Goal: Task Accomplishment & Management: Manage account settings

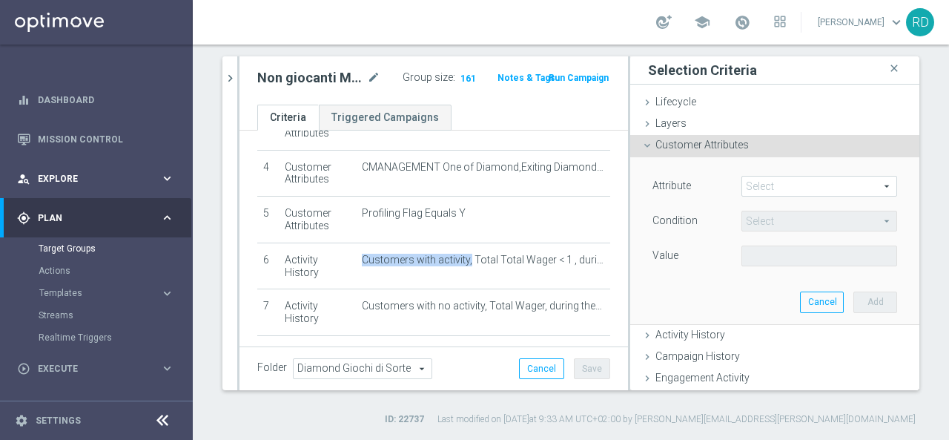
scroll to position [74, 0]
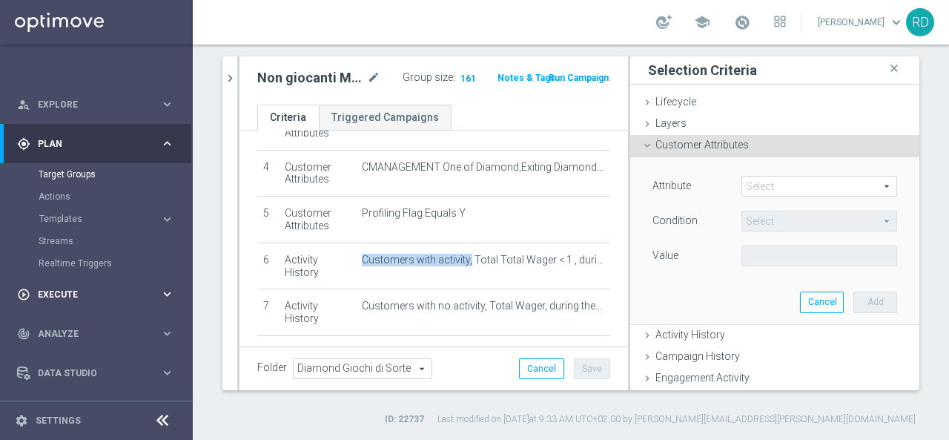
click at [70, 288] on div "play_circle_outline Execute" at bounding box center [88, 294] width 143 height 13
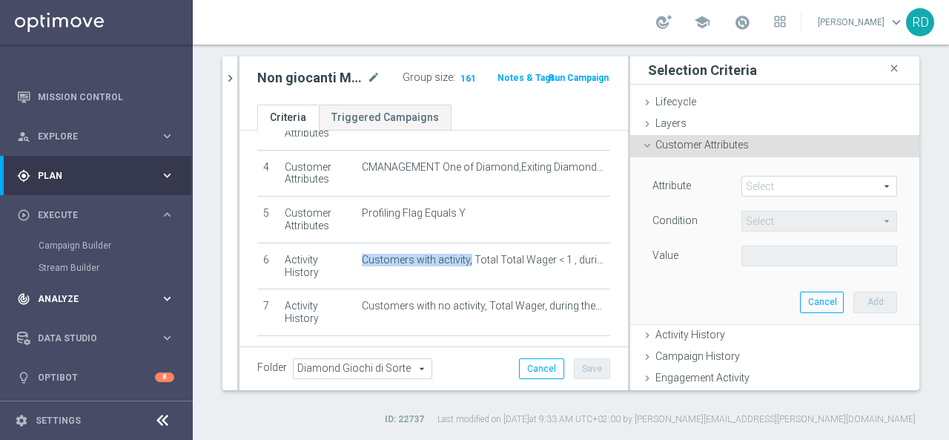
scroll to position [42, 0]
click at [76, 249] on link "Campaign Builder" at bounding box center [97, 246] width 116 height 12
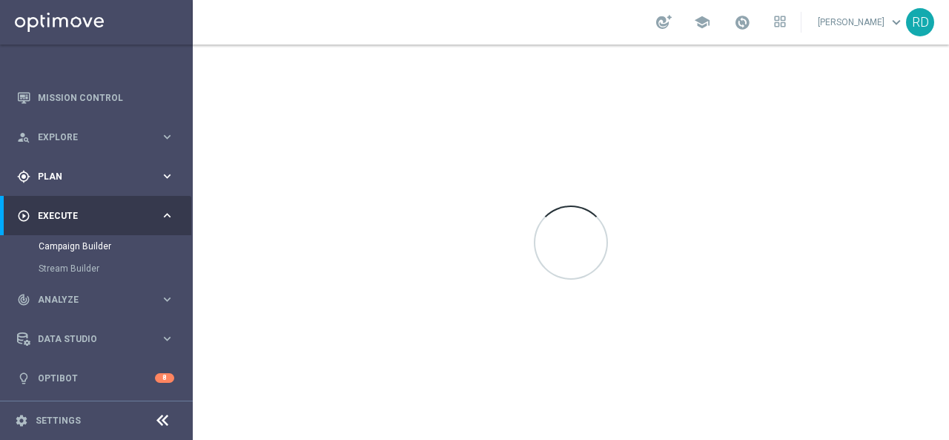
click at [60, 174] on span "Plan" at bounding box center [99, 176] width 122 height 9
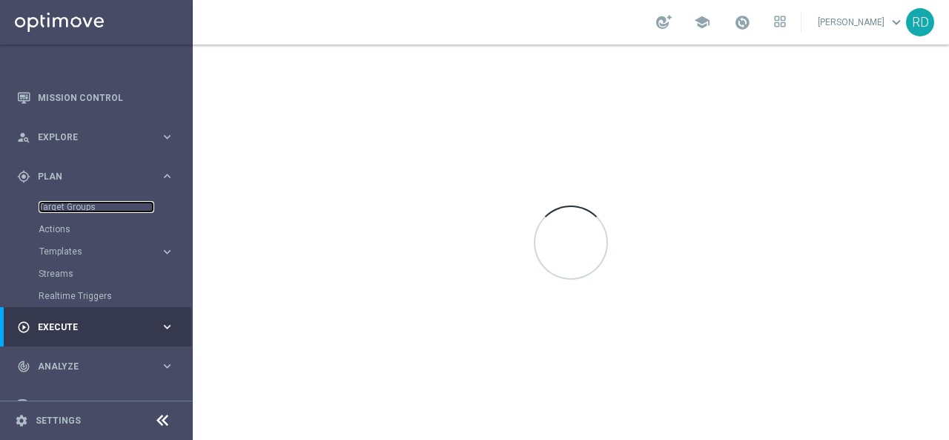
drag, startPoint x: 67, startPoint y: 203, endPoint x: 184, endPoint y: 225, distance: 119.1
click at [67, 204] on link "Target Groups" at bounding box center [97, 207] width 116 height 12
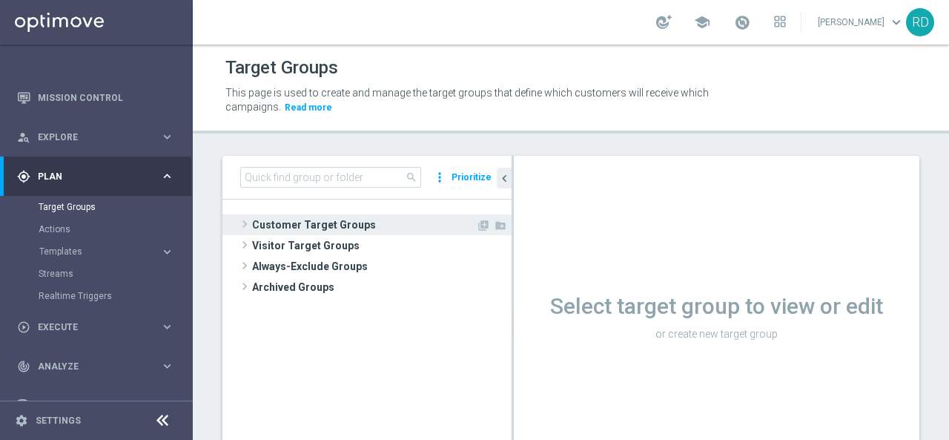
click at [237, 220] on span at bounding box center [244, 224] width 15 height 18
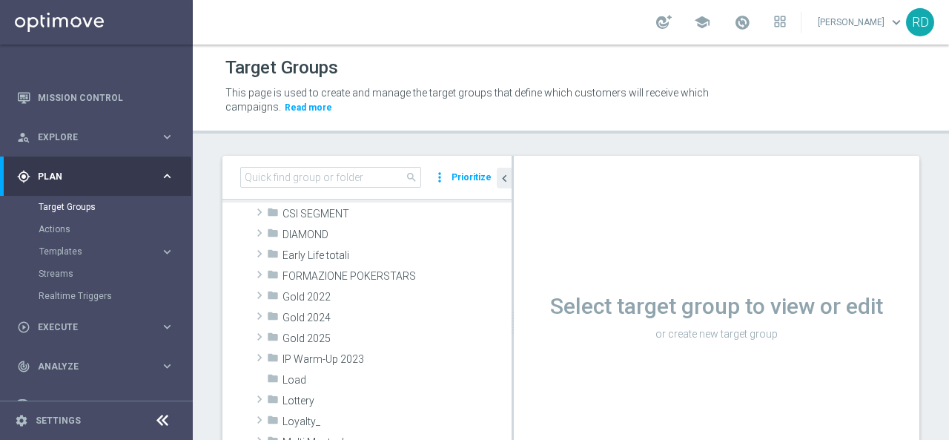
scroll to position [222, 0]
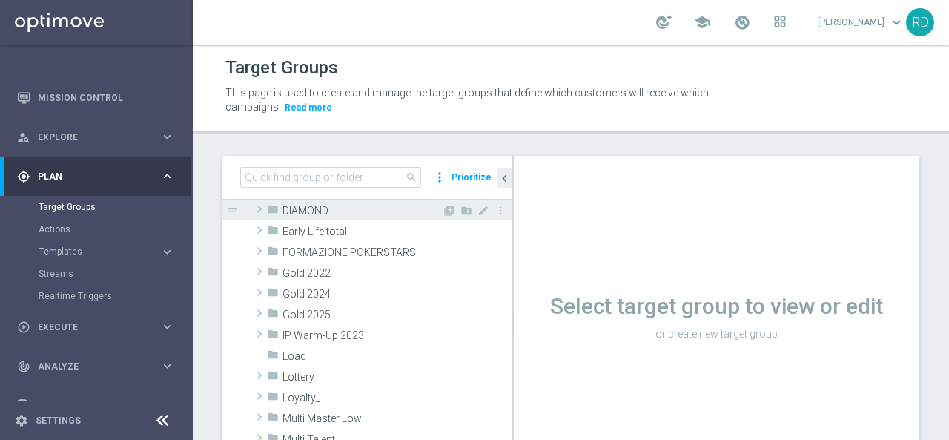
click at [258, 208] on span at bounding box center [259, 209] width 15 height 18
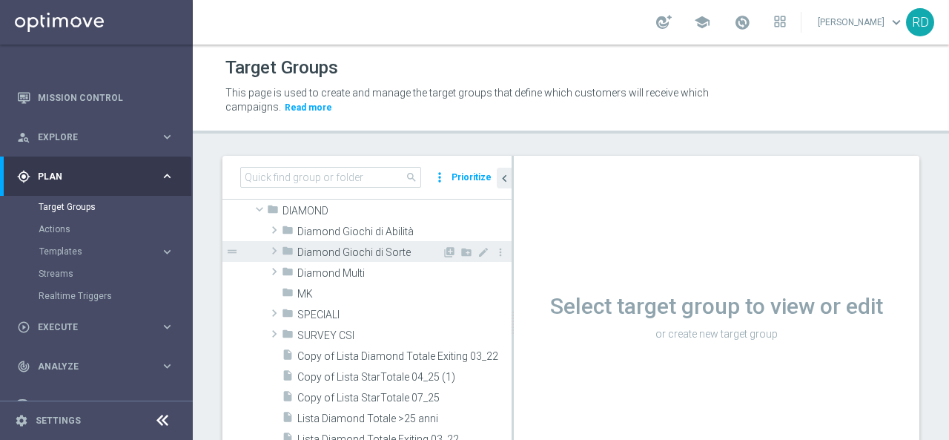
click at [357, 253] on span "Diamond Giochi di Sorte" at bounding box center [369, 252] width 145 height 13
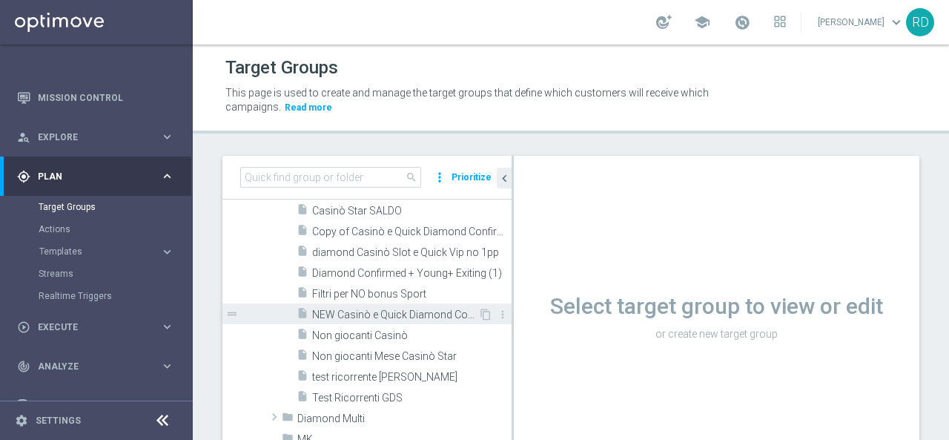
scroll to position [445, 0]
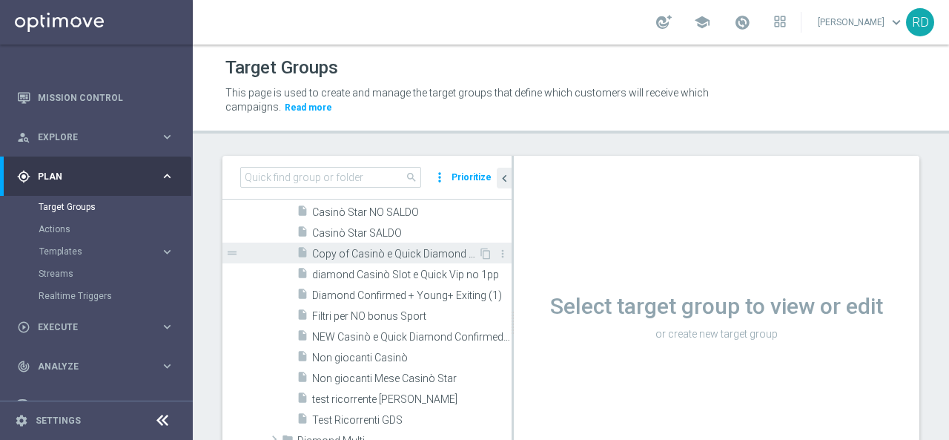
click at [351, 257] on span "Copy of Casinò e Quick Diamond Confirmed + Young+ Exiting" at bounding box center [395, 254] width 166 height 13
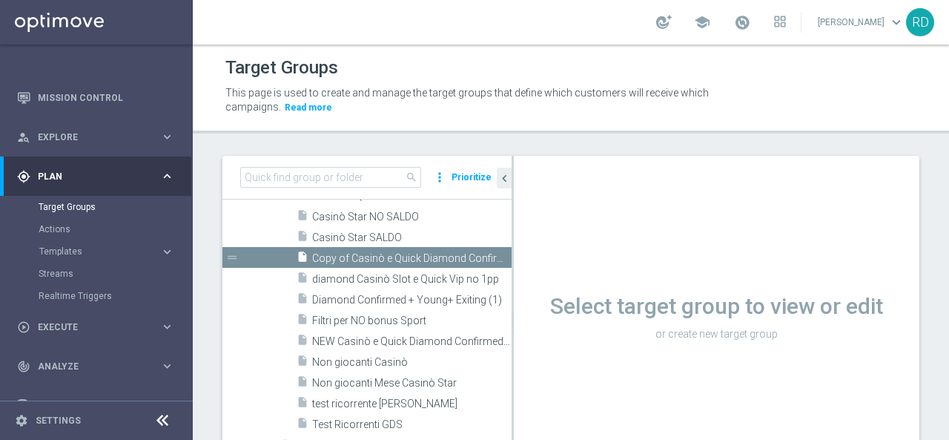
scroll to position [299, 0]
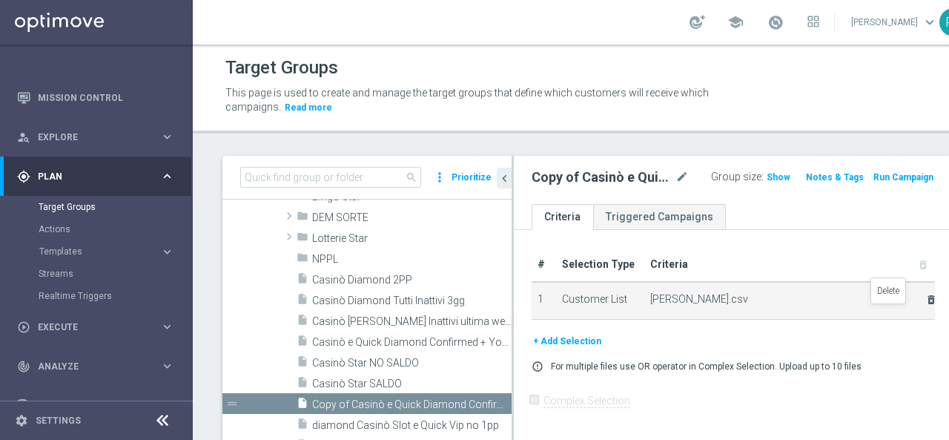
click at [925, 305] on icon "delete_forever" at bounding box center [931, 300] width 12 height 12
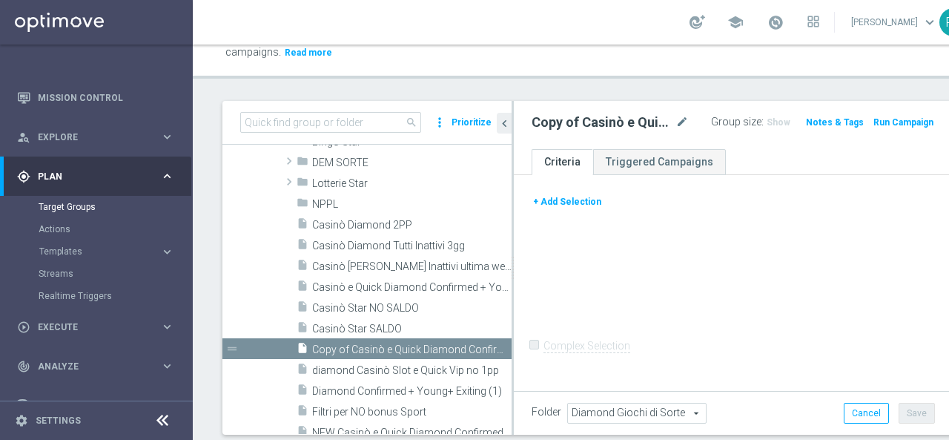
scroll to position [99, 0]
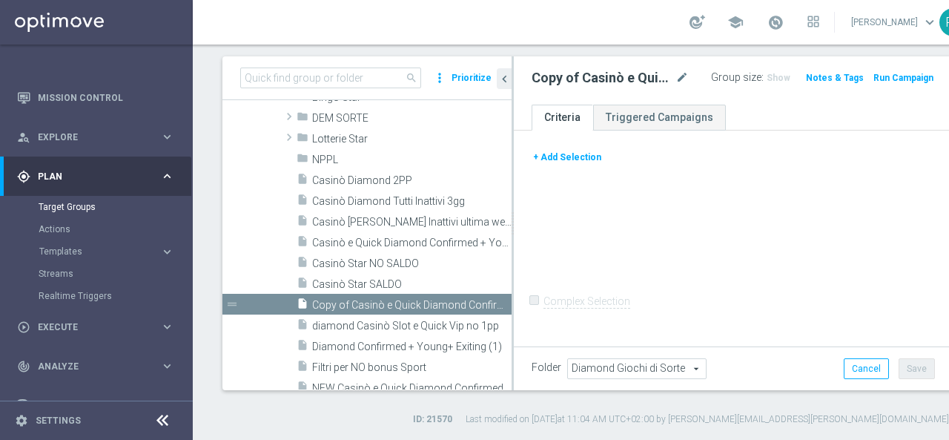
click at [553, 159] on button "+ Add Selection" at bounding box center [567, 157] width 71 height 16
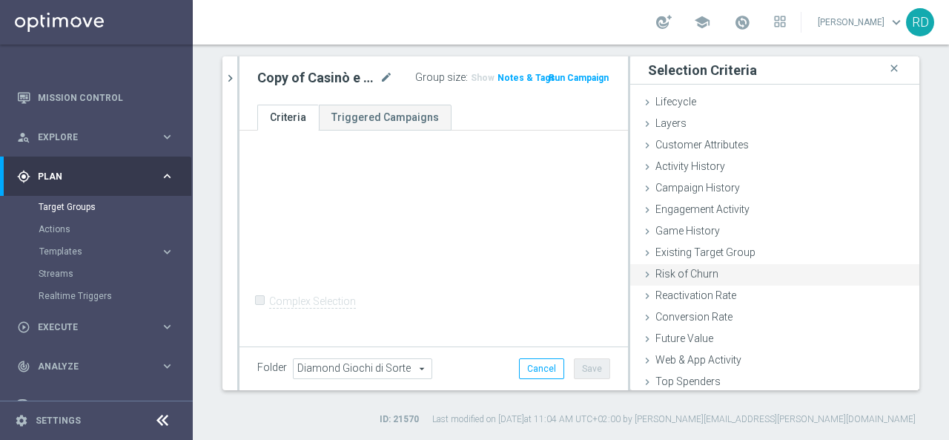
scroll to position [68, 0]
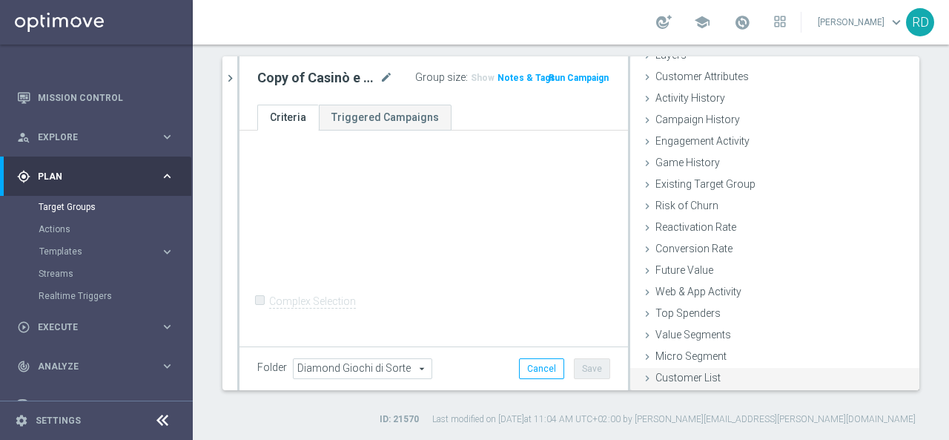
click at [663, 373] on span "Customer List" at bounding box center [687, 377] width 65 height 12
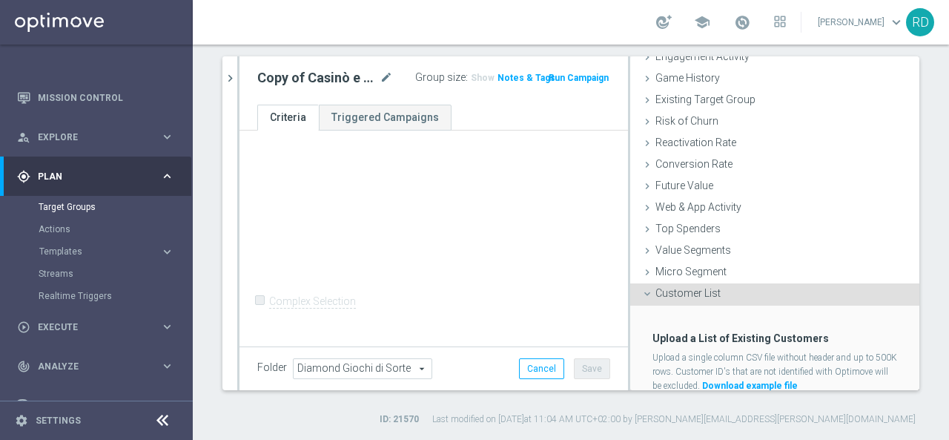
scroll to position [203, 0]
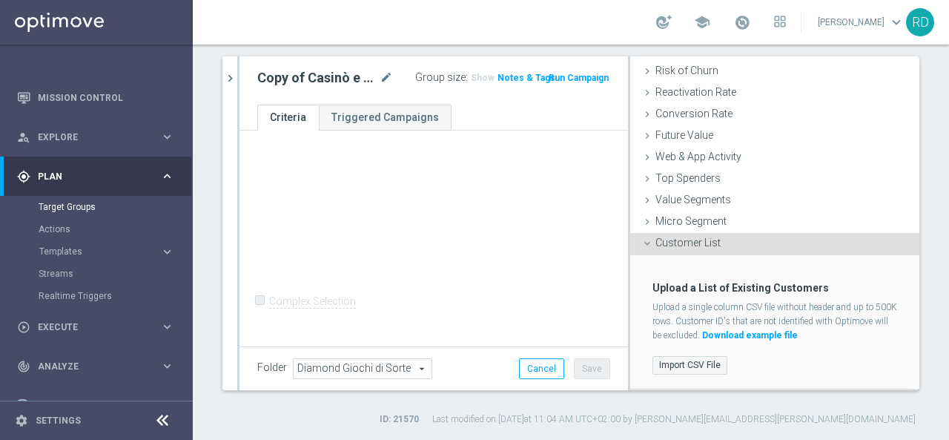
click at [657, 358] on label "Import CSV File" at bounding box center [689, 365] width 75 height 19
click at [0, 0] on input "Import CSV File" at bounding box center [0, 0] width 0 height 0
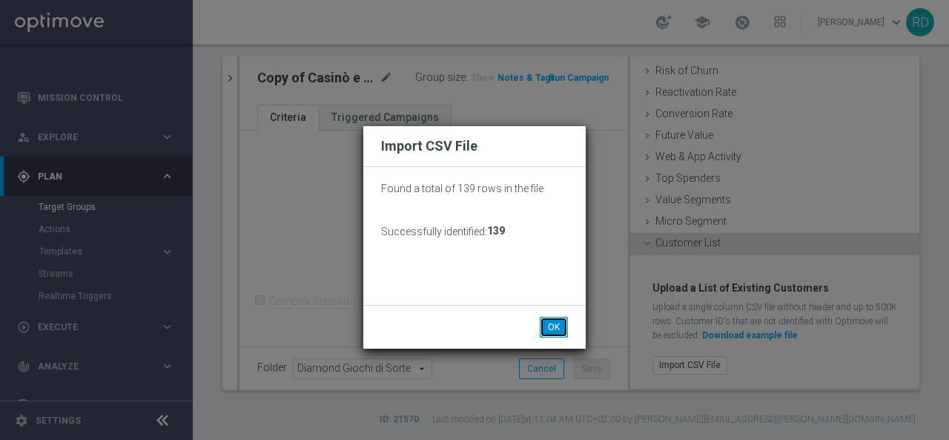
click at [555, 325] on button "OK" at bounding box center [554, 327] width 28 height 21
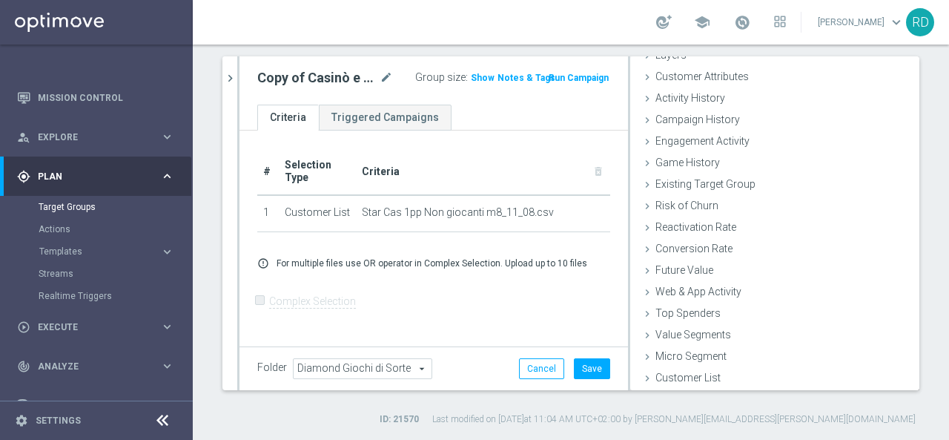
scroll to position [68, 0]
click at [473, 77] on span "Show" at bounding box center [483, 78] width 24 height 10
click at [581, 364] on button "Save" at bounding box center [592, 368] width 36 height 21
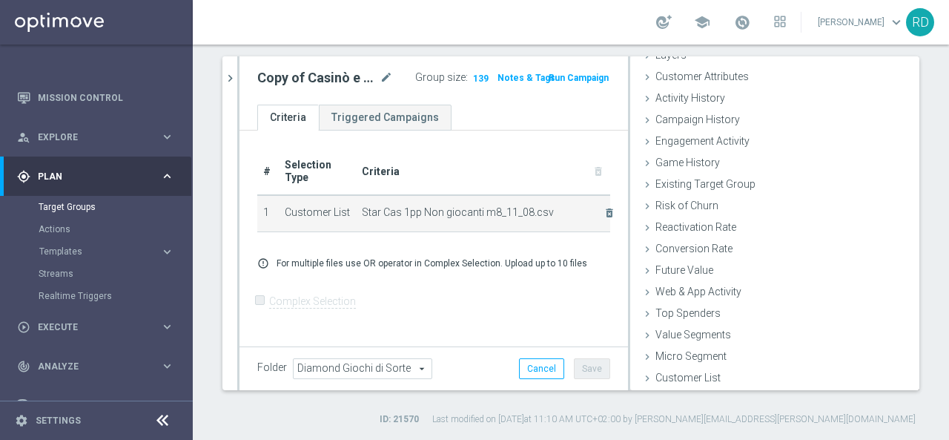
scroll to position [25, 0]
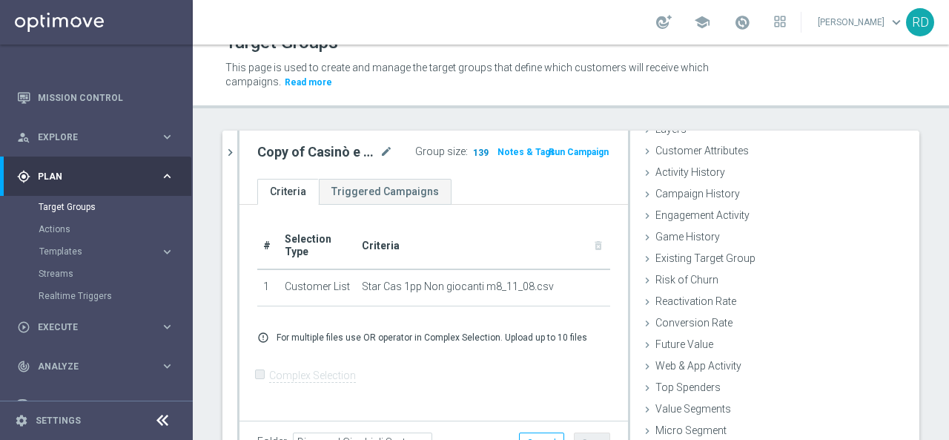
click at [472, 149] on span "139" at bounding box center [481, 154] width 19 height 14
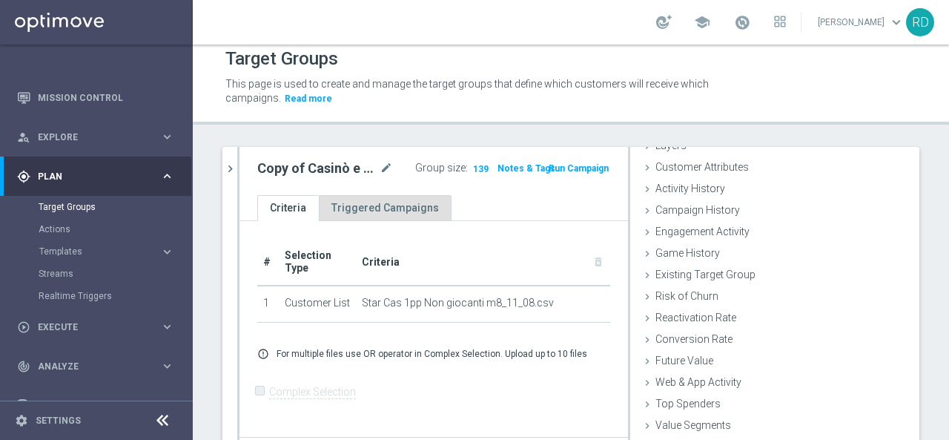
scroll to position [0, 0]
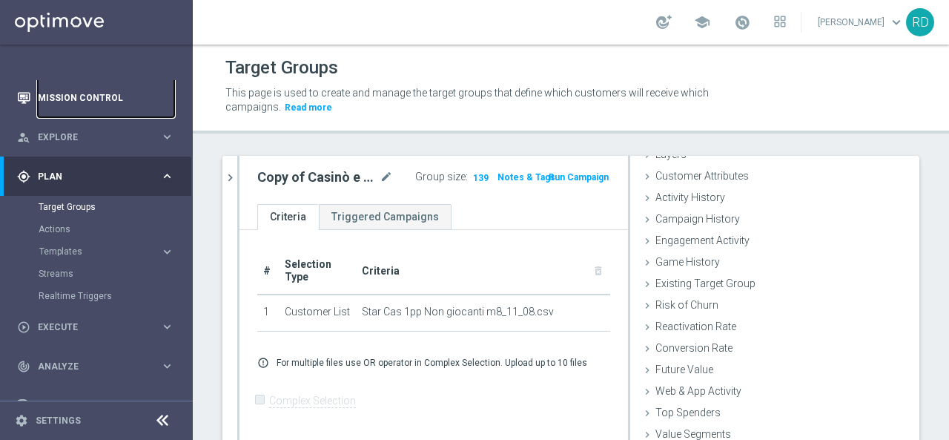
click at [82, 101] on link "Mission Control" at bounding box center [106, 97] width 136 height 39
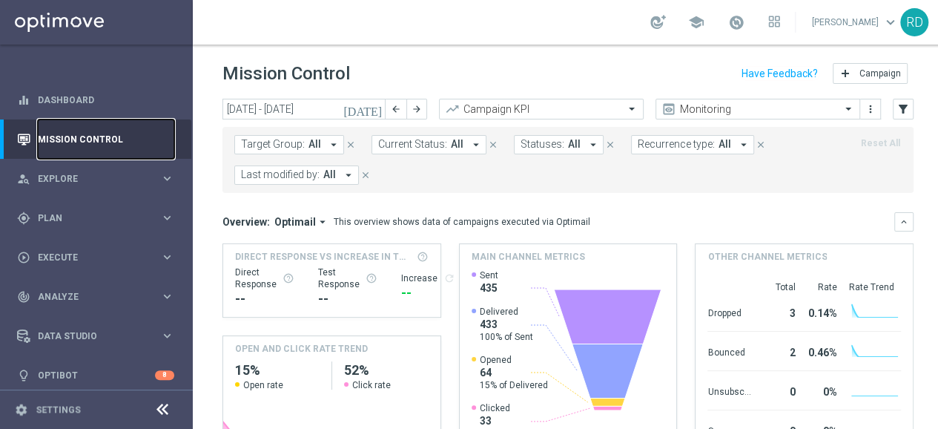
click at [80, 140] on link "Mission Control" at bounding box center [106, 138] width 136 height 39
click at [374, 108] on icon "today" at bounding box center [363, 108] width 40 height 13
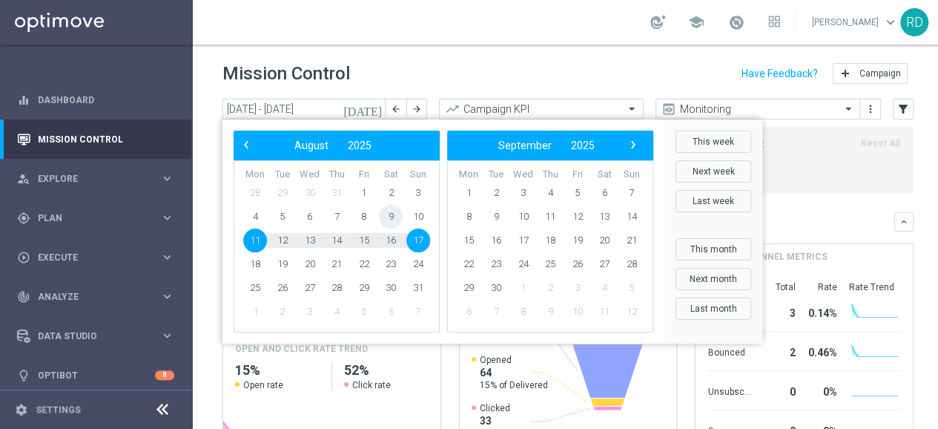
click at [390, 216] on span "9" at bounding box center [391, 217] width 24 height 24
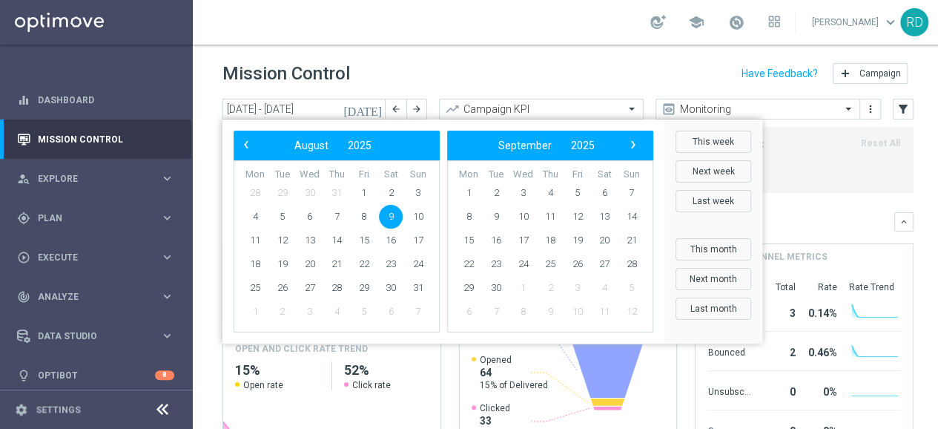
click at [389, 216] on span "9" at bounding box center [391, 217] width 24 height 24
type input "09 Aug 2025 - 09 Aug 2025"
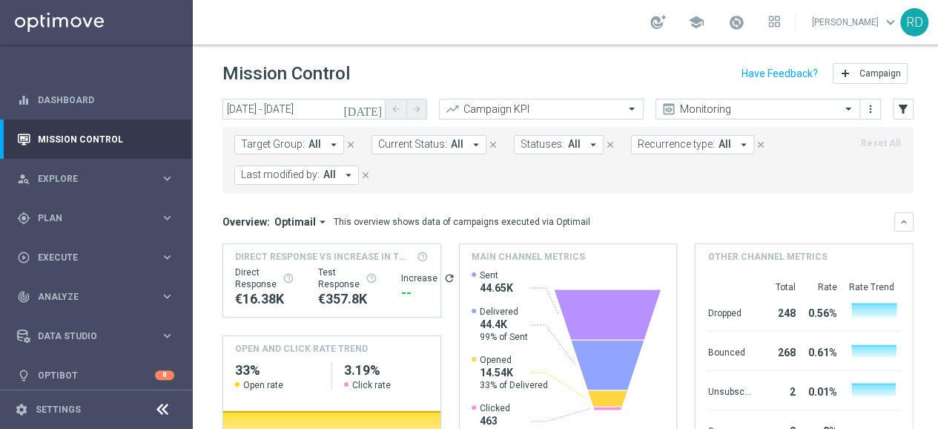
click at [329, 171] on span "All" at bounding box center [329, 174] width 13 height 13
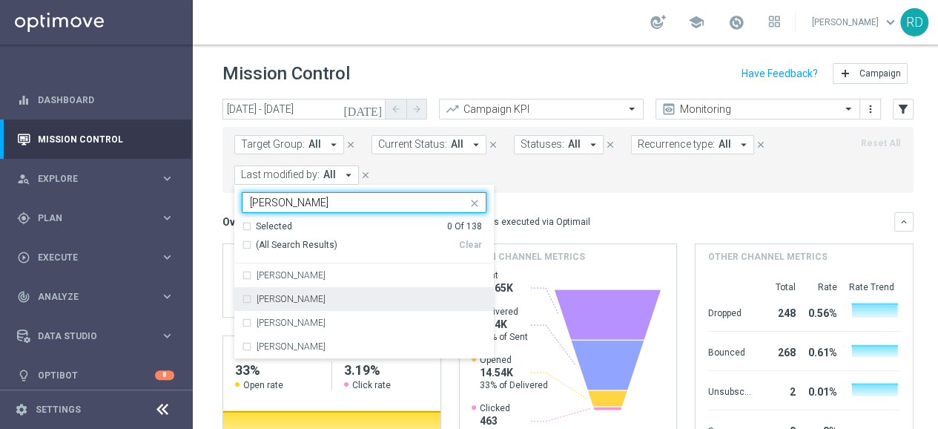
click at [291, 289] on div "[PERSON_NAME]" at bounding box center [364, 299] width 245 height 24
type input "ross"
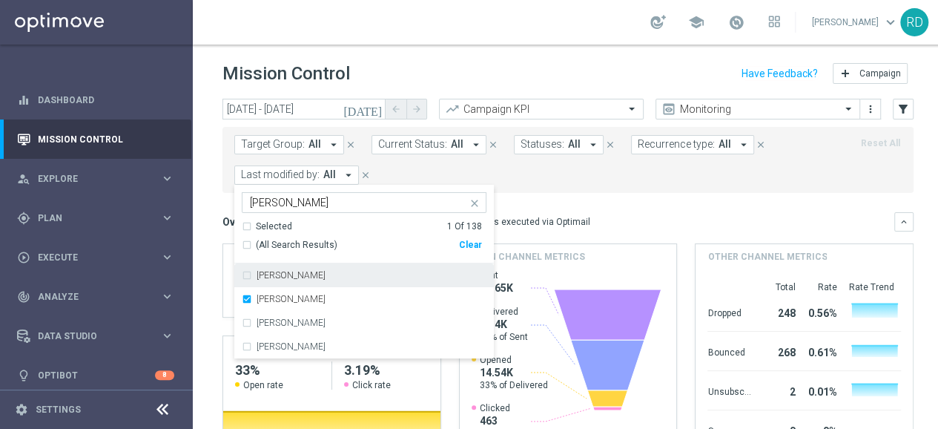
click at [542, 170] on form "Target Group: All arrow_drop_down close Current Status: All arrow_drop_down clo…" at bounding box center [534, 160] width 601 height 50
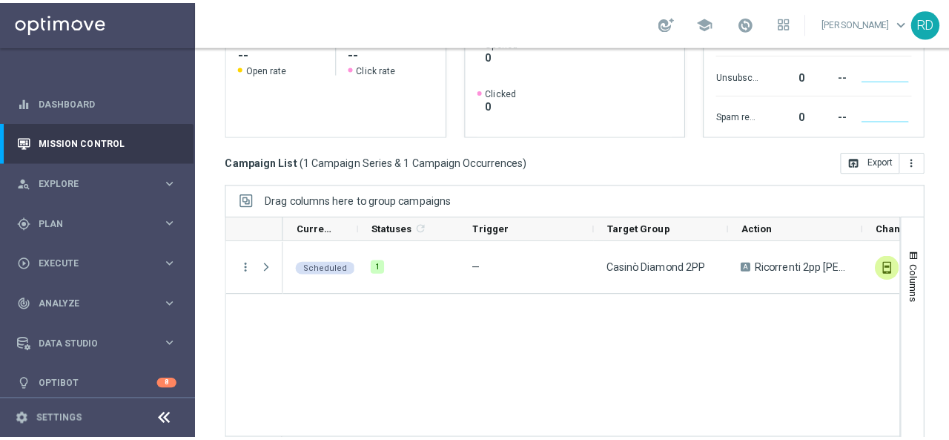
scroll to position [330, 0]
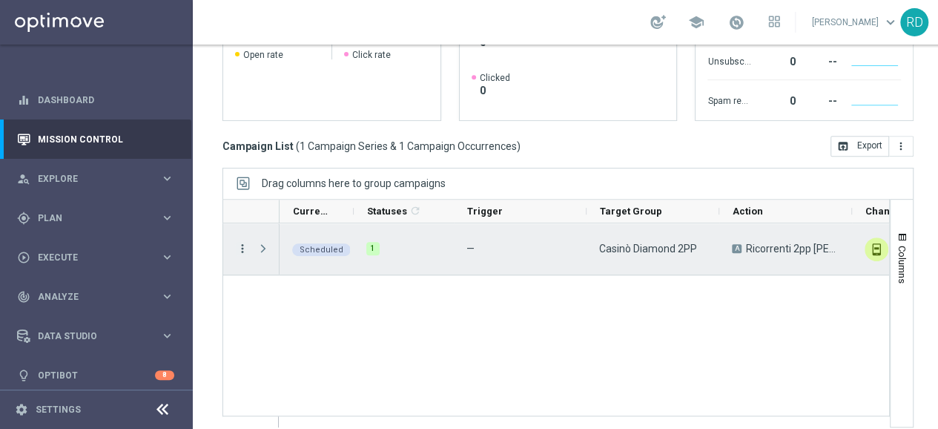
click at [242, 248] on icon "more_vert" at bounding box center [242, 248] width 13 height 13
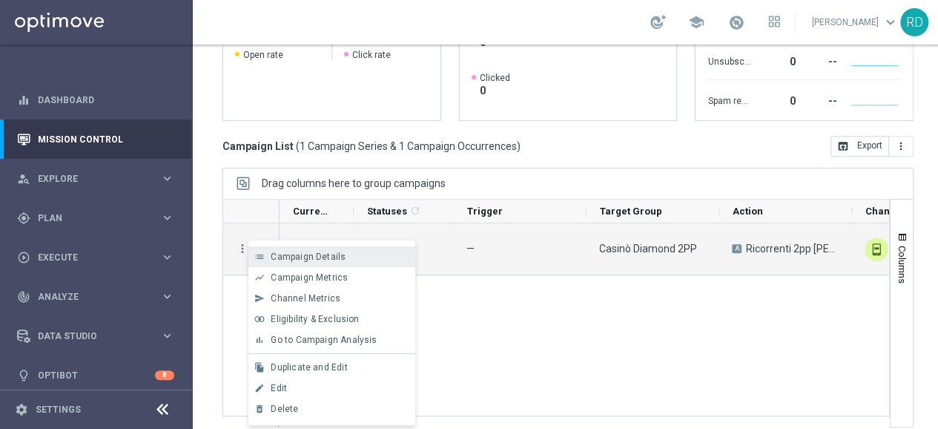
click at [291, 259] on span "Campaign Details" at bounding box center [308, 256] width 75 height 10
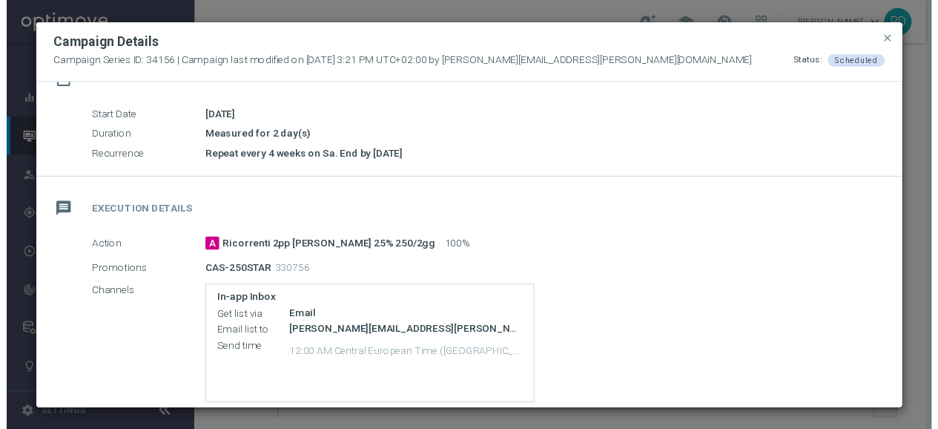
scroll to position [148, 0]
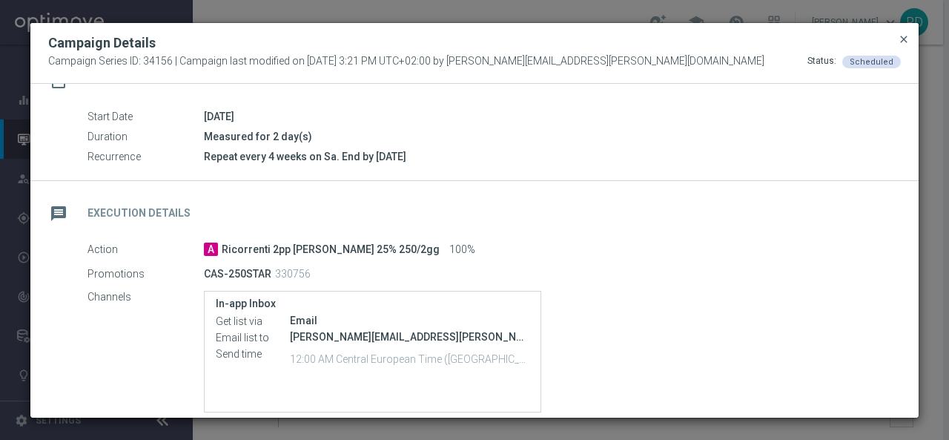
click at [903, 41] on span "close" at bounding box center [904, 39] width 12 height 12
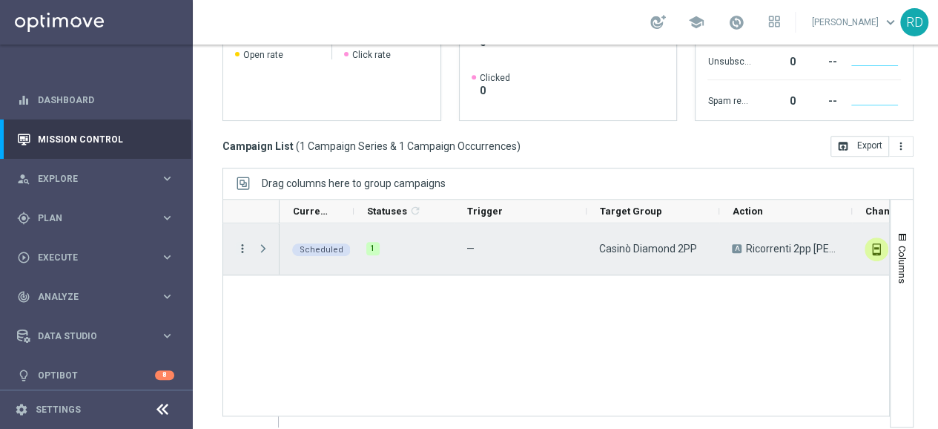
click at [242, 245] on icon "more_vert" at bounding box center [242, 248] width 13 height 13
click at [245, 242] on icon "more_vert" at bounding box center [242, 248] width 13 height 13
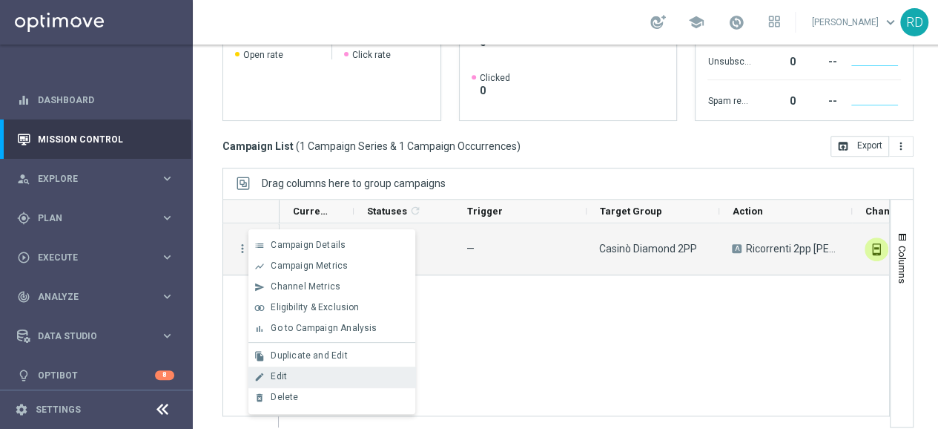
click at [288, 379] on div "Edit" at bounding box center [340, 376] width 138 height 10
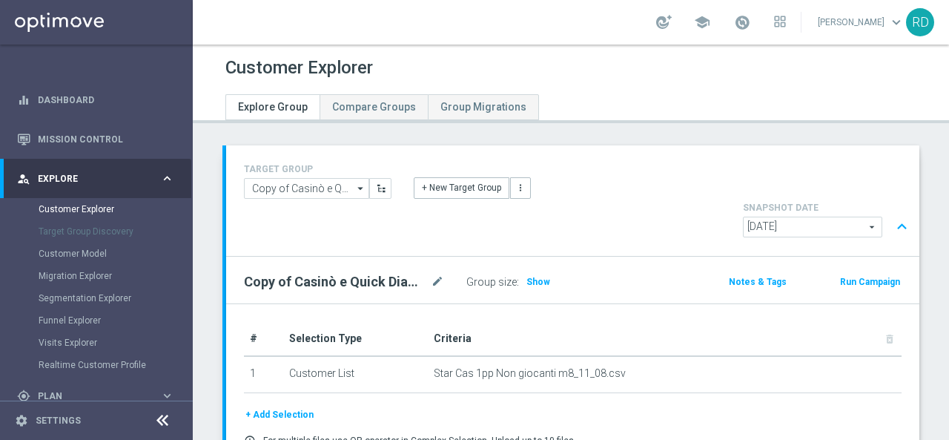
scroll to position [74, 0]
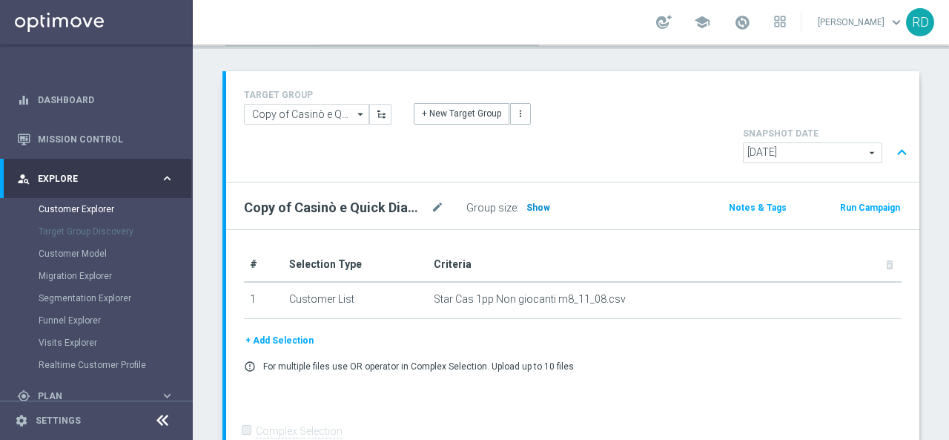
click at [529, 202] on span "Show" at bounding box center [538, 207] width 24 height 10
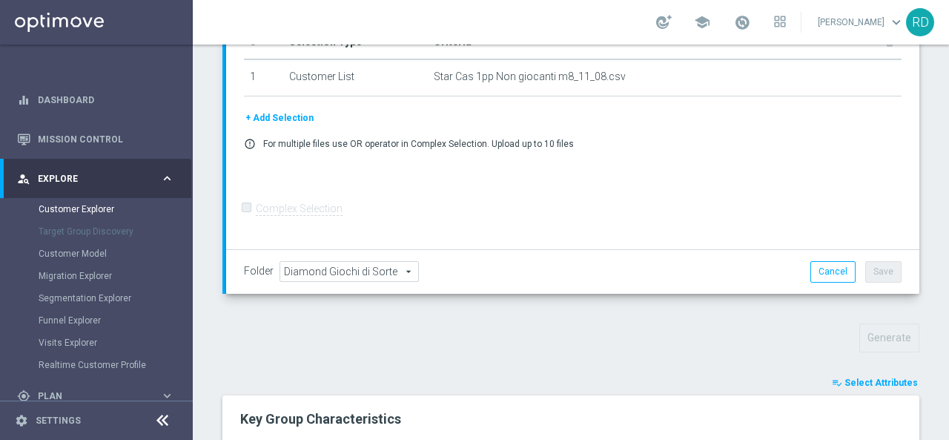
scroll to position [519, 0]
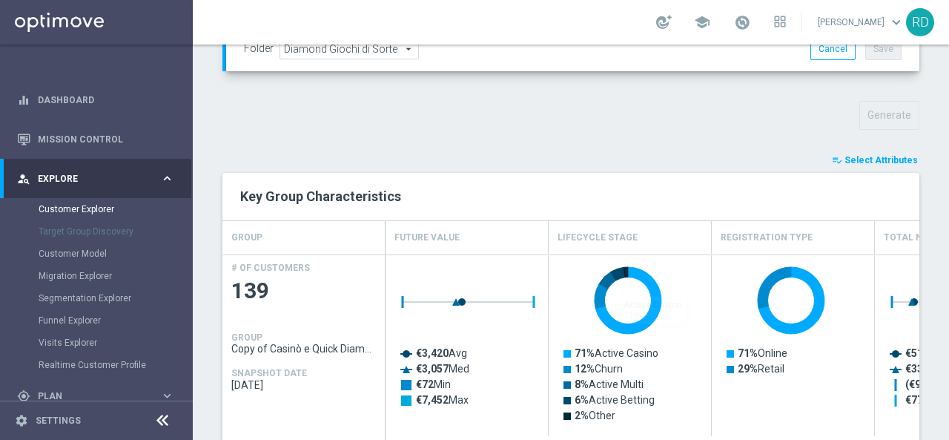
click at [859, 155] on span "Select Attributes" at bounding box center [880, 160] width 73 height 10
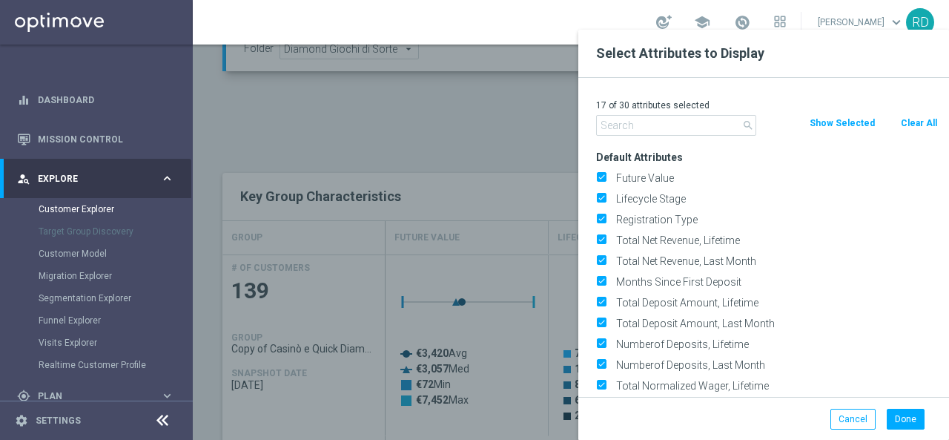
click at [699, 122] on input "text" at bounding box center [676, 125] width 160 height 21
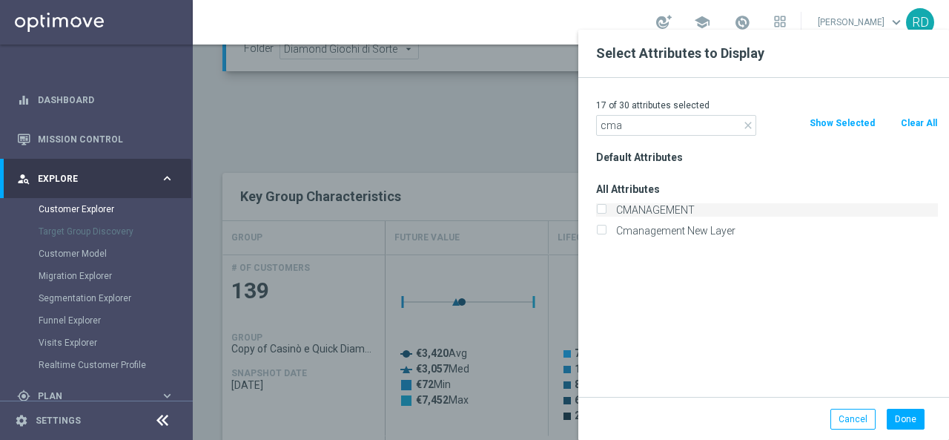
type input "cma"
click at [689, 206] on label "CMANAGEMENT" at bounding box center [774, 209] width 327 height 13
click at [606, 207] on input "CMANAGEMENT" at bounding box center [601, 212] width 10 height 10
checkbox input "true"
click at [899, 422] on button "Done" at bounding box center [906, 418] width 38 height 21
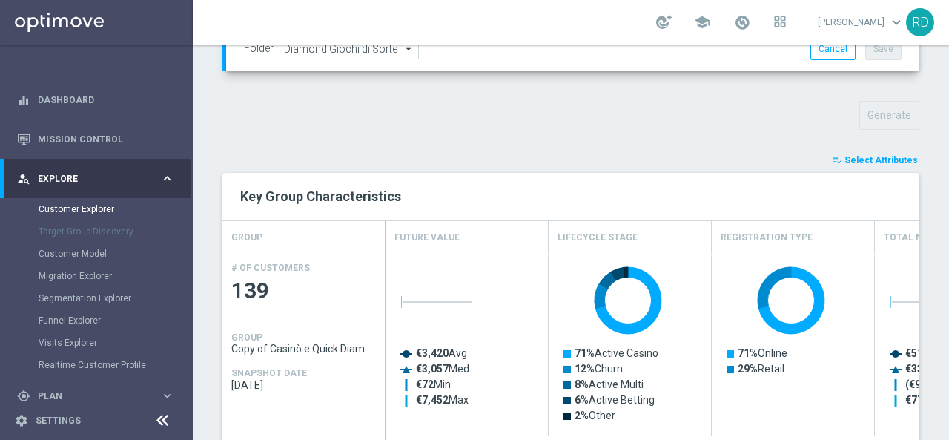
click at [847, 155] on span "Select Attributes" at bounding box center [880, 160] width 73 height 10
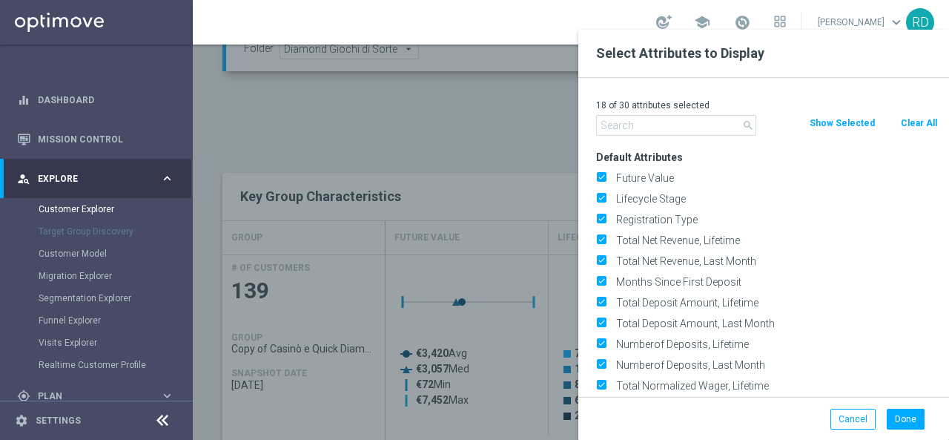
click at [678, 128] on input "text" at bounding box center [676, 125] width 160 height 21
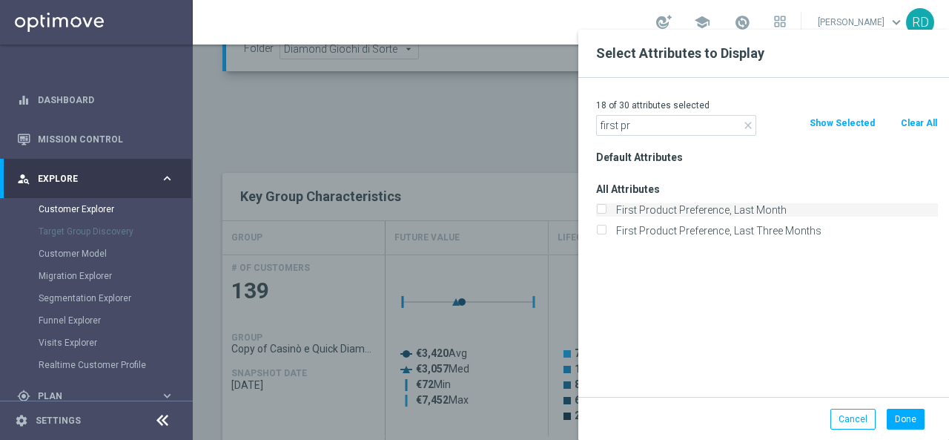
type input "first pr"
click at [681, 213] on label "First Product Preference, Last Month" at bounding box center [774, 209] width 327 height 13
click at [606, 213] on input "First Product Preference, Last Month" at bounding box center [601, 212] width 10 height 10
checkbox input "true"
click at [911, 414] on button "Done" at bounding box center [906, 418] width 38 height 21
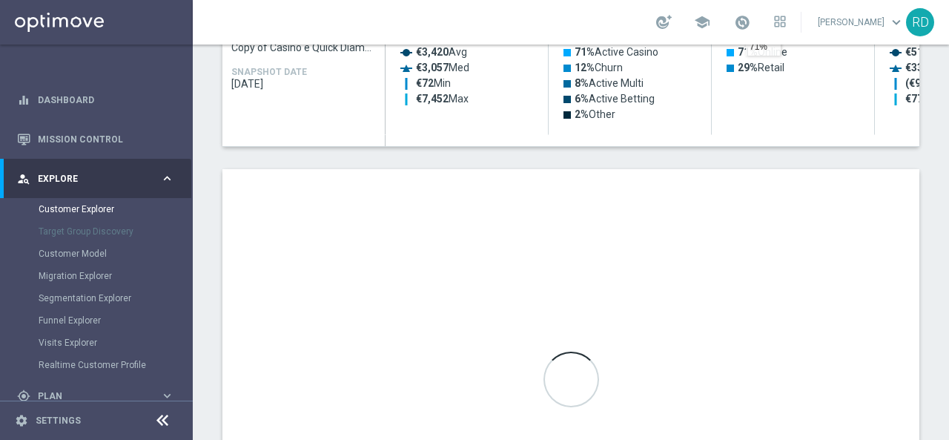
scroll to position [964, 0]
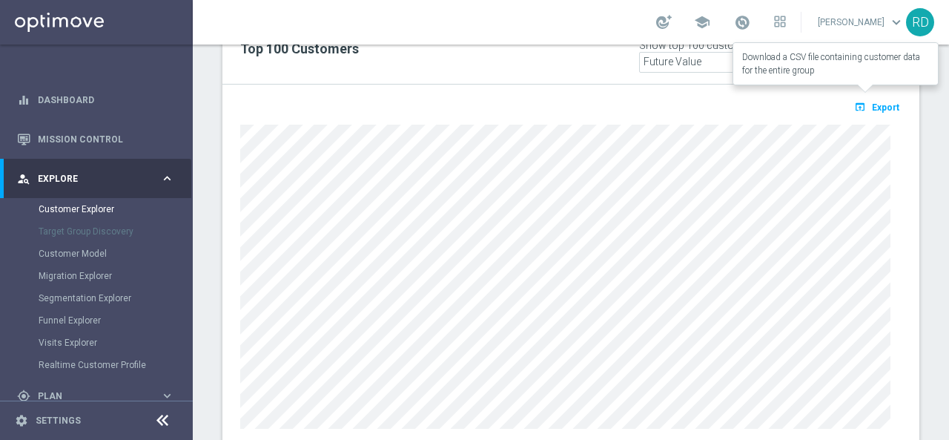
click at [872, 102] on span "Export" at bounding box center [885, 107] width 27 height 10
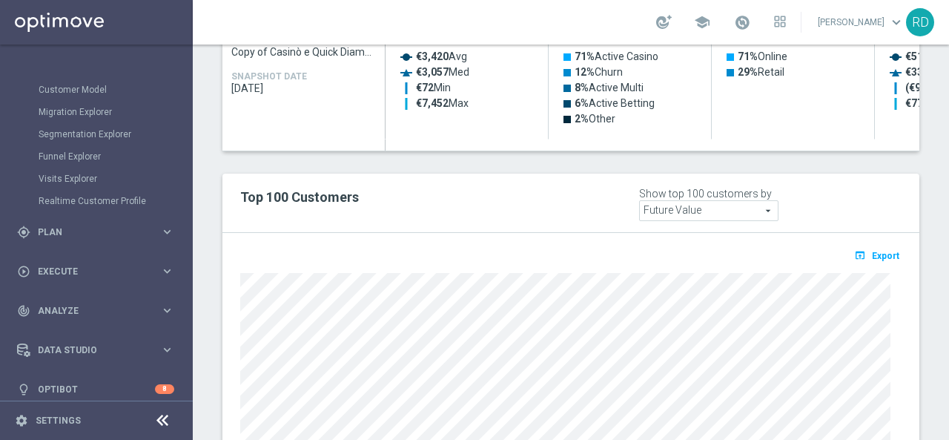
scroll to position [175, 0]
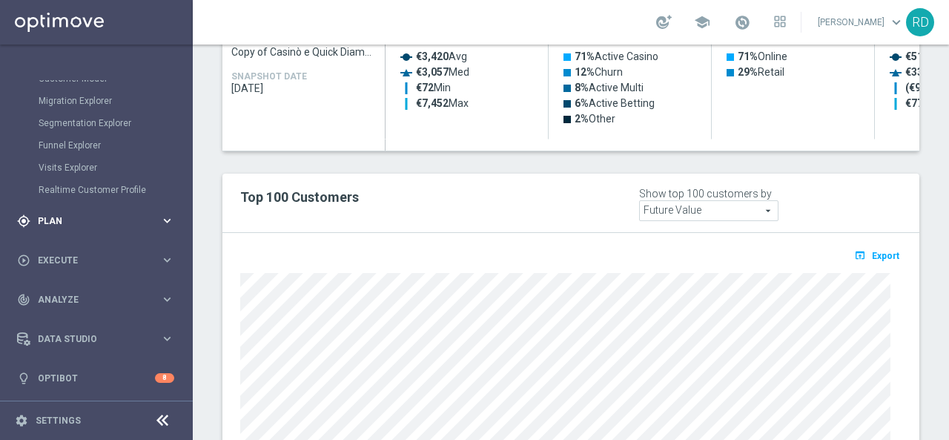
click at [73, 219] on span "Plan" at bounding box center [99, 220] width 122 height 9
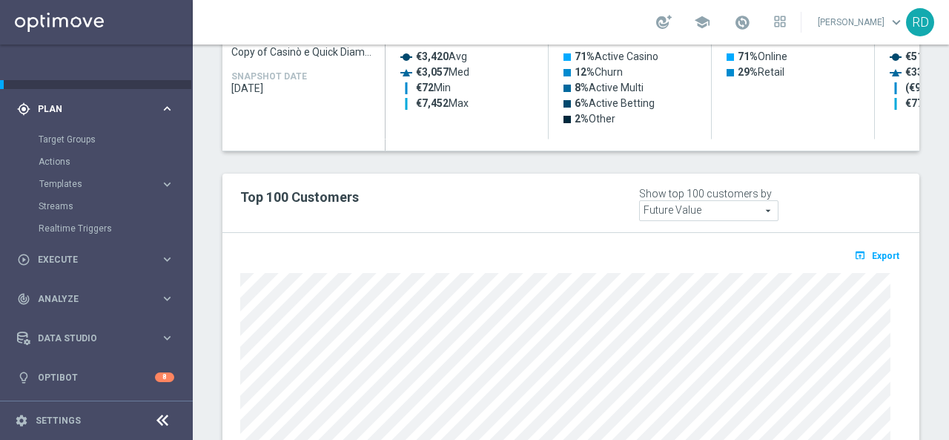
scroll to position [108, 0]
click at [82, 134] on link "Target Groups" at bounding box center [97, 140] width 116 height 12
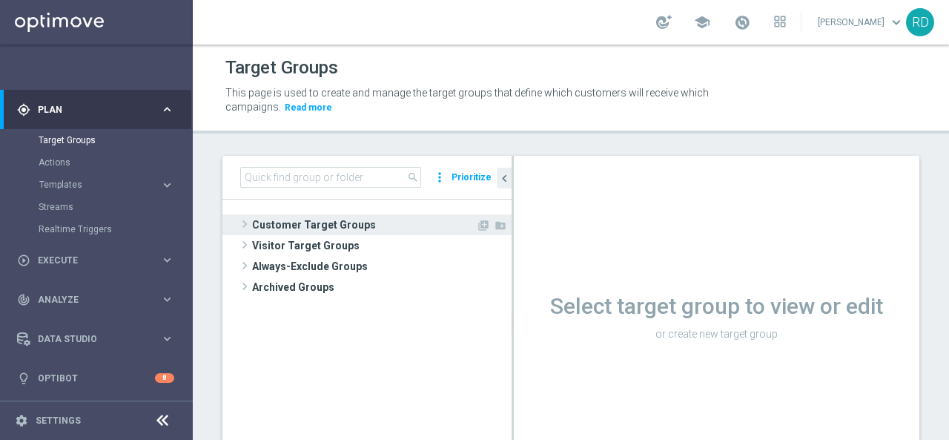
click at [252, 225] on span "Customer Target Groups" at bounding box center [364, 224] width 224 height 21
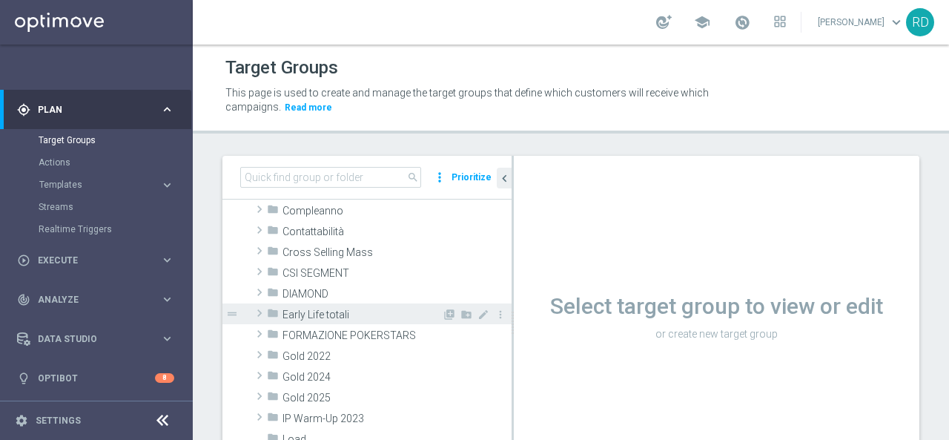
scroll to position [148, 0]
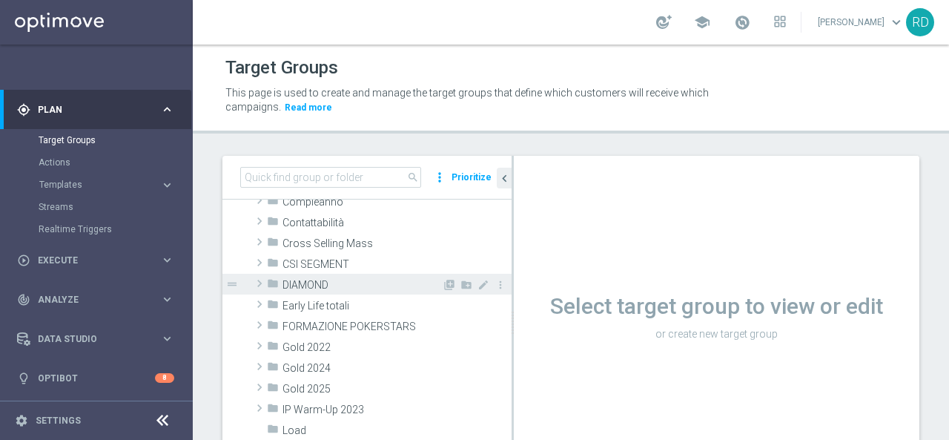
click at [262, 282] on span at bounding box center [259, 283] width 15 height 18
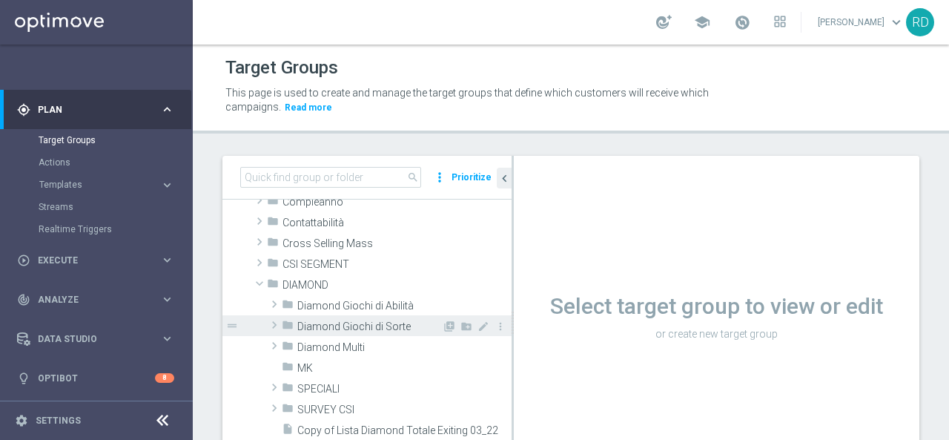
click at [277, 323] on span at bounding box center [274, 325] width 15 height 18
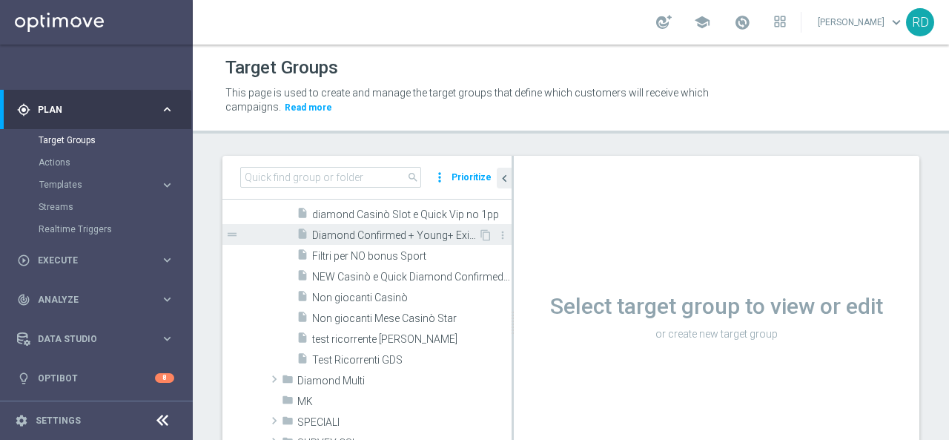
scroll to position [519, 0]
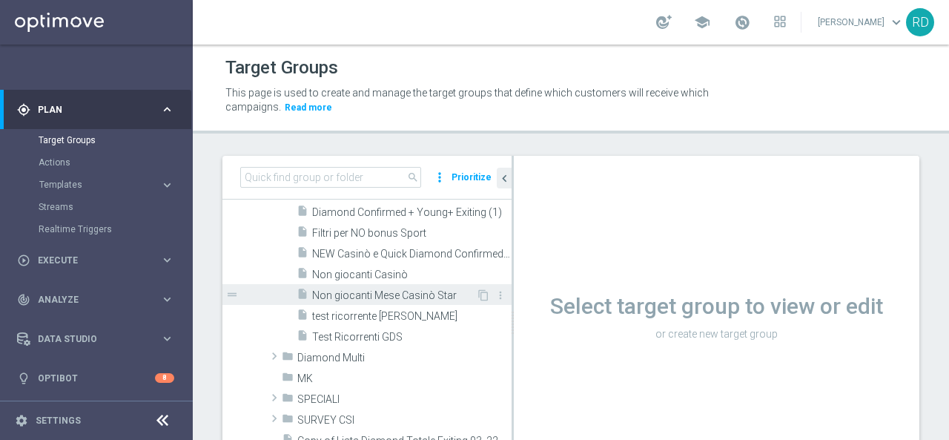
click at [344, 291] on span "Non giocanti Mese Casinò Star" at bounding box center [394, 295] width 164 height 13
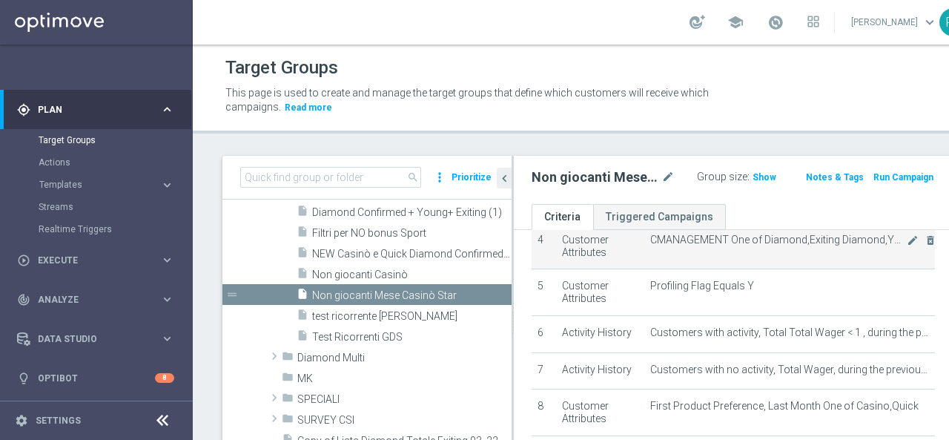
scroll to position [222, 0]
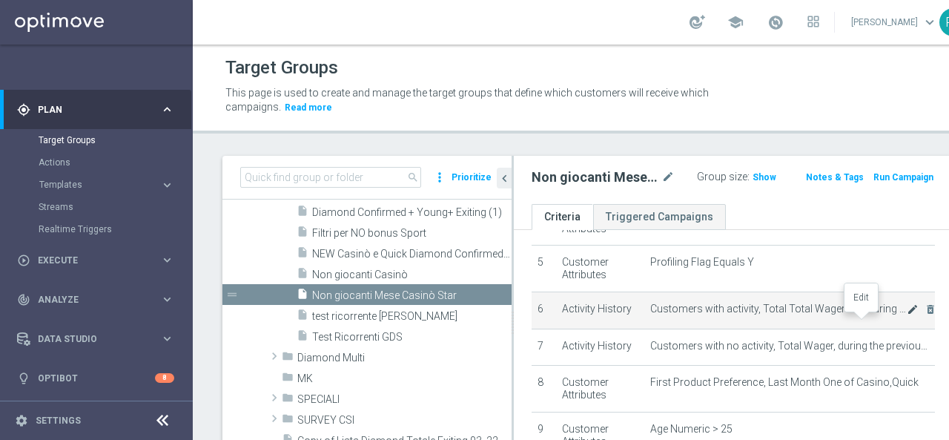
click at [907, 315] on icon "mode_edit" at bounding box center [913, 309] width 12 height 12
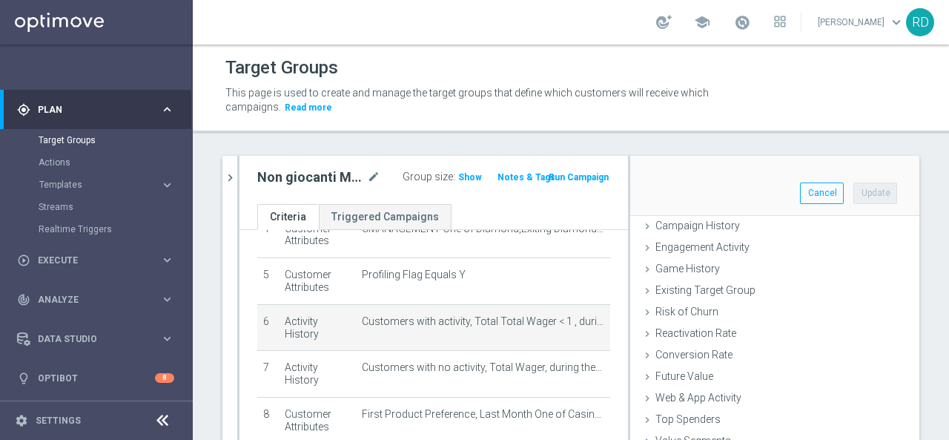
scroll to position [431, 0]
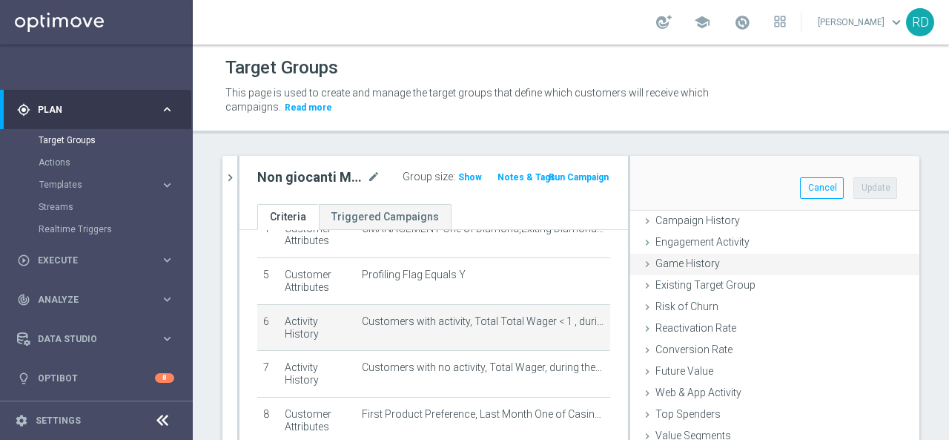
click at [641, 259] on icon at bounding box center [647, 264] width 12 height 12
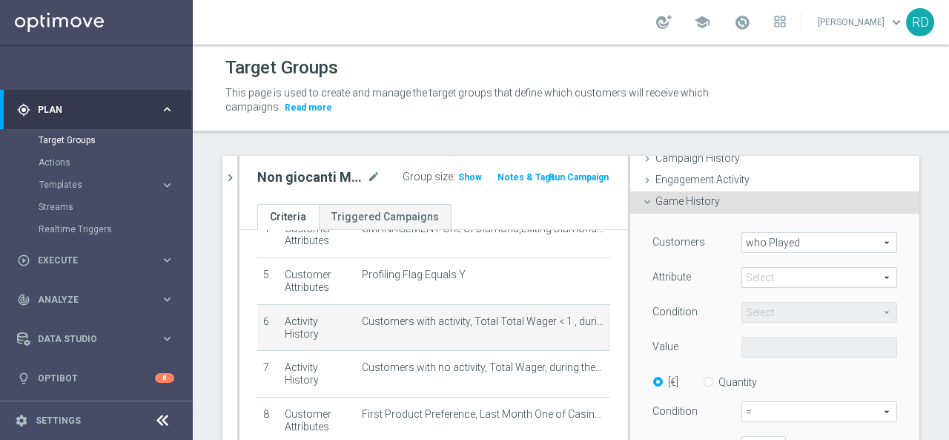
scroll to position [129, 0]
click at [780, 243] on span "who Played" at bounding box center [819, 242] width 154 height 19
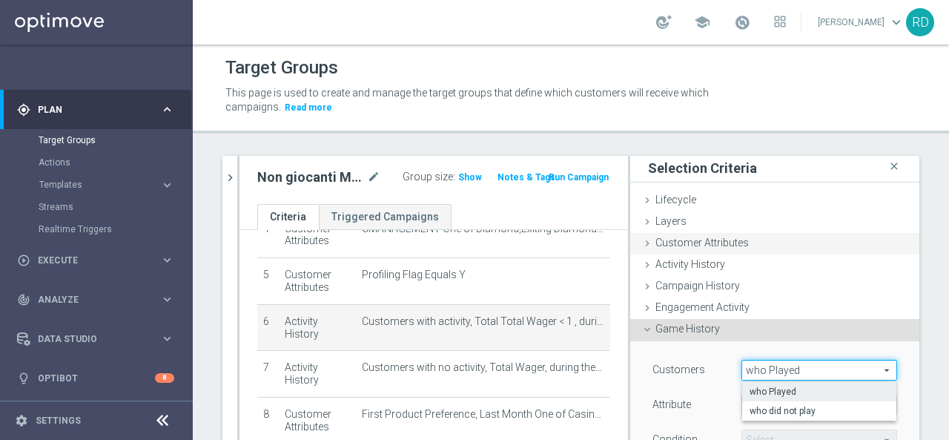
scroll to position [0, 0]
click at [641, 239] on icon at bounding box center [647, 245] width 12 height 12
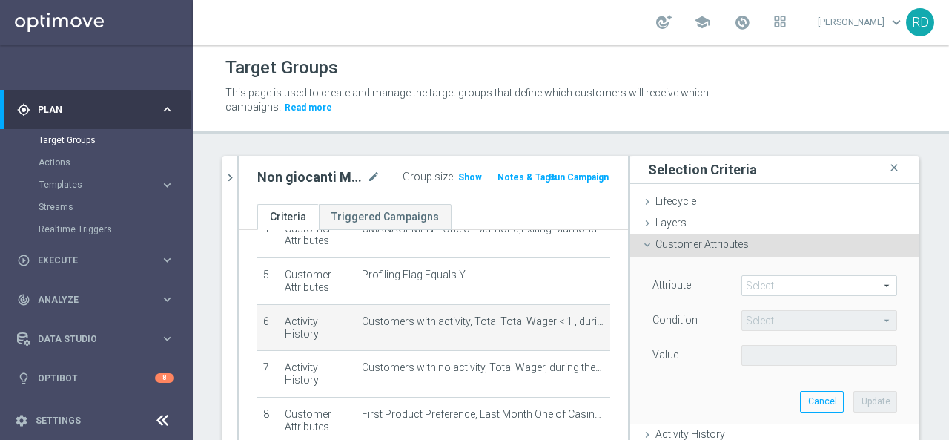
click at [768, 276] on span at bounding box center [819, 285] width 154 height 19
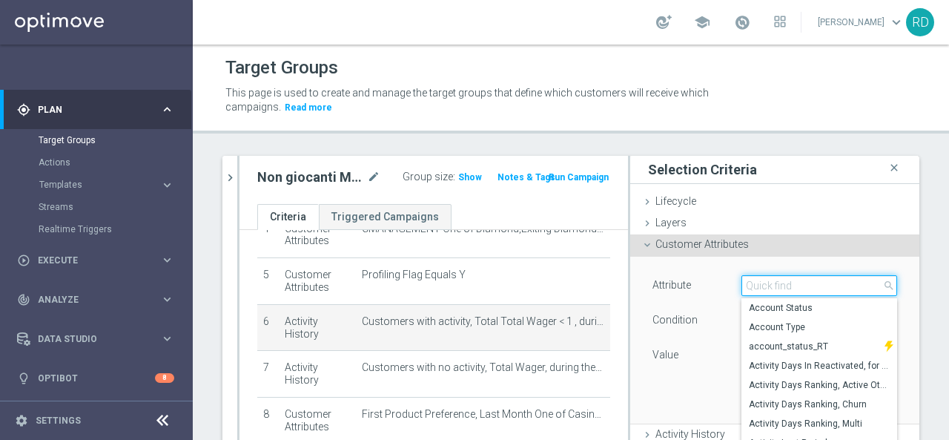
click at [767, 284] on input "search" at bounding box center [819, 285] width 156 height 21
click at [641, 245] on icon at bounding box center [647, 245] width 12 height 12
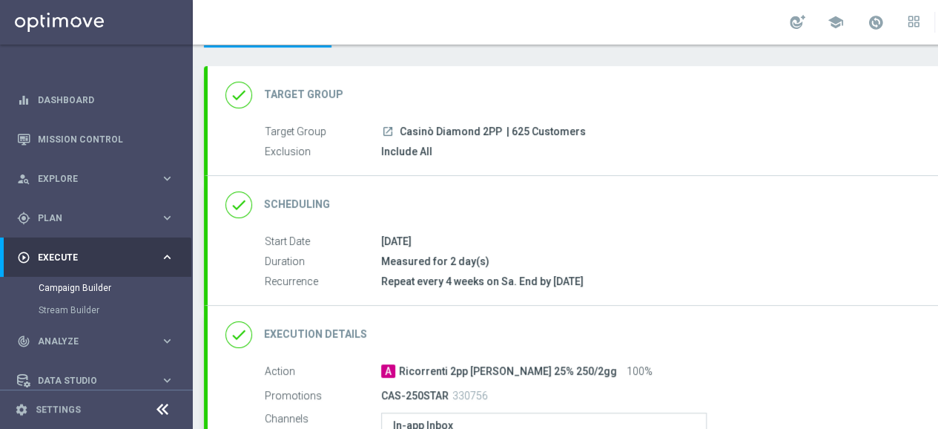
scroll to position [141, 0]
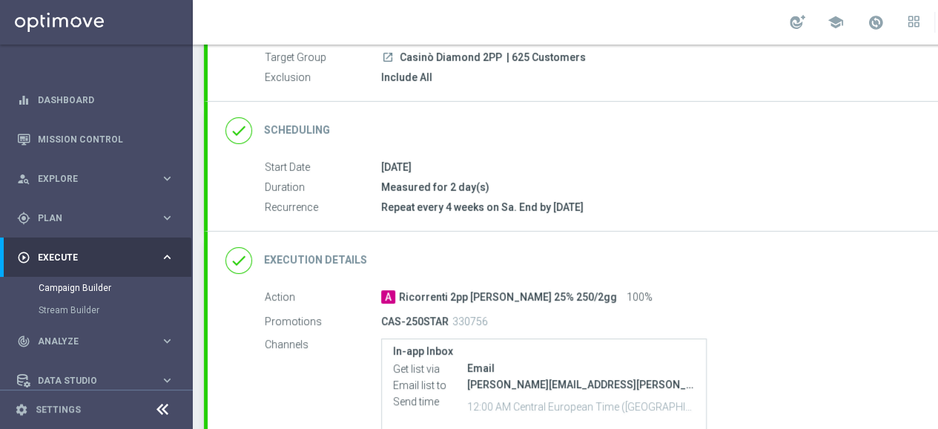
click at [237, 261] on icon "done" at bounding box center [238, 260] width 27 height 27
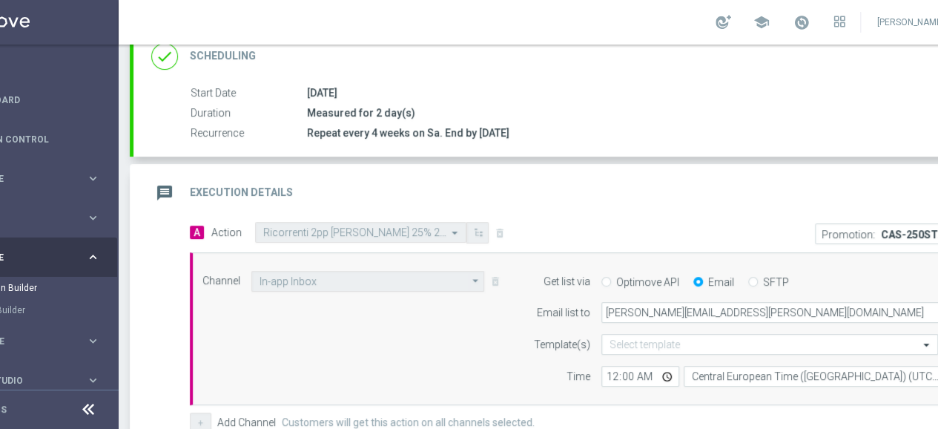
scroll to position [0, 156]
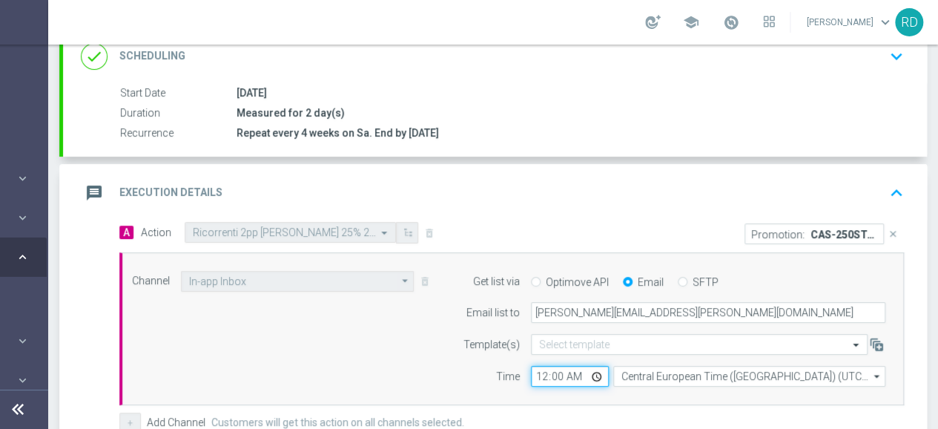
click at [531, 371] on input "00:00" at bounding box center [570, 375] width 78 height 21
type input "02:00"
click at [444, 371] on div "Time" at bounding box center [482, 375] width 76 height 21
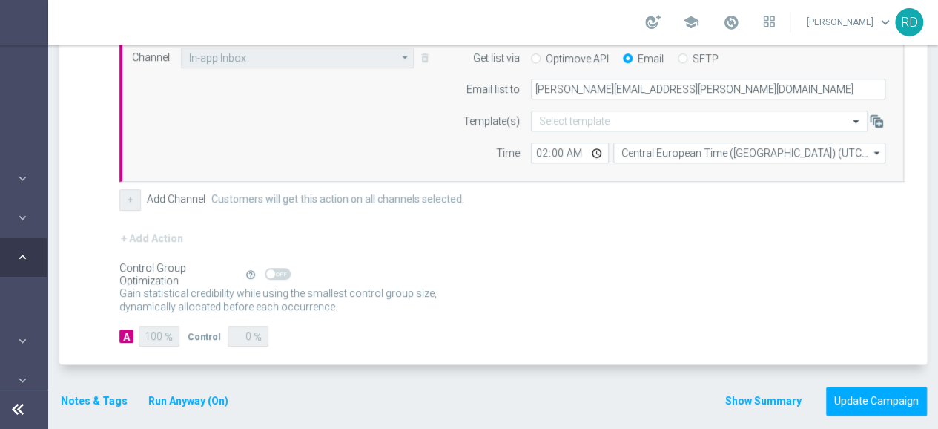
scroll to position [11, 156]
click at [861, 386] on button "Update Campaign" at bounding box center [876, 400] width 101 height 29
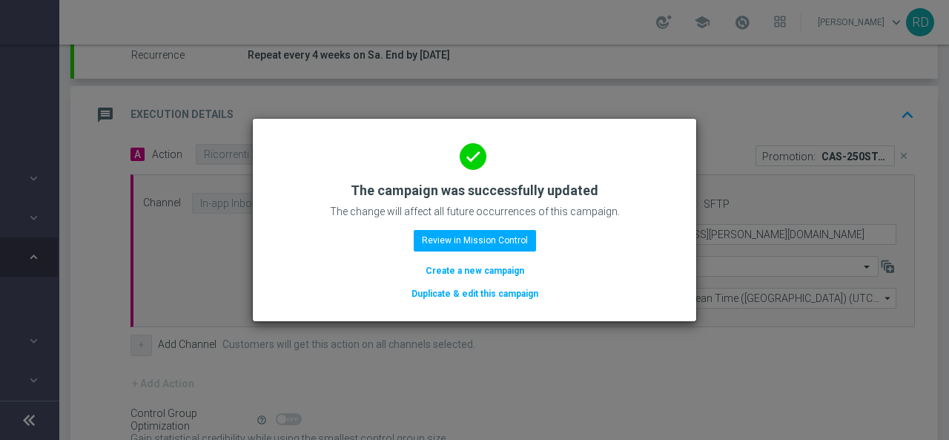
scroll to position [290, 0]
drag, startPoint x: 492, startPoint y: 243, endPoint x: 666, endPoint y: 148, distance: 198.1
click at [692, 150] on div "done The campaign was successfully updated The change will affect all future oc…" at bounding box center [474, 220] width 443 height 202
click at [482, 241] on button "Review in Mission Control" at bounding box center [475, 240] width 122 height 21
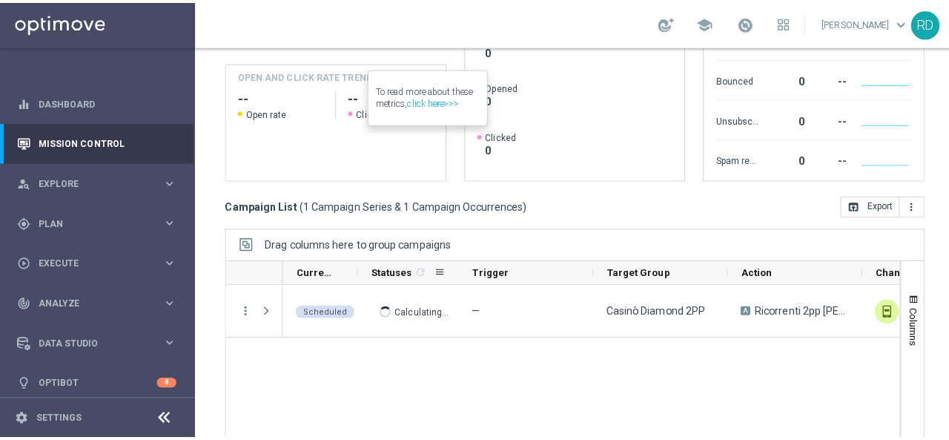
scroll to position [297, 0]
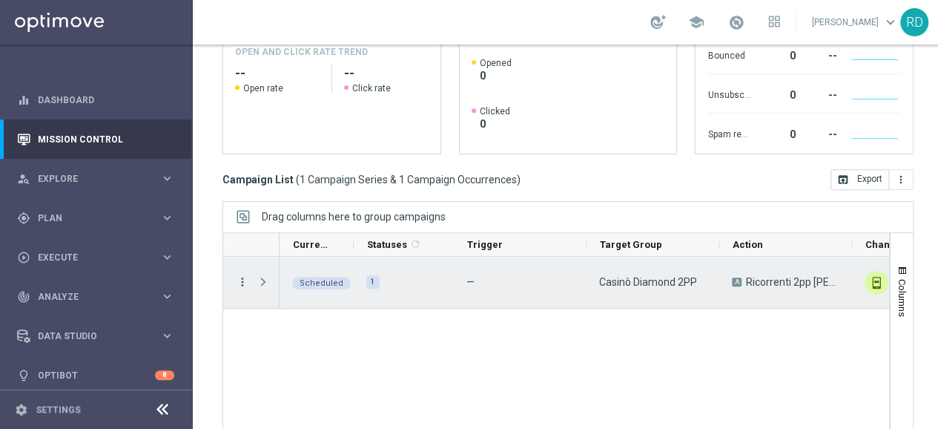
click at [245, 277] on icon "more_vert" at bounding box center [242, 281] width 13 height 13
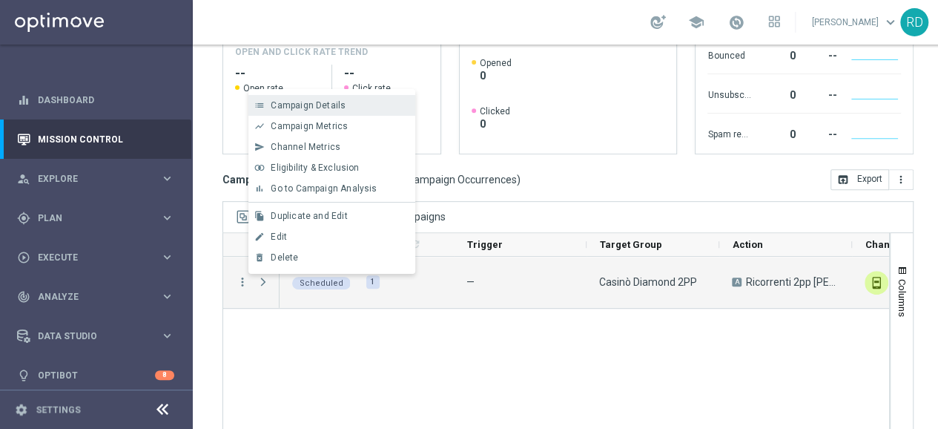
click at [311, 105] on span "Campaign Details" at bounding box center [308, 105] width 75 height 10
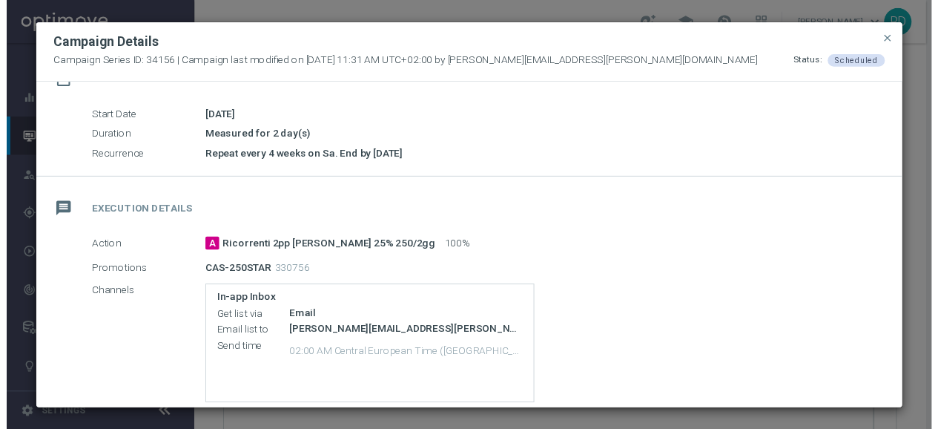
scroll to position [0, 0]
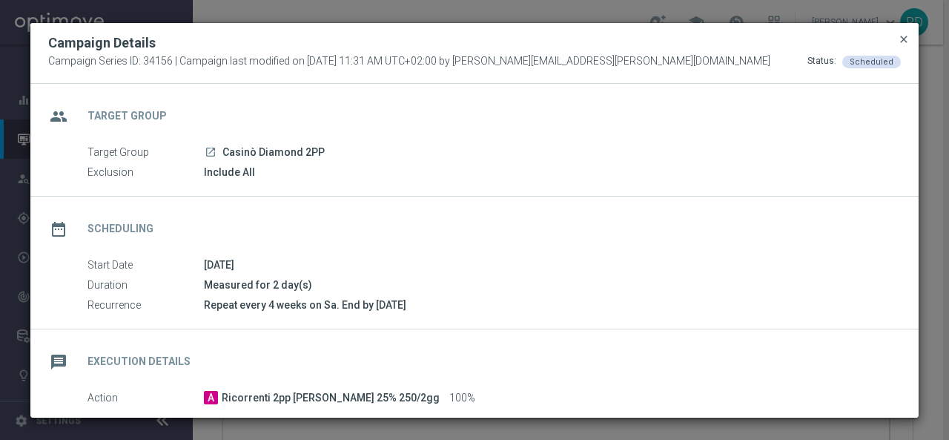
click at [902, 41] on span "close" at bounding box center [904, 39] width 12 height 12
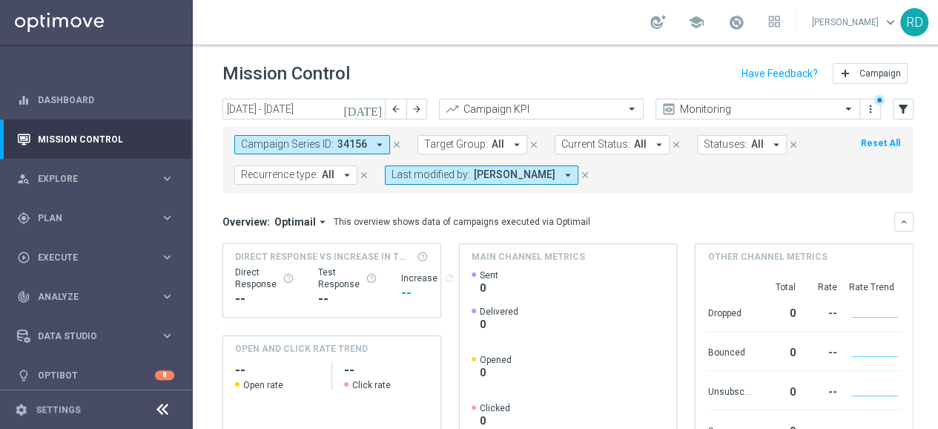
click at [373, 105] on icon "[DATE]" at bounding box center [363, 108] width 40 height 13
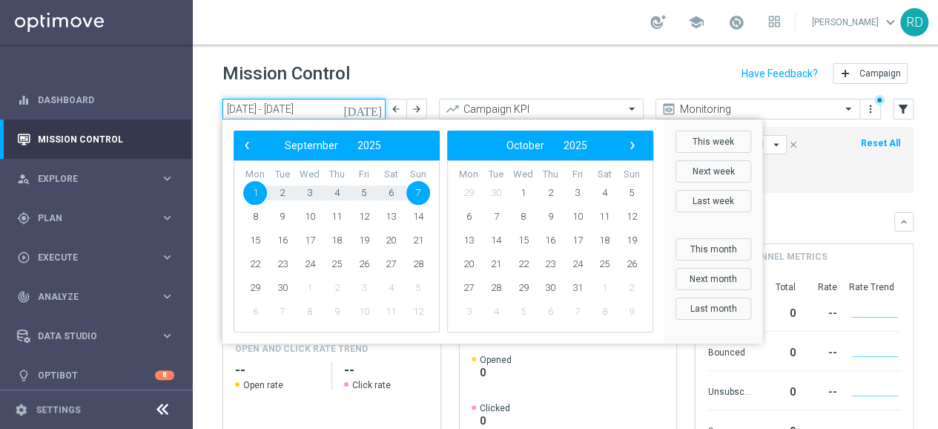
click at [279, 110] on input "01 Sep 2025 - 07 Sep 2025" at bounding box center [303, 109] width 163 height 21
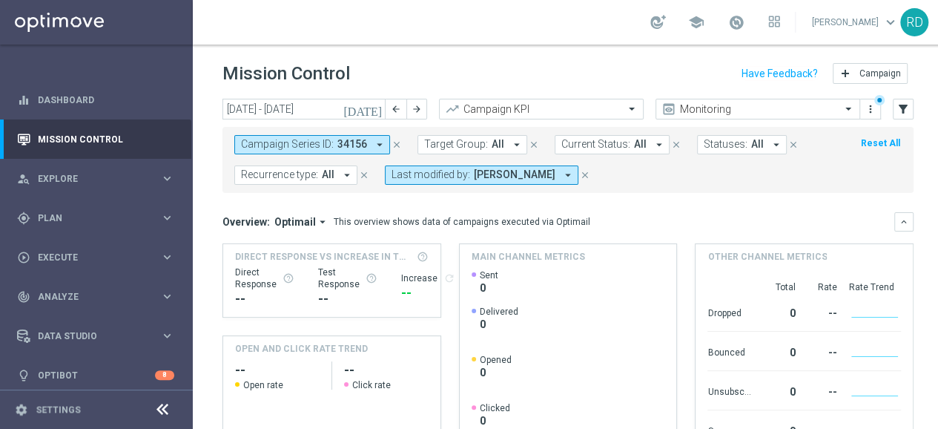
click at [368, 108] on button "[DATE]" at bounding box center [363, 110] width 44 height 22
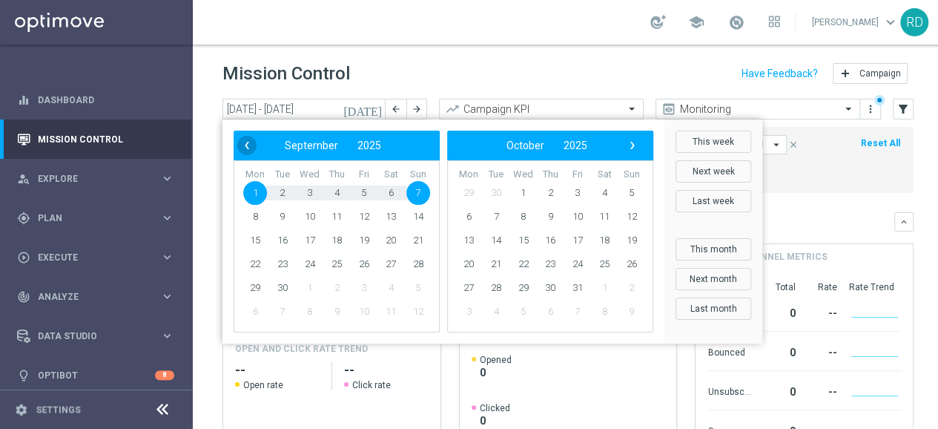
click at [245, 144] on span "‹" at bounding box center [246, 145] width 19 height 19
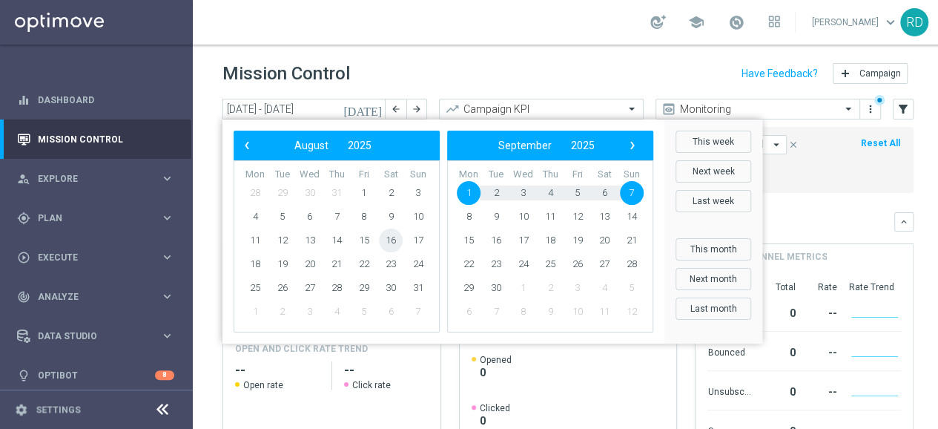
click at [389, 237] on span "16" at bounding box center [391, 240] width 24 height 24
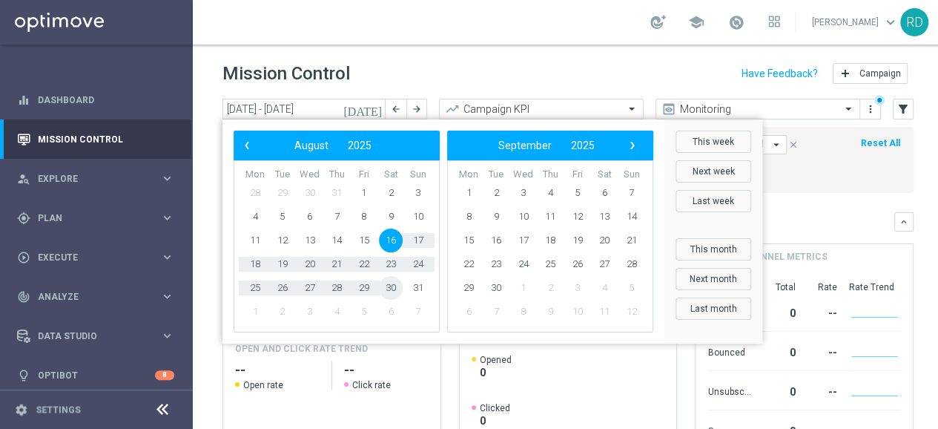
click at [386, 286] on span "30" at bounding box center [391, 288] width 24 height 24
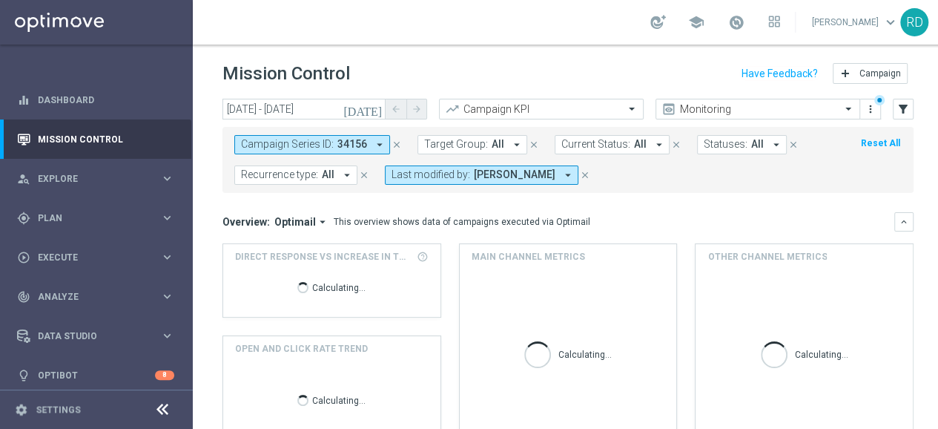
type input "16 Aug 2025 - 30 Aug 2025"
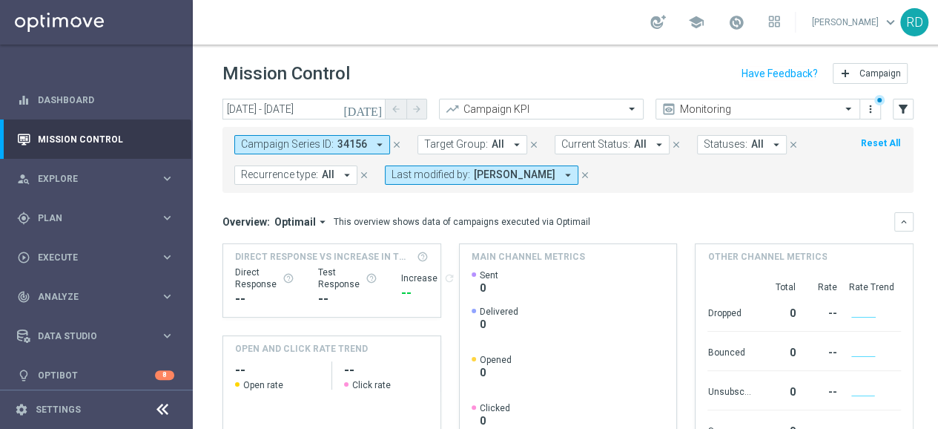
click at [330, 176] on span "All" at bounding box center [328, 174] width 13 height 13
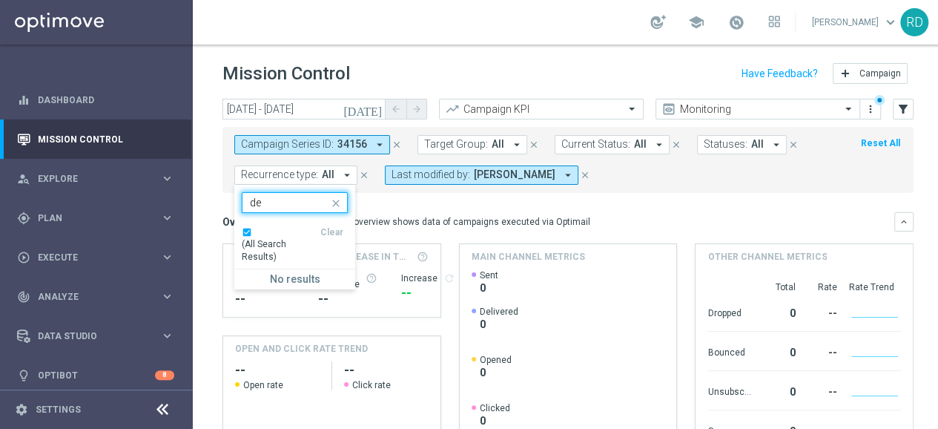
type input "d"
click at [669, 176] on form "Campaign Series ID: 34156 arrow_drop_down close Target Group: All arrow_drop_do…" at bounding box center [534, 160] width 601 height 50
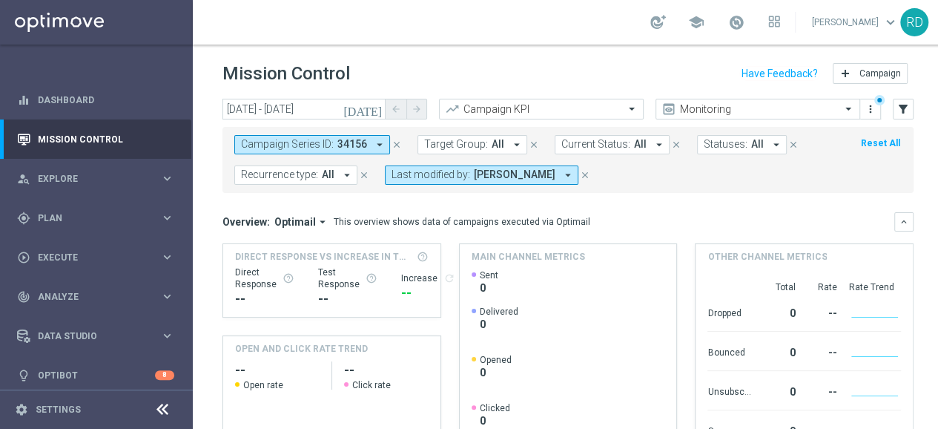
click at [751, 141] on span "All" at bounding box center [757, 144] width 13 height 13
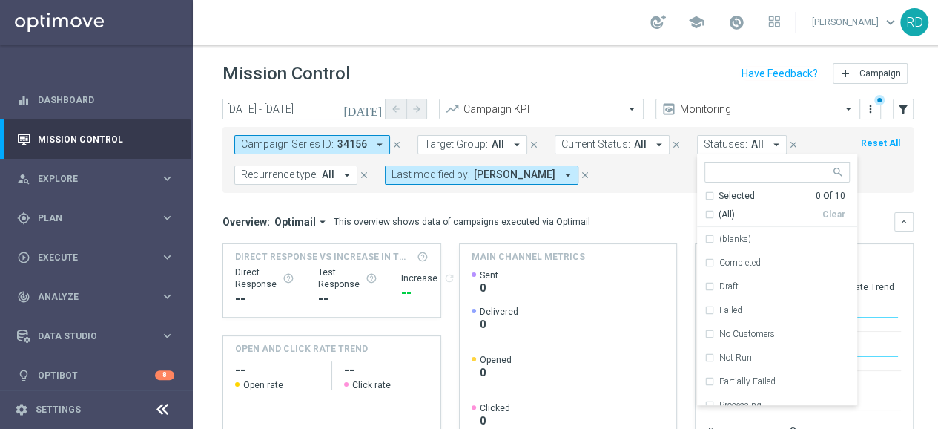
click at [652, 162] on form "Campaign Series ID: 34156 arrow_drop_down close Target Group: All arrow_drop_do…" at bounding box center [534, 160] width 601 height 50
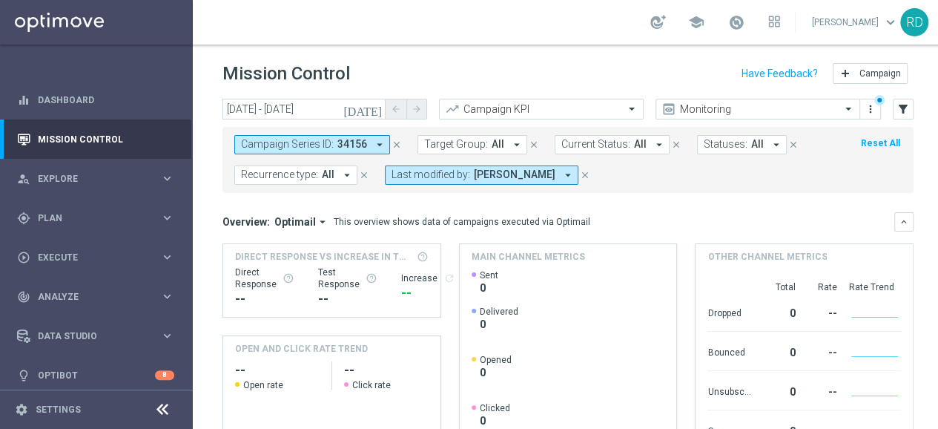
click at [654, 170] on form "Campaign Series ID: 34156 arrow_drop_down close Target Group: All arrow_drop_do…" at bounding box center [534, 160] width 601 height 50
click at [385, 137] on button "Campaign Series ID: 34156 arrow_drop_down" at bounding box center [312, 144] width 156 height 19
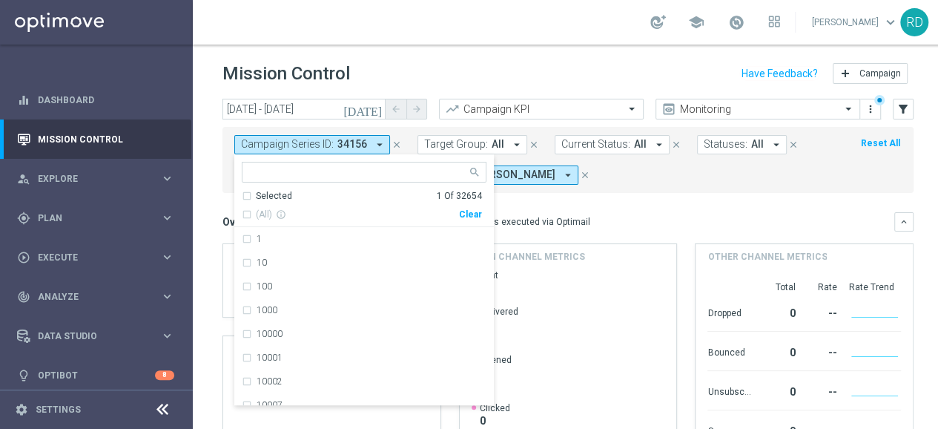
click at [391, 144] on icon "close" at bounding box center [396, 144] width 10 height 10
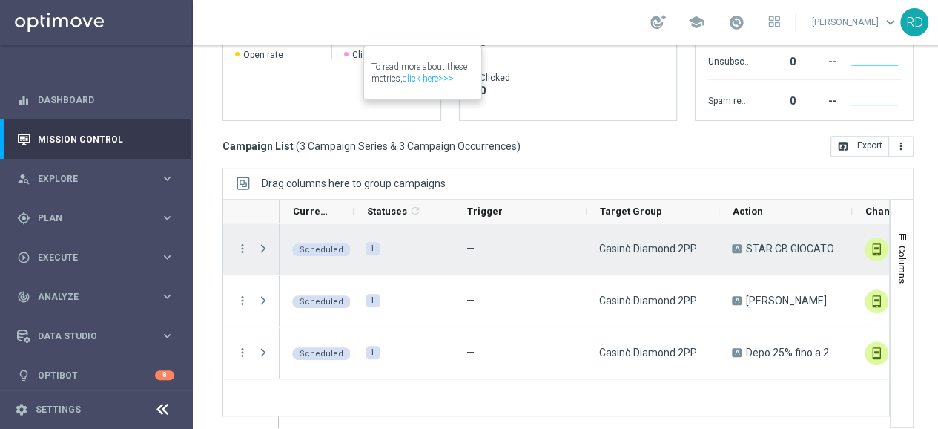
scroll to position [11, 0]
click at [263, 242] on span at bounding box center [263, 248] width 13 height 12
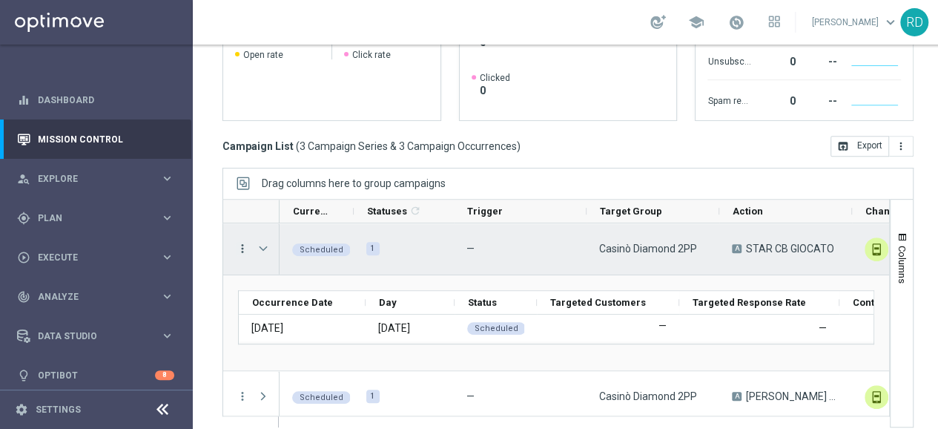
click at [244, 242] on icon "more_vert" at bounding box center [242, 248] width 13 height 13
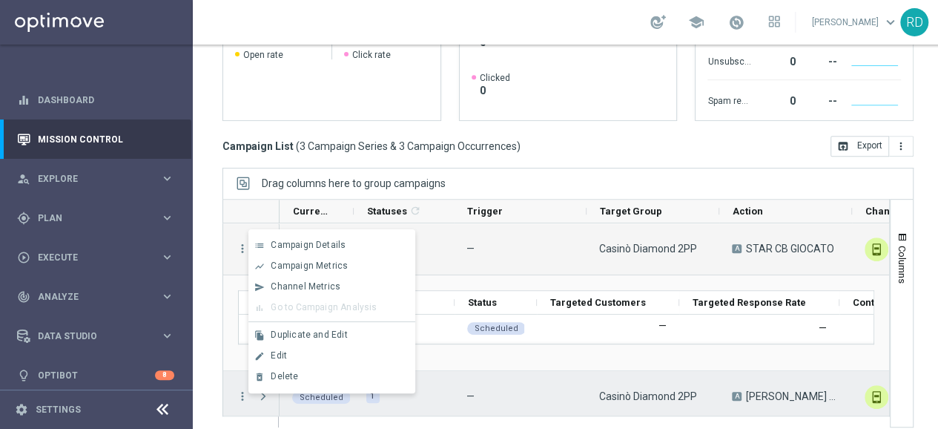
click at [445, 374] on div "1" at bounding box center [404, 396] width 100 height 51
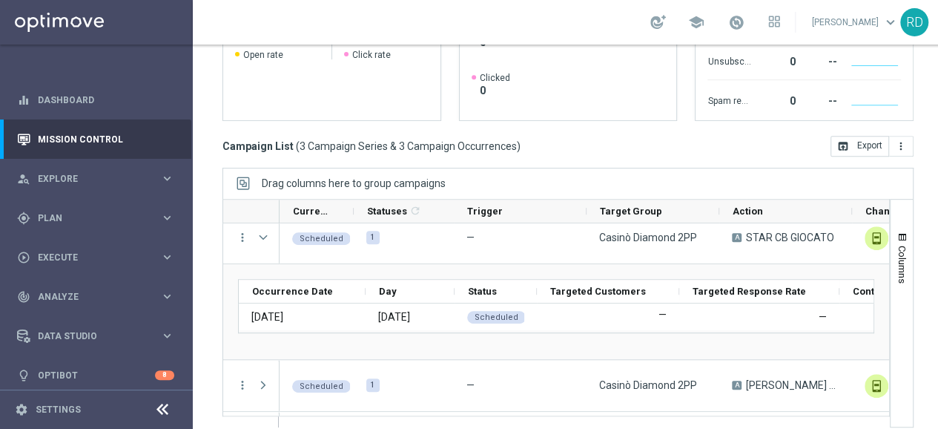
scroll to position [0, 0]
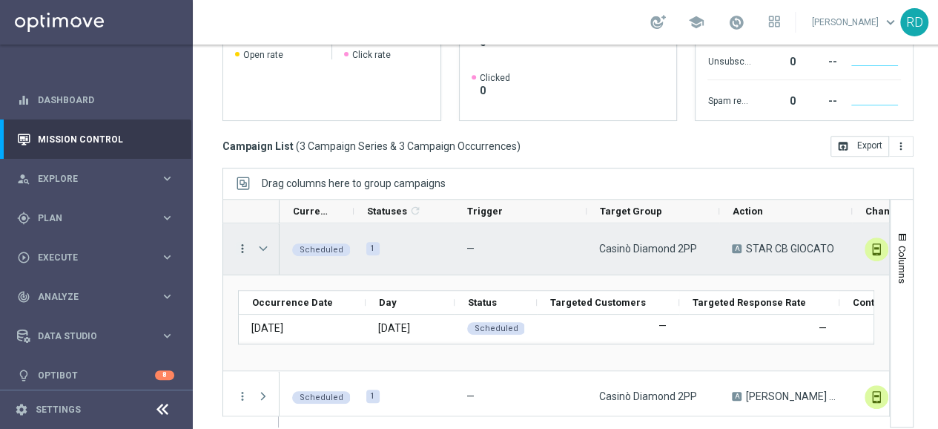
click at [241, 242] on icon "more_vert" at bounding box center [242, 248] width 13 height 13
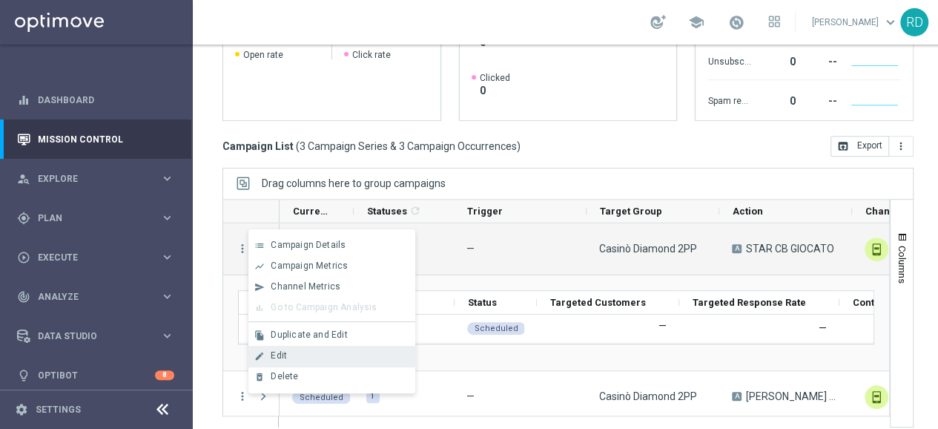
click at [288, 351] on div "Edit" at bounding box center [340, 355] width 138 height 10
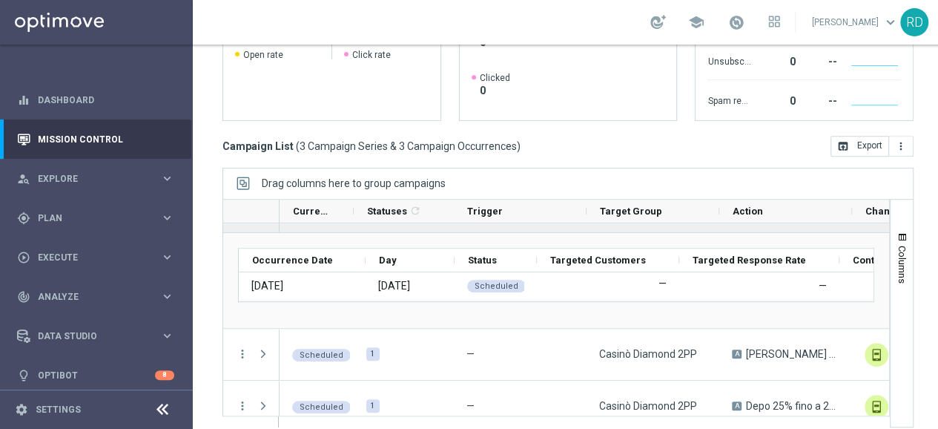
scroll to position [59, 0]
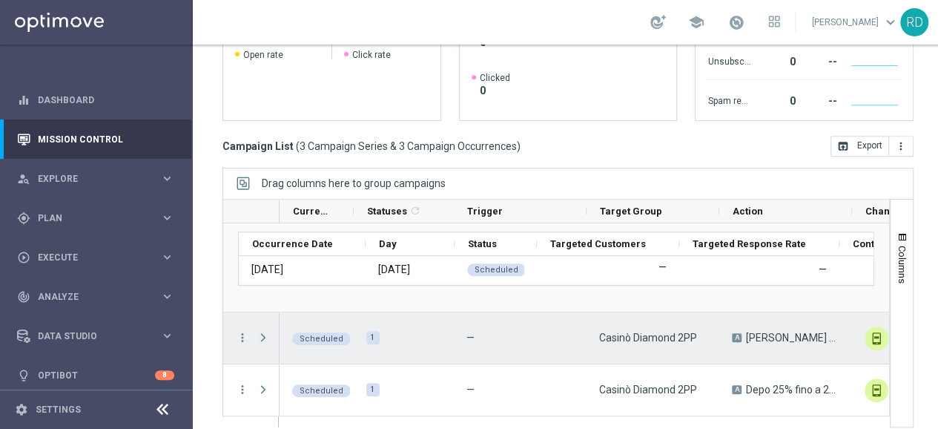
click at [260, 331] on span at bounding box center [263, 337] width 13 height 12
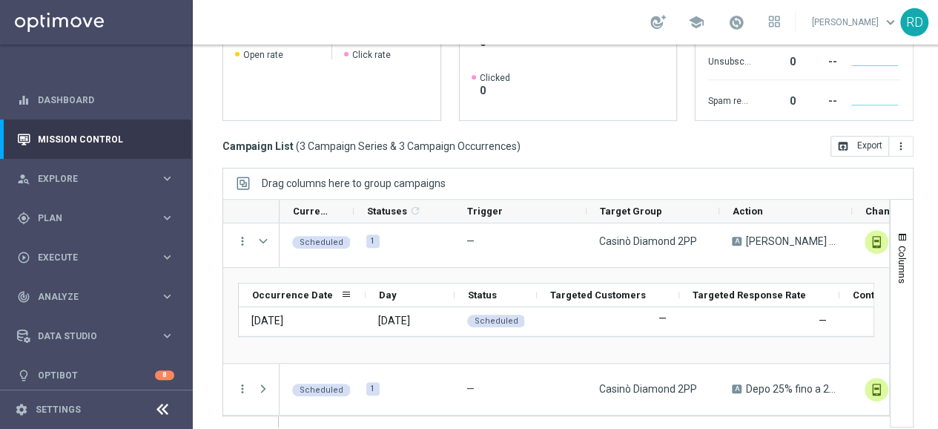
scroll to position [154, 0]
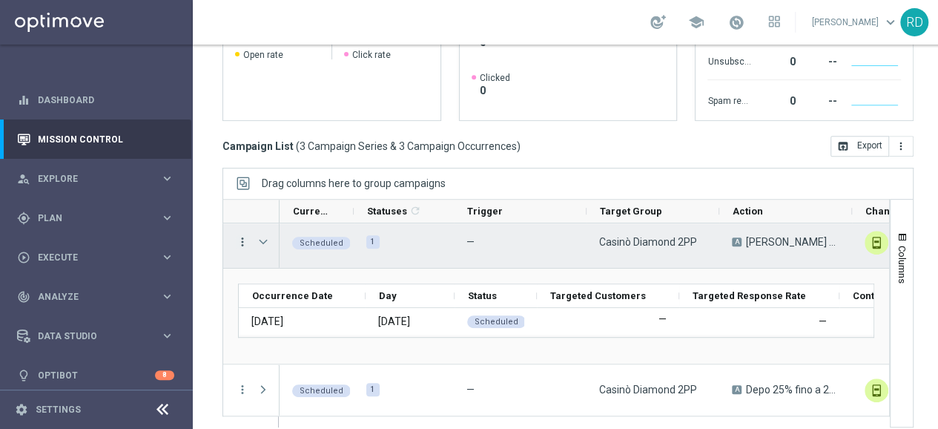
click at [242, 235] on icon "more_vert" at bounding box center [242, 241] width 13 height 13
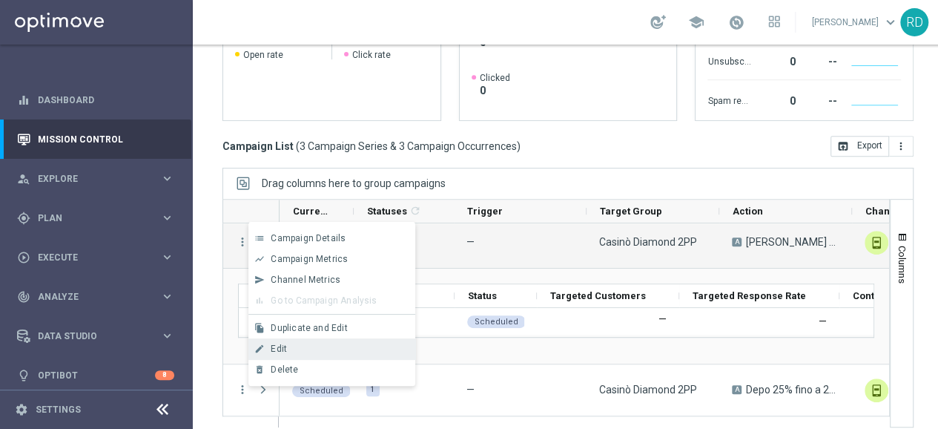
click at [291, 340] on div "edit Edit" at bounding box center [331, 348] width 167 height 21
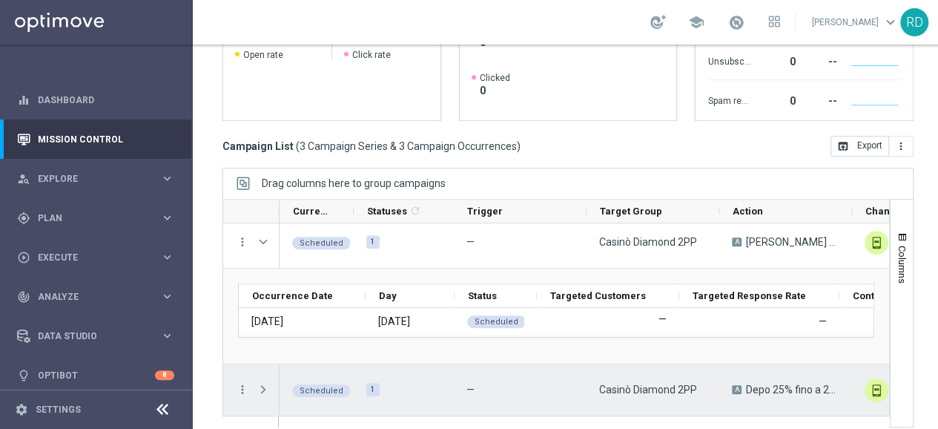
click at [264, 383] on span at bounding box center [263, 389] width 13 height 12
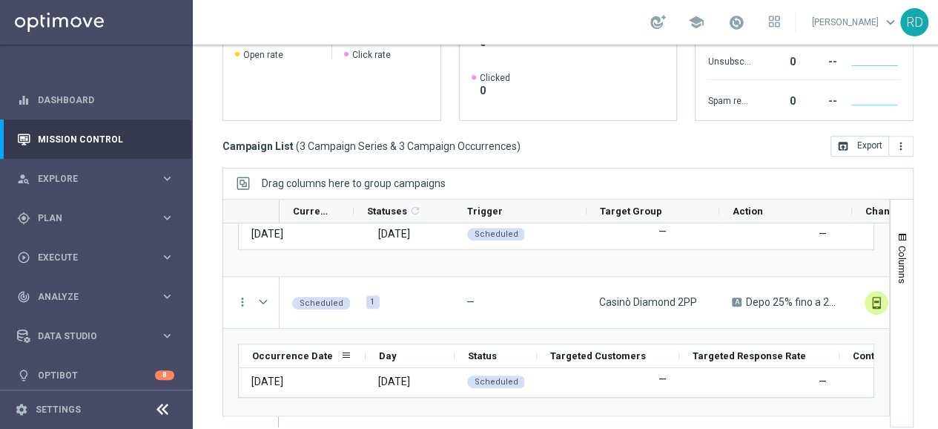
scroll to position [250, 0]
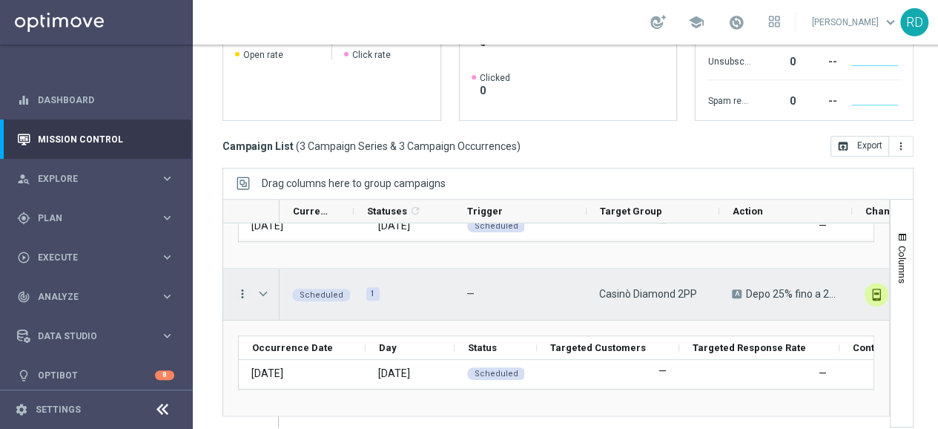
click at [237, 287] on icon "more_vert" at bounding box center [242, 293] width 13 height 13
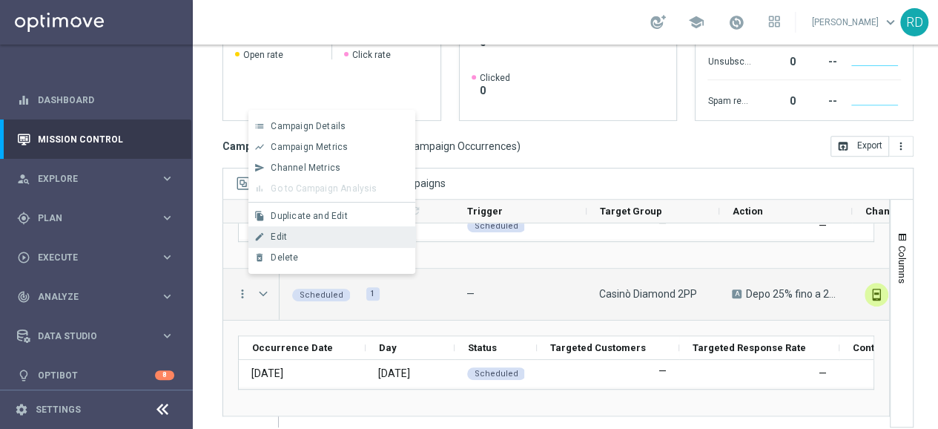
click at [286, 238] on span "Edit" at bounding box center [279, 236] width 16 height 10
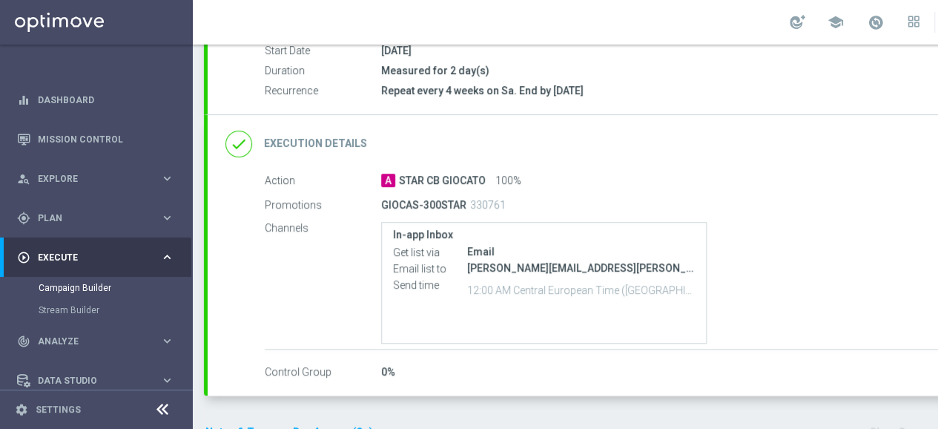
scroll to position [289, 0]
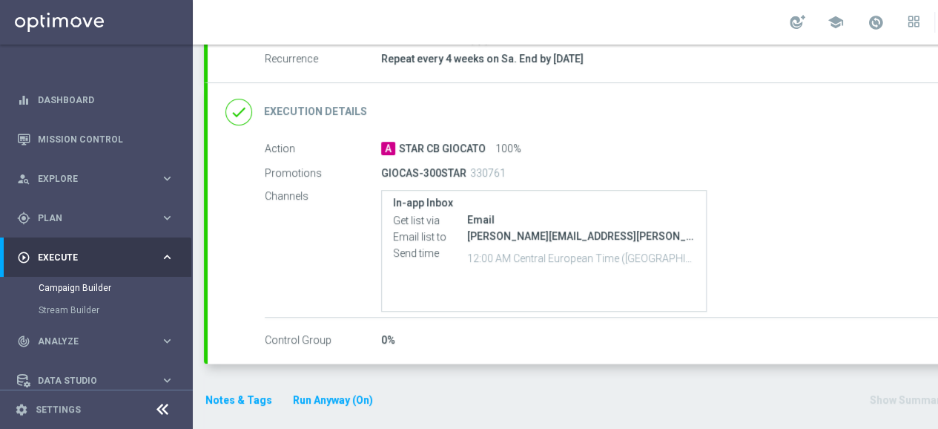
click at [292, 105] on h2 "Execution Details" at bounding box center [315, 112] width 103 height 14
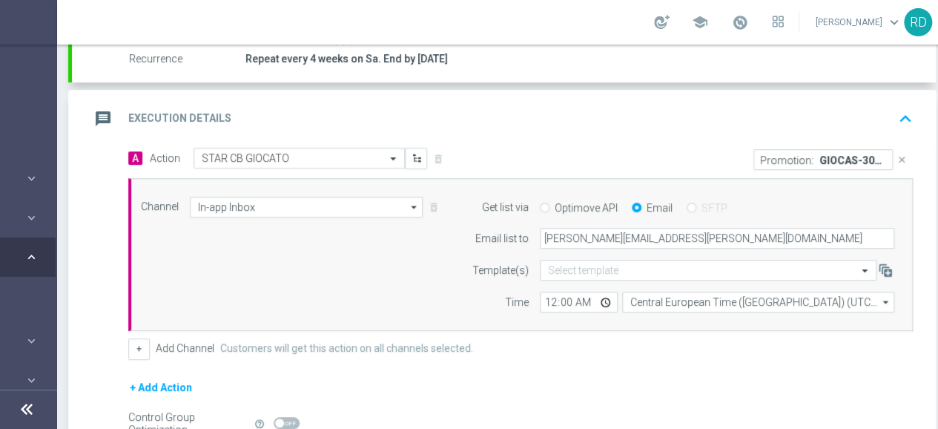
scroll to position [11, 141]
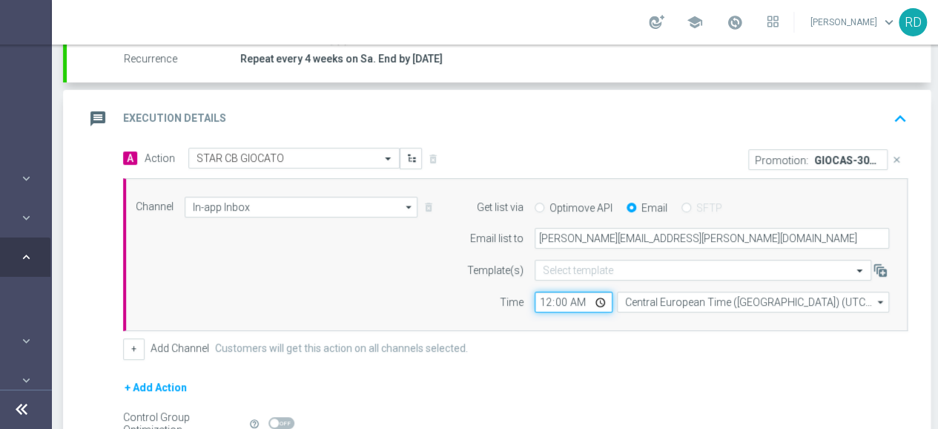
click at [547, 292] on input "00:00" at bounding box center [574, 301] width 78 height 21
type input "02:00"
click at [406, 269] on div "Channel In-app Inbox In-app Inbox arrow_drop_down Show Selected 1 of 20 Optimail" at bounding box center [512, 254] width 775 height 116
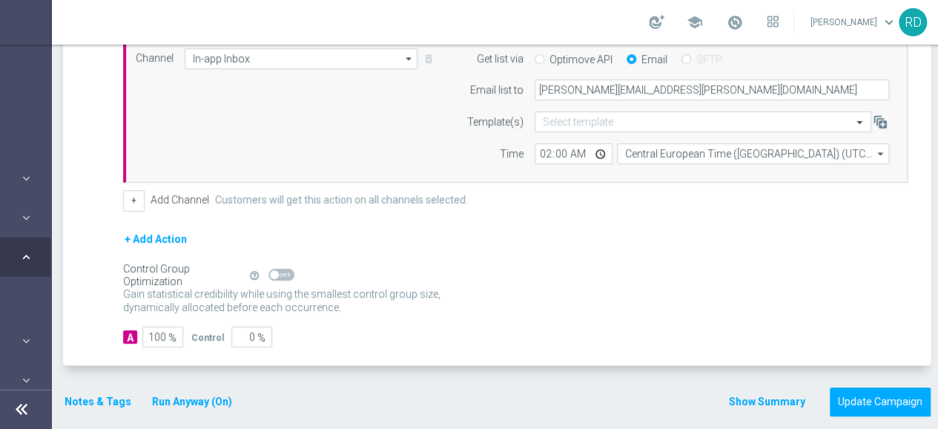
scroll to position [438, 0]
click at [873, 386] on button "Update Campaign" at bounding box center [880, 400] width 101 height 29
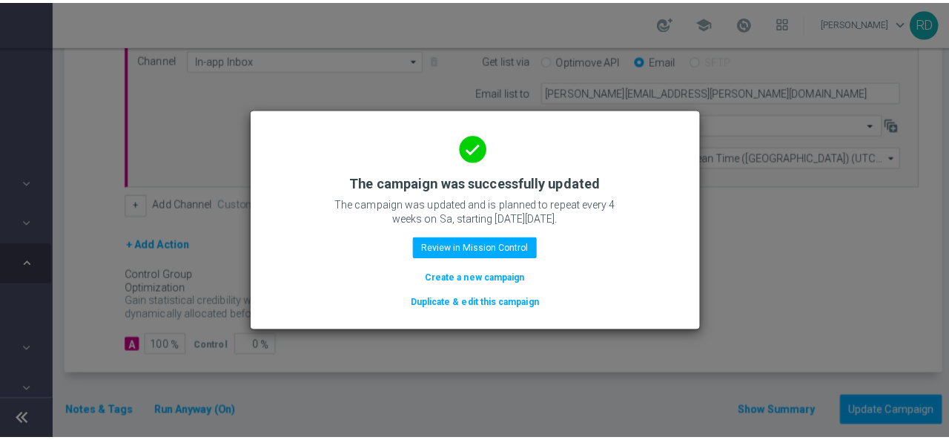
scroll to position [0, 141]
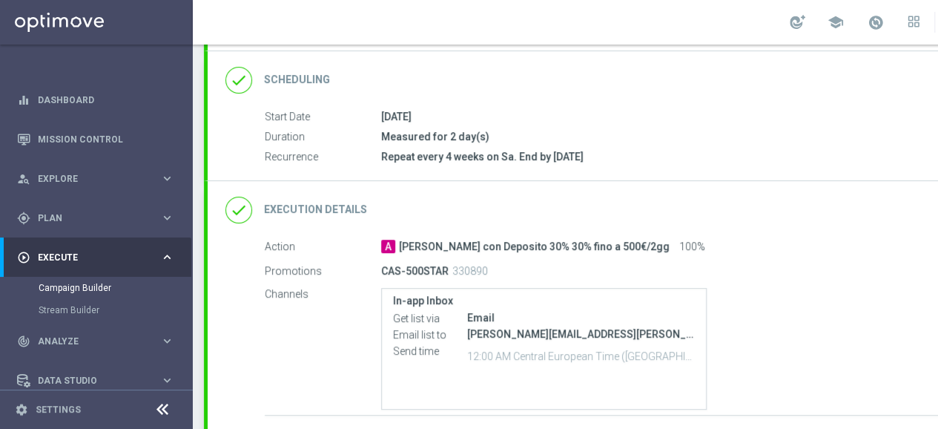
scroll to position [222, 0]
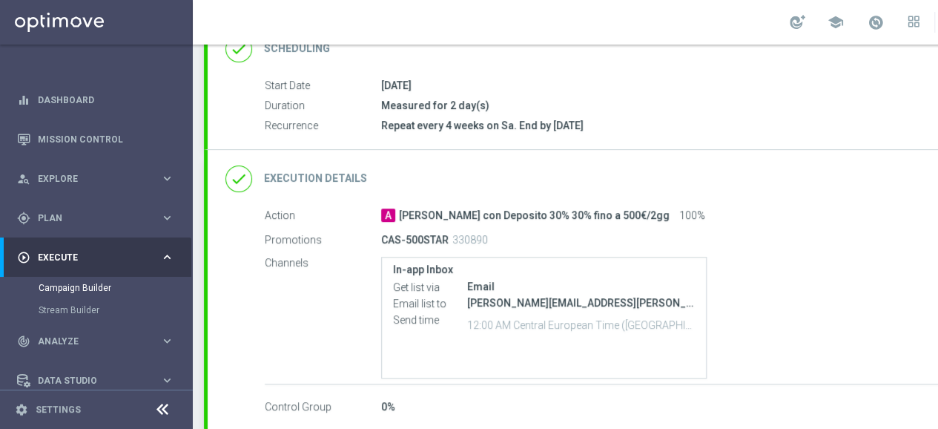
click at [238, 173] on icon "done" at bounding box center [238, 178] width 27 height 27
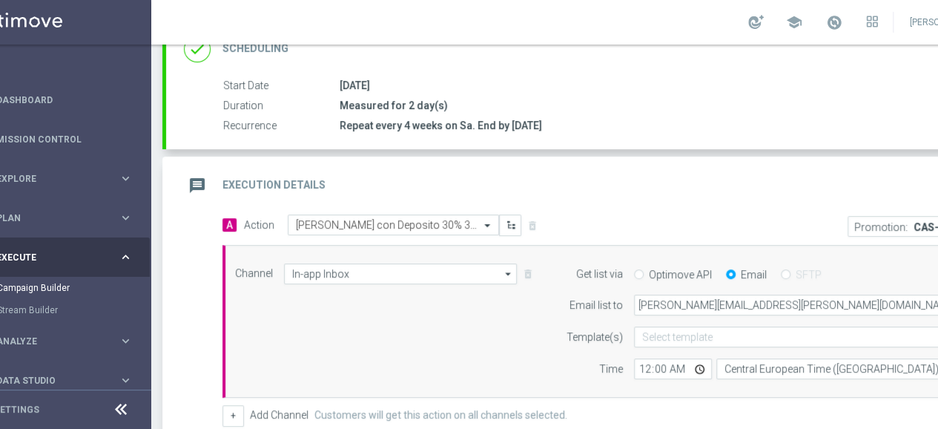
scroll to position [0, 156]
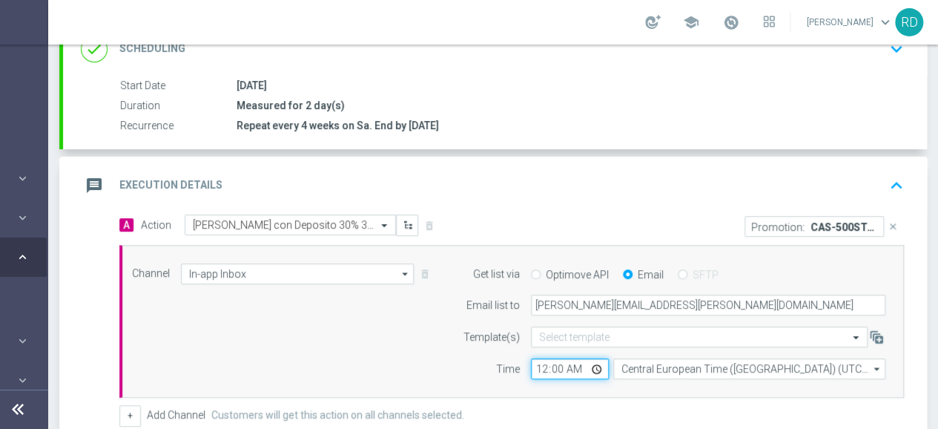
click at [531, 369] on input "00:00" at bounding box center [570, 368] width 78 height 21
type input "02:00"
click at [408, 348] on div "Channel In-app Inbox In-app Inbox arrow_drop_down Show Selected 1 of 20 Optimail" at bounding box center [508, 321] width 775 height 116
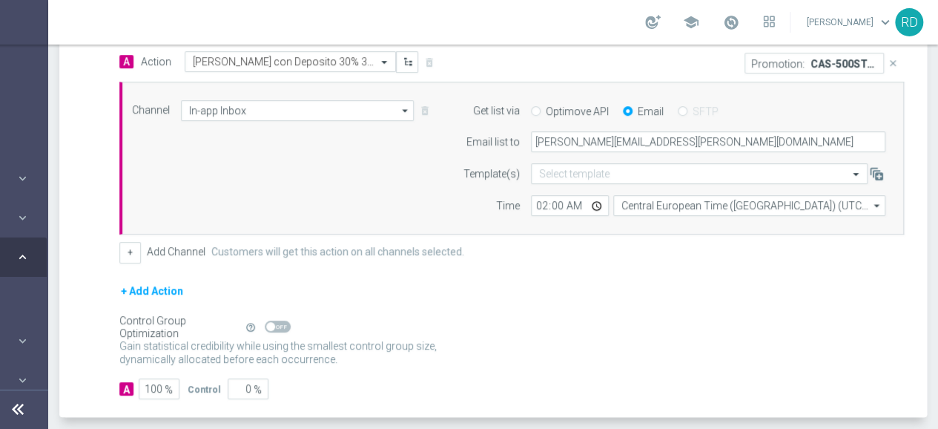
scroll to position [438, 0]
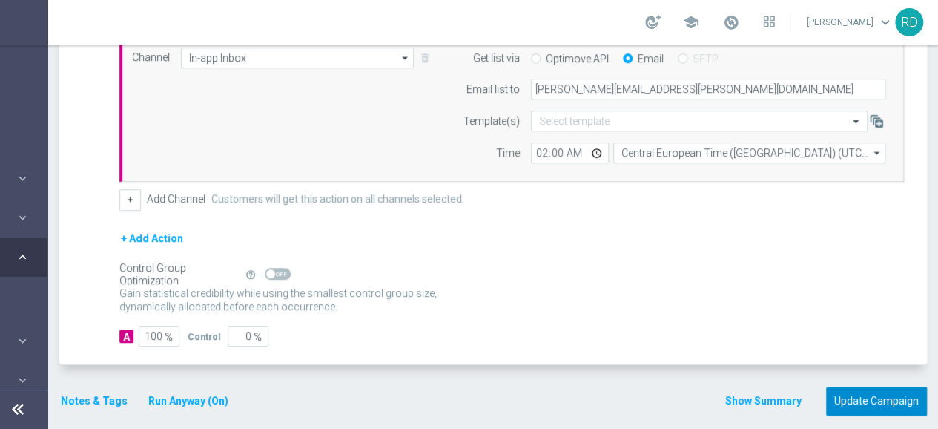
click at [841, 396] on button "Update Campaign" at bounding box center [876, 400] width 101 height 29
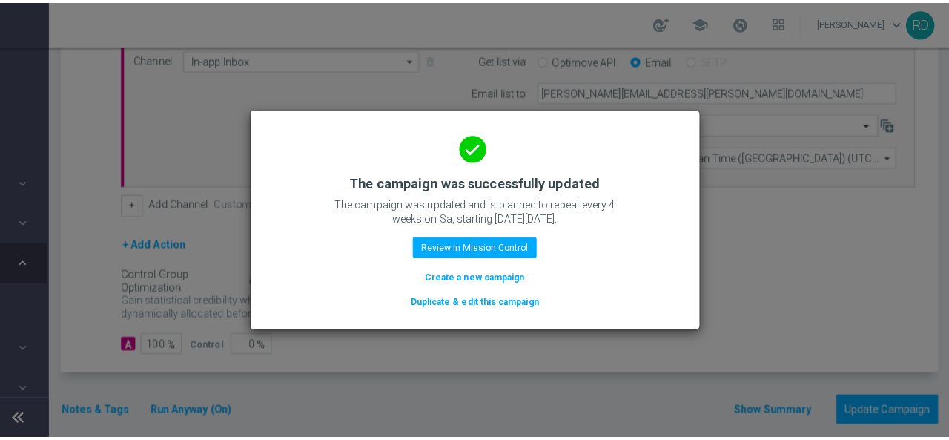
scroll to position [0, 145]
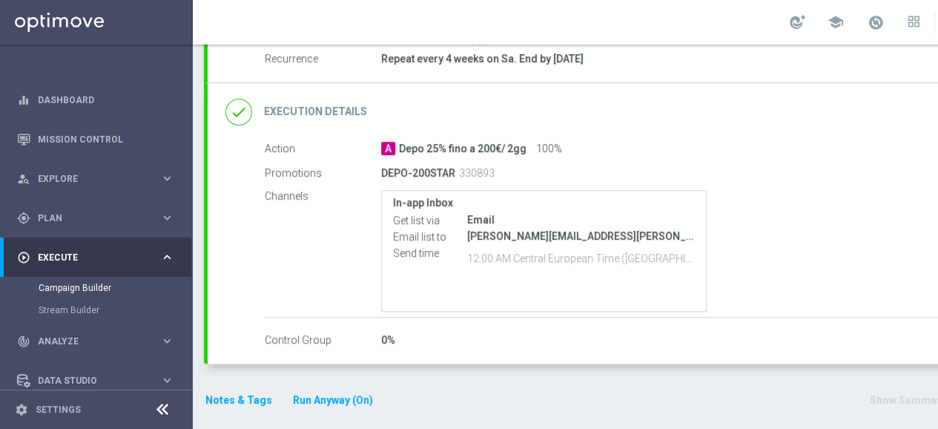
scroll to position [11, 0]
click at [242, 99] on icon "done" at bounding box center [238, 112] width 27 height 27
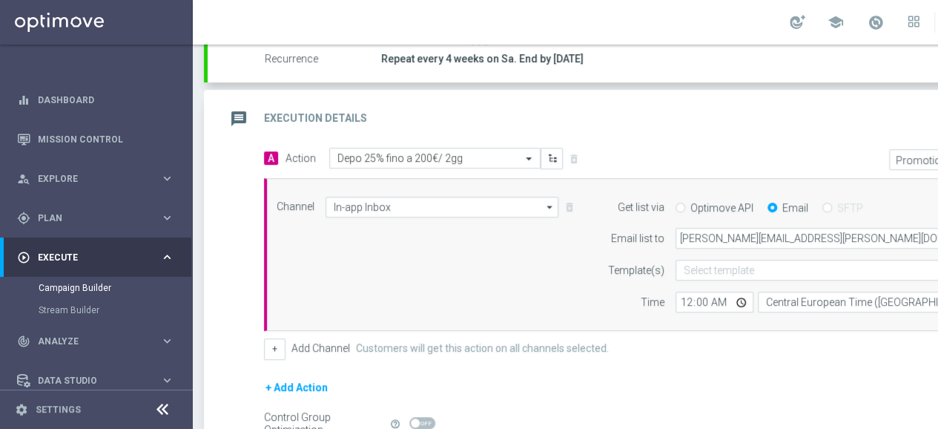
scroll to position [289, 0]
click at [685, 291] on input "00:00" at bounding box center [714, 301] width 78 height 21
type input "02:00"
click at [531, 271] on div "Channel In-app Inbox In-app Inbox arrow_drop_down Show Selected 1 of 20 Optimail" at bounding box center [652, 254] width 775 height 116
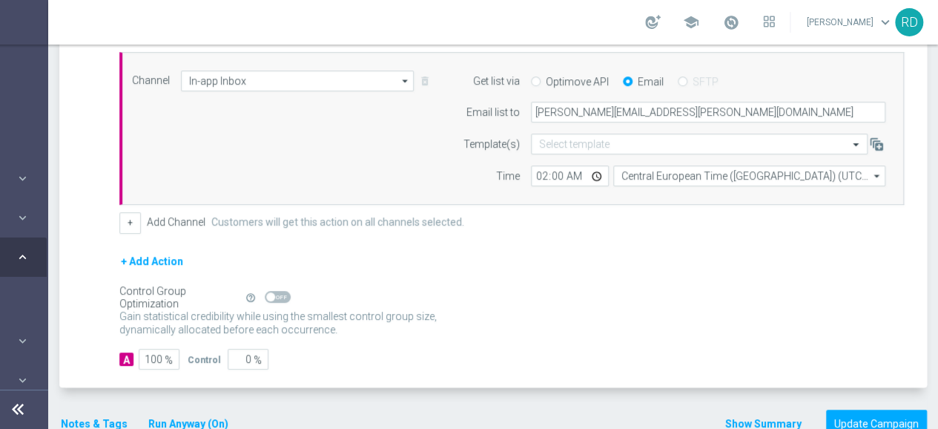
scroll to position [438, 0]
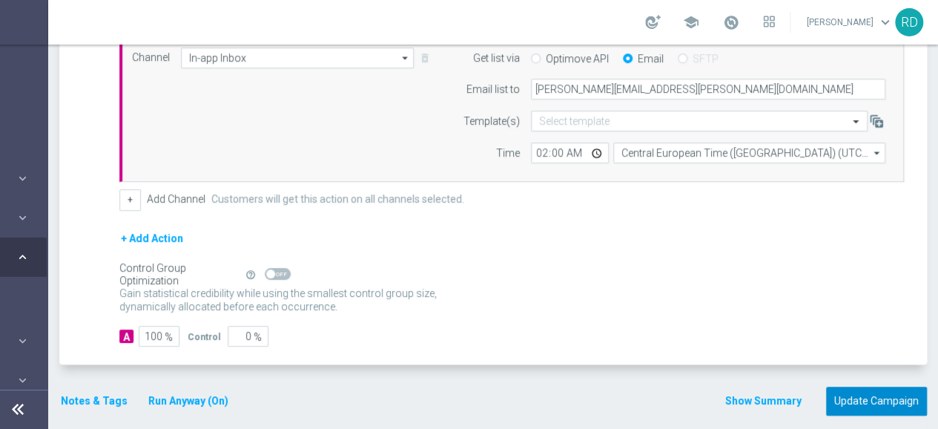
click at [836, 386] on button "Update Campaign" at bounding box center [876, 400] width 101 height 29
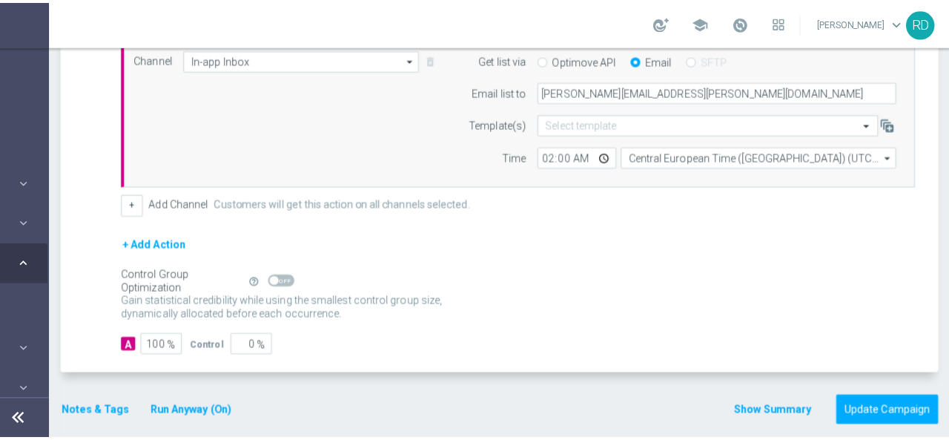
scroll to position [0, 145]
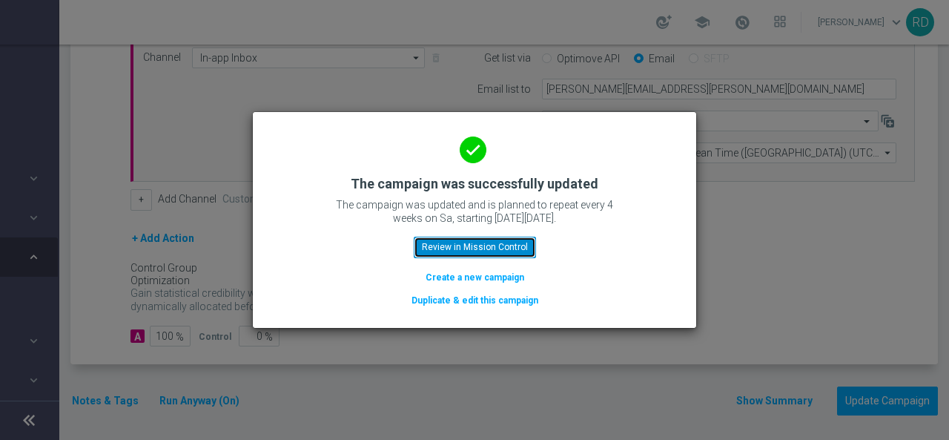
click at [480, 245] on button "Review in Mission Control" at bounding box center [475, 246] width 122 height 21
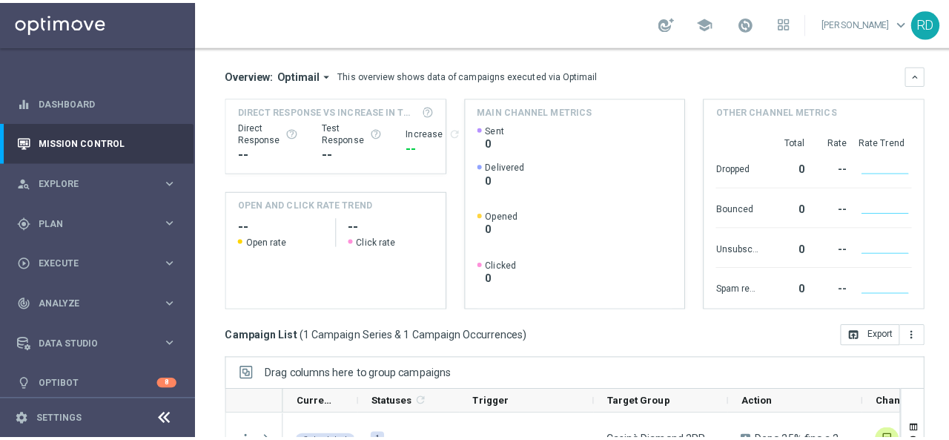
scroll to position [297, 0]
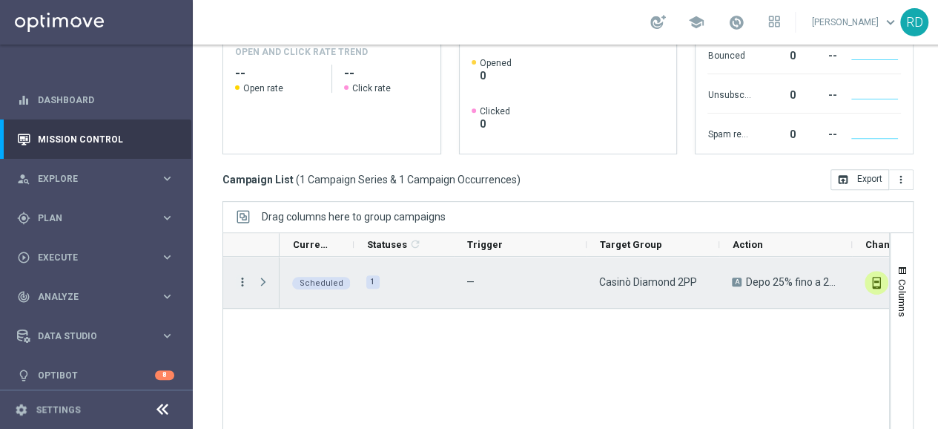
click at [242, 283] on icon "more_vert" at bounding box center [242, 281] width 13 height 13
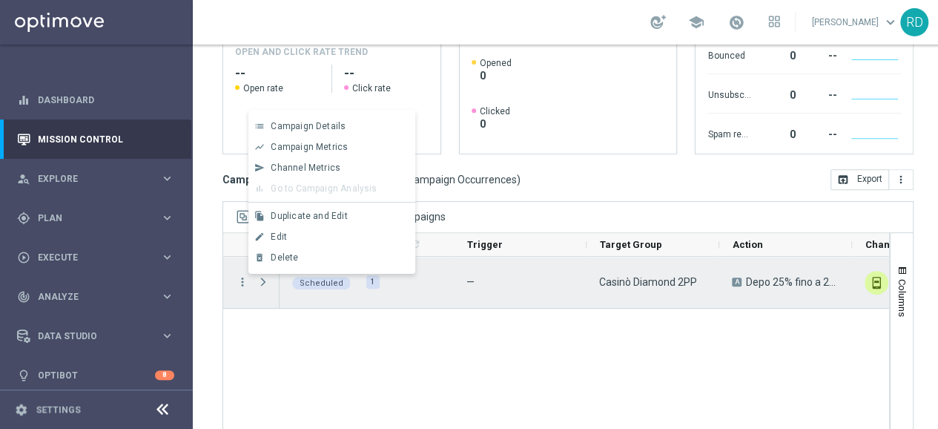
click at [250, 299] on div "Press SPACE to deselect this row." at bounding box center [265, 282] width 30 height 51
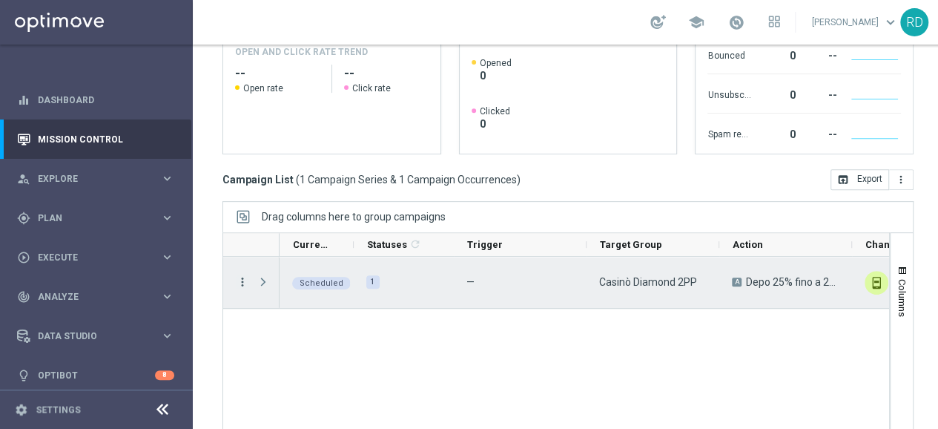
click at [243, 282] on icon "more_vert" at bounding box center [242, 281] width 13 height 13
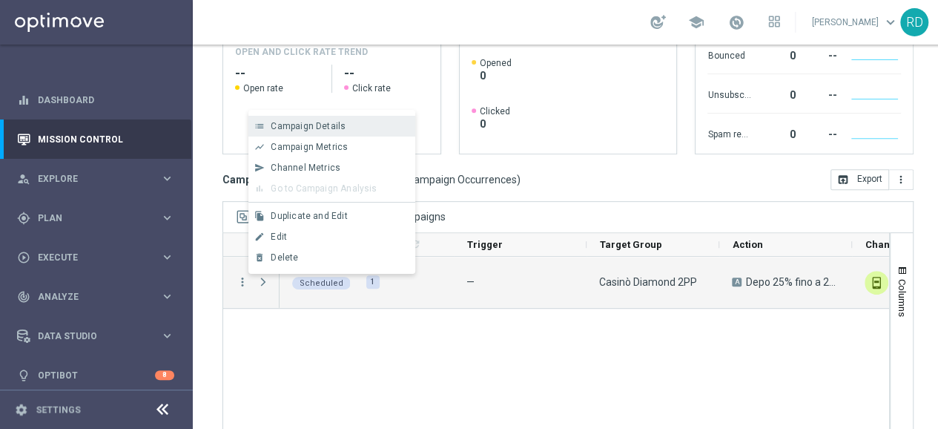
click at [305, 130] on span "Campaign Details" at bounding box center [308, 126] width 75 height 10
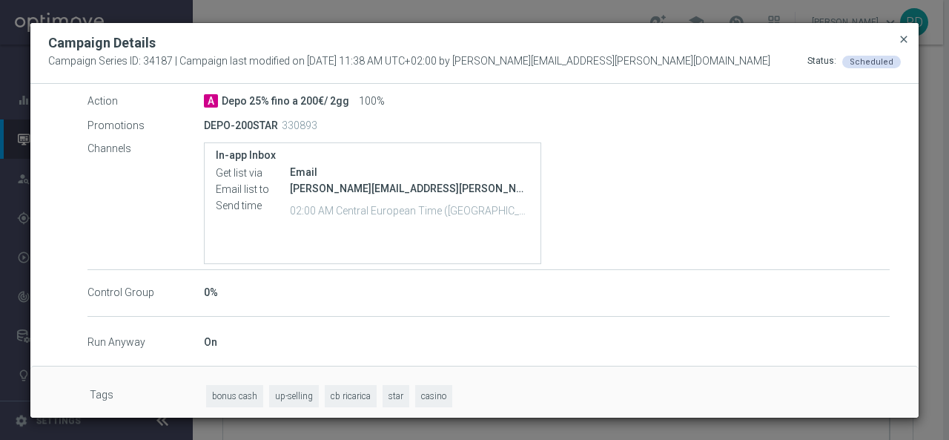
click at [903, 42] on span "close" at bounding box center [904, 39] width 12 height 12
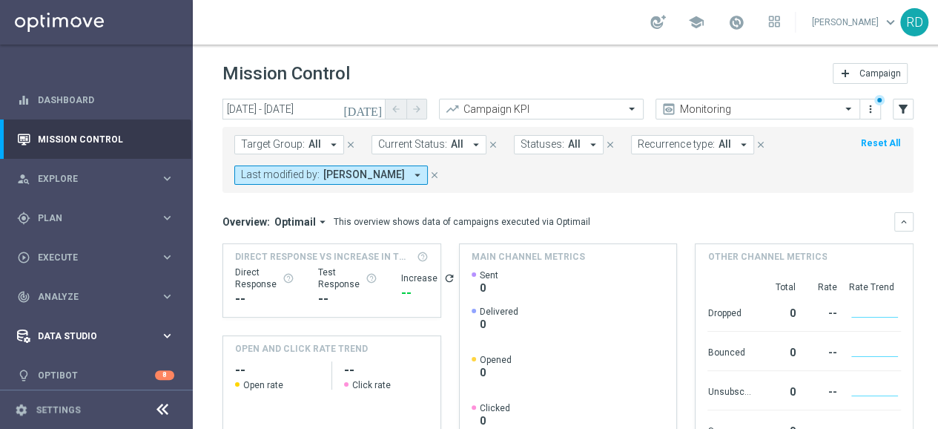
scroll to position [330, 0]
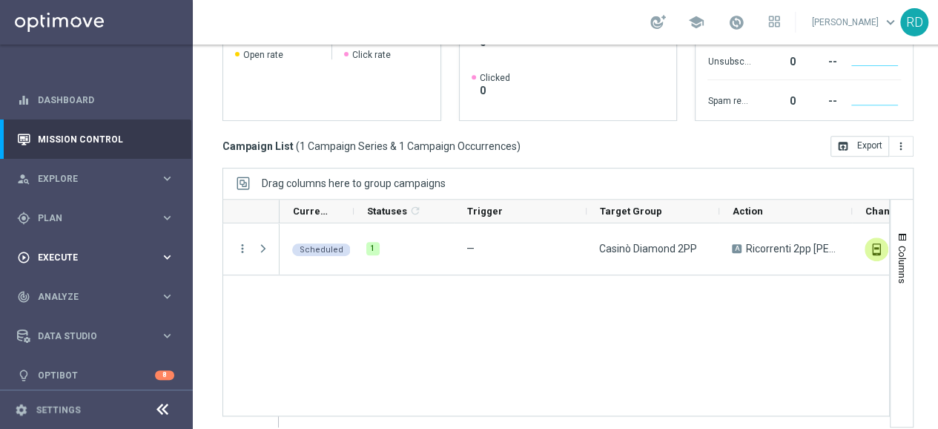
click at [68, 251] on div "play_circle_outline Execute" at bounding box center [88, 257] width 143 height 13
click at [66, 282] on link "Campaign Builder" at bounding box center [97, 288] width 116 height 12
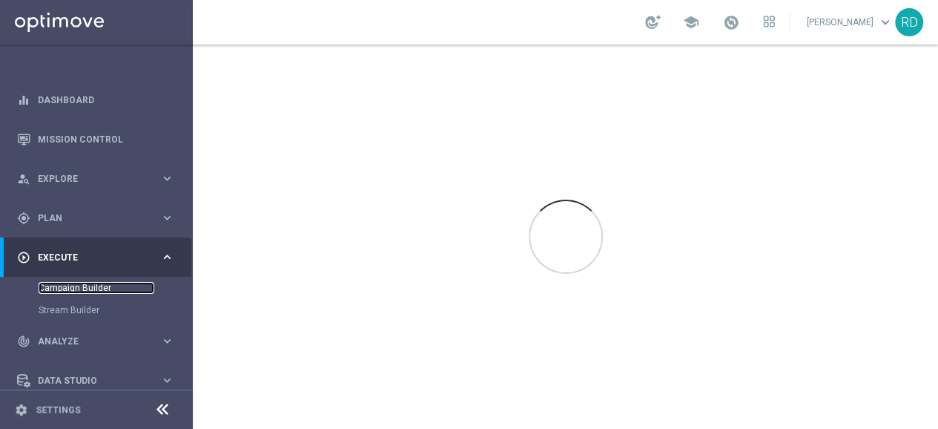
scroll to position [0, 0]
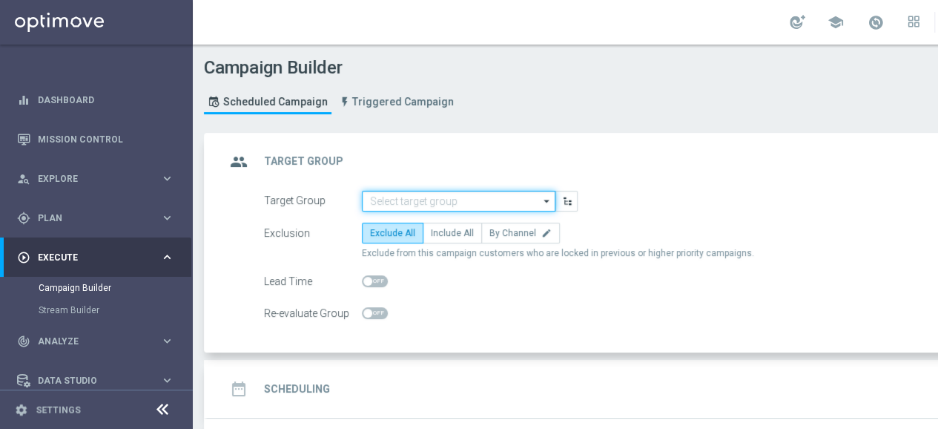
click at [408, 201] on input at bounding box center [458, 201] width 193 height 21
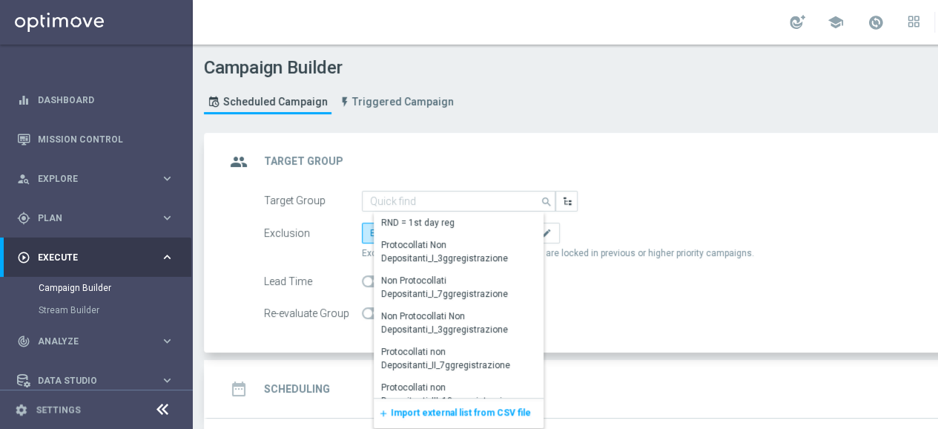
click at [429, 404] on div "add Import external list from CSV file" at bounding box center [459, 413] width 170 height 30
click at [429, 411] on span "Import external list from CSV file" at bounding box center [461, 412] width 140 height 10
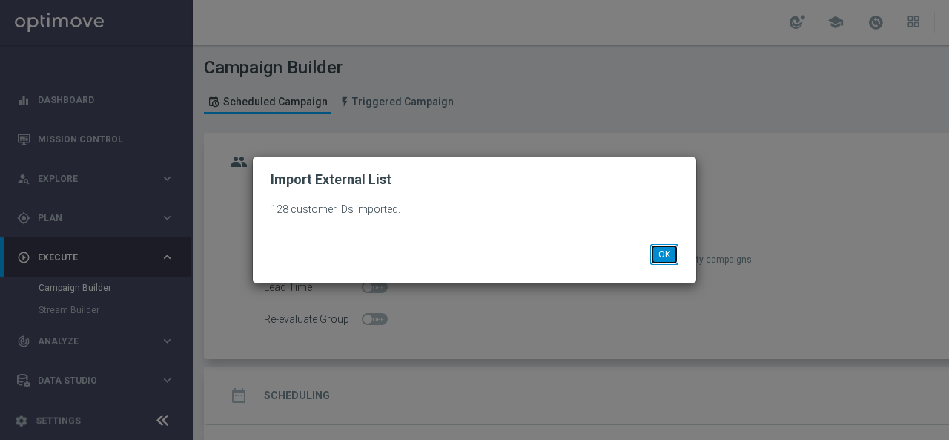
click at [670, 247] on button "OK" at bounding box center [664, 254] width 28 height 21
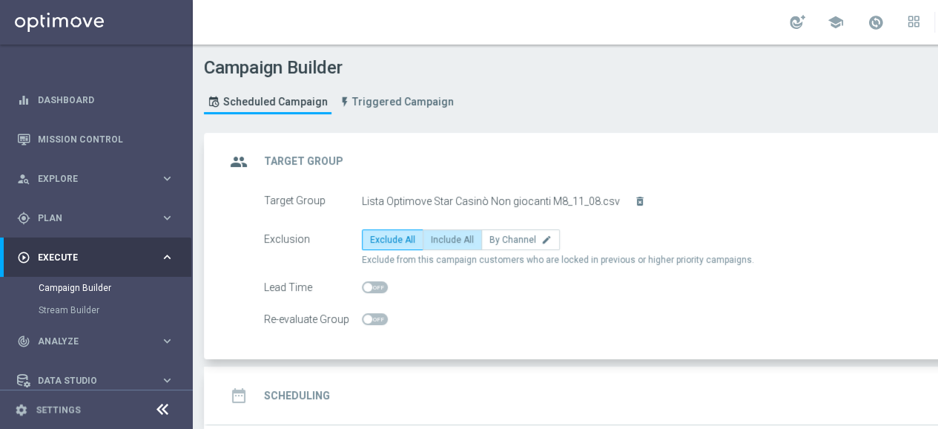
click at [451, 229] on label "Include All" at bounding box center [452, 239] width 59 height 21
click at [440, 237] on input "Include All" at bounding box center [436, 242] width 10 height 10
radio input "true"
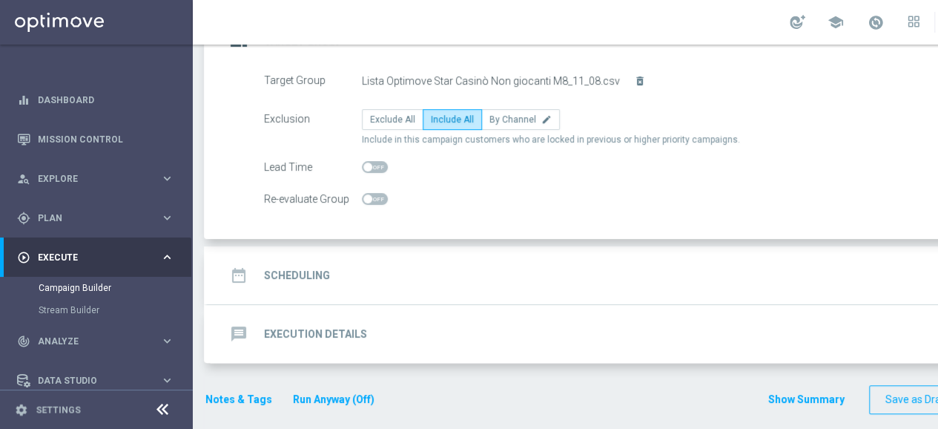
click at [268, 262] on div "date_range Scheduling" at bounding box center [277, 275] width 105 height 27
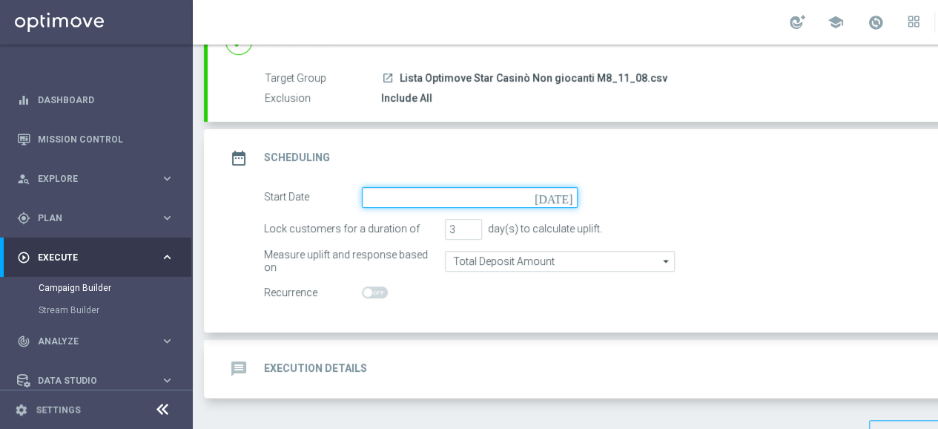
click at [431, 201] on input at bounding box center [470, 197] width 216 height 21
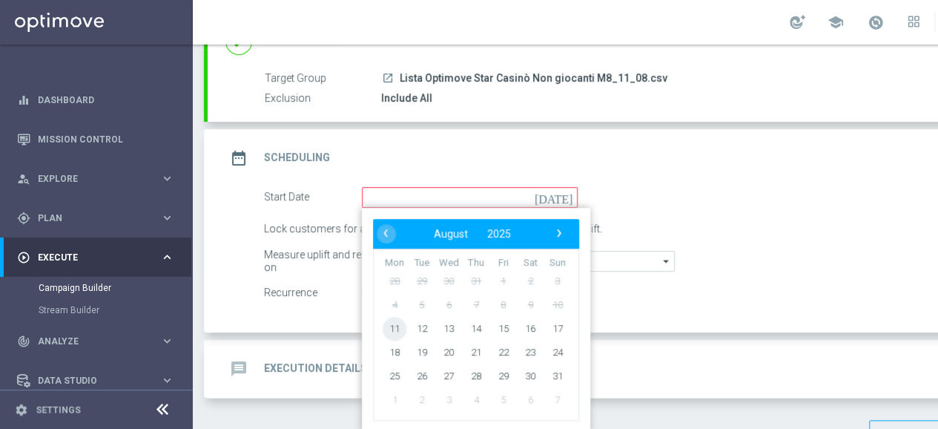
click at [391, 321] on span "11" at bounding box center [395, 328] width 24 height 24
type input "[DATE]"
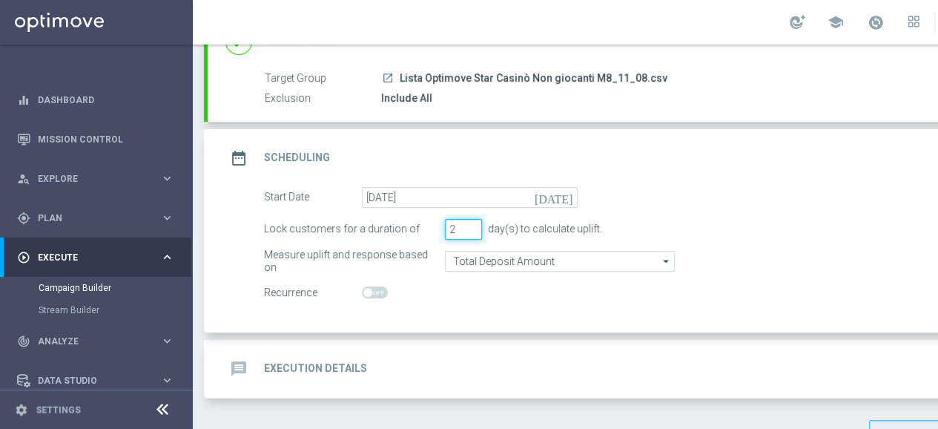
click at [472, 231] on input "2" at bounding box center [463, 229] width 37 height 21
click at [474, 220] on input "2" at bounding box center [463, 229] width 37 height 21
click at [474, 220] on input "3" at bounding box center [463, 229] width 37 height 21
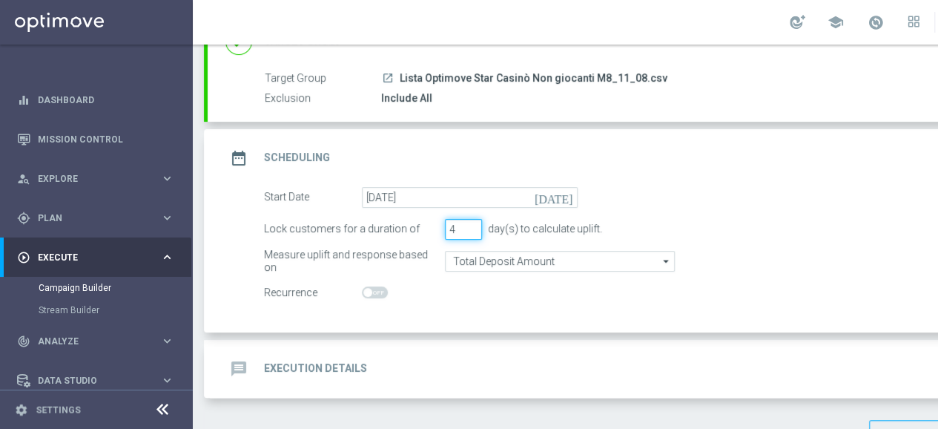
click at [474, 220] on input "4" at bounding box center [463, 229] width 37 height 21
type input "5"
click at [474, 220] on input "5" at bounding box center [463, 229] width 37 height 21
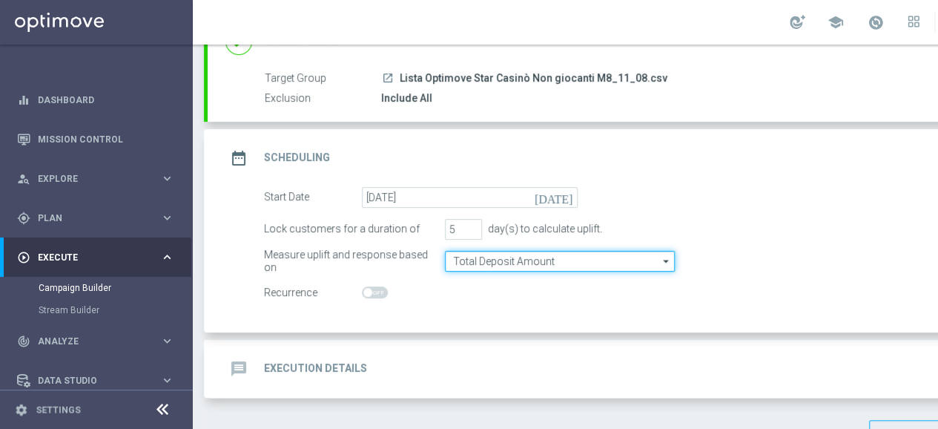
click at [473, 254] on input "Total Deposit Amount" at bounding box center [560, 261] width 230 height 21
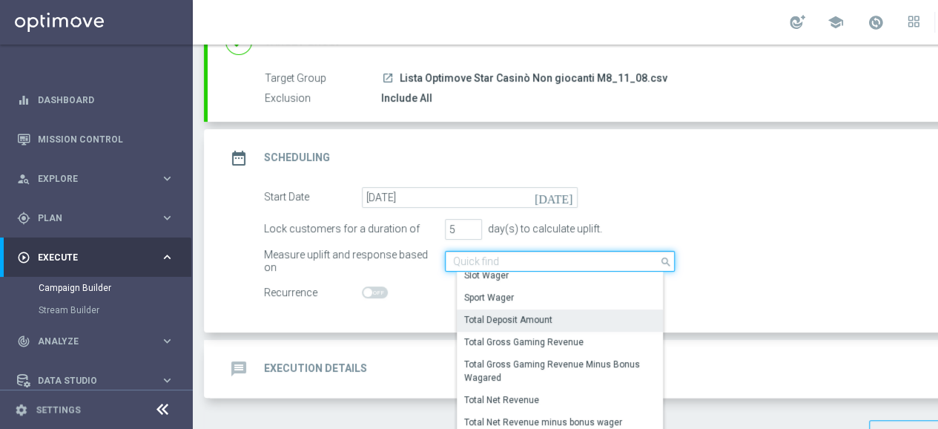
scroll to position [340, 0]
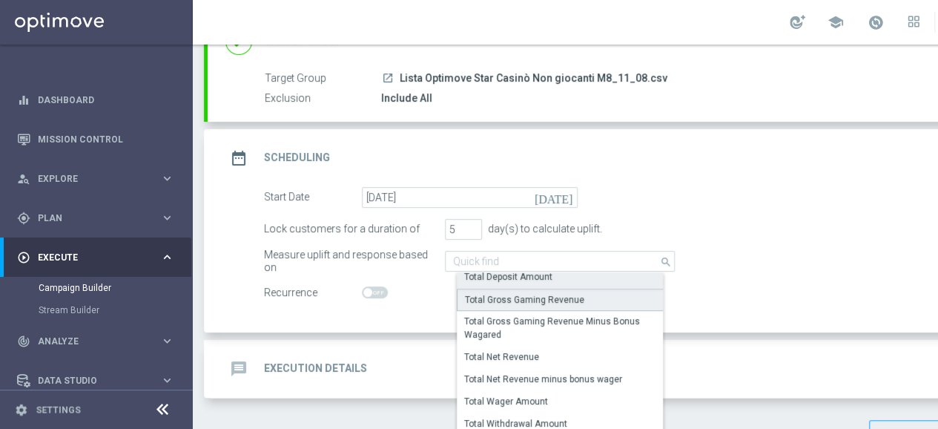
click at [547, 297] on div "Total Gross Gaming Revenue" at bounding box center [524, 299] width 119 height 13
type input "Total Gross Gaming Revenue"
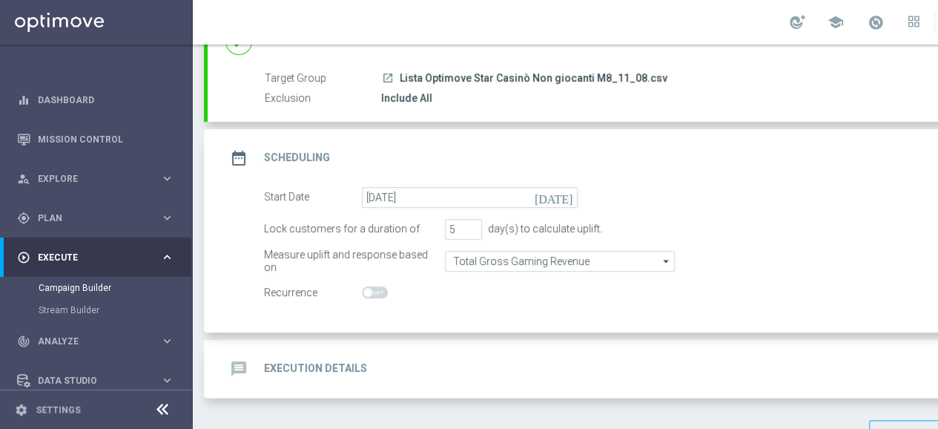
scroll to position [156, 0]
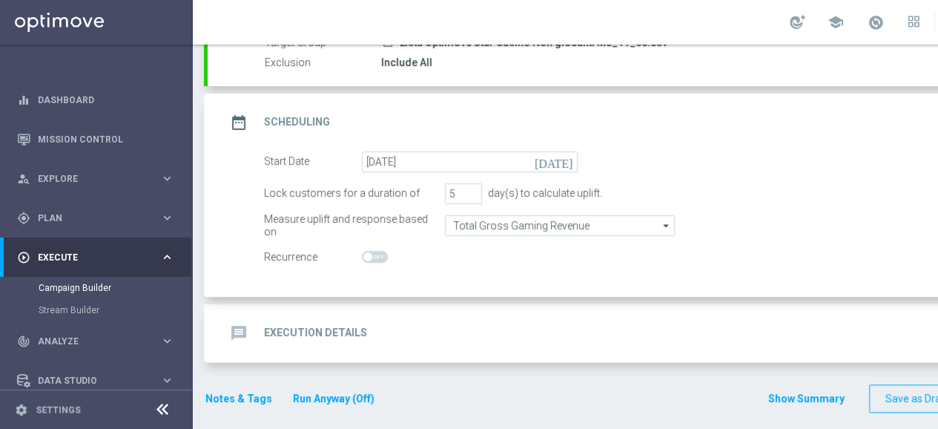
click at [239, 324] on icon "message" at bounding box center [238, 333] width 27 height 27
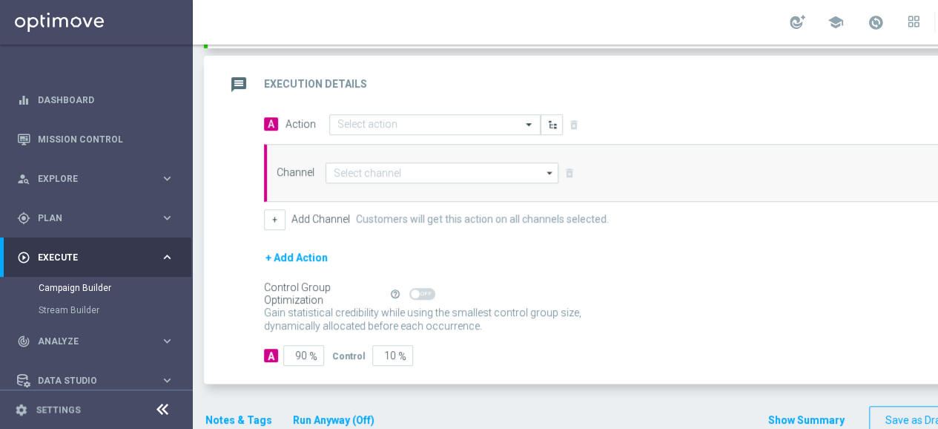
scroll to position [304, 0]
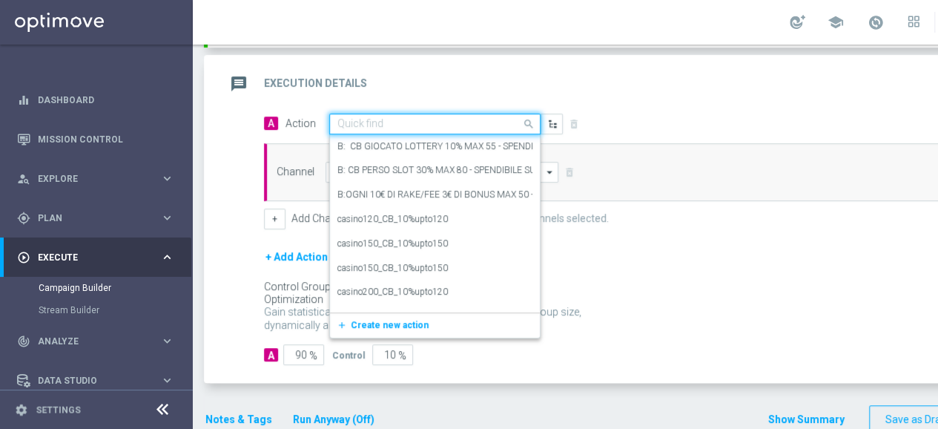
click at [390, 122] on input "text" at bounding box center [419, 124] width 165 height 13
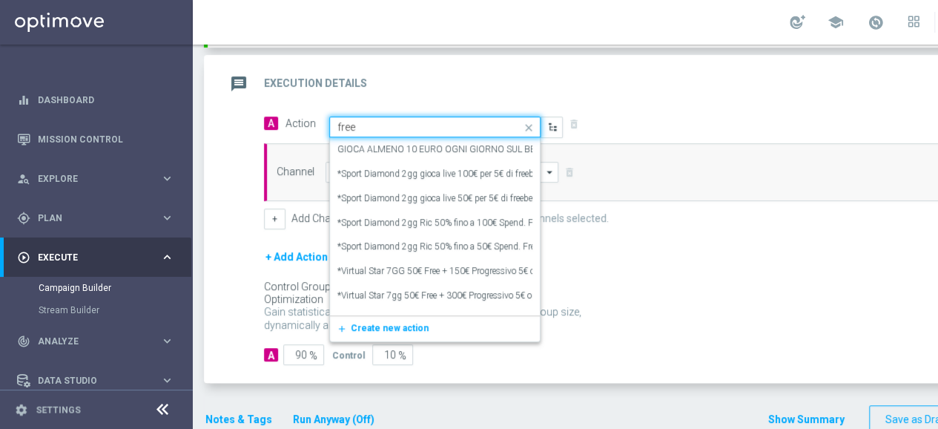
type input "free C"
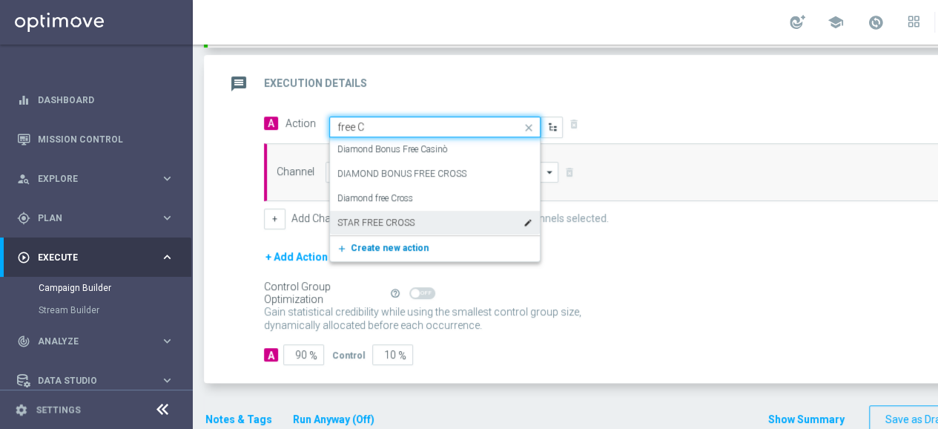
click at [338, 247] on icon "add_new" at bounding box center [344, 248] width 14 height 10
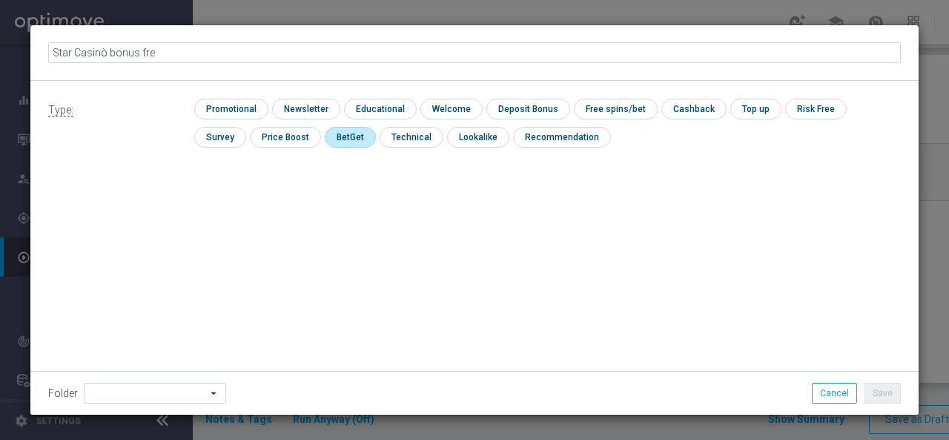
type input "Star Casinò bonus free"
click at [219, 105] on input "checkbox" at bounding box center [229, 109] width 70 height 20
checkbox input "true"
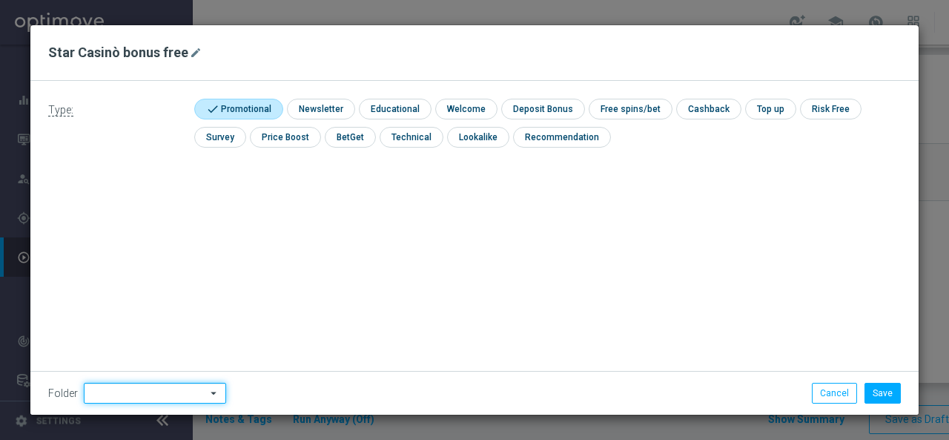
click at [142, 386] on input at bounding box center [155, 393] width 142 height 21
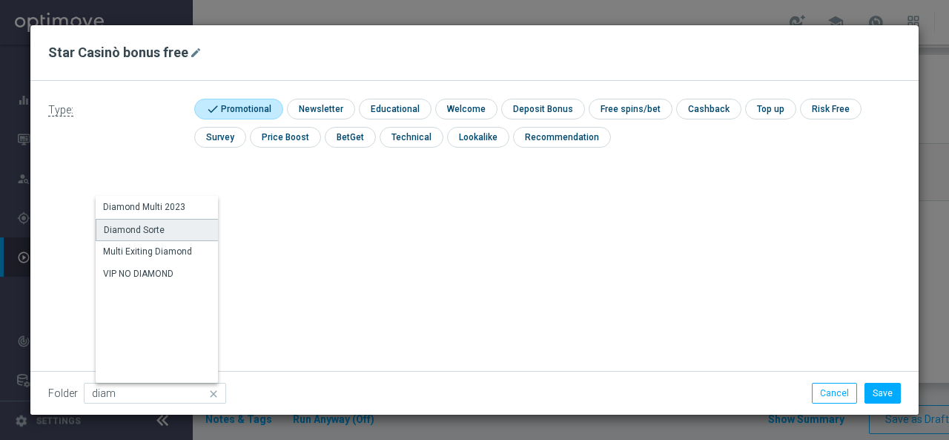
click at [145, 236] on div "Diamond Sorte" at bounding box center [163, 230] width 134 height 22
type input "Diamond Sorte"
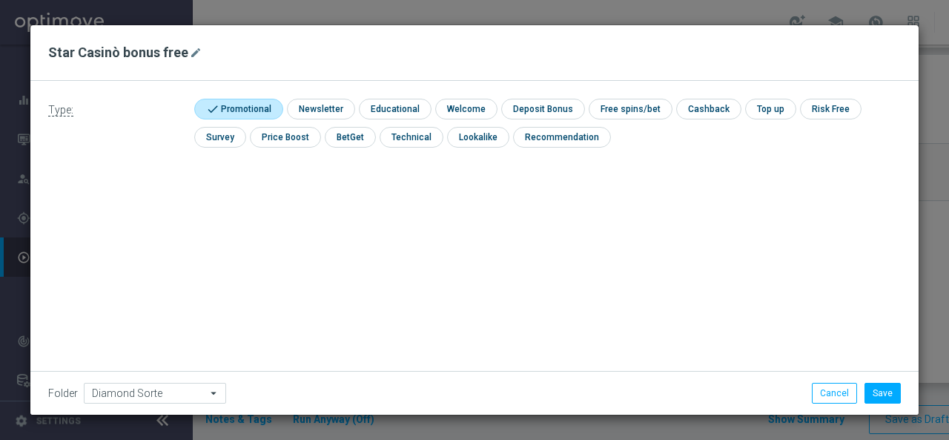
click at [356, 279] on div "Type: check Promotional check Newsletter check Educational check Welcome check …" at bounding box center [474, 248] width 888 height 334
click at [873, 395] on button "Save" at bounding box center [882, 393] width 36 height 21
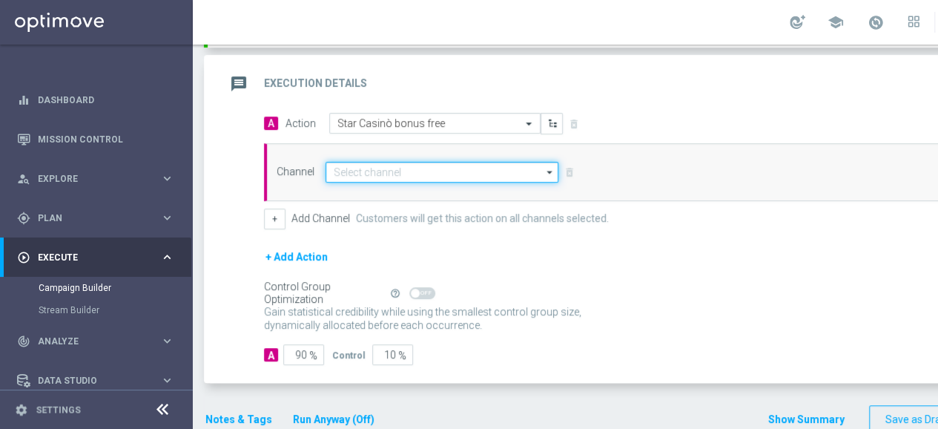
click at [378, 173] on input at bounding box center [441, 172] width 233 height 21
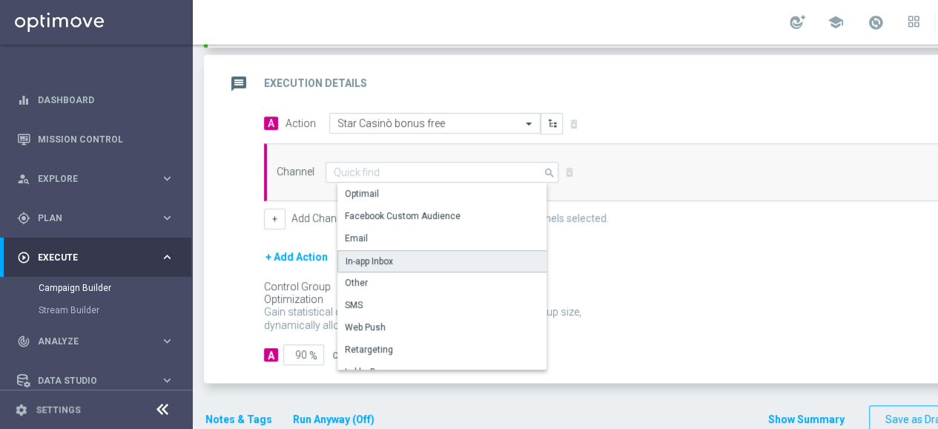
click at [376, 250] on div "In-app Inbox" at bounding box center [448, 261] width 222 height 22
type input "In-app Inbox"
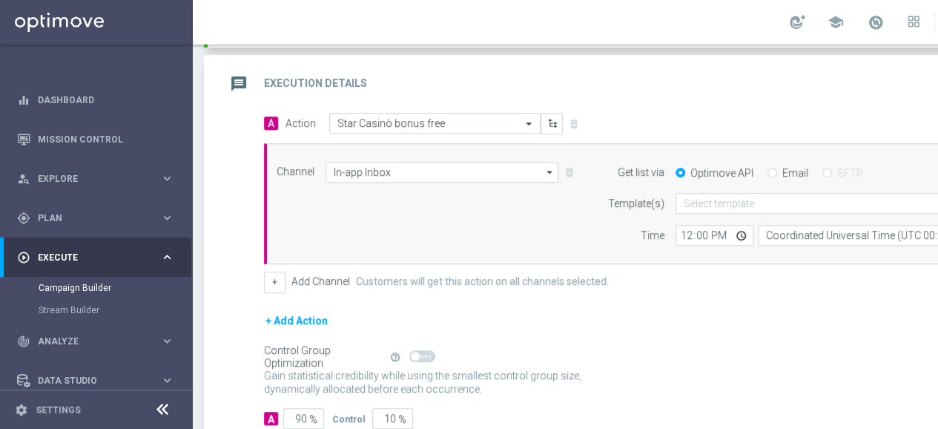
click at [769, 173] on input "Email" at bounding box center [772, 174] width 10 height 10
radio input "true"
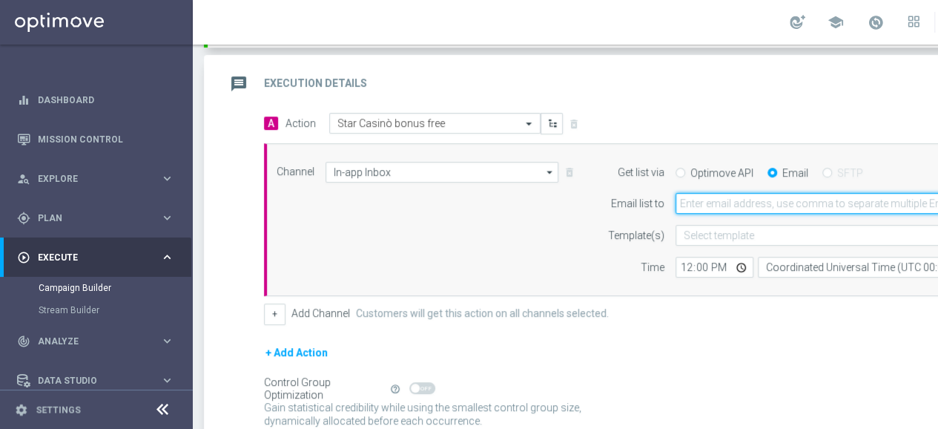
click at [704, 199] on input "email" at bounding box center [852, 203] width 354 height 21
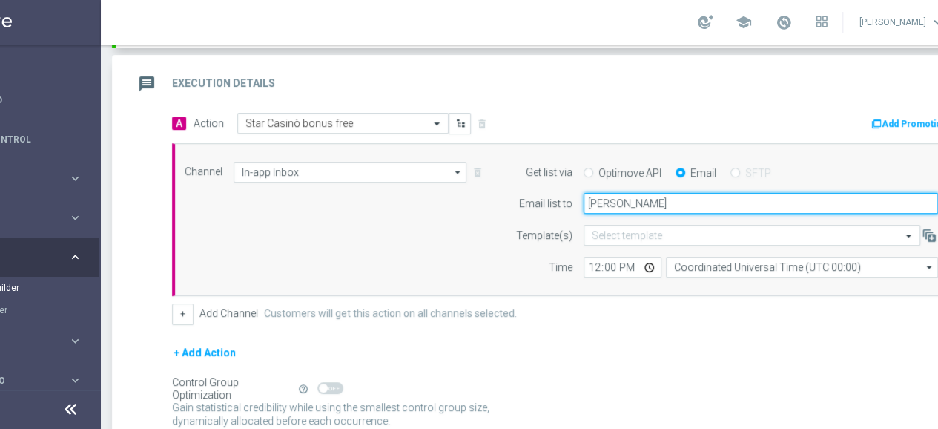
type input "rossana.deangelis@sisal.it"
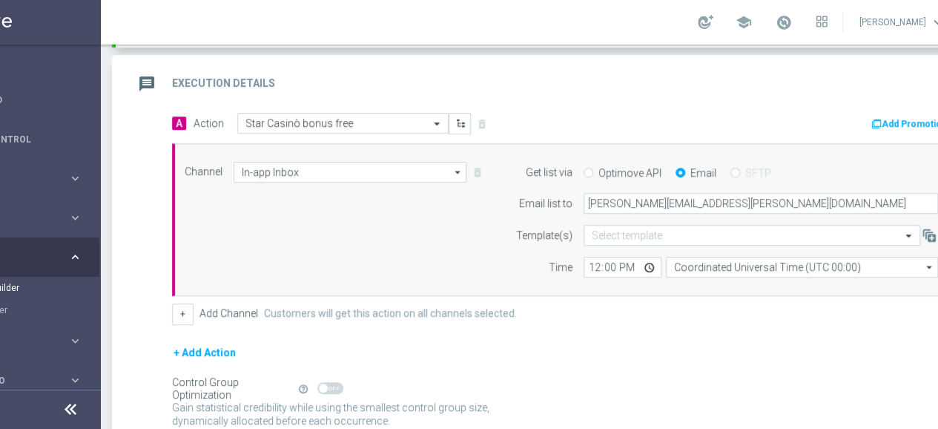
click at [572, 299] on div "A Action Select action Star Casinò bonus free delete_forever Add Promotion Chan…" at bounding box center [564, 219] width 807 height 212
click at [595, 267] on input "12:00" at bounding box center [622, 267] width 78 height 21
click at [608, 268] on input "12:00" at bounding box center [622, 267] width 78 height 21
type input "12:30"
click at [642, 303] on div "+ Add Channel Customers will get this action on all channels selected." at bounding box center [564, 313] width 784 height 21
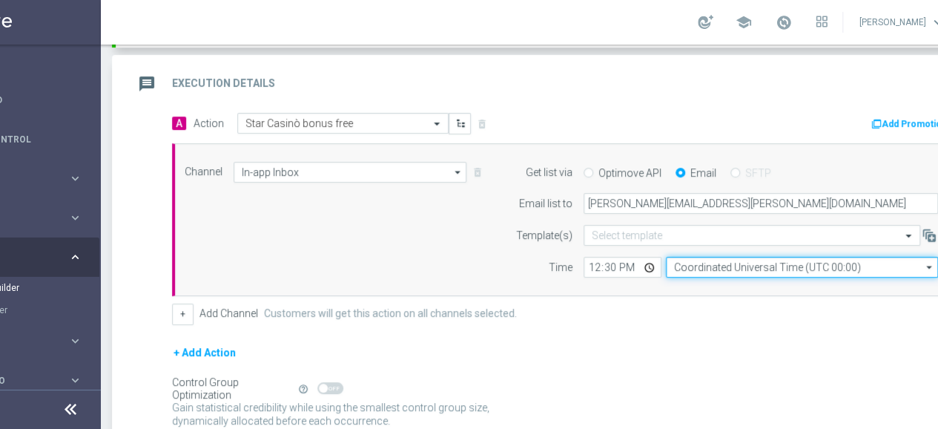
click at [681, 266] on input "Coordinated Universal Time (UTC 00:00)" at bounding box center [802, 267] width 272 height 21
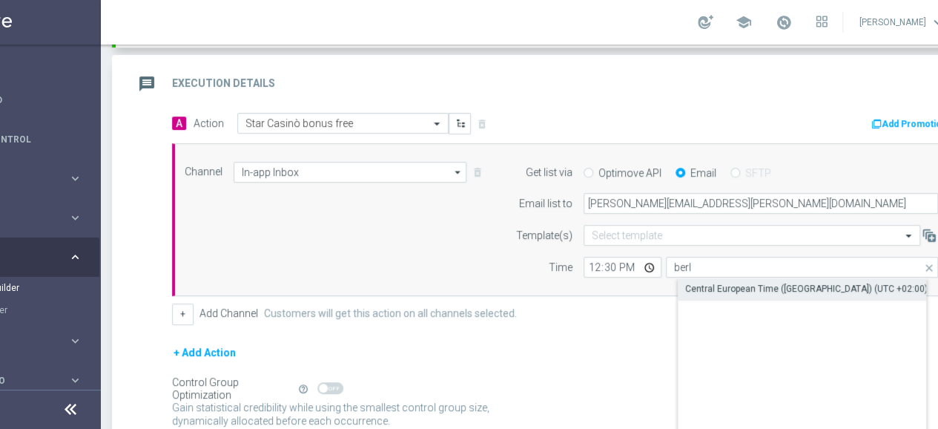
click at [718, 283] on div "Central European Time (Berlin) (UTC +02:00)" at bounding box center [806, 288] width 242 height 13
type input "Central European Time (Berlin) (UTC +02:00)"
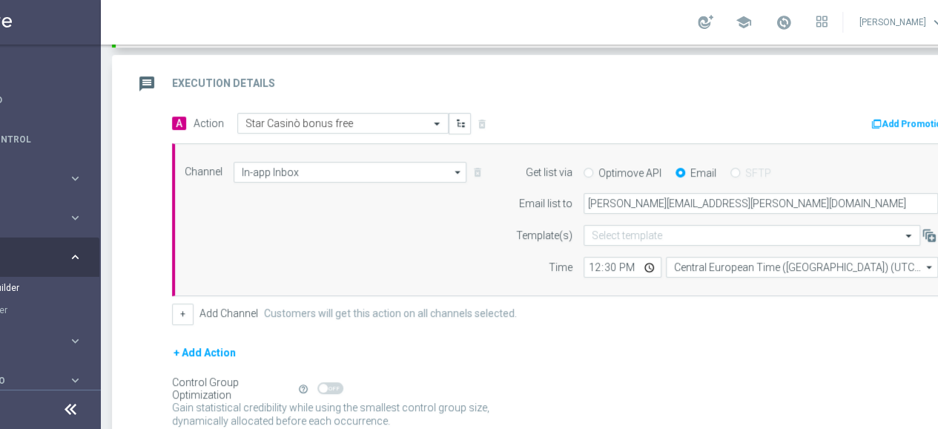
click at [444, 245] on div "Channel In-app Inbox In-app Inbox arrow_drop_down Drag here to set row groups D…" at bounding box center [560, 220] width 775 height 116
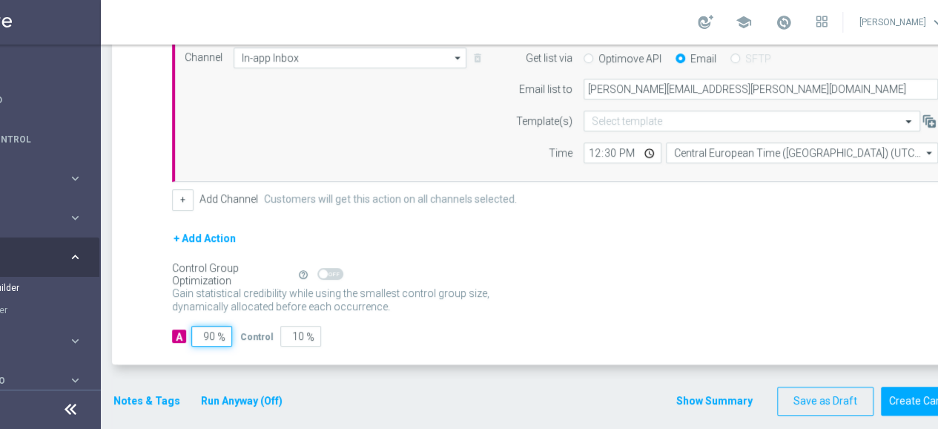
click at [206, 337] on input "90" at bounding box center [211, 335] width 41 height 21
type input "1"
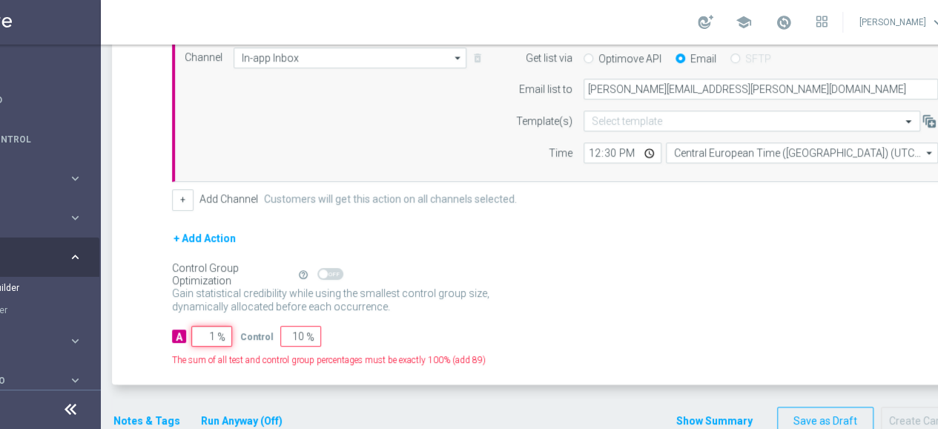
type input "99"
type input "10"
type input "90"
type input "100"
type input "0"
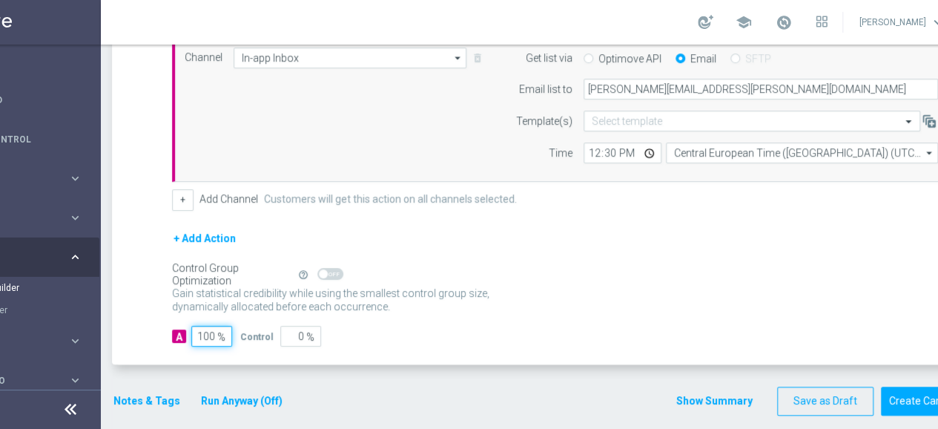
type input "100"
click at [496, 303] on p "Gain higher response rates by matching the most effective action with each cust…" at bounding box center [339, 306] width 334 height 40
click at [154, 391] on button "Notes & Tags" at bounding box center [147, 400] width 70 height 19
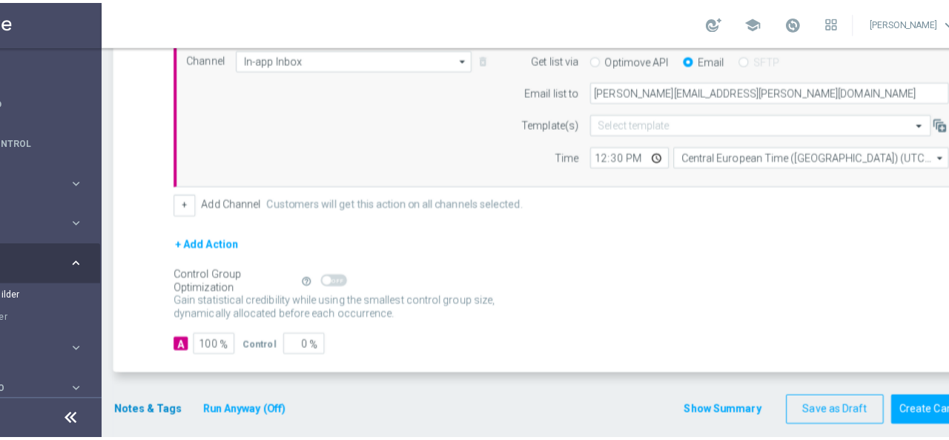
scroll to position [0, 92]
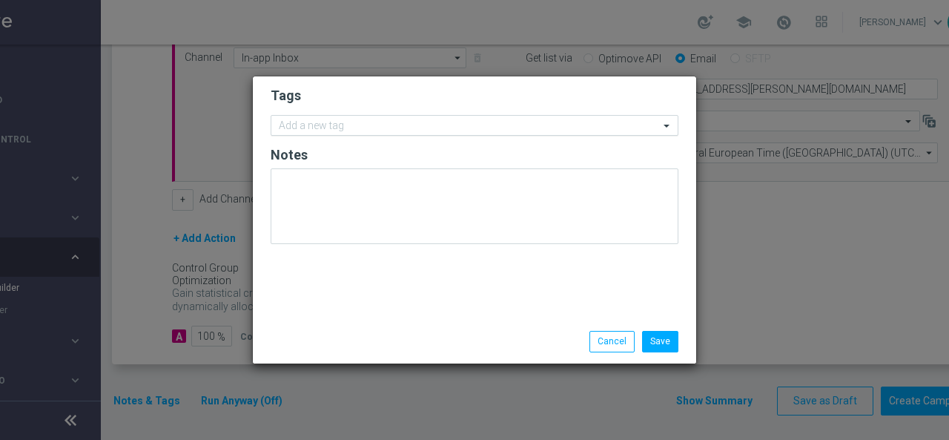
click at [336, 125] on input "text" at bounding box center [469, 126] width 380 height 13
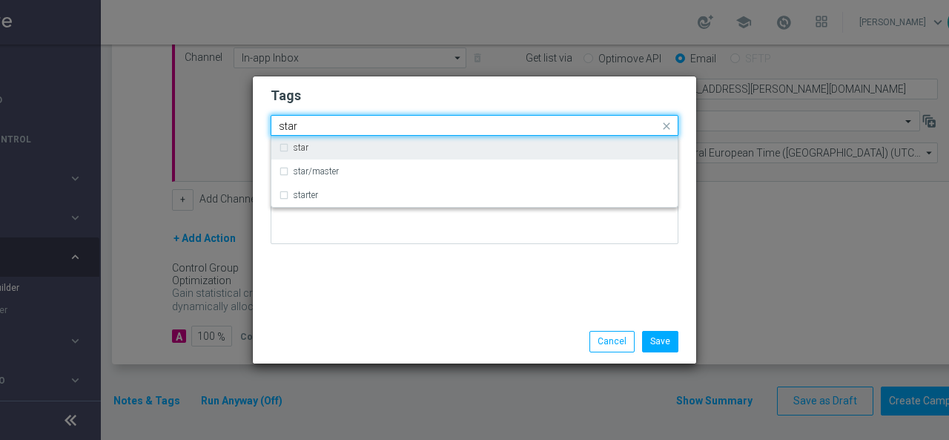
click at [311, 149] on div "star" at bounding box center [482, 147] width 377 height 9
type input "star"
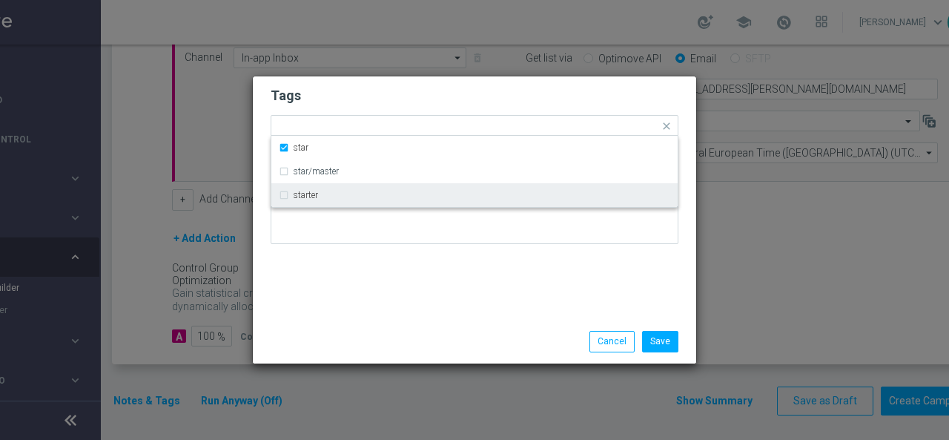
click at [332, 282] on div "Tags Quick find × star star star/master starter Notes" at bounding box center [474, 197] width 443 height 243
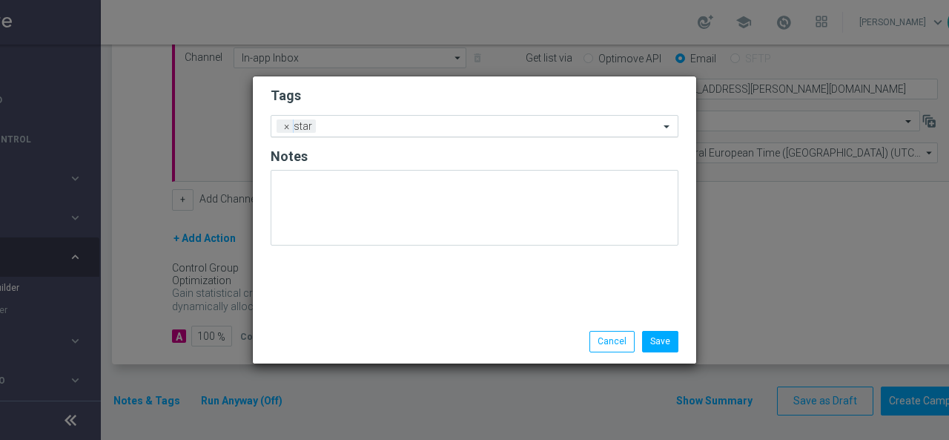
click at [357, 133] on input "text" at bounding box center [490, 127] width 337 height 13
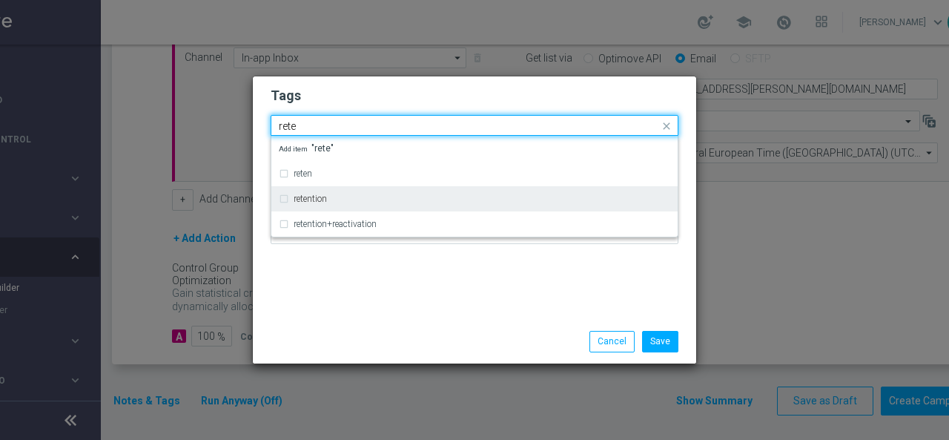
click at [334, 193] on div "retention" at bounding box center [474, 199] width 391 height 24
type input "rete"
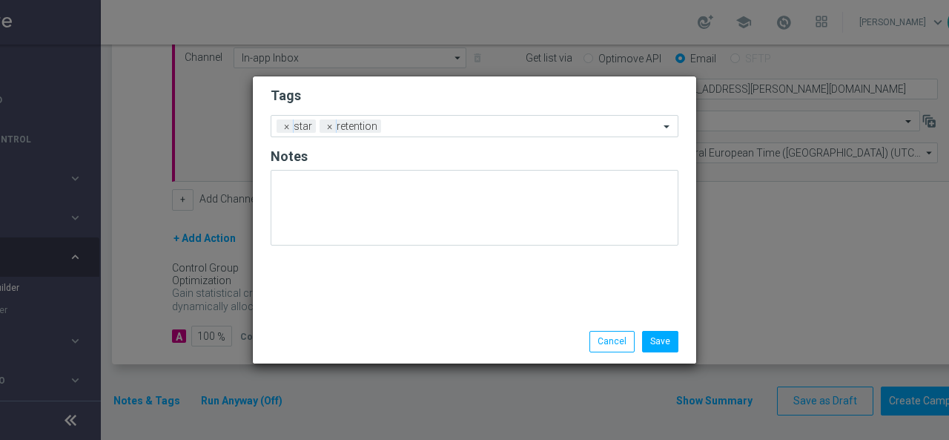
drag, startPoint x: 325, startPoint y: 305, endPoint x: 326, endPoint y: 297, distance: 8.3
click at [326, 302] on div "Tags Add a new tag × star × retention Notes" at bounding box center [474, 197] width 443 height 243
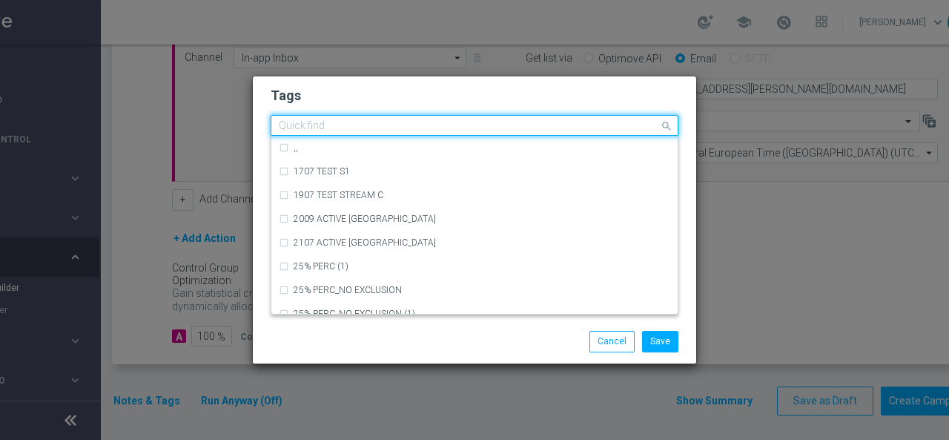
click at [406, 129] on input "text" at bounding box center [469, 126] width 380 height 13
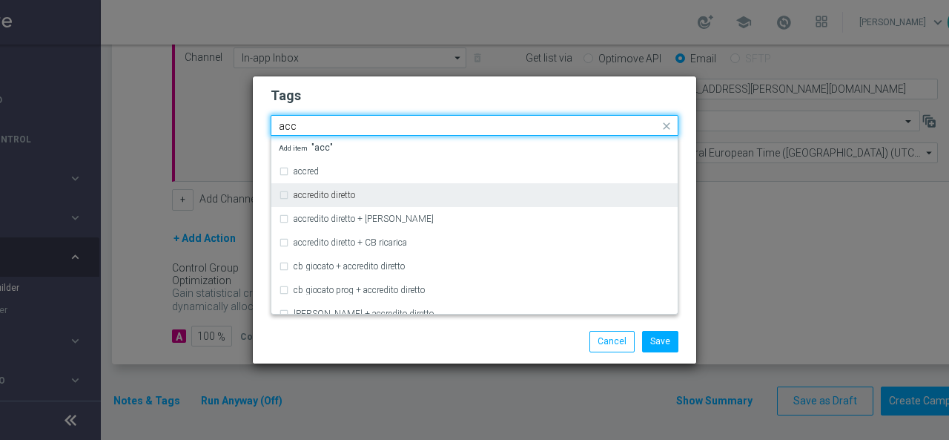
click at [365, 197] on div "accredito diretto" at bounding box center [482, 195] width 377 height 9
type input "acc"
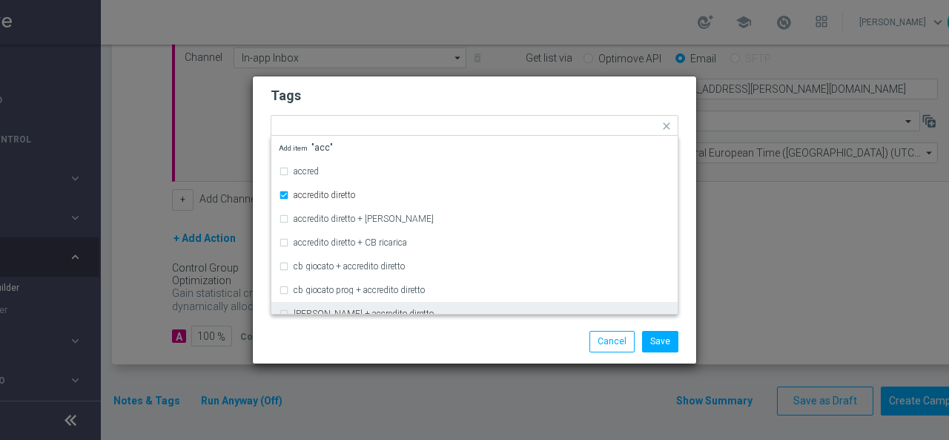
click at [331, 346] on div "Save Cancel" at bounding box center [474, 341] width 430 height 21
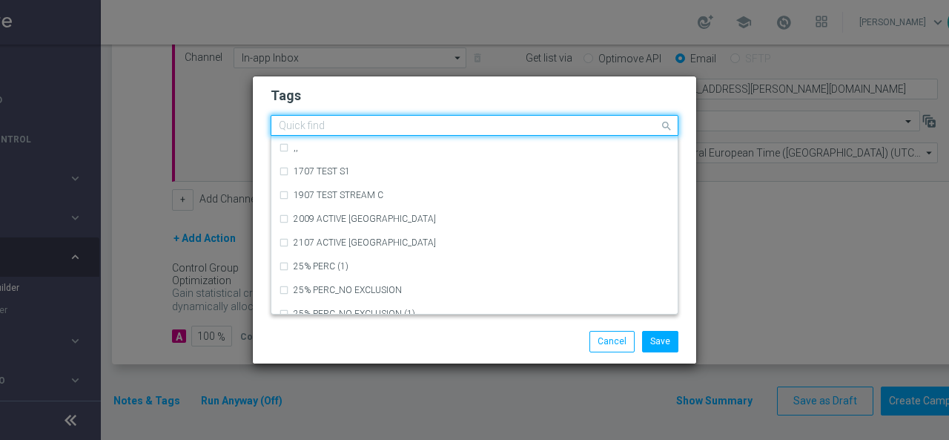
click at [508, 122] on input "text" at bounding box center [469, 126] width 380 height 13
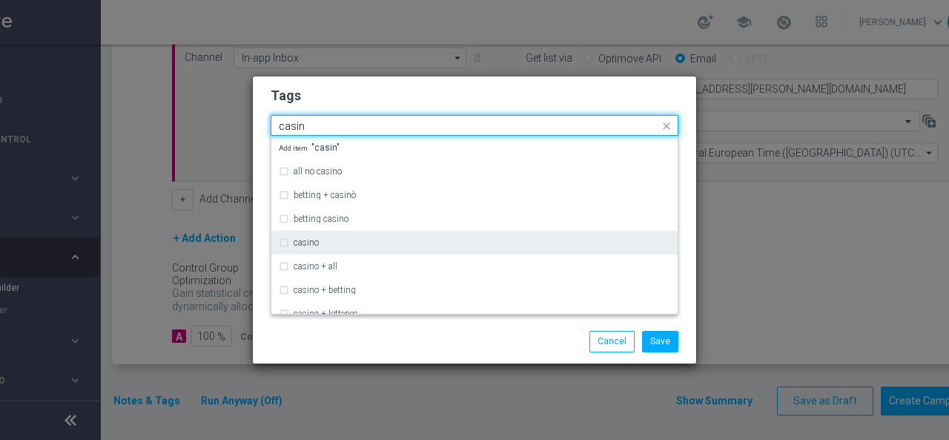
click at [344, 242] on div "casino" at bounding box center [482, 242] width 377 height 9
type input "casin"
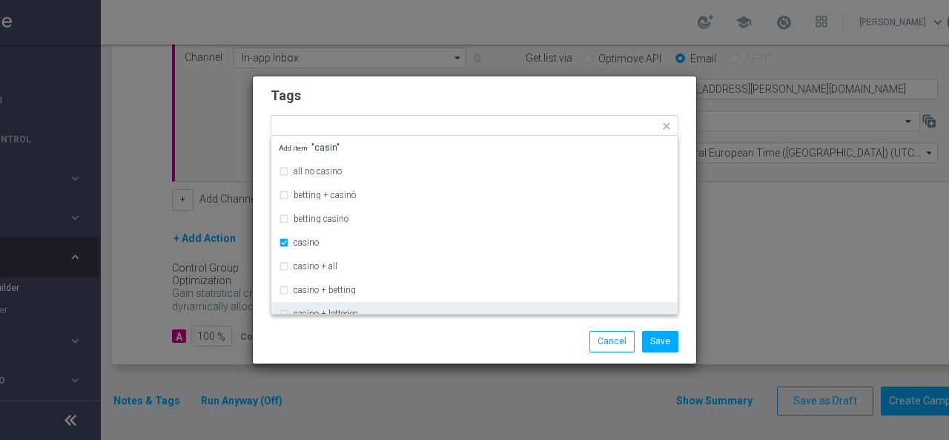
click at [307, 337] on div "Save Cancel" at bounding box center [474, 341] width 430 height 21
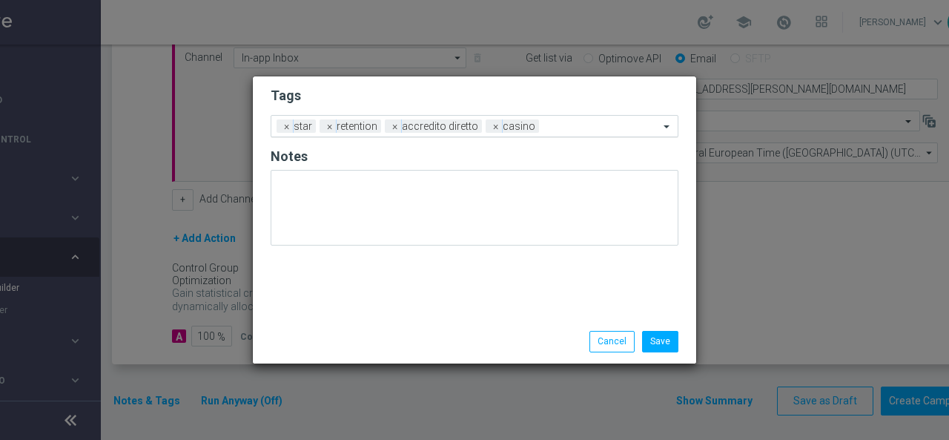
click at [555, 126] on input "text" at bounding box center [602, 127] width 114 height 13
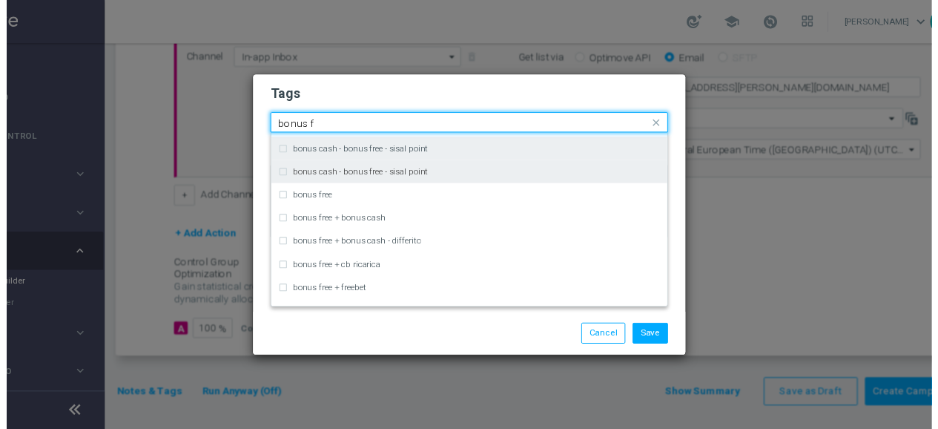
scroll to position [0, 0]
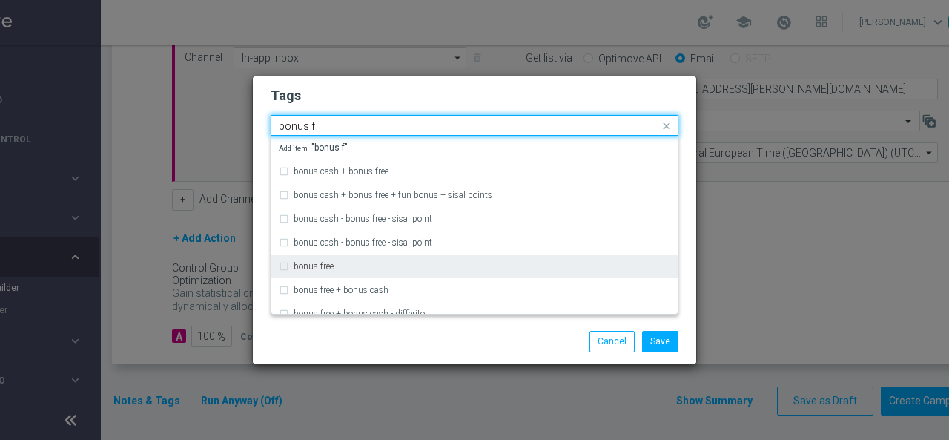
click at [334, 262] on div "bonus free" at bounding box center [482, 266] width 377 height 9
type input "bonus f"
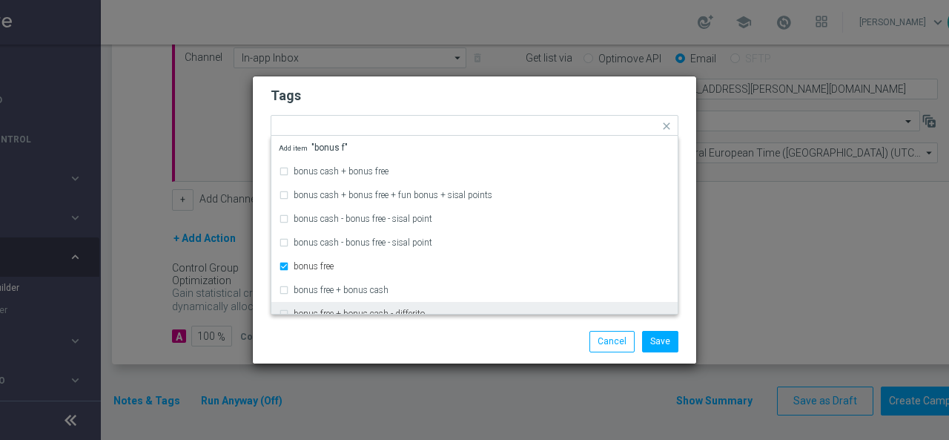
click at [357, 337] on div "Save Cancel" at bounding box center [474, 341] width 430 height 21
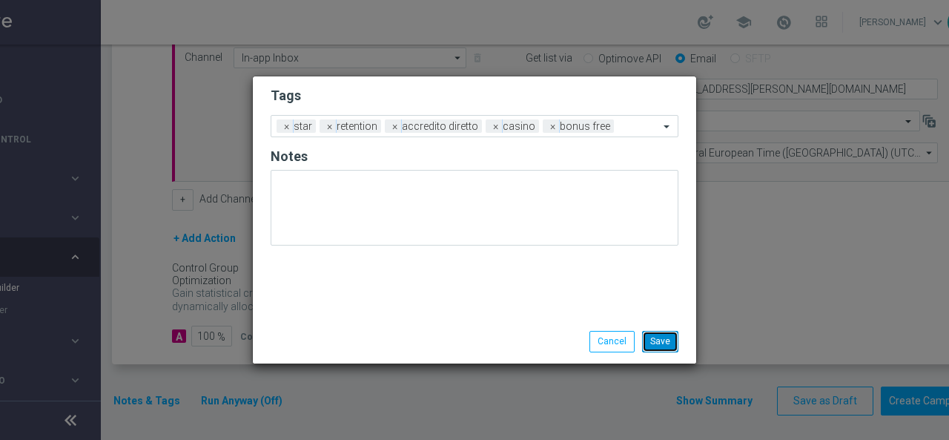
click at [654, 334] on button "Save" at bounding box center [660, 341] width 36 height 21
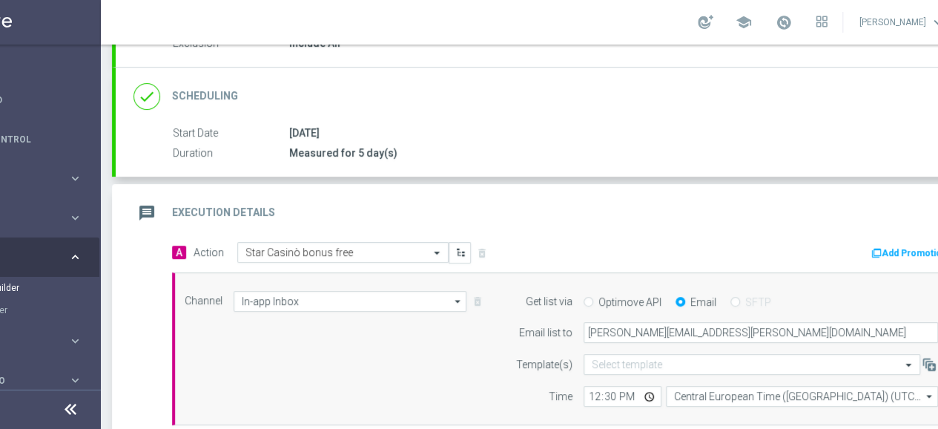
scroll to position [196, 0]
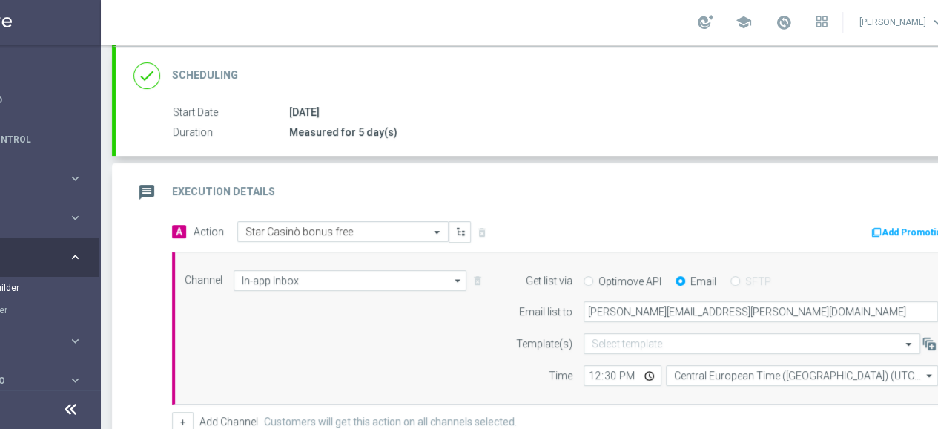
click at [156, 186] on icon "message" at bounding box center [146, 192] width 27 height 27
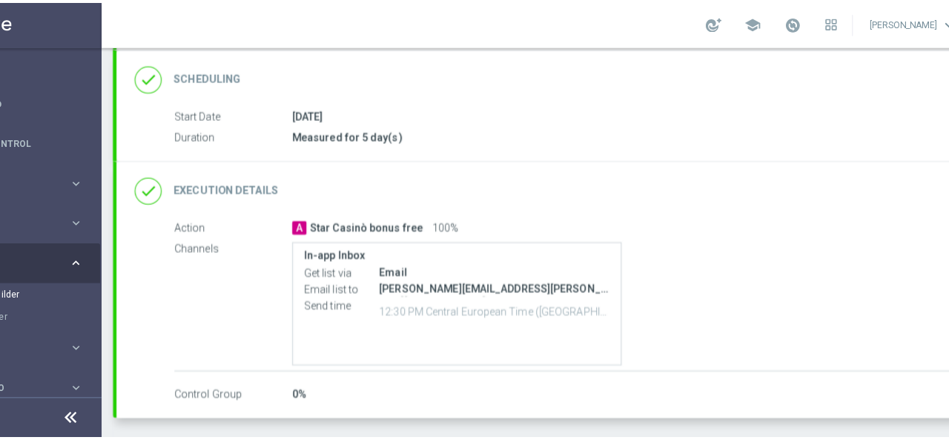
scroll to position [242, 0]
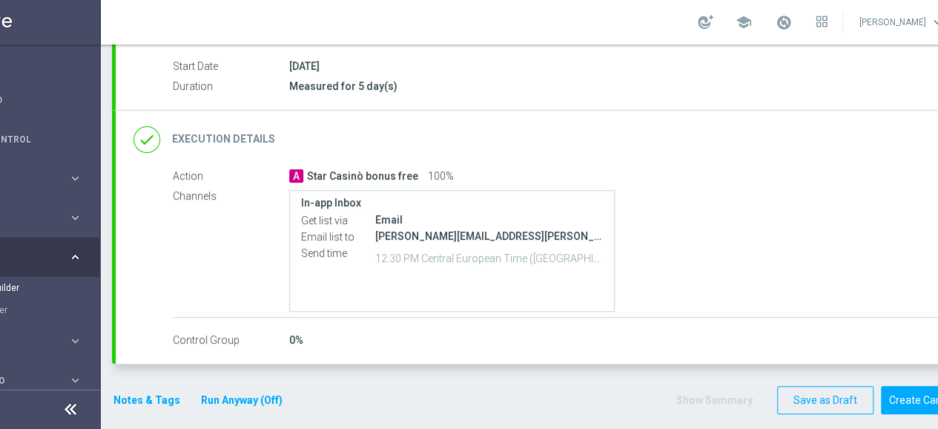
click at [141, 400] on button "Notes & Tags" at bounding box center [147, 400] width 70 height 19
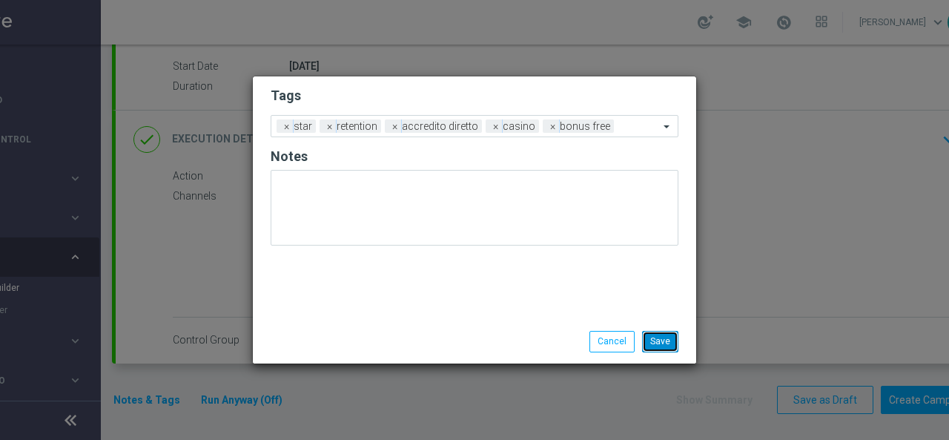
click at [655, 340] on button "Save" at bounding box center [660, 341] width 36 height 21
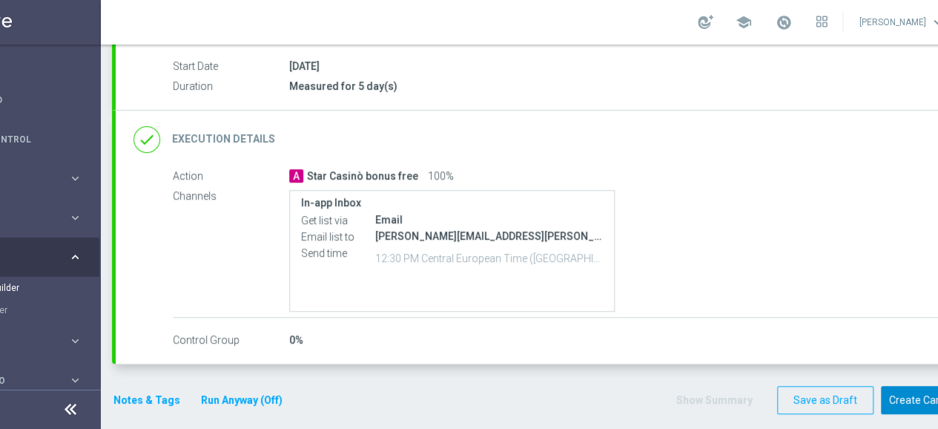
click at [908, 397] on button "Create Campaign" at bounding box center [930, 400] width 99 height 29
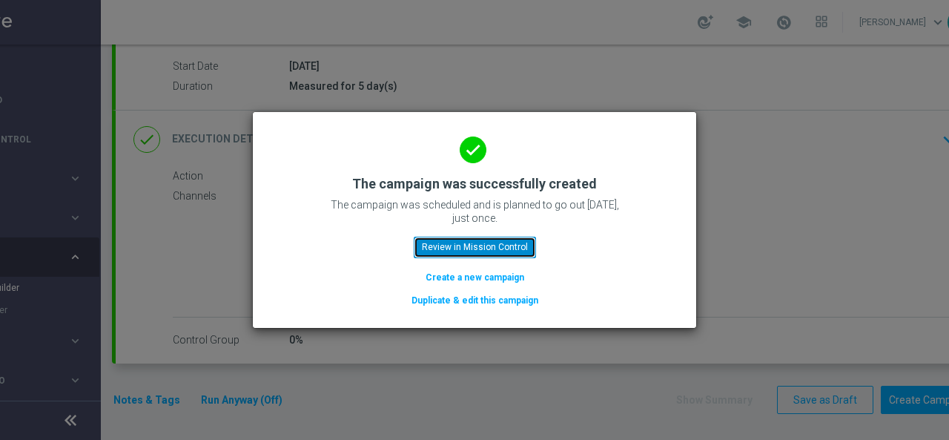
drag, startPoint x: 476, startPoint y: 250, endPoint x: 466, endPoint y: 260, distance: 14.7
click at [474, 250] on button "Review in Mission Control" at bounding box center [475, 246] width 122 height 21
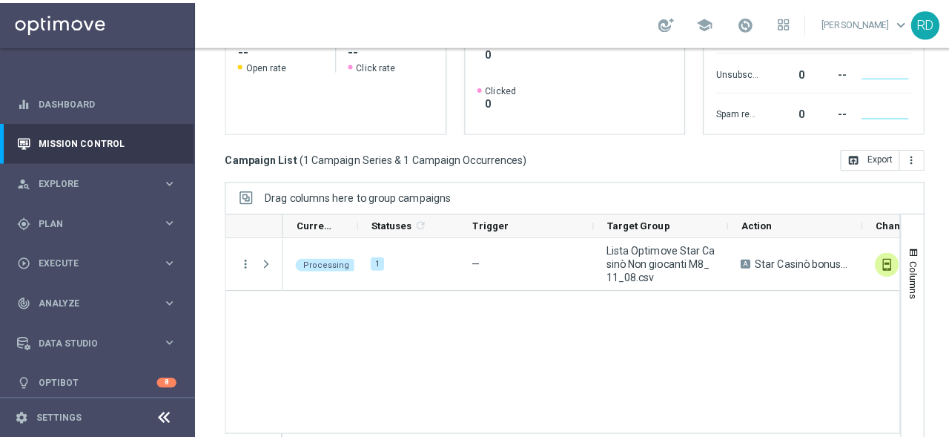
scroll to position [330, 0]
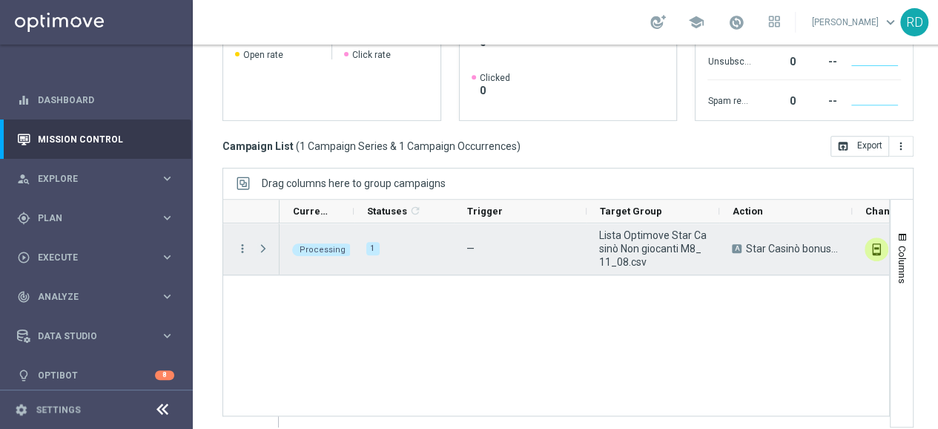
click at [264, 248] on span "Press SPACE to select this row." at bounding box center [263, 248] width 13 height 12
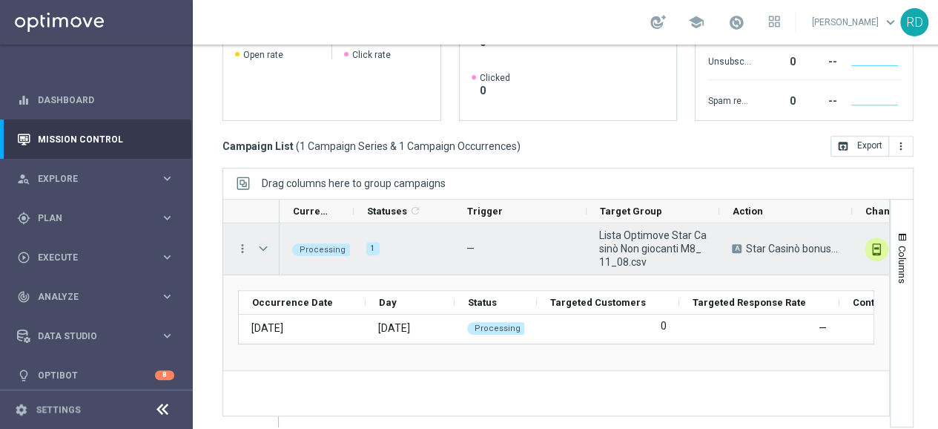
click at [264, 248] on span "Press SPACE to select this row." at bounding box center [263, 248] width 13 height 12
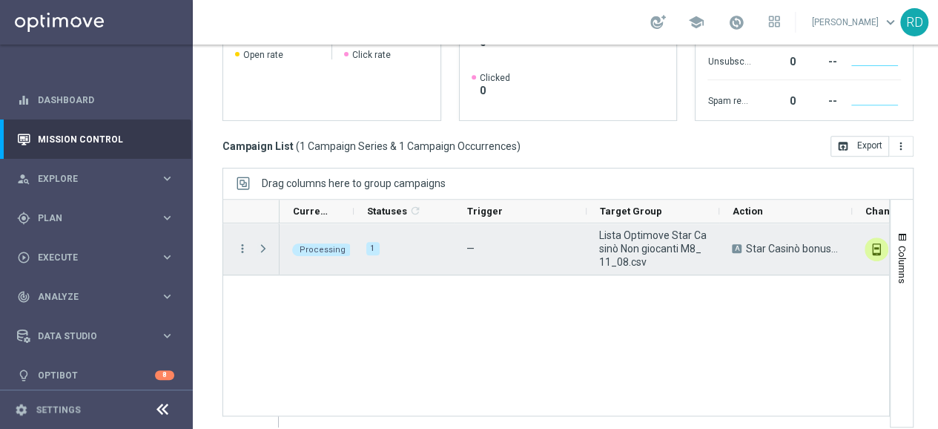
click at [262, 248] on span "Press SPACE to select this row." at bounding box center [263, 248] width 13 height 12
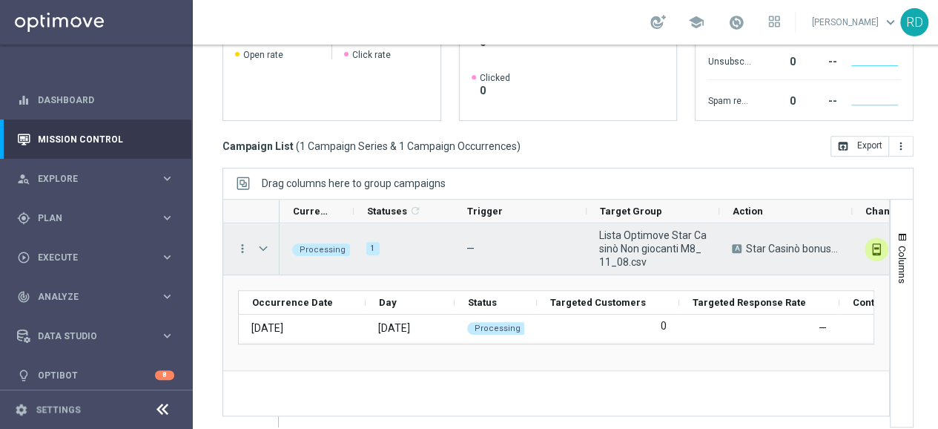
click at [262, 248] on span "Press SPACE to select this row." at bounding box center [263, 248] width 13 height 12
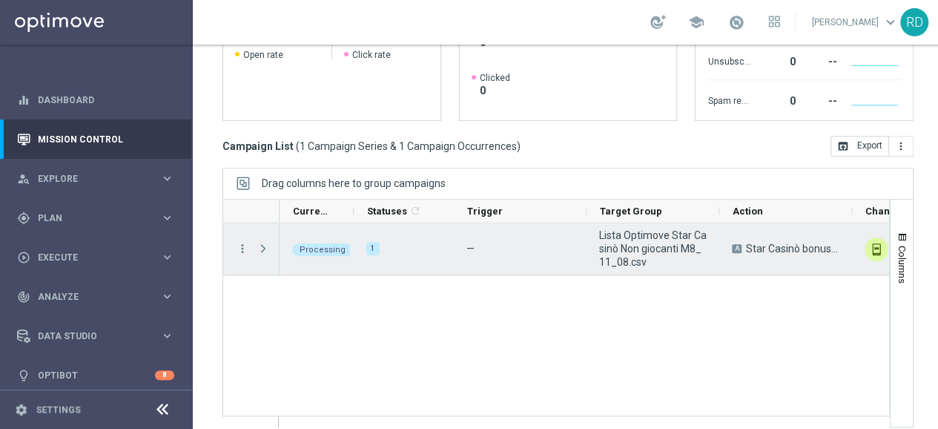
click at [260, 246] on span "Press SPACE to select this row." at bounding box center [263, 248] width 13 height 12
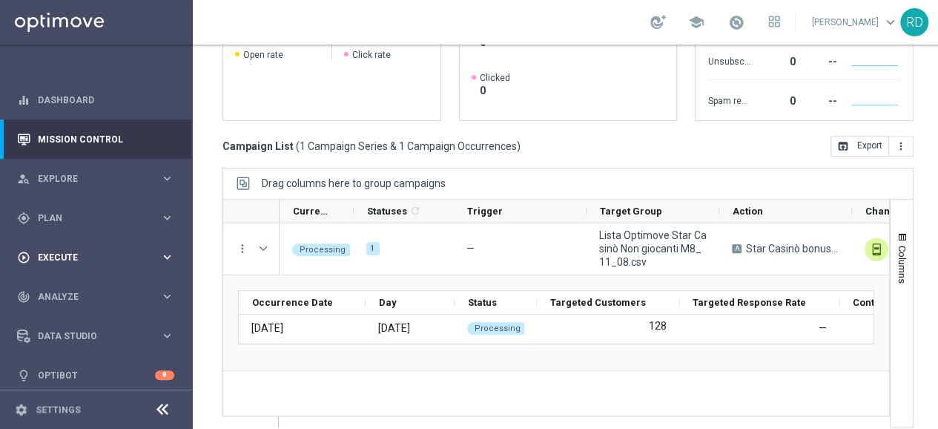
click at [65, 259] on span "Execute" at bounding box center [99, 257] width 122 height 9
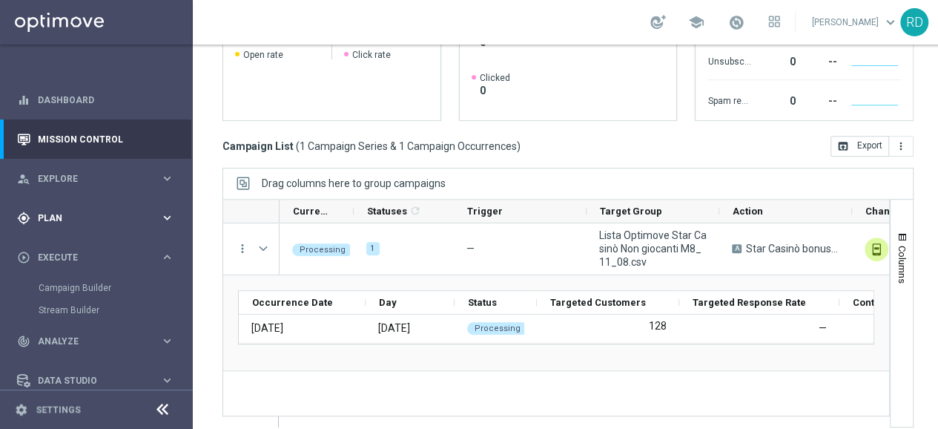
click at [53, 220] on span "Plan" at bounding box center [99, 218] width 122 height 9
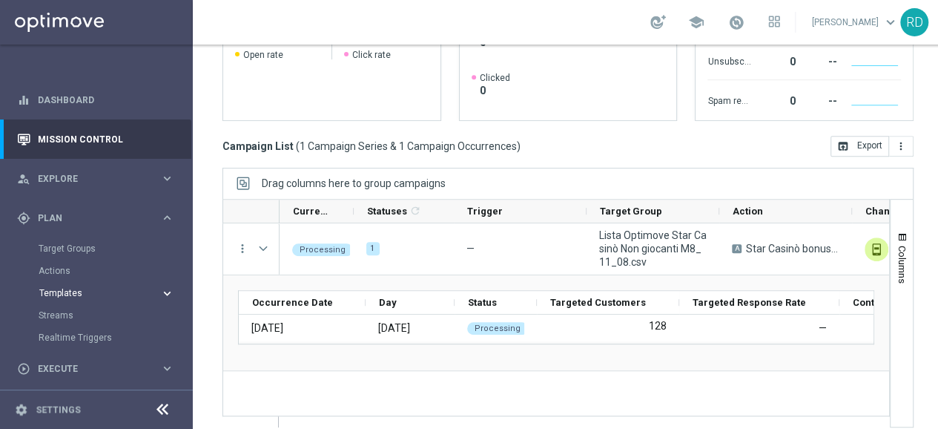
click at [70, 290] on span "Templates" at bounding box center [92, 292] width 106 height 9
click at [70, 314] on link "Optimail" at bounding box center [100, 315] width 108 height 12
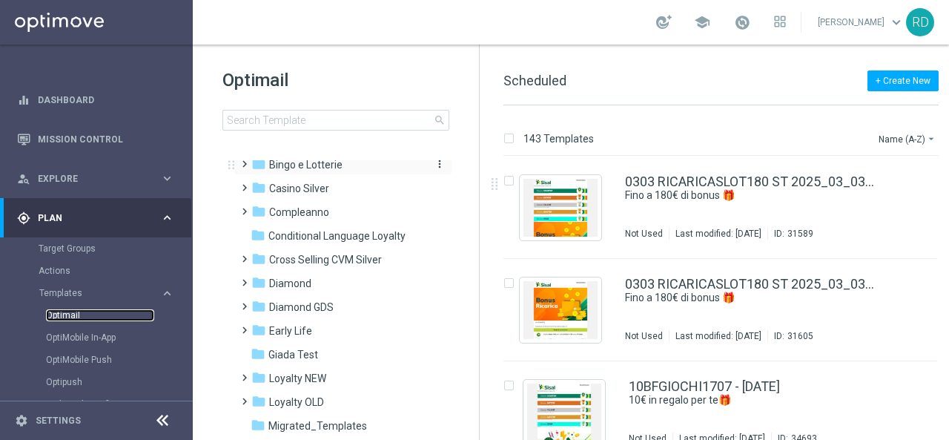
scroll to position [148, 0]
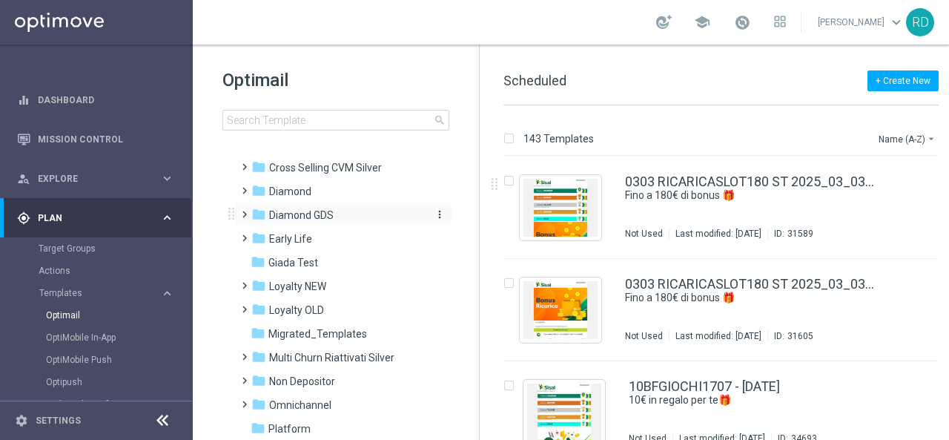
click at [300, 216] on span "Diamond GDS" at bounding box center [301, 214] width 64 height 13
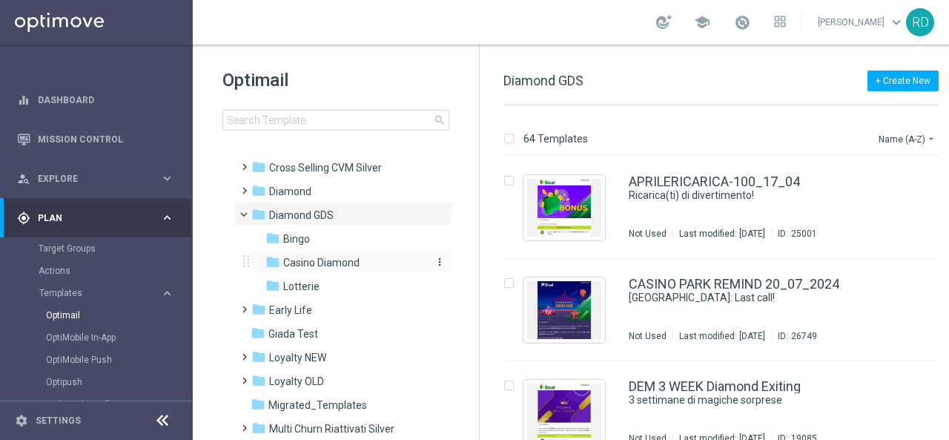
click at [327, 257] on span "Casino Diamond" at bounding box center [321, 262] width 76 height 13
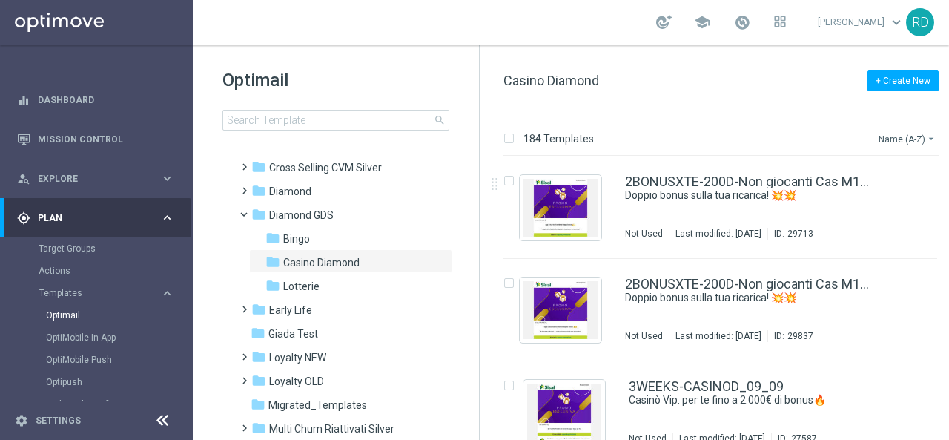
click at [903, 138] on button "Name (A-Z) arrow_drop_down" at bounding box center [908, 139] width 62 height 18
click at [890, 203] on span "Date Modified (Newest)" at bounding box center [881, 204] width 99 height 10
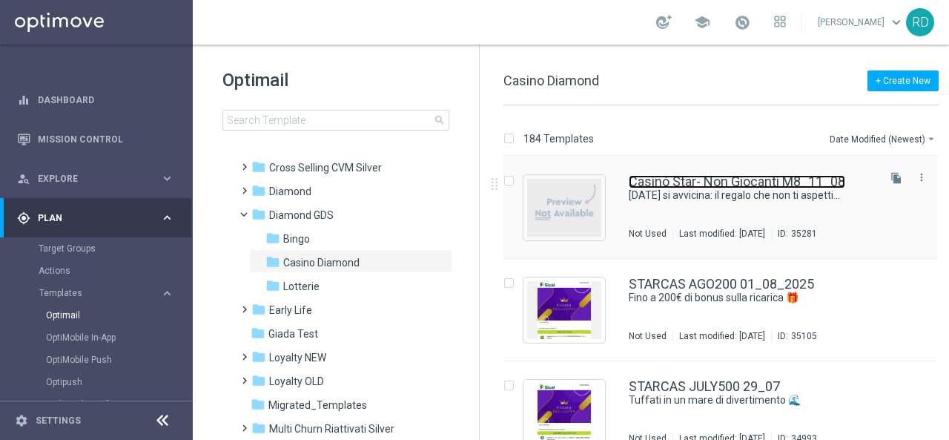
click at [698, 183] on link "Casinò Star- Non Giocanti M8_11_08" at bounding box center [737, 181] width 216 height 13
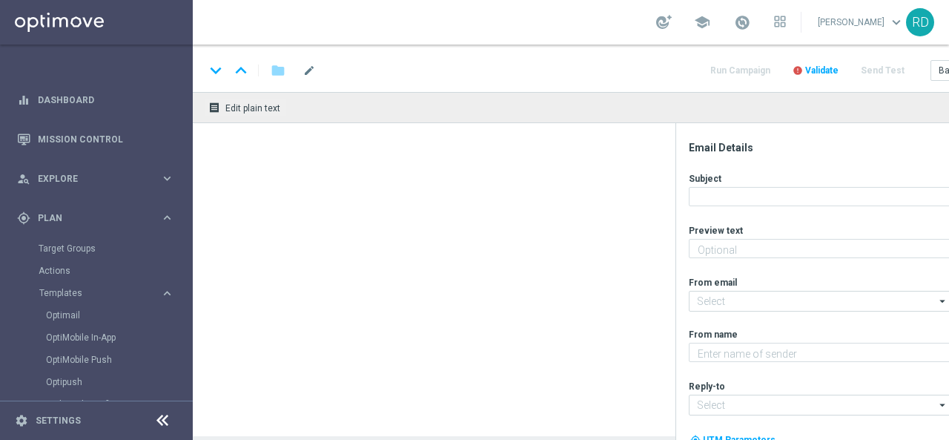
type textarea "50€ di bonus per te 🎉"
type input "giochi@comunicazioni.sisal.it"
type textarea "Sisal Vip"
type input "teamvip@sisal.it"
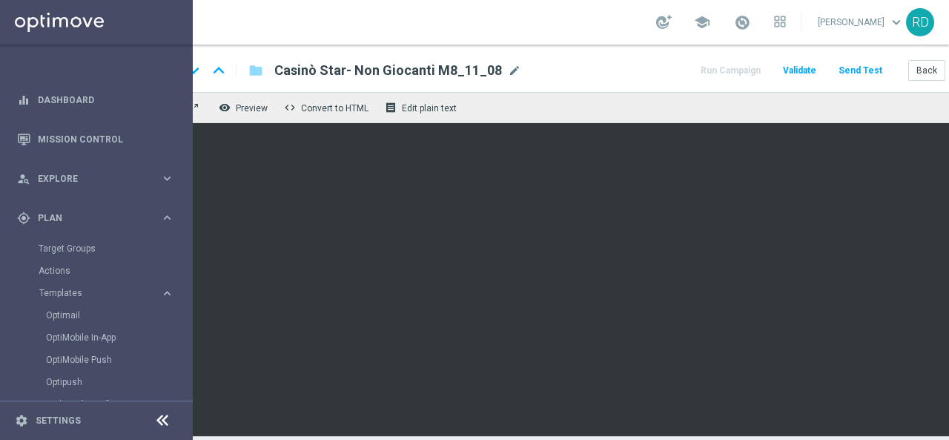
scroll to position [0, 93]
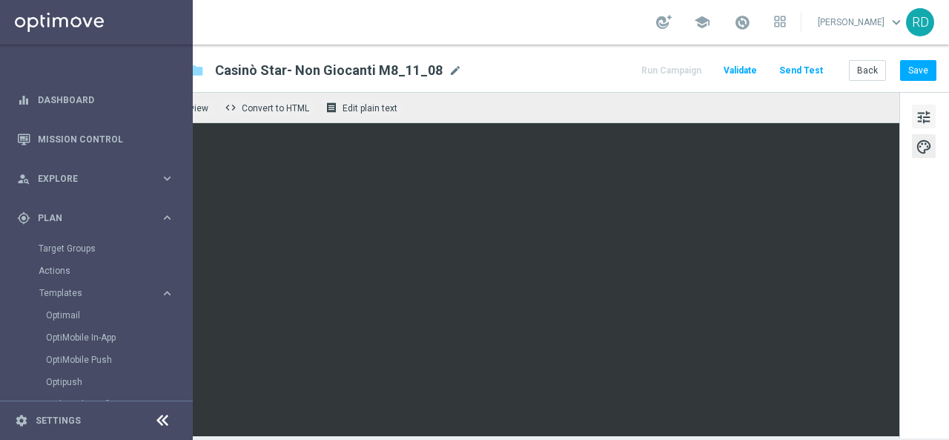
click at [916, 118] on span "tune" at bounding box center [924, 116] width 16 height 19
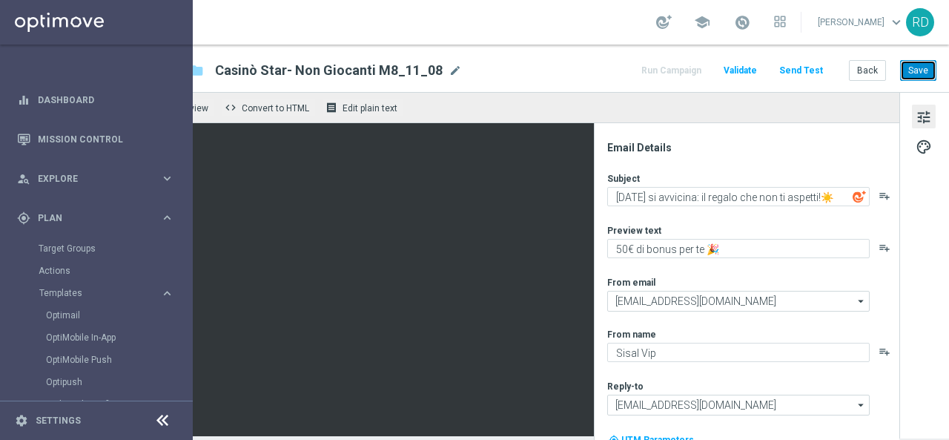
click at [903, 75] on button "Save" at bounding box center [918, 70] width 36 height 21
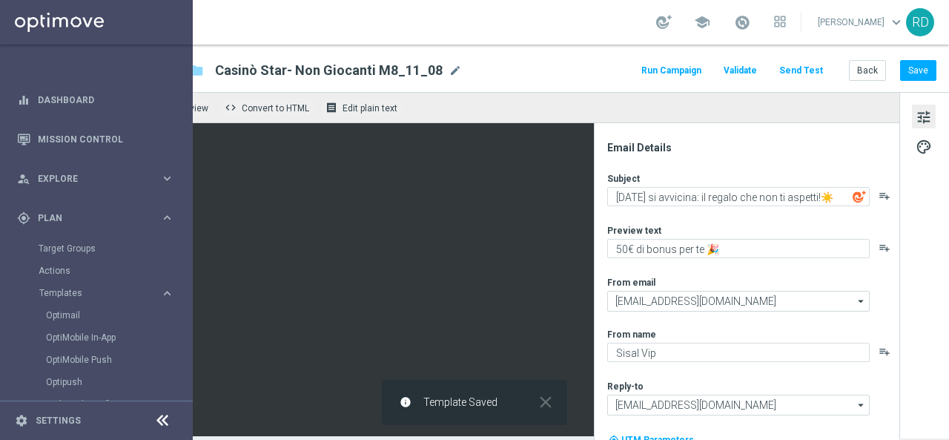
click at [792, 73] on button "Send Test" at bounding box center [801, 71] width 48 height 20
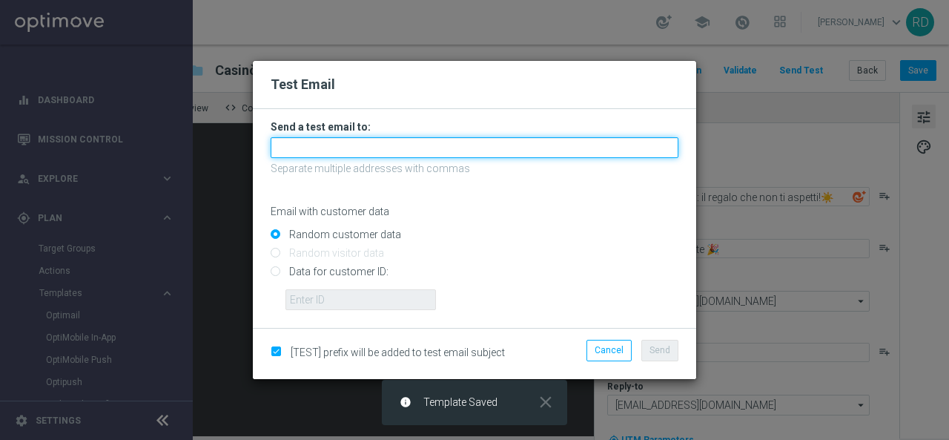
click at [468, 145] on input "text" at bounding box center [475, 147] width 408 height 21
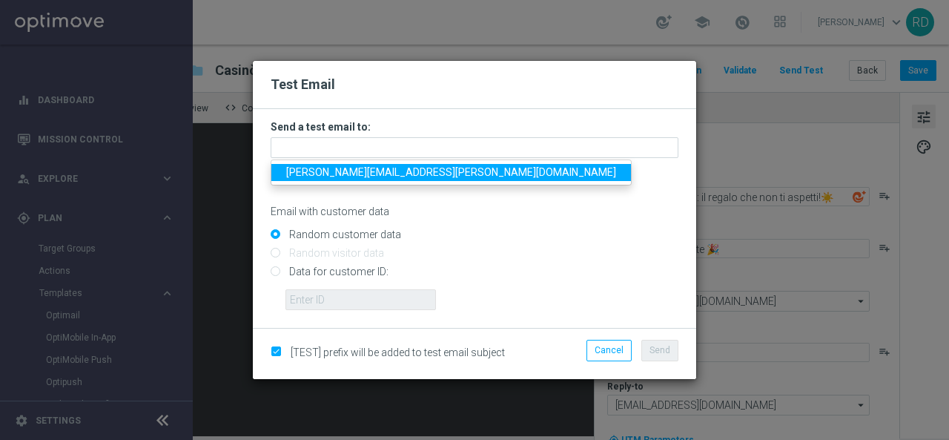
click at [394, 176] on span "rossana.deangelis@sisal.it" at bounding box center [451, 172] width 330 height 12
type input "rossana.deangelis@sisal.it"
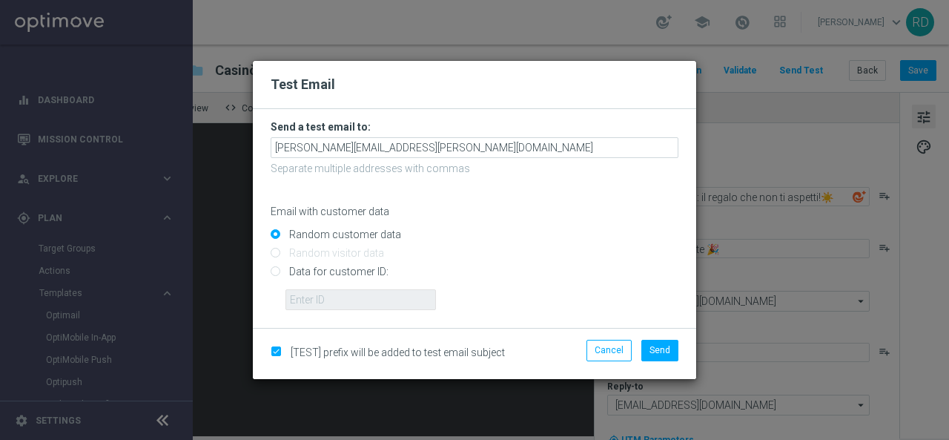
click at [586, 218] on p "Email with customer data" at bounding box center [475, 211] width 408 height 13
click at [661, 346] on span "Send" at bounding box center [659, 350] width 21 height 10
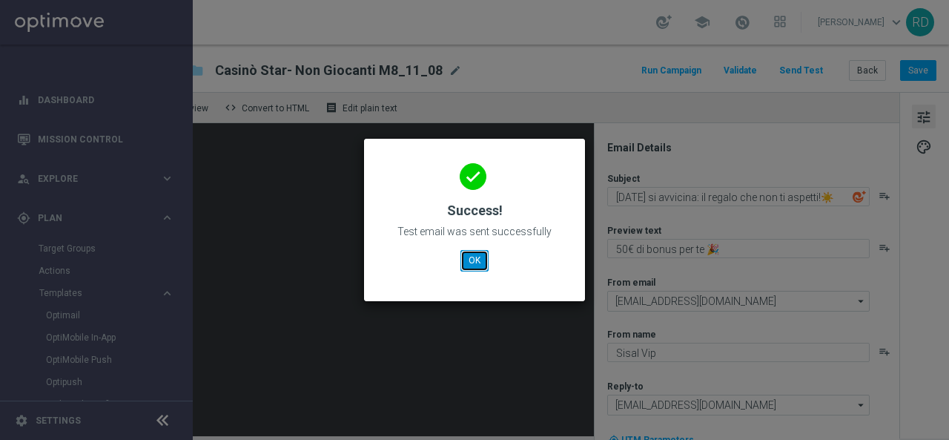
click at [474, 257] on button "OK" at bounding box center [474, 260] width 28 height 21
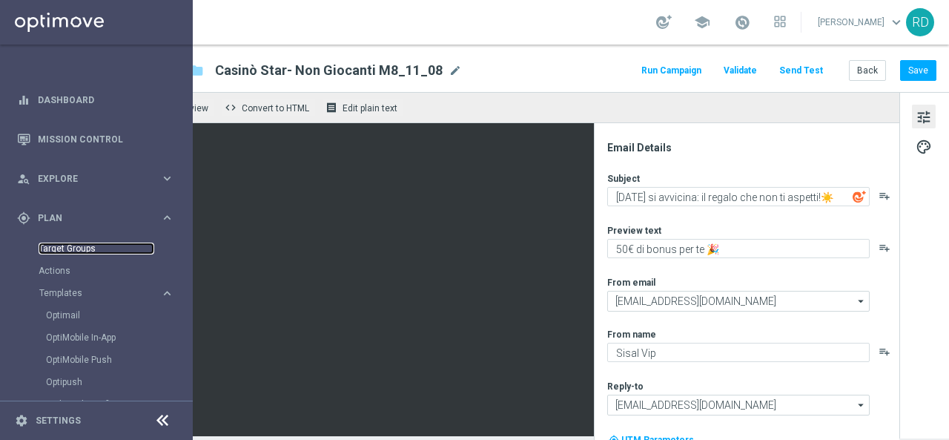
click at [82, 245] on link "Target Groups" at bounding box center [97, 248] width 116 height 12
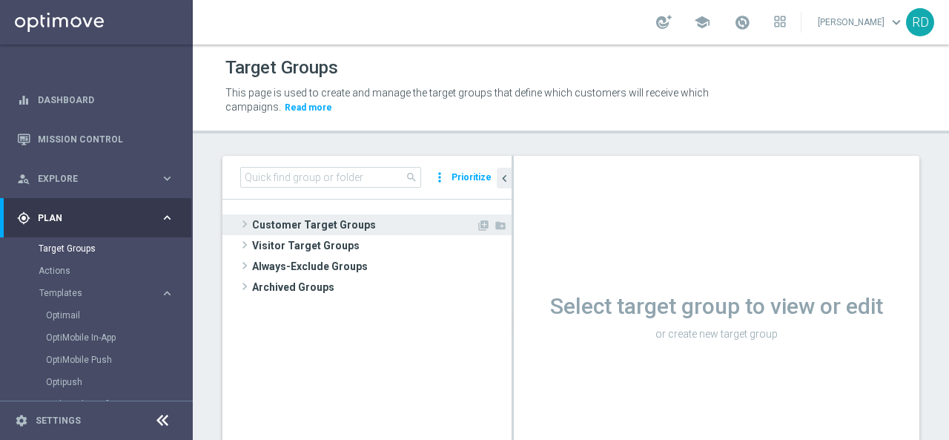
click at [243, 220] on span at bounding box center [244, 224] width 15 height 18
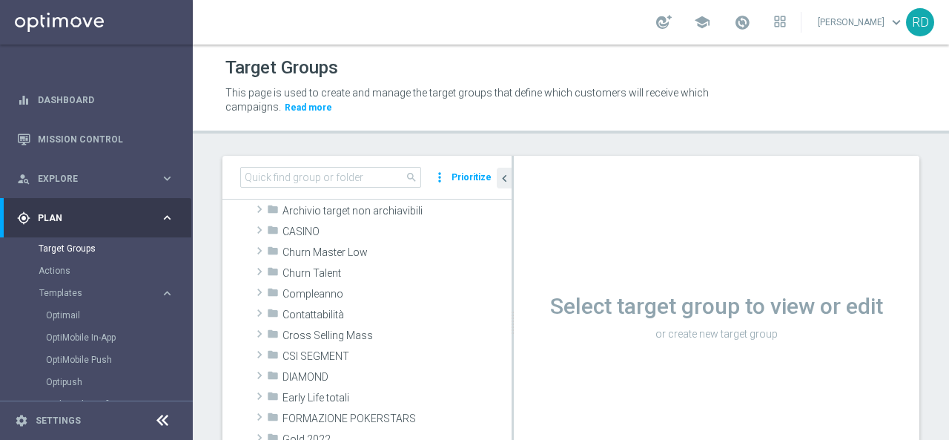
scroll to position [148, 0]
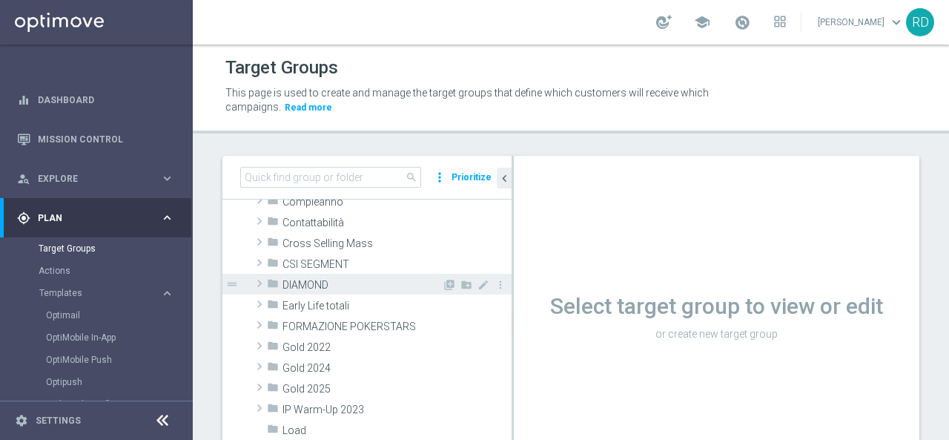
click at [262, 281] on span at bounding box center [259, 283] width 15 height 18
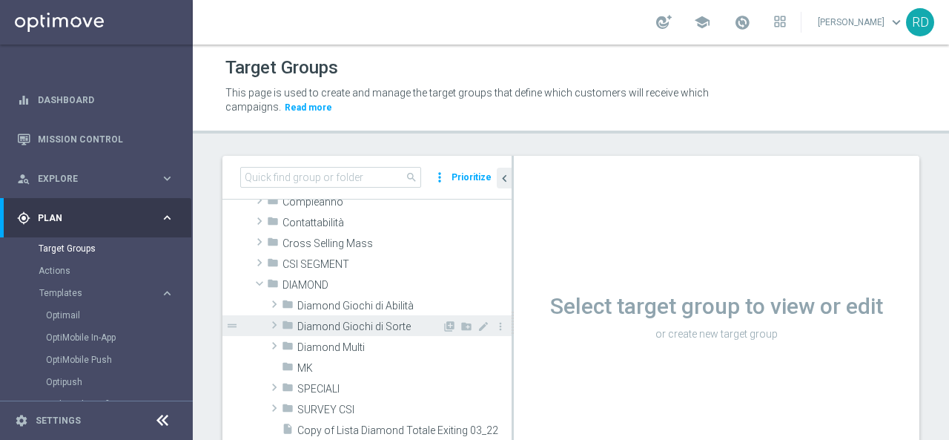
click at [318, 327] on span "Diamond Giochi di Sorte" at bounding box center [369, 326] width 145 height 13
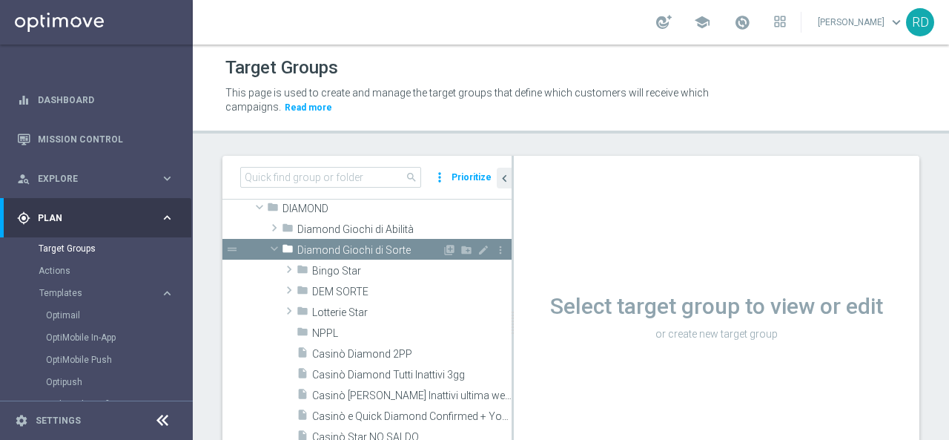
scroll to position [297, 0]
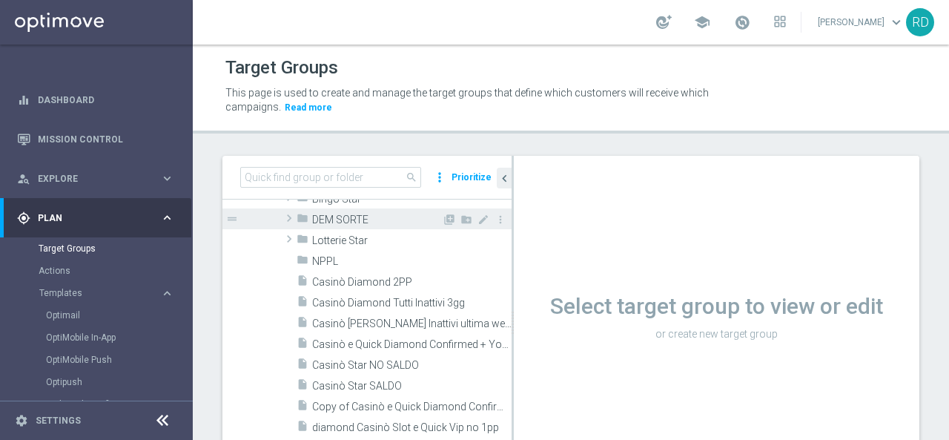
click at [348, 224] on span "DEM SORTE" at bounding box center [377, 220] width 130 height 13
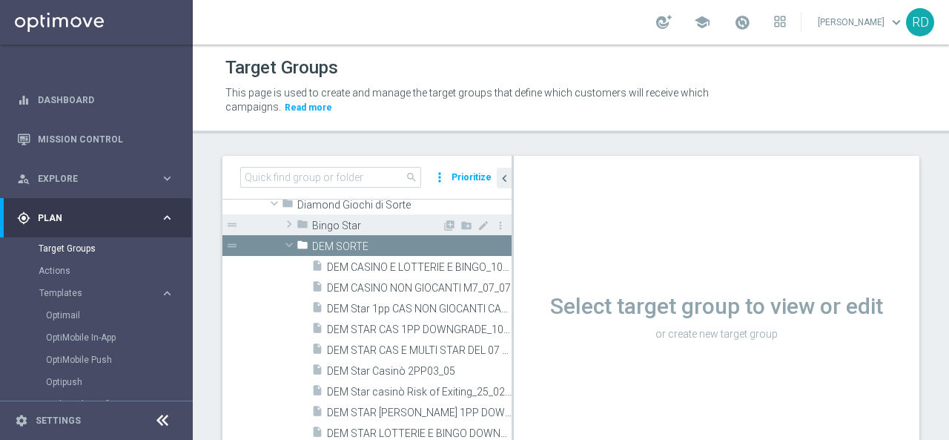
scroll to position [274, 0]
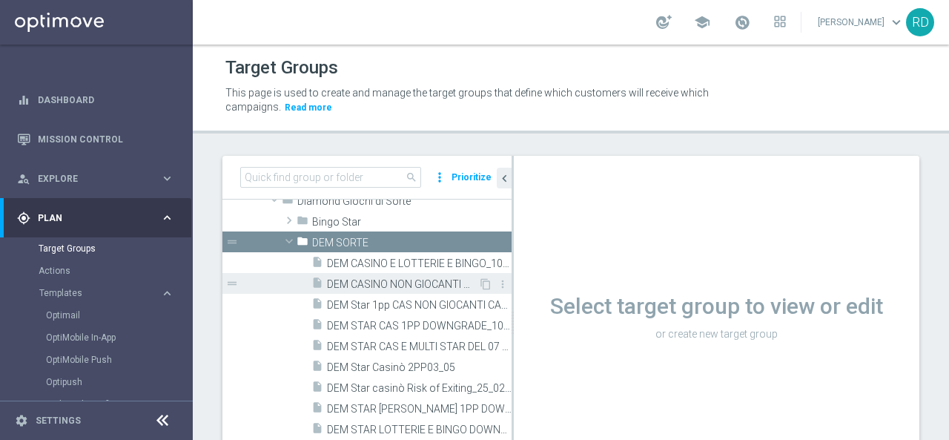
click at [418, 286] on span "DEM CASINO NON GIOCANTI M7_07_07" at bounding box center [402, 284] width 151 height 13
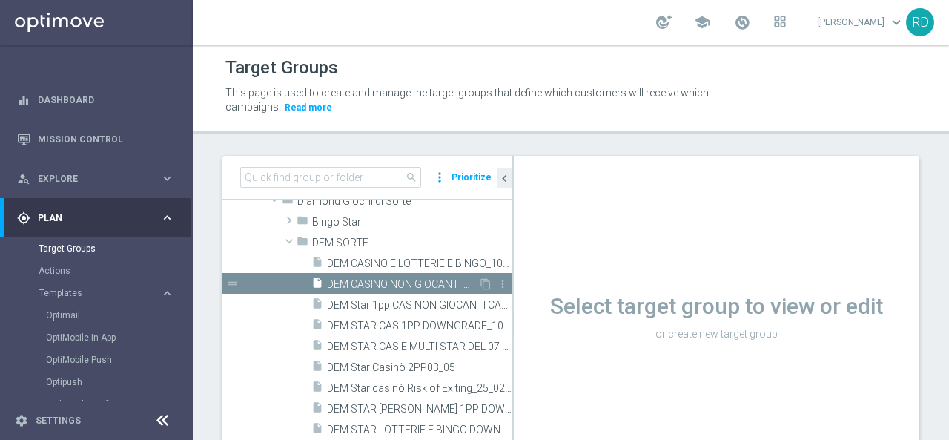
click at [419, 279] on span "DEM CASINO NON GIOCANTI M7_07_07" at bounding box center [402, 284] width 151 height 13
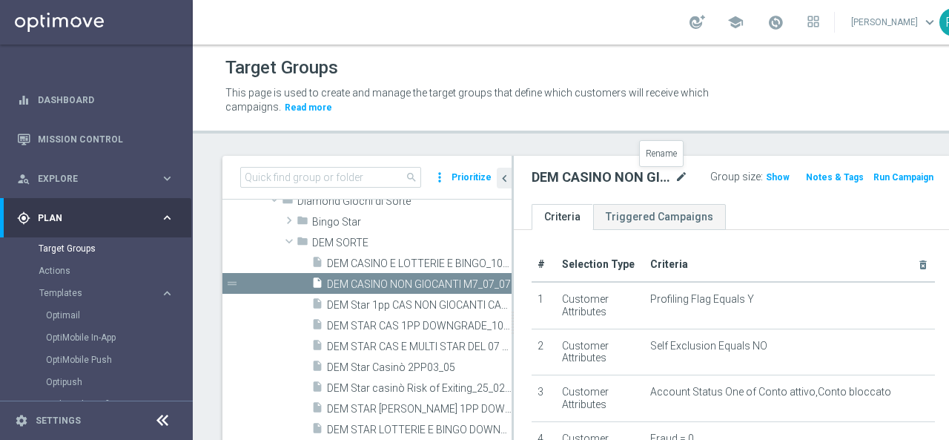
click at [675, 176] on icon "mode_edit" at bounding box center [681, 177] width 13 height 18
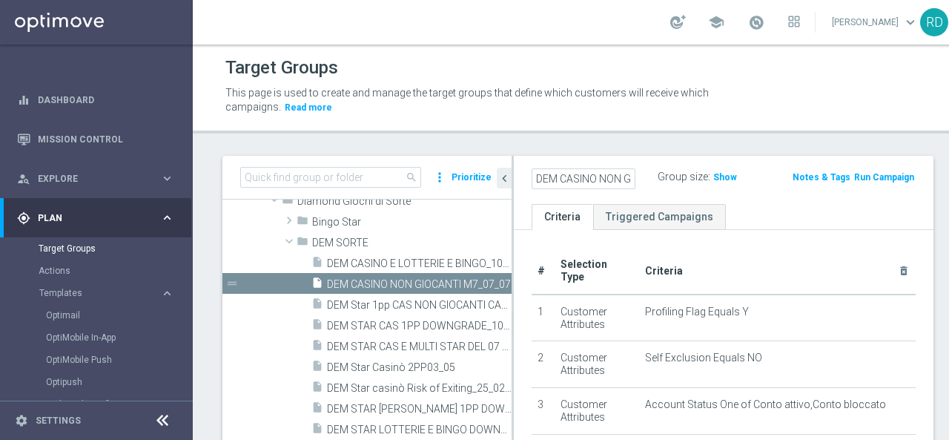
scroll to position [0, 104]
click at [601, 179] on input "DEM CASINO NON GIOCANTI M7_07_07" at bounding box center [584, 178] width 104 height 21
drag, startPoint x: 576, startPoint y: 177, endPoint x: 645, endPoint y: 177, distance: 68.9
click at [645, 177] on div "DEM CASINO NON GIOCANTI M7_07_07 Group size : Show" at bounding box center [655, 178] width 271 height 22
type input "DEM CASINO NON GIOCANTI M8_11_08"
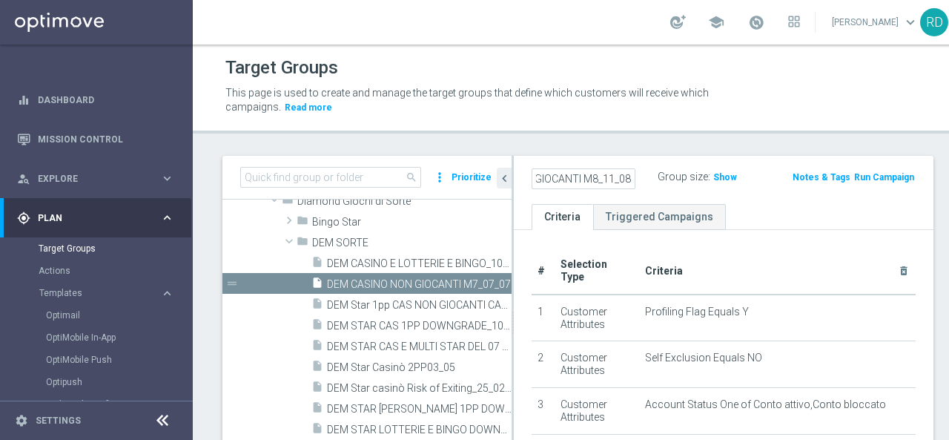
scroll to position [0, 0]
click at [765, 183] on div "Group size : Show" at bounding box center [724, 176] width 133 height 18
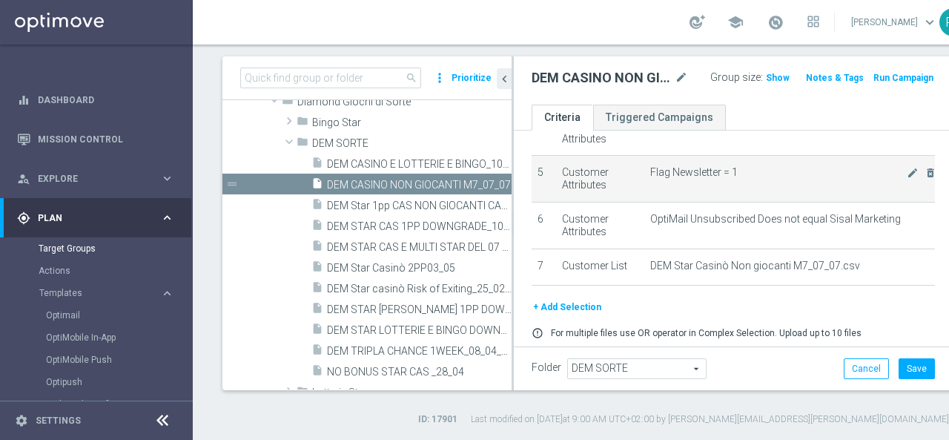
scroll to position [268, 0]
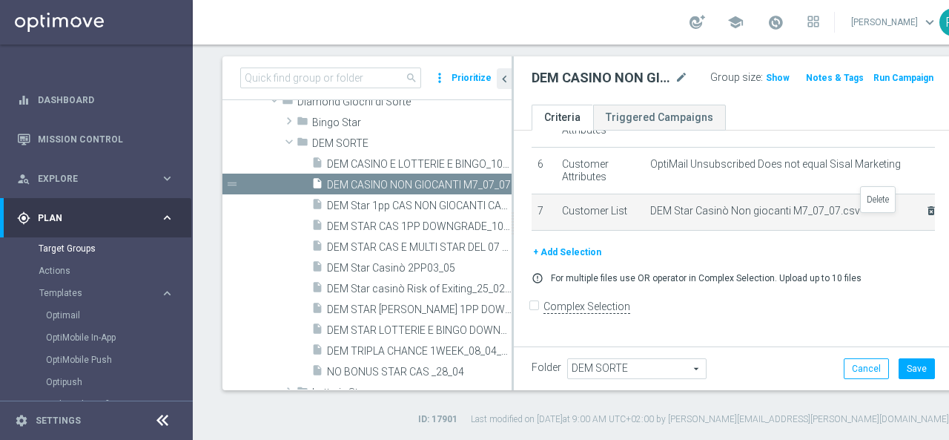
click at [925, 216] on icon "delete_forever" at bounding box center [931, 211] width 12 height 12
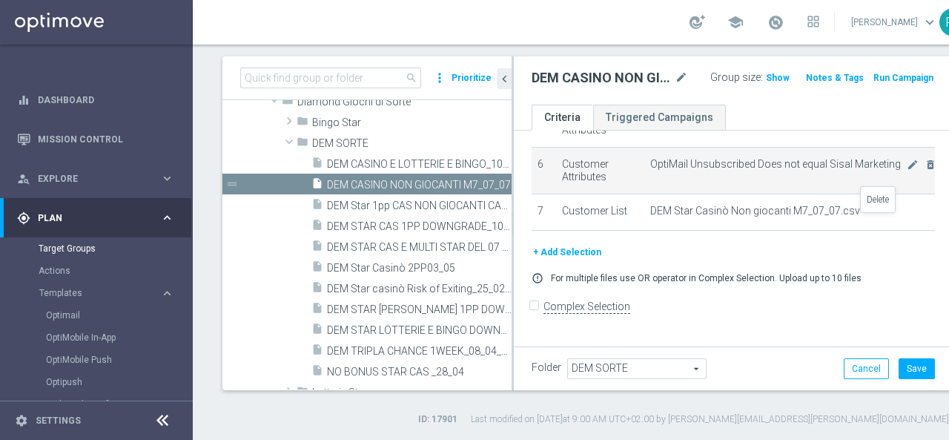
scroll to position [208, 0]
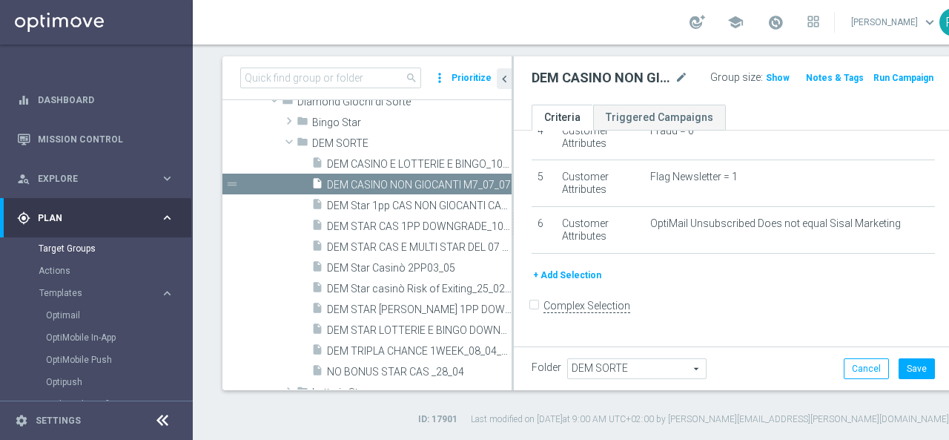
click at [583, 283] on button "+ Add Selection" at bounding box center [567, 275] width 71 height 16
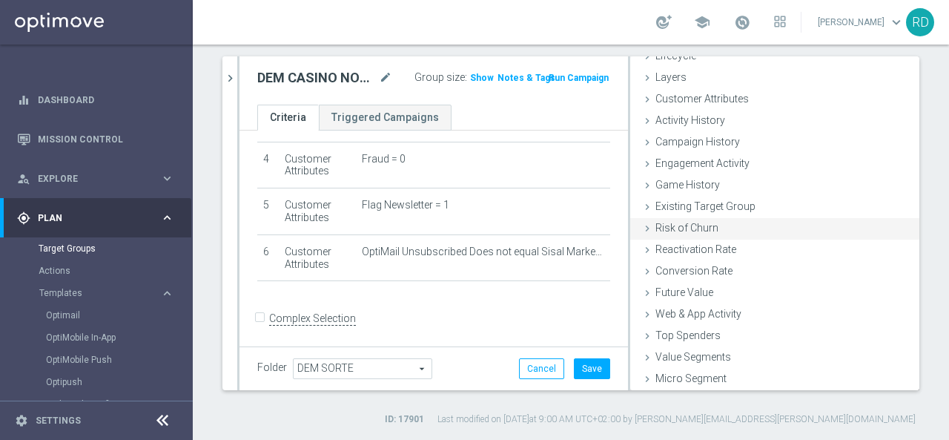
scroll to position [68, 0]
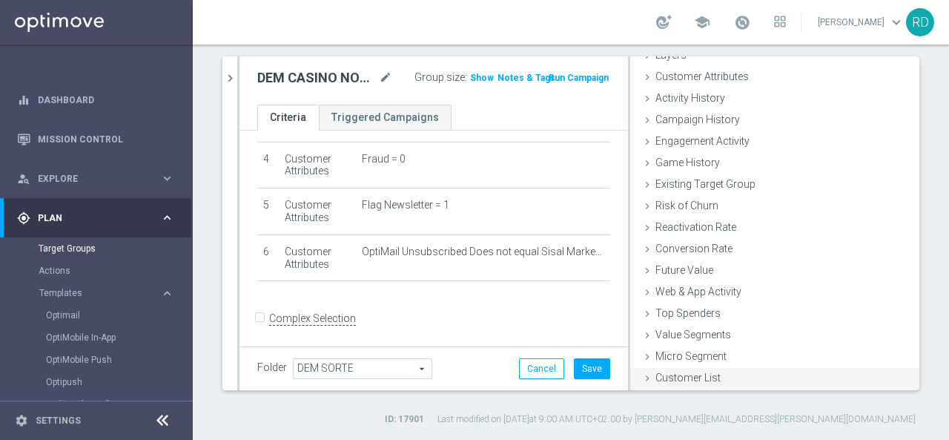
click at [665, 375] on span "Customer List" at bounding box center [687, 377] width 65 height 12
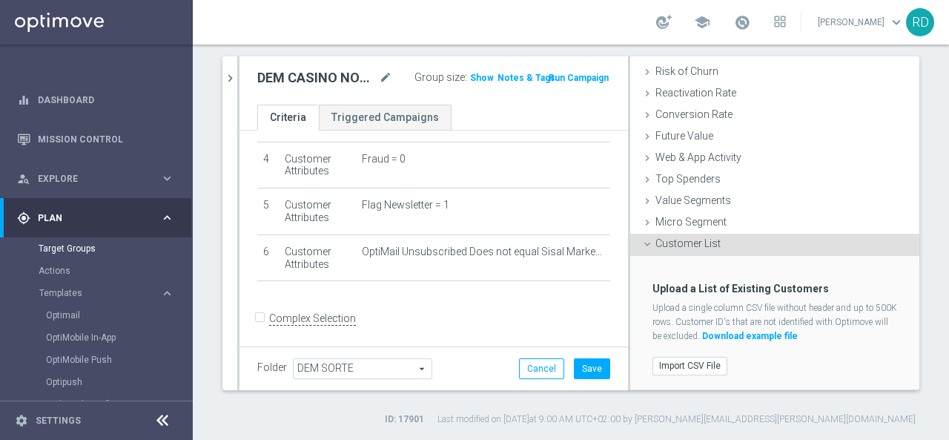
scroll to position [203, 0]
click at [688, 356] on label "Import CSV File" at bounding box center [689, 365] width 75 height 19
click at [0, 0] on input "Import CSV File" at bounding box center [0, 0] width 0 height 0
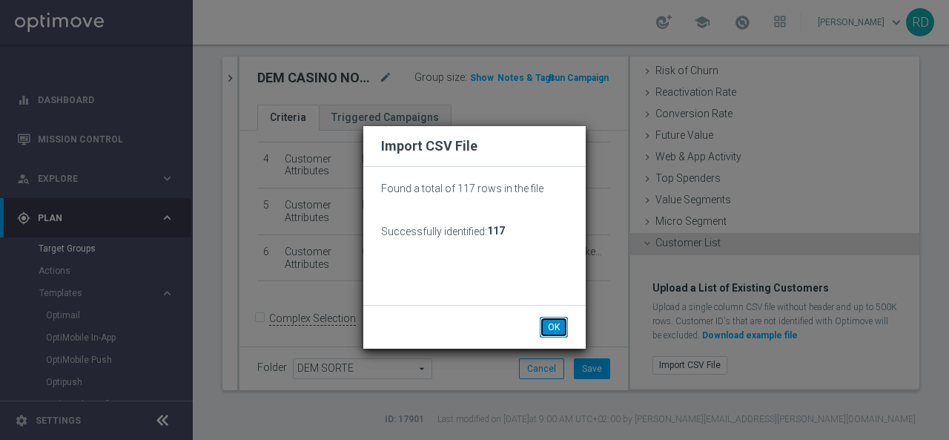
click at [546, 324] on button "OK" at bounding box center [554, 327] width 28 height 21
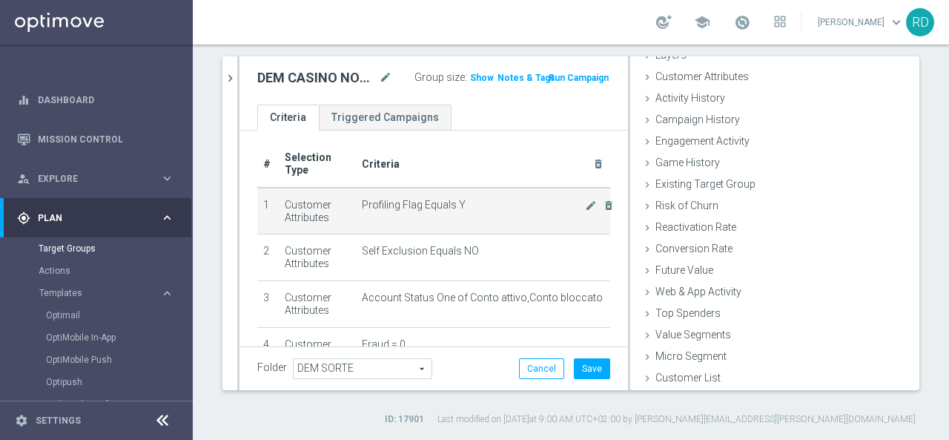
scroll to position [0, 0]
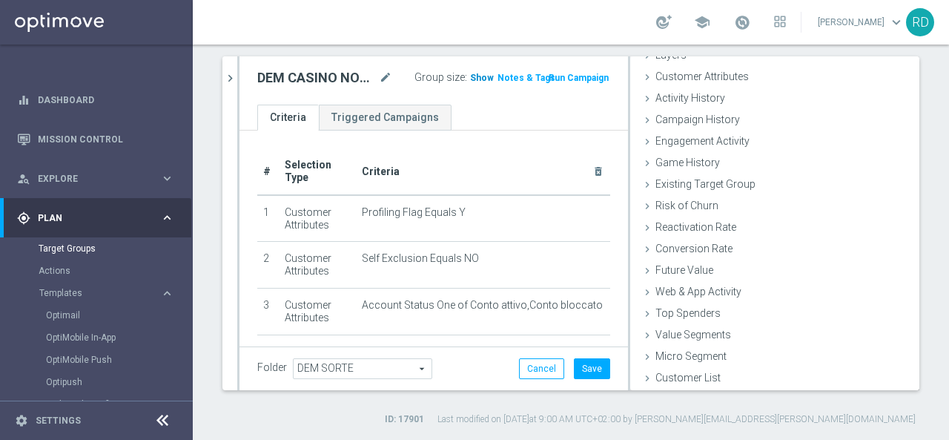
click at [470, 80] on span "Show" at bounding box center [482, 78] width 24 height 10
click at [471, 76] on span "113" at bounding box center [480, 80] width 19 height 14
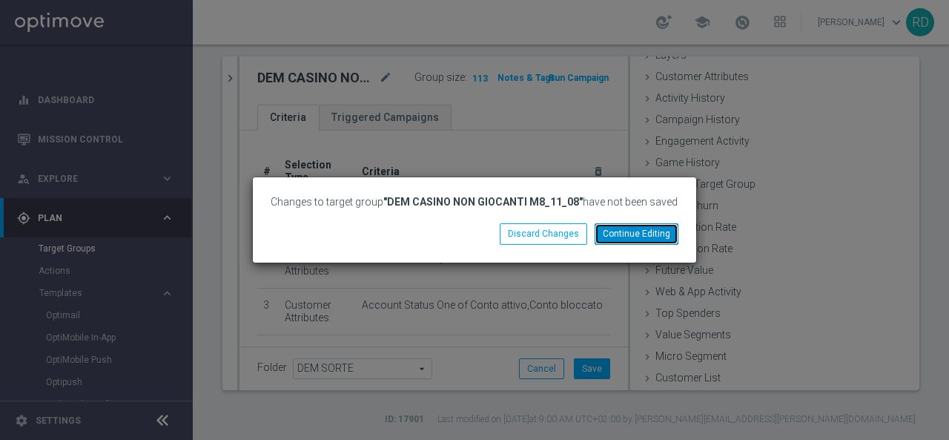
click at [623, 226] on button "Continue Editing" at bounding box center [637, 233] width 84 height 21
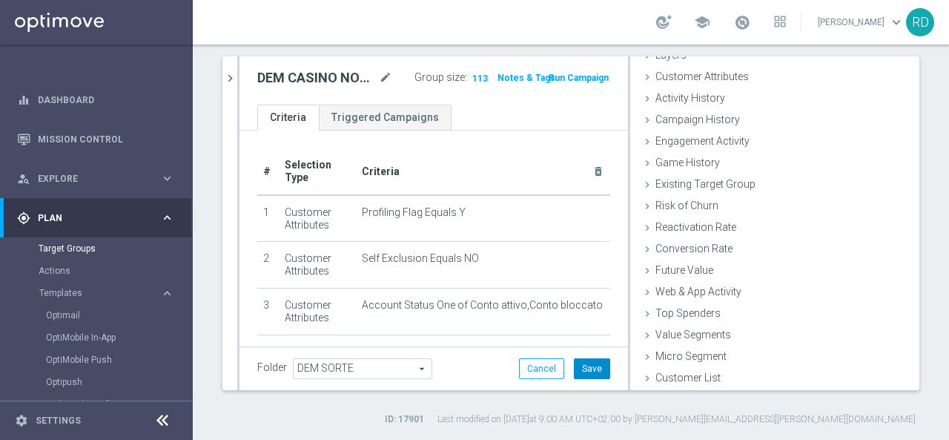
click at [580, 364] on button "Save" at bounding box center [592, 368] width 36 height 21
click at [473, 78] on span "113" at bounding box center [480, 80] width 19 height 14
click at [70, 317] on link "Optimail" at bounding box center [100, 315] width 108 height 12
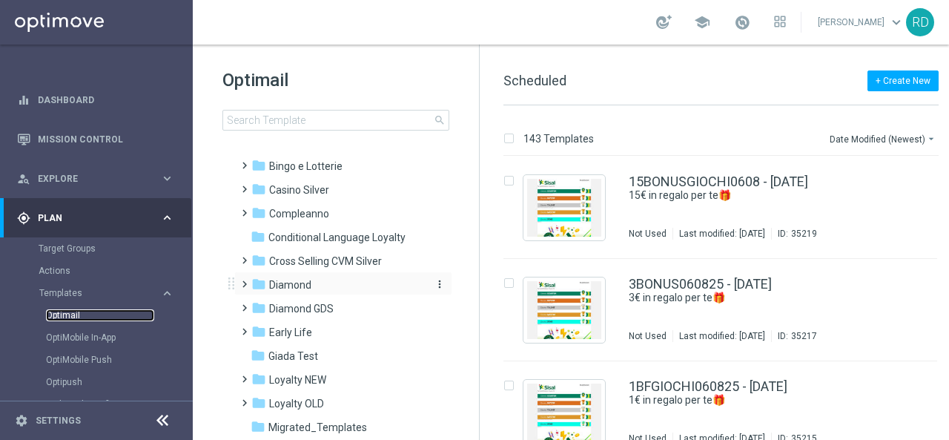
scroll to position [148, 0]
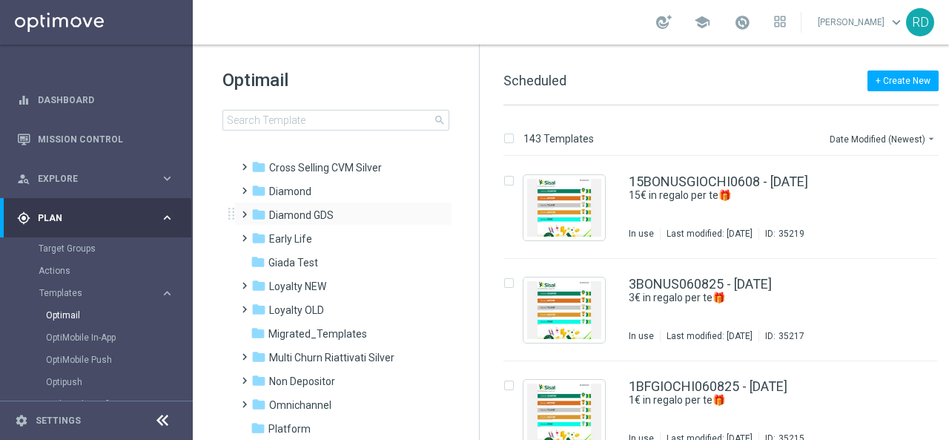
click at [245, 211] on span at bounding box center [241, 208] width 7 height 6
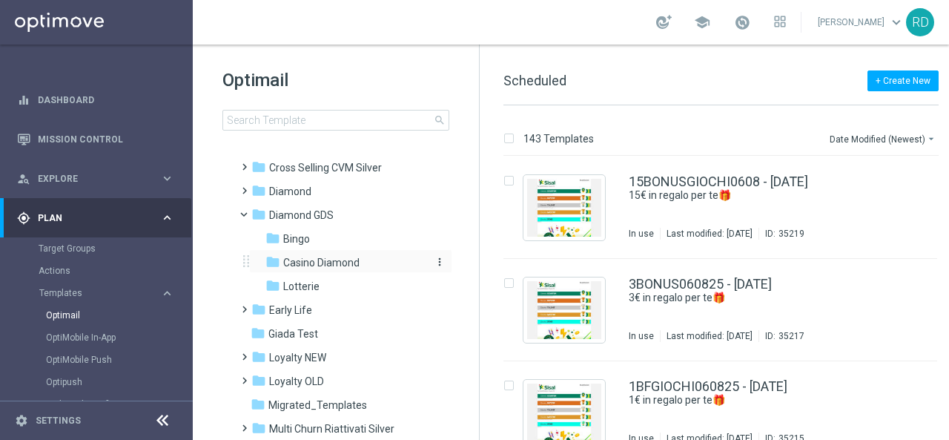
click at [323, 266] on span "Casino Diamond" at bounding box center [321, 262] width 76 height 13
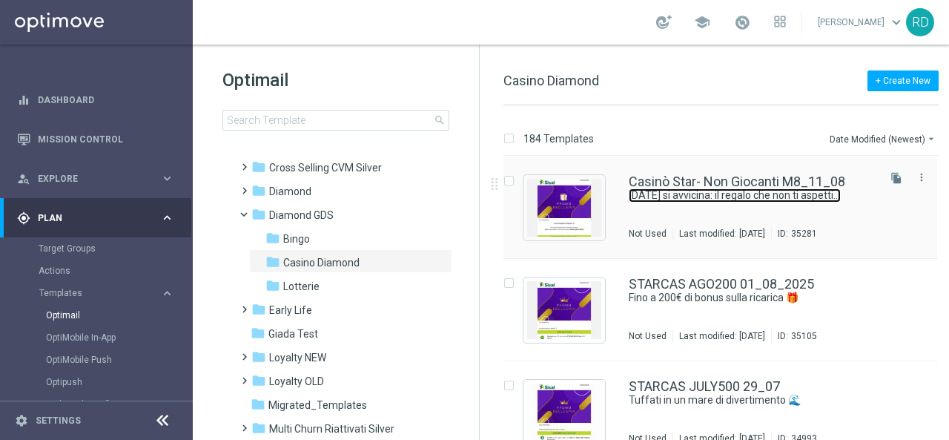
click at [672, 193] on link "Ferragosto si avvicina: il regalo che non ti aspetti!☀️" at bounding box center [735, 195] width 212 height 14
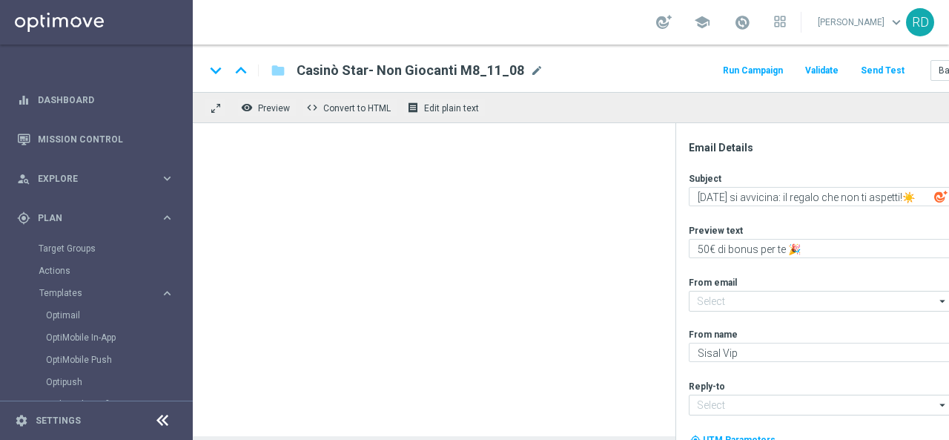
type input "giochi@comunicazioni.sisal.it"
type input "teamvip@sisal.it"
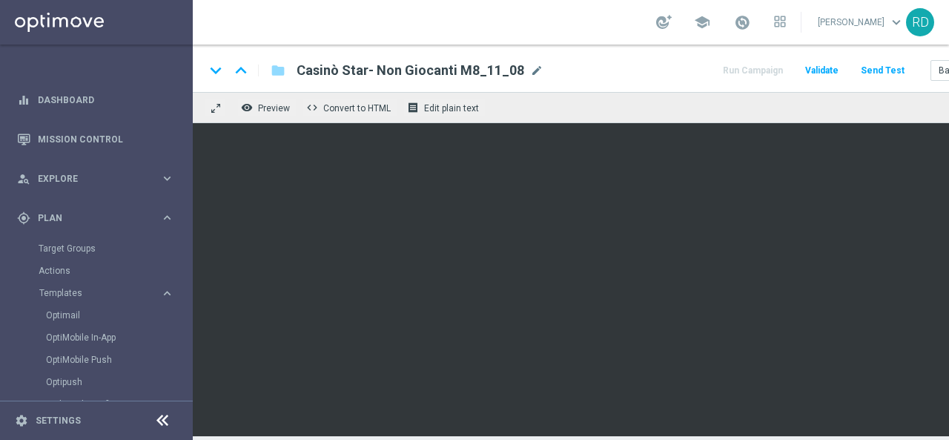
scroll to position [0, 93]
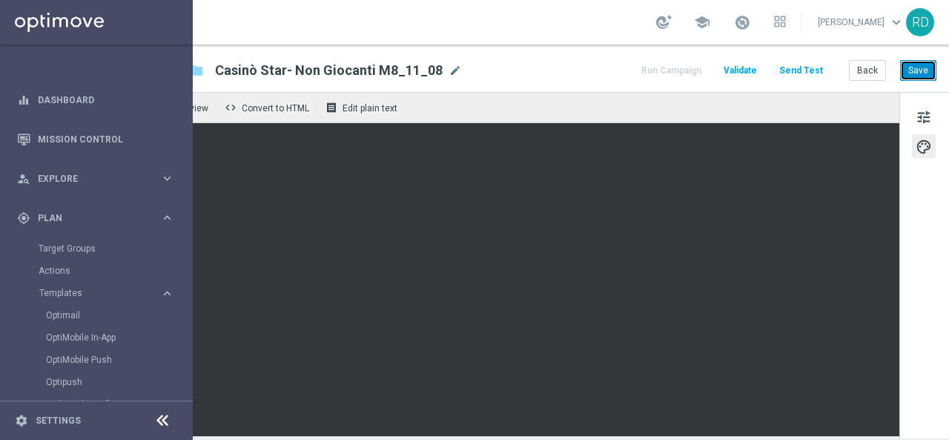
click at [910, 70] on button "Save" at bounding box center [918, 70] width 36 height 21
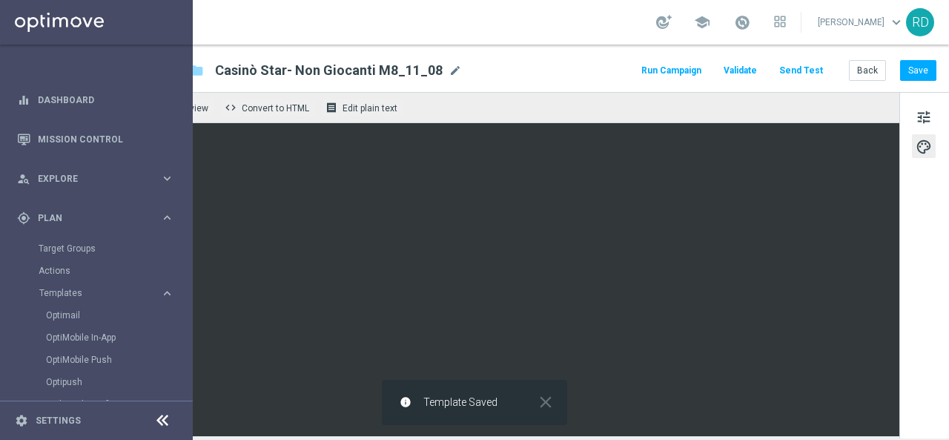
click at [795, 69] on button "Send Test" at bounding box center [801, 71] width 48 height 20
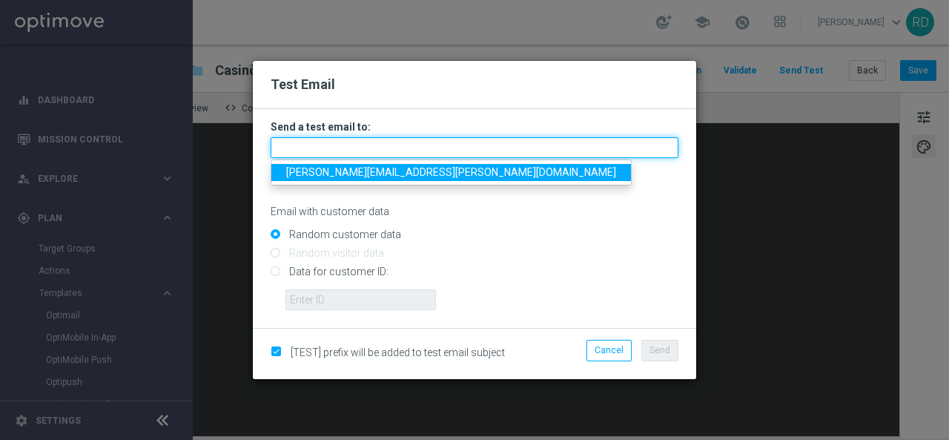
drag, startPoint x: 377, startPoint y: 148, endPoint x: 374, endPoint y: 160, distance: 12.2
click at [377, 150] on input "text" at bounding box center [475, 147] width 408 height 21
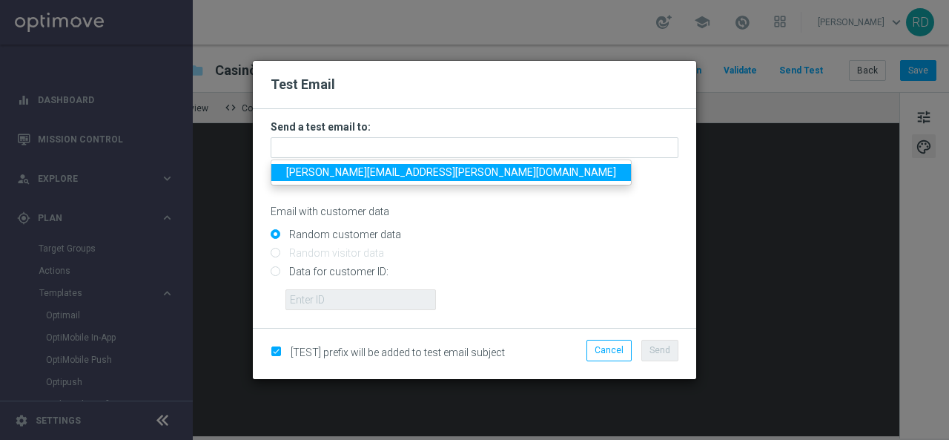
click at [365, 173] on span "rossana.deangelis@sisal.it" at bounding box center [451, 172] width 330 height 12
type input "rossana.deangelis@sisal.it"
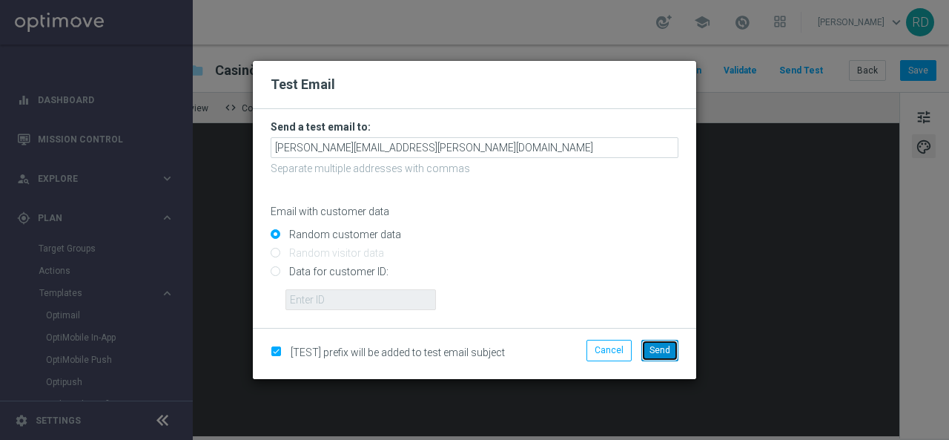
click at [658, 348] on span "Send" at bounding box center [659, 350] width 21 height 10
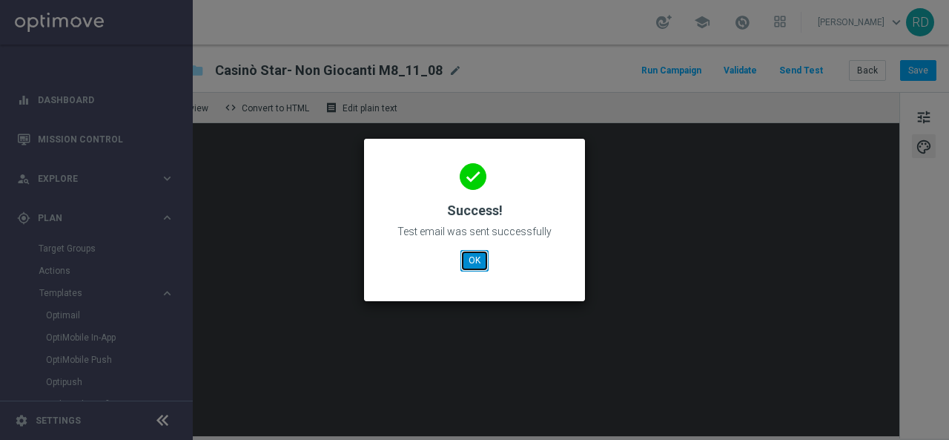
click at [467, 260] on button "OK" at bounding box center [474, 260] width 28 height 21
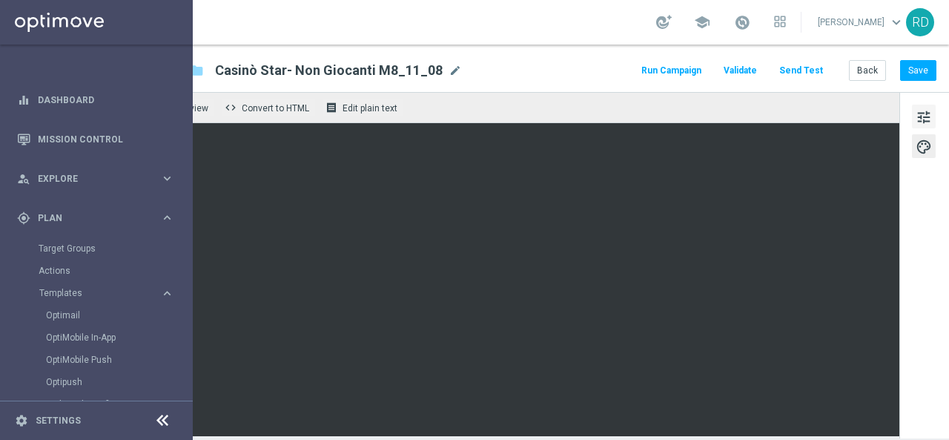
click at [916, 110] on span "tune" at bounding box center [924, 116] width 16 height 19
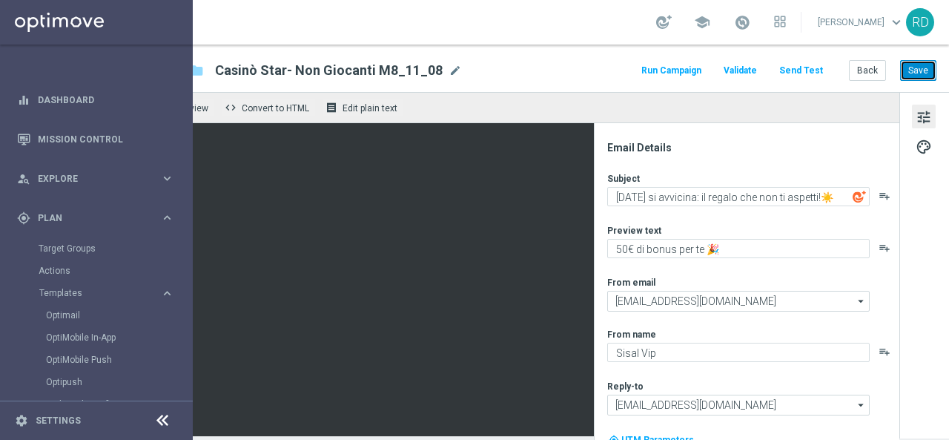
click at [908, 70] on button "Save" at bounding box center [918, 70] width 36 height 21
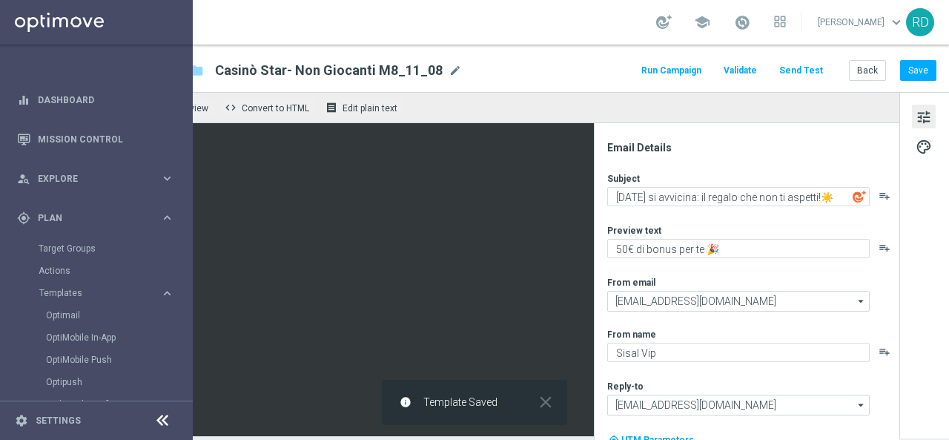
click at [676, 67] on button "Run Campaign" at bounding box center [671, 71] width 64 height 20
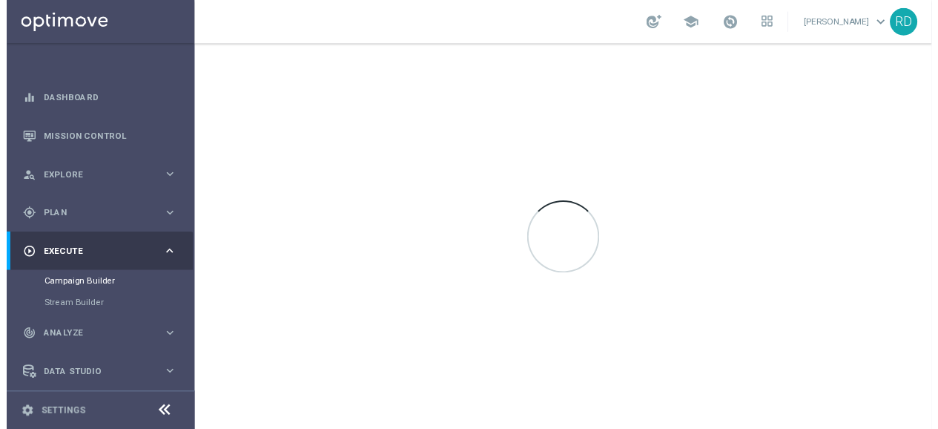
scroll to position [0, 0]
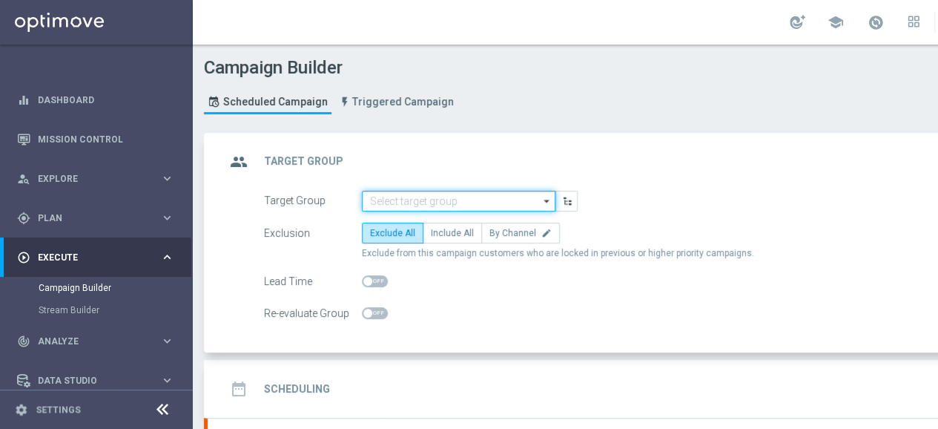
click at [498, 193] on input at bounding box center [458, 201] width 193 height 21
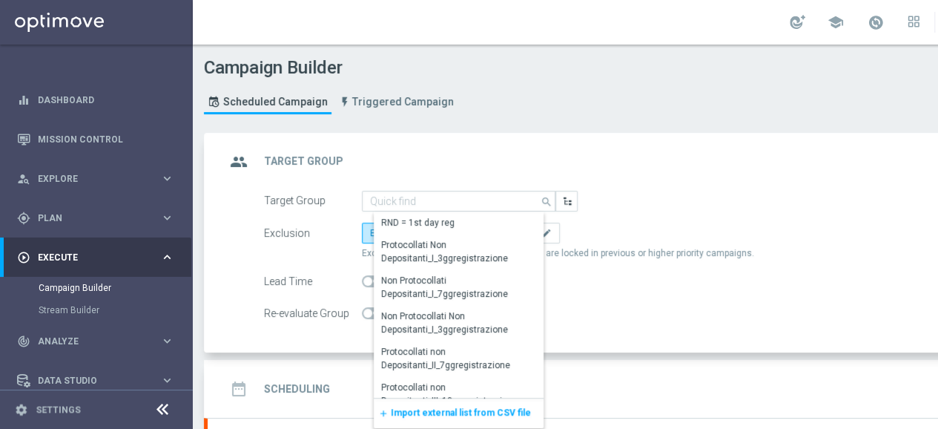
click at [412, 408] on span "Import external list from CSV file" at bounding box center [461, 412] width 140 height 10
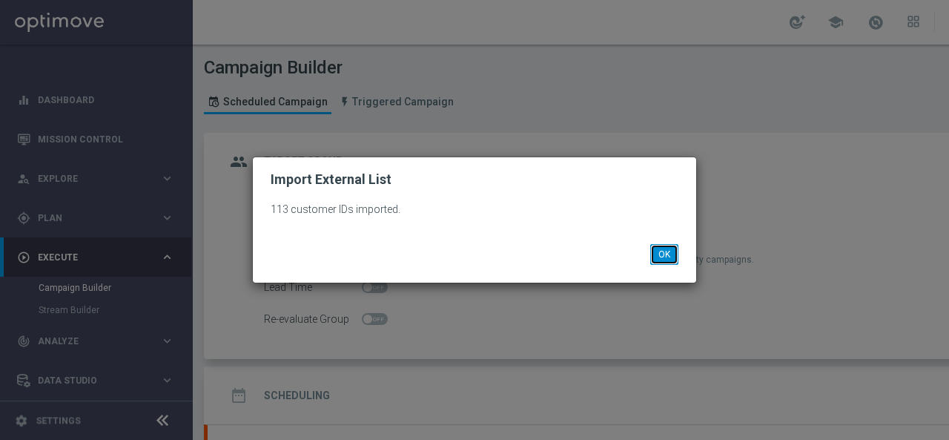
click at [667, 259] on button "OK" at bounding box center [664, 254] width 28 height 21
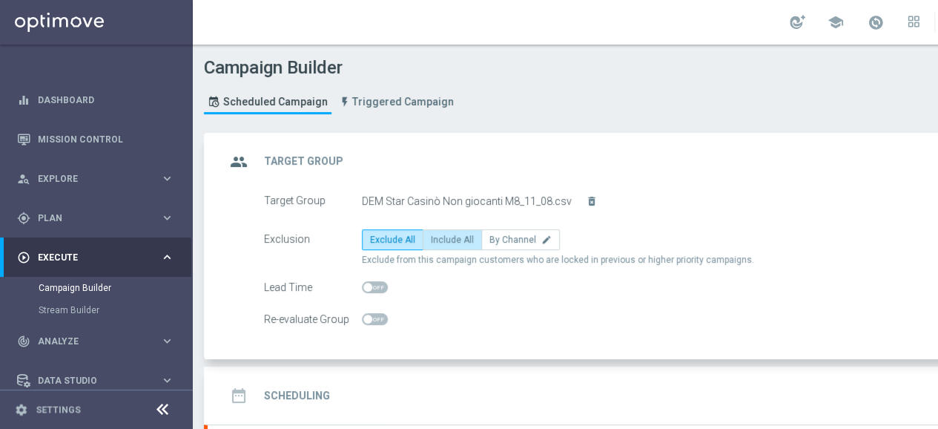
click at [451, 238] on span "Include All" at bounding box center [452, 239] width 43 height 10
click at [440, 238] on input "Include All" at bounding box center [436, 242] width 10 height 10
radio input "true"
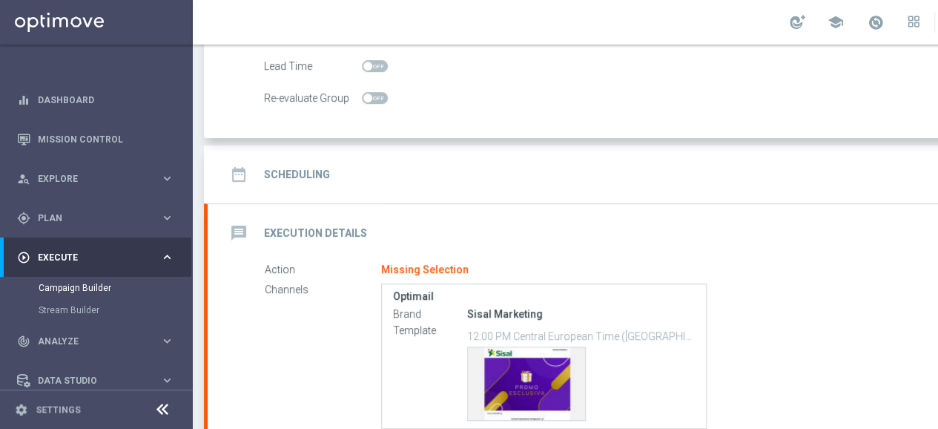
scroll to position [222, 0]
click at [285, 173] on h2 "Scheduling" at bounding box center [297, 173] width 66 height 14
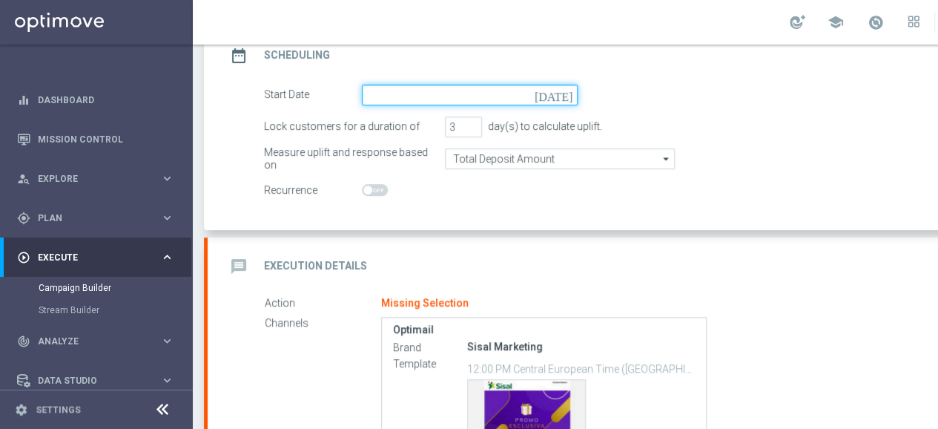
click at [413, 99] on input at bounding box center [470, 95] width 216 height 21
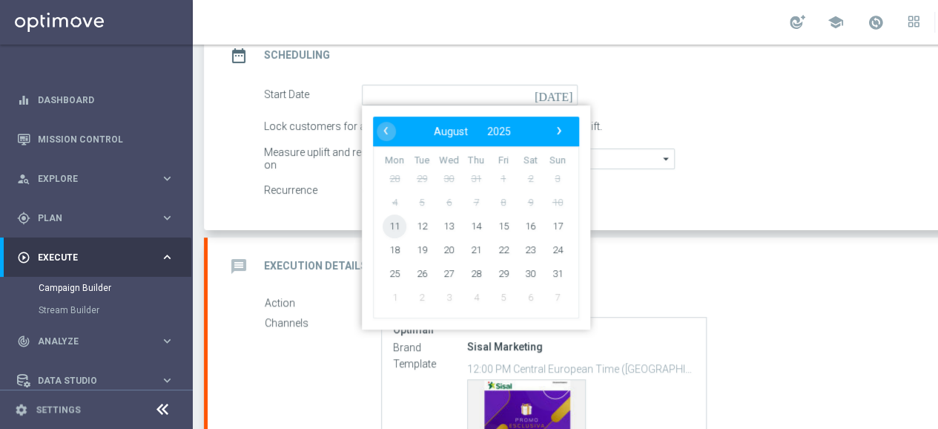
click at [388, 219] on span "11" at bounding box center [395, 226] width 24 height 24
type input "11 Aug 2025"
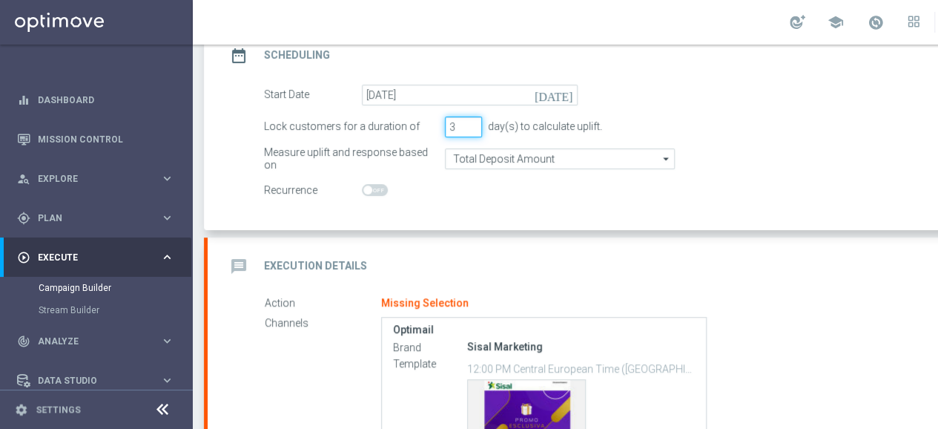
click at [457, 128] on input "3" at bounding box center [463, 126] width 37 height 21
click at [473, 119] on input "4" at bounding box center [463, 126] width 37 height 21
type input "5"
click at [474, 119] on input "5" at bounding box center [463, 126] width 37 height 21
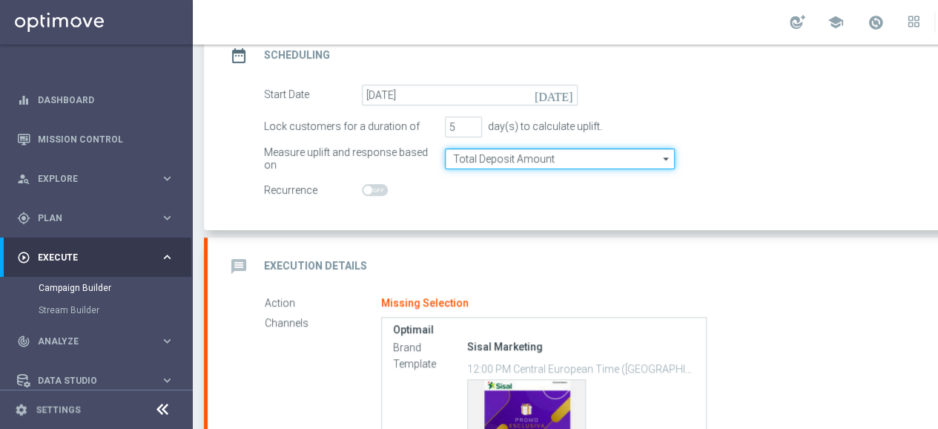
click at [483, 159] on input "Total Deposit Amount" at bounding box center [560, 158] width 230 height 21
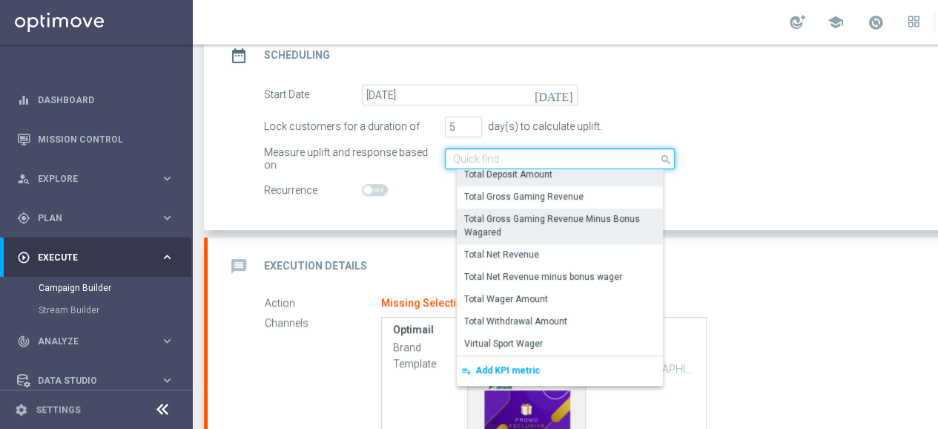
scroll to position [265, 0]
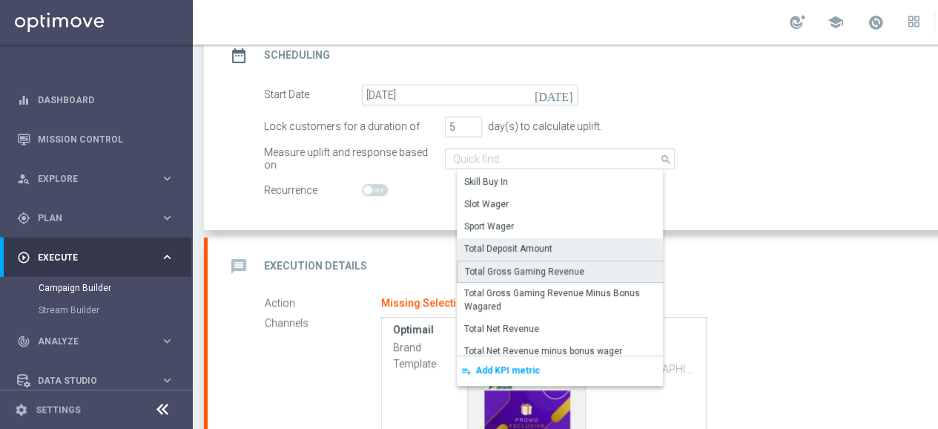
click at [524, 265] on div "Total Gross Gaming Revenue" at bounding box center [524, 271] width 119 height 13
type input "Total Gross Gaming Revenue"
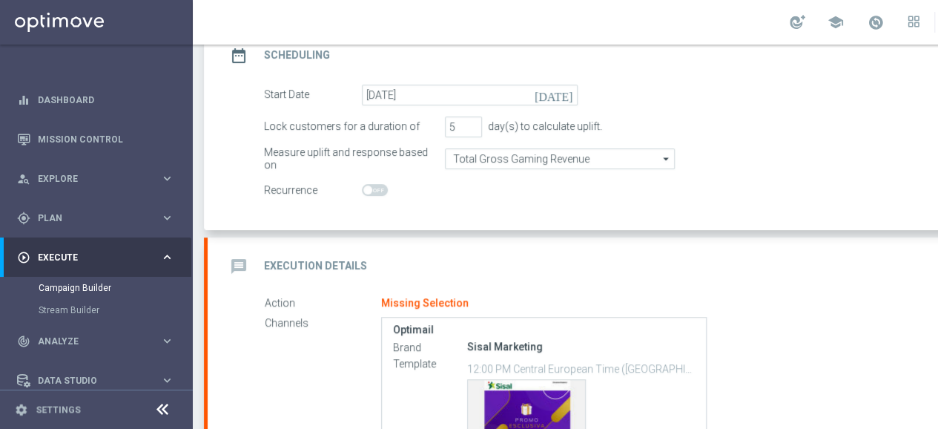
click at [491, 185] on switch at bounding box center [470, 190] width 216 height 13
click at [223, 263] on div "message Execution Details keyboard_arrow_down" at bounding box center [640, 266] width 864 height 58
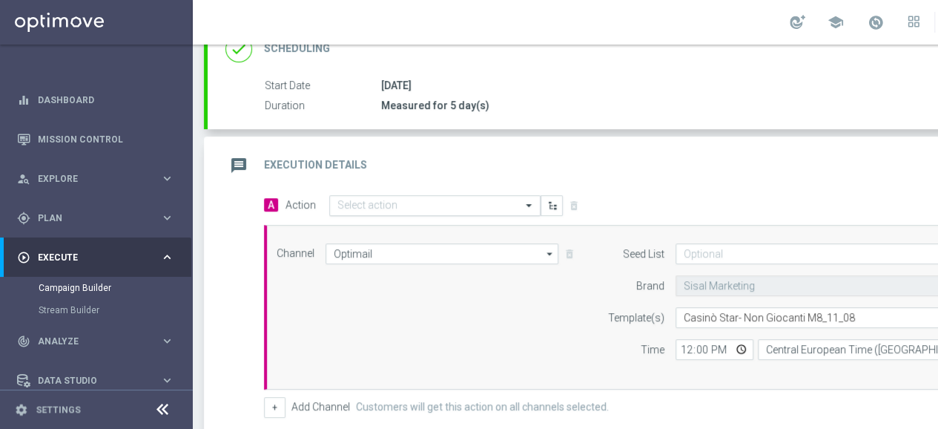
click at [369, 202] on input "text" at bounding box center [419, 205] width 165 height 13
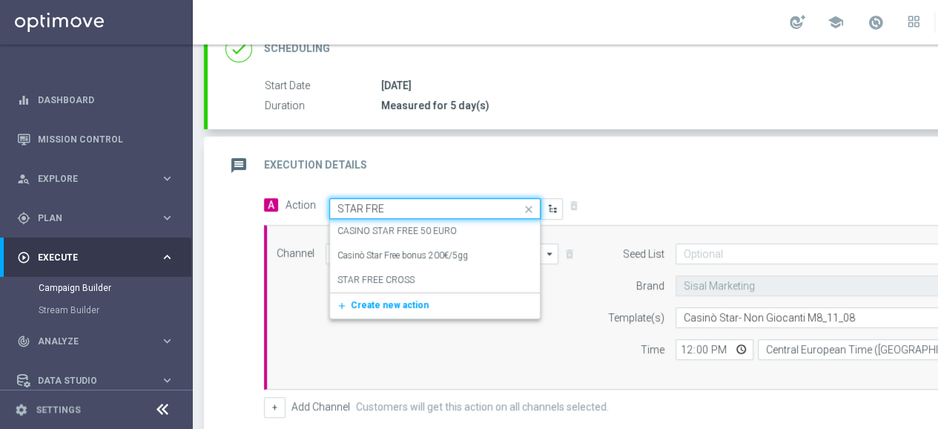
type input "STAR FREE"
click at [356, 228] on label "CASINO STAR FREE 50 EURO" at bounding box center [396, 231] width 119 height 13
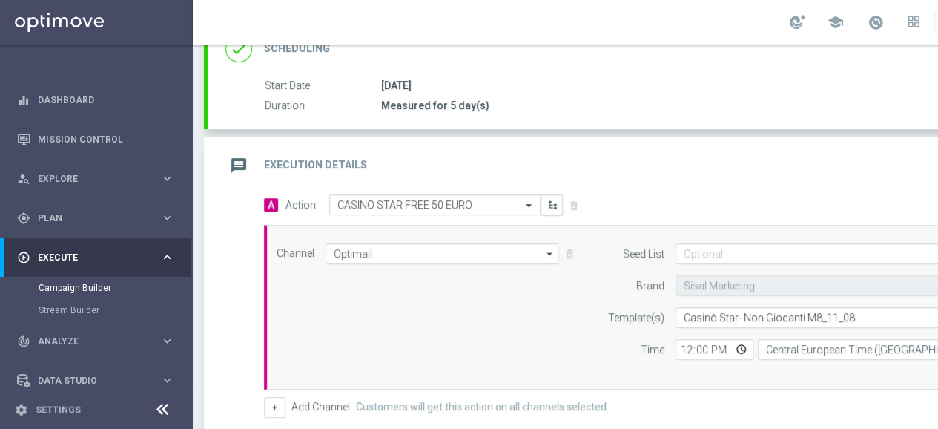
click at [645, 171] on div "message Execution Details keyboard_arrow_up" at bounding box center [639, 165] width 828 height 28
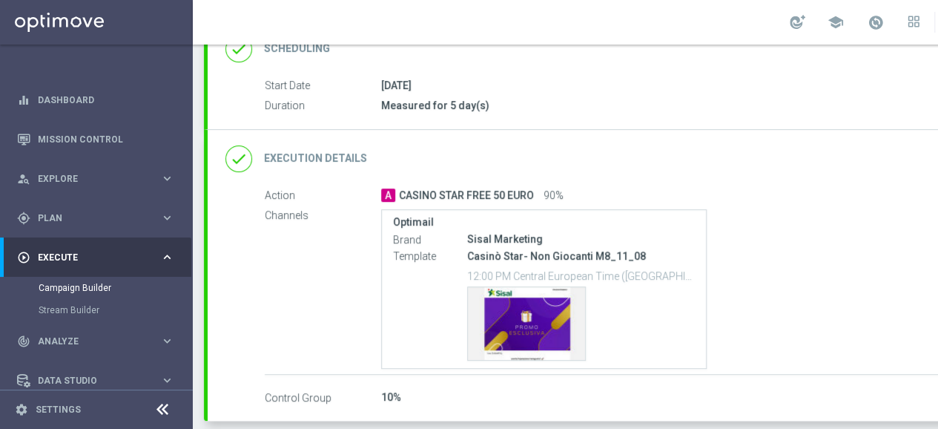
scroll to position [280, 0]
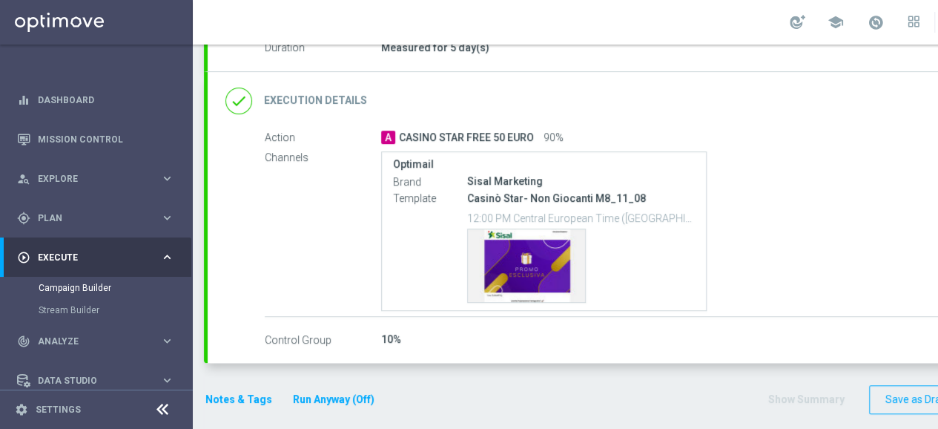
click at [237, 99] on icon "done" at bounding box center [238, 100] width 27 height 27
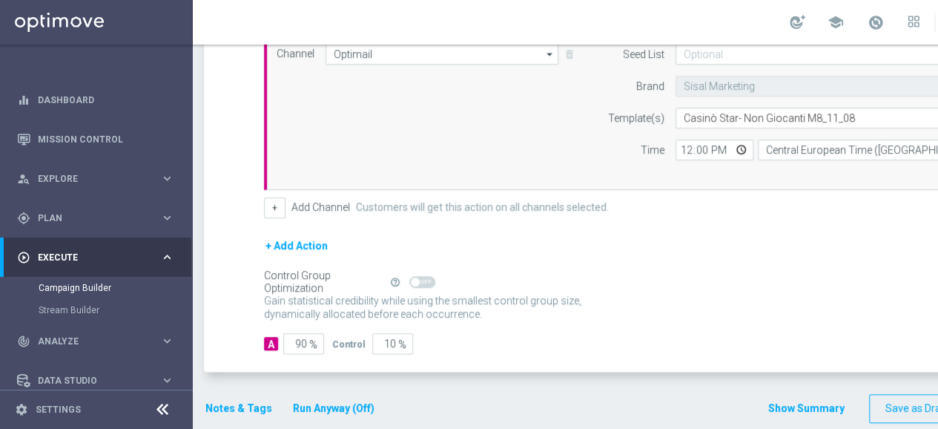
scroll to position [429, 0]
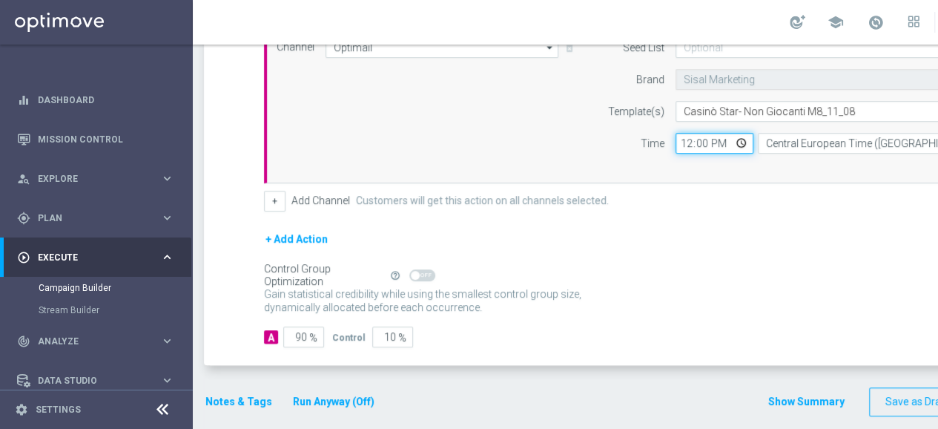
click at [681, 142] on input "12:00" at bounding box center [714, 143] width 78 height 21
type input "17:00"
click at [684, 191] on div "+ Add Channel Customers will get this action on all channels selected." at bounding box center [656, 201] width 784 height 21
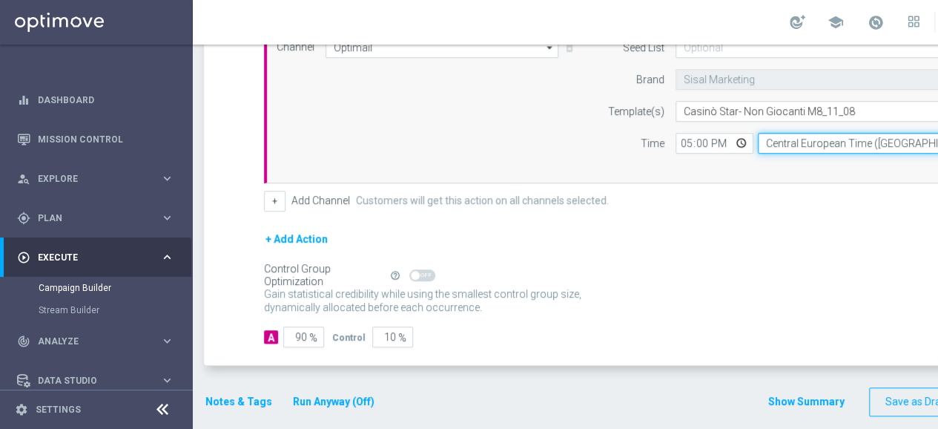
click at [785, 142] on input "Central European Time (Berlin) (UTC +02:00)" at bounding box center [894, 143] width 272 height 21
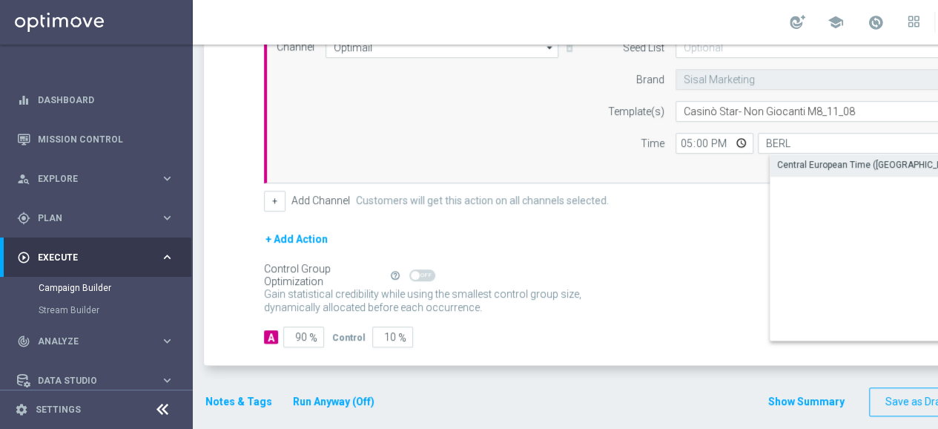
click at [790, 158] on div "Central European Time (Berlin) (UTC +02:00)" at bounding box center [898, 164] width 242 height 13
type input "Central European Time (Berlin) (UTC +02:00)"
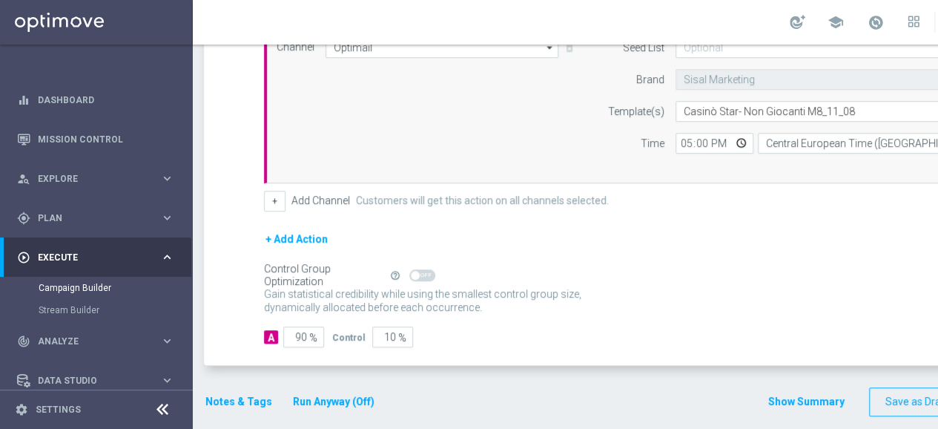
click at [500, 132] on div "Channel Optimail Optimail arrow_drop_down Drag here to set row groups Drag here…" at bounding box center [652, 101] width 775 height 128
click at [295, 328] on input "90" at bounding box center [303, 335] width 41 height 21
type input "1"
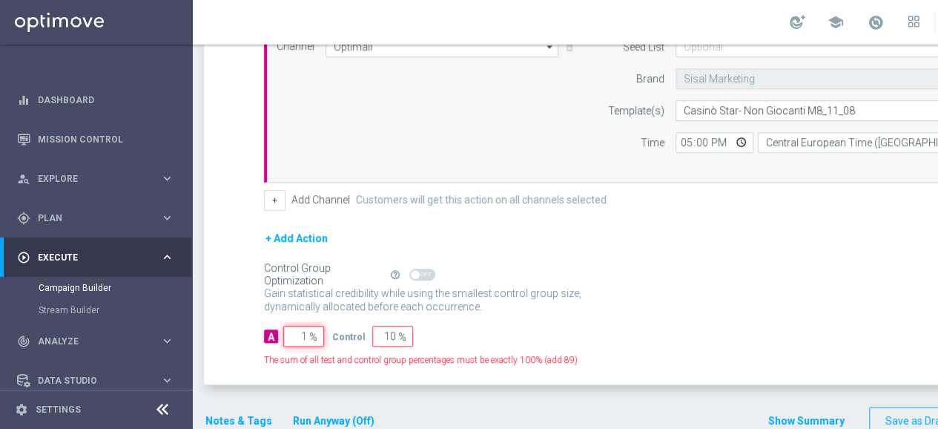
type input "99"
type input "10"
type input "90"
type input "100"
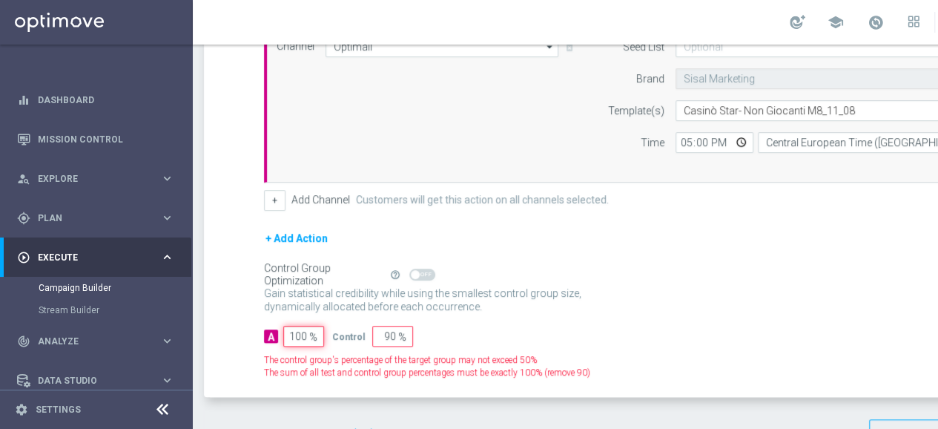
type input "0"
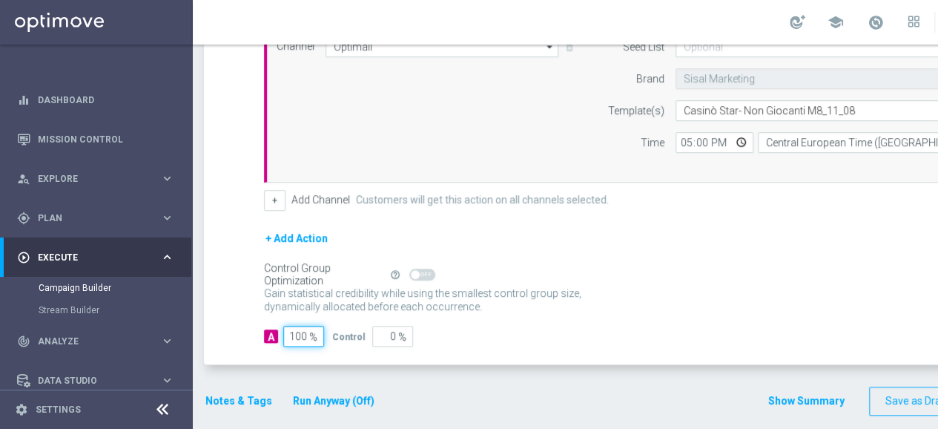
type input "100"
drag, startPoint x: 633, startPoint y: 304, endPoint x: 615, endPoint y: 293, distance: 21.6
click at [632, 304] on div "Gain statistical credibility while using the smallest control group size, dynam…" at bounding box center [656, 300] width 784 height 36
click at [239, 391] on button "Notes & Tags" at bounding box center [239, 400] width 70 height 19
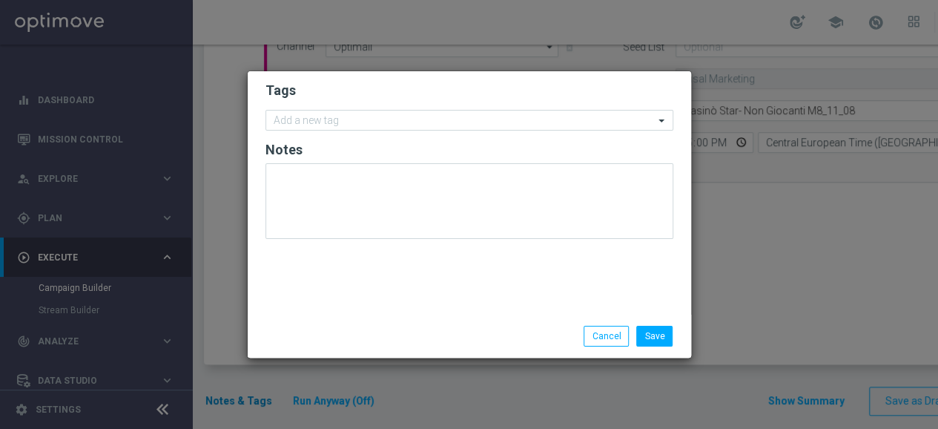
scroll to position [0, 0]
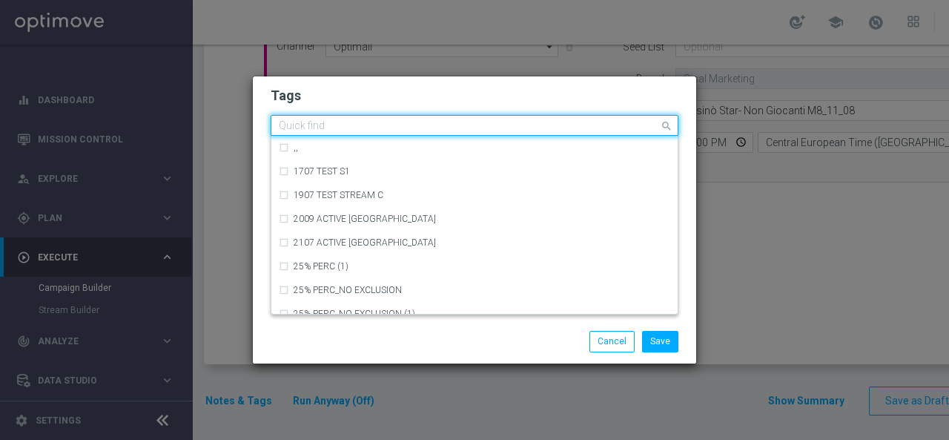
click at [360, 123] on input "text" at bounding box center [469, 126] width 380 height 13
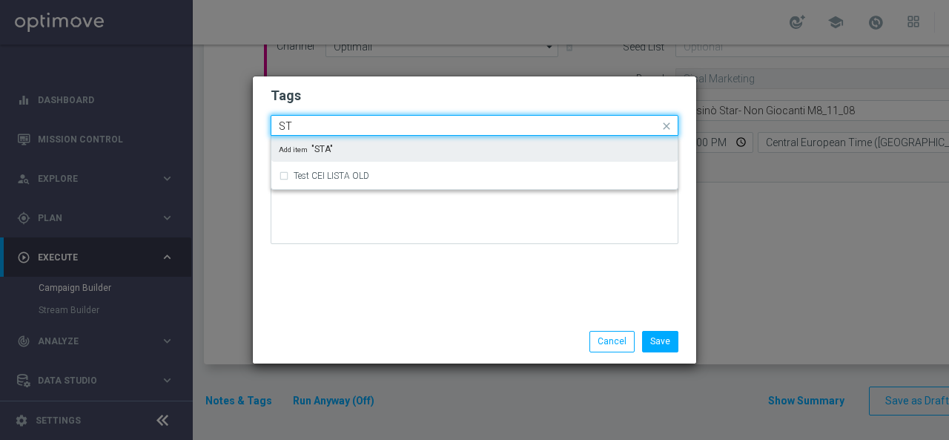
type input "S"
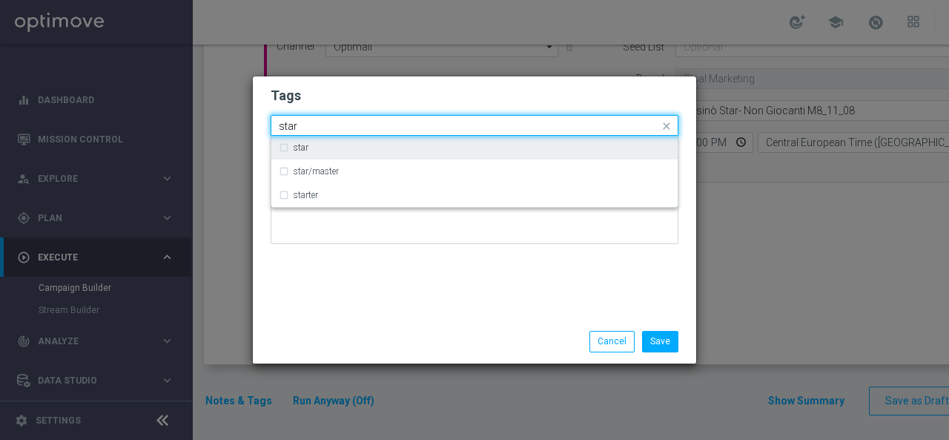
click at [337, 148] on div "star" at bounding box center [482, 147] width 377 height 9
type input "star"
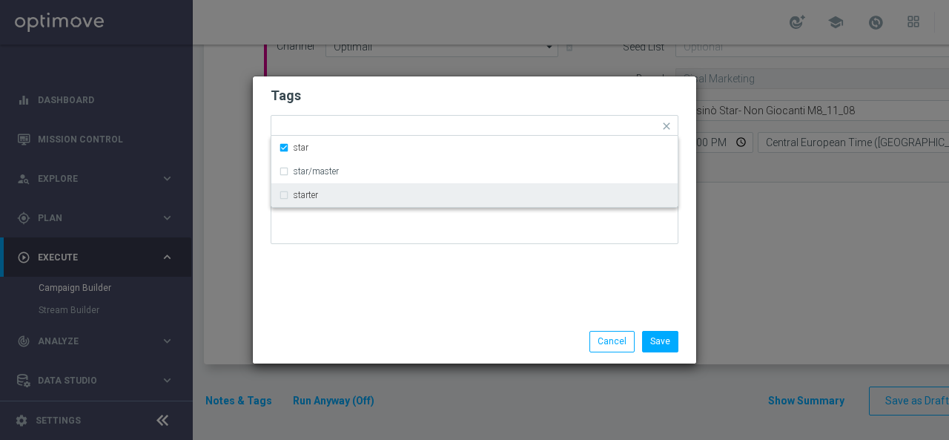
drag, startPoint x: 328, startPoint y: 277, endPoint x: 344, endPoint y: 238, distance: 41.6
click at [329, 277] on div "Tags Quick find × star star star/master starter Notes" at bounding box center [474, 197] width 443 height 243
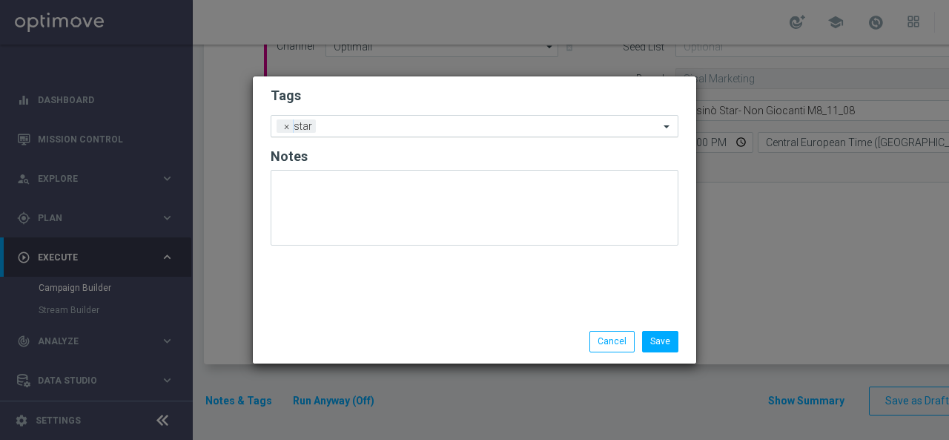
click at [381, 124] on input "text" at bounding box center [490, 127] width 337 height 13
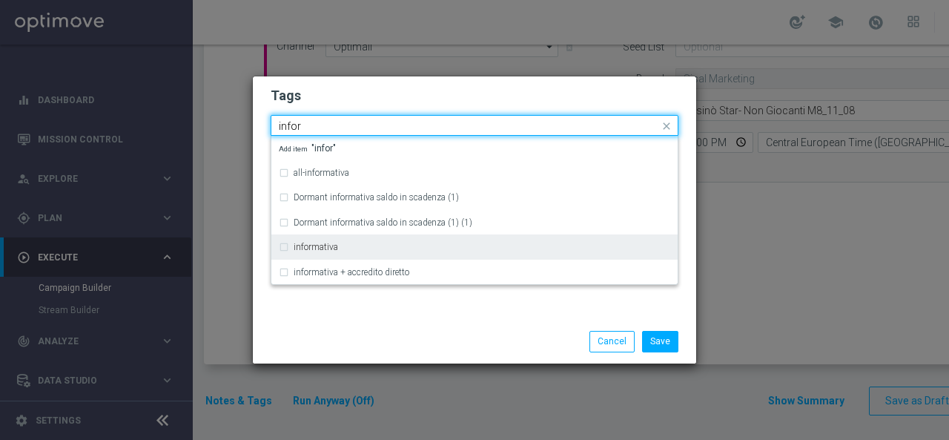
click at [350, 246] on div "informativa" at bounding box center [482, 246] width 377 height 9
type input "infor"
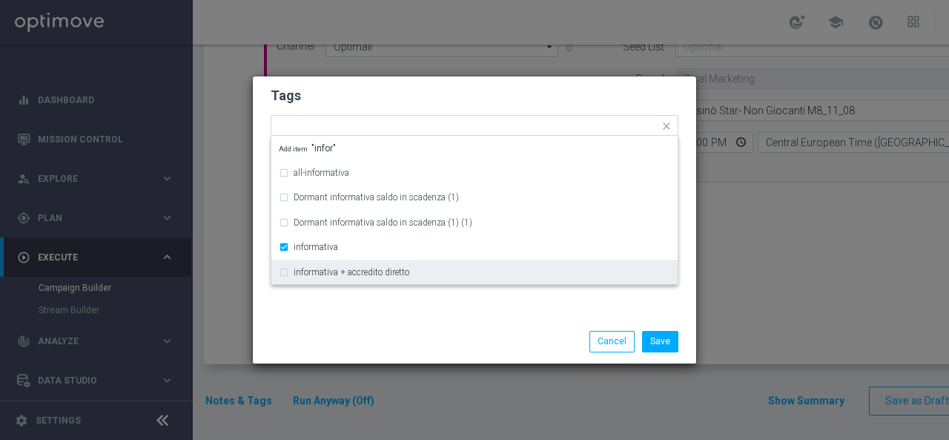
click at [341, 297] on div "Tags Quick find × star × informativa all-informativa Dormant informativa saldo …" at bounding box center [474, 197] width 443 height 243
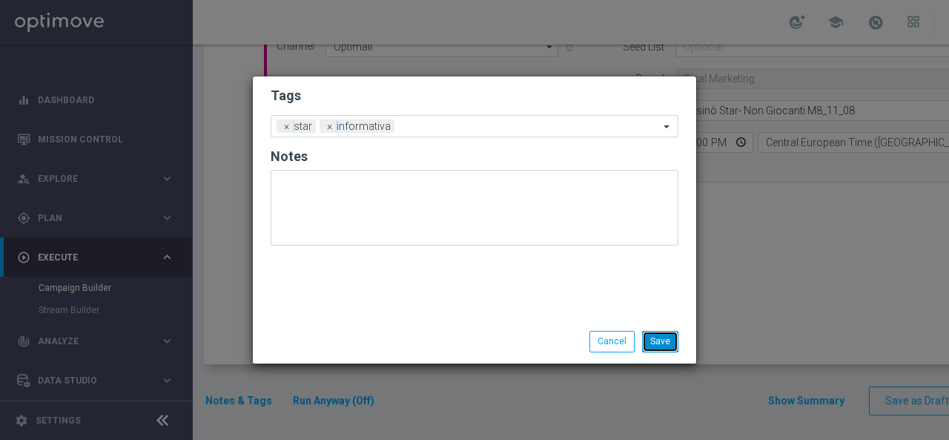
click at [657, 345] on button "Save" at bounding box center [660, 341] width 36 height 21
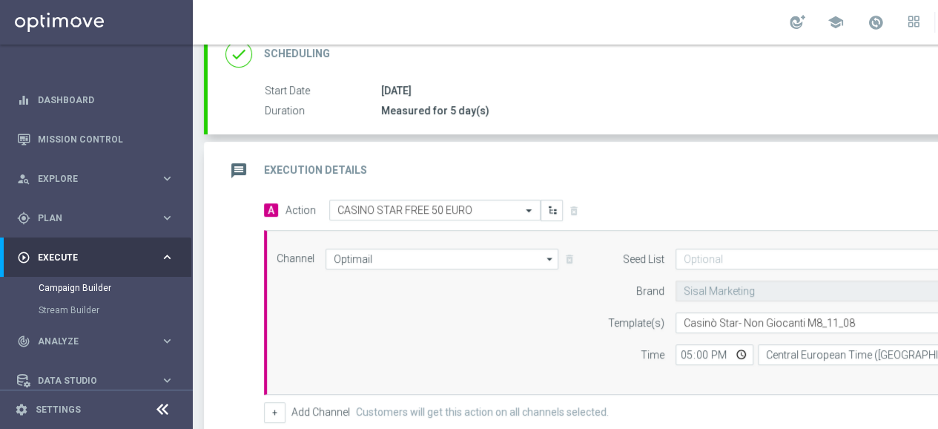
scroll to position [222, 0]
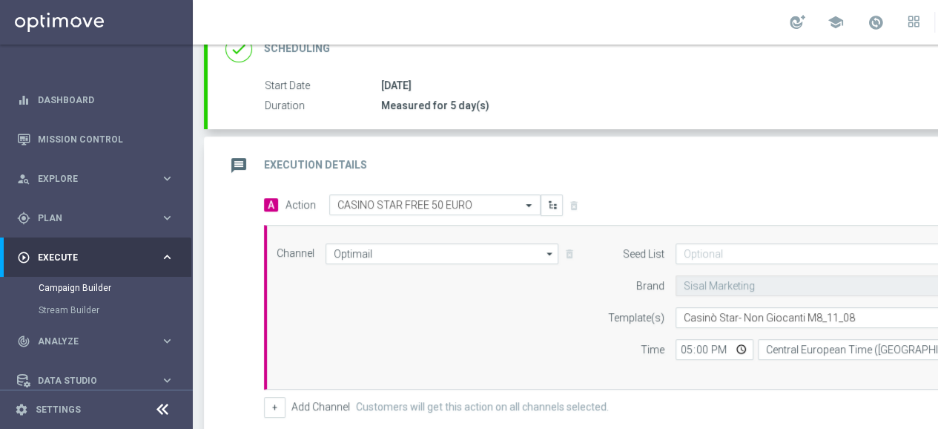
click at [242, 160] on icon "message" at bounding box center [238, 165] width 27 height 27
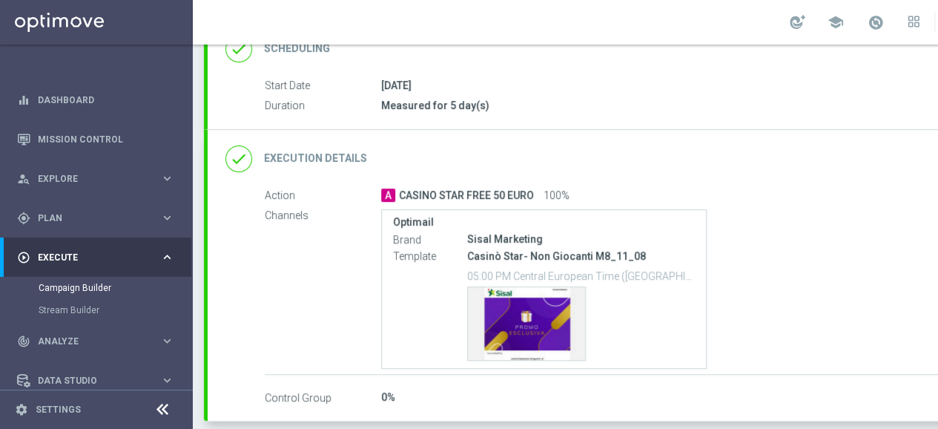
scroll to position [280, 0]
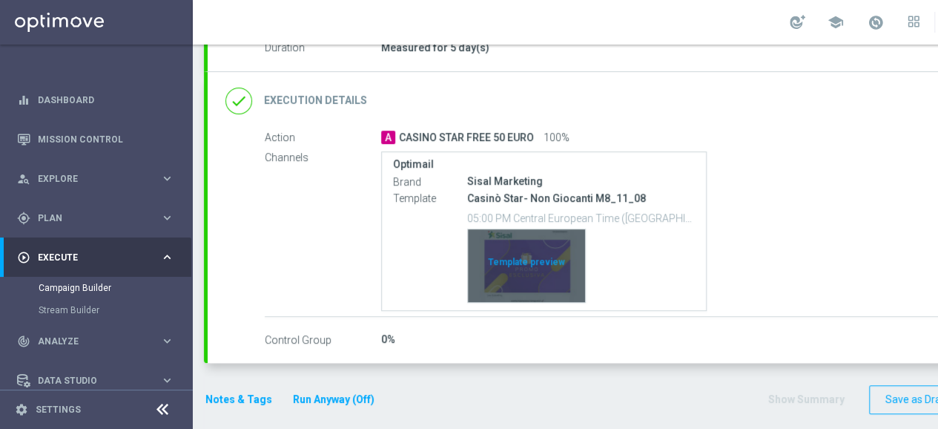
click at [540, 266] on div "Template preview" at bounding box center [526, 265] width 117 height 73
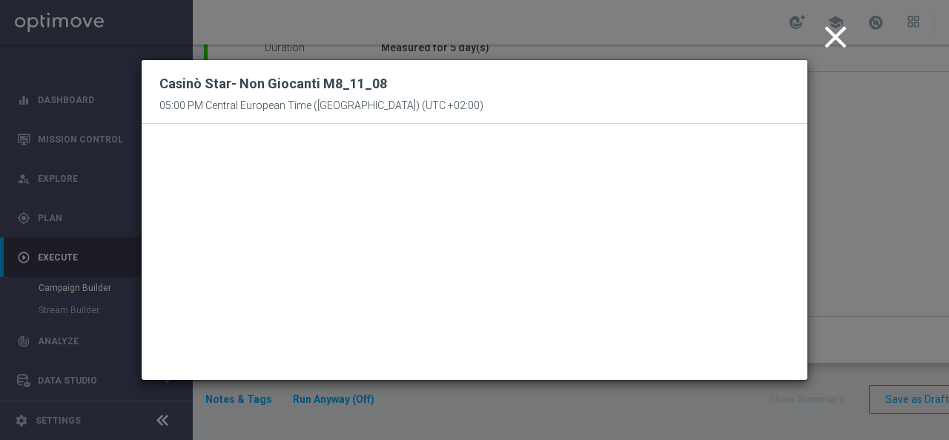
click at [837, 39] on icon "close" at bounding box center [835, 37] width 37 height 37
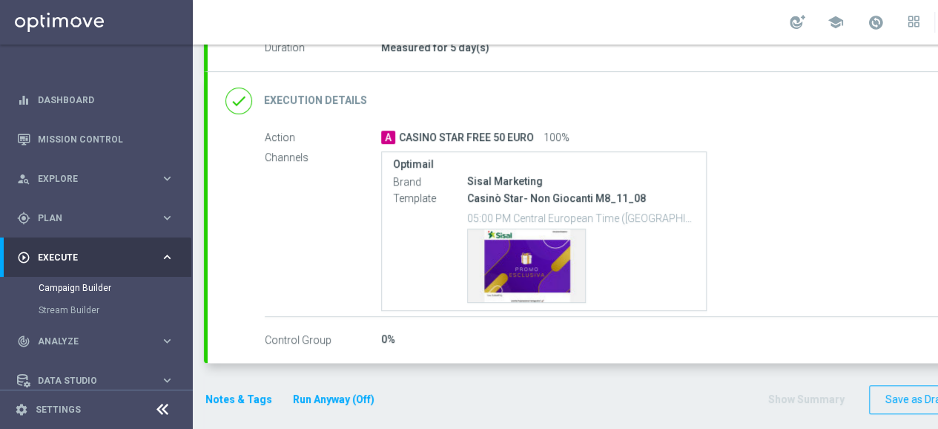
scroll to position [11, 0]
click at [234, 390] on button "Notes & Tags" at bounding box center [239, 399] width 70 height 19
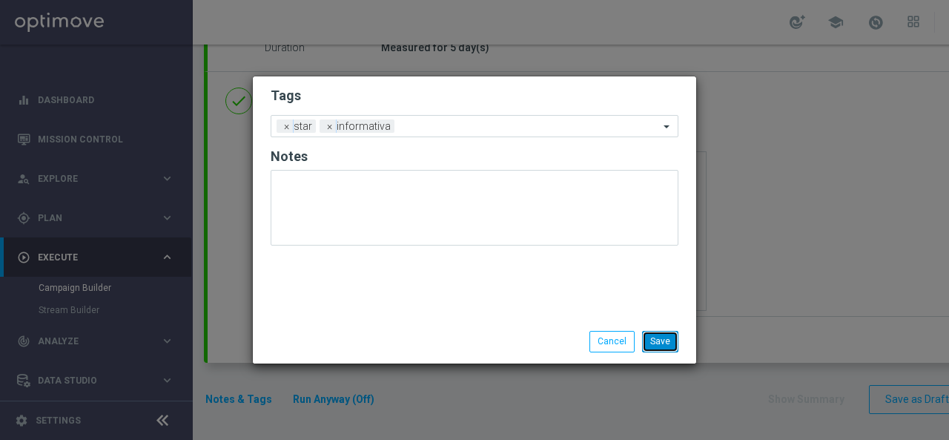
click at [655, 343] on button "Save" at bounding box center [660, 341] width 36 height 21
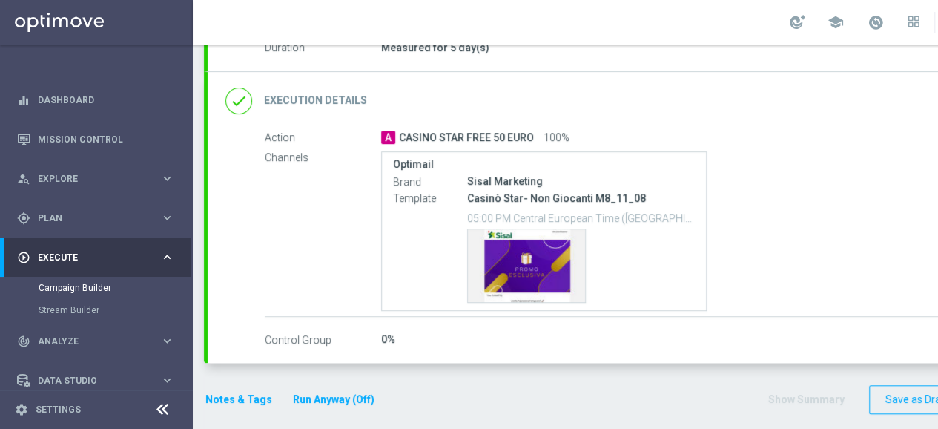
scroll to position [11, 0]
click at [243, 390] on button "Notes & Tags" at bounding box center [239, 399] width 70 height 19
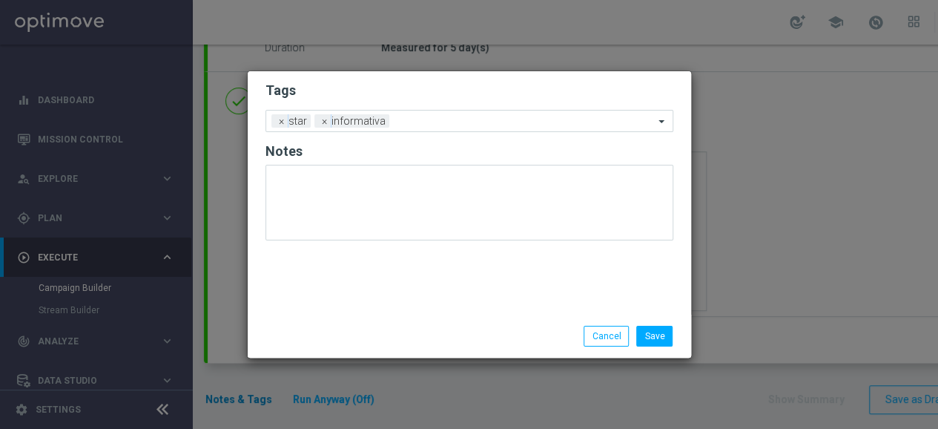
scroll to position [0, 0]
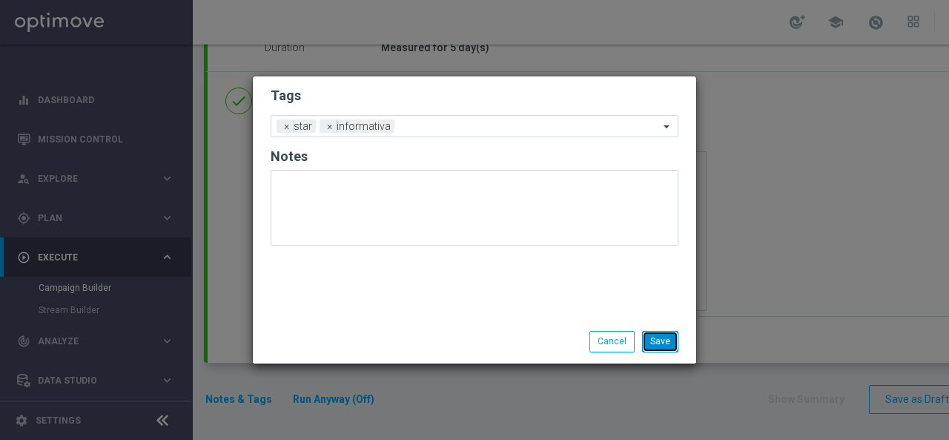
click at [666, 341] on button "Save" at bounding box center [660, 341] width 36 height 21
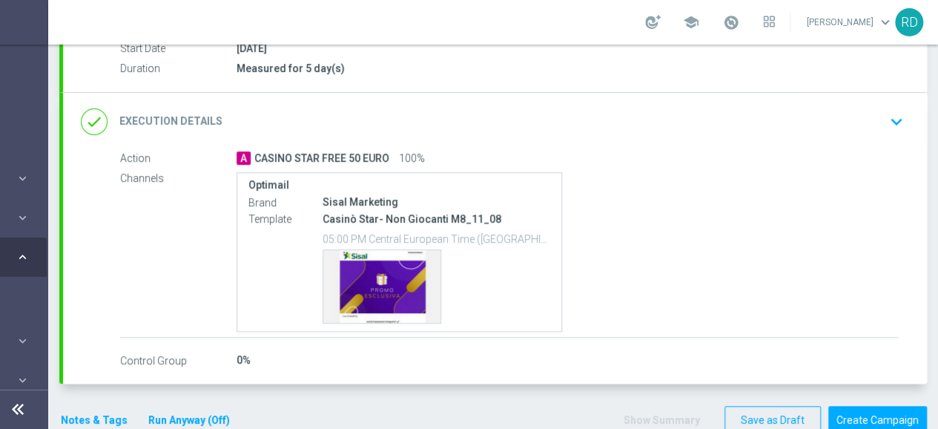
scroll to position [280, 0]
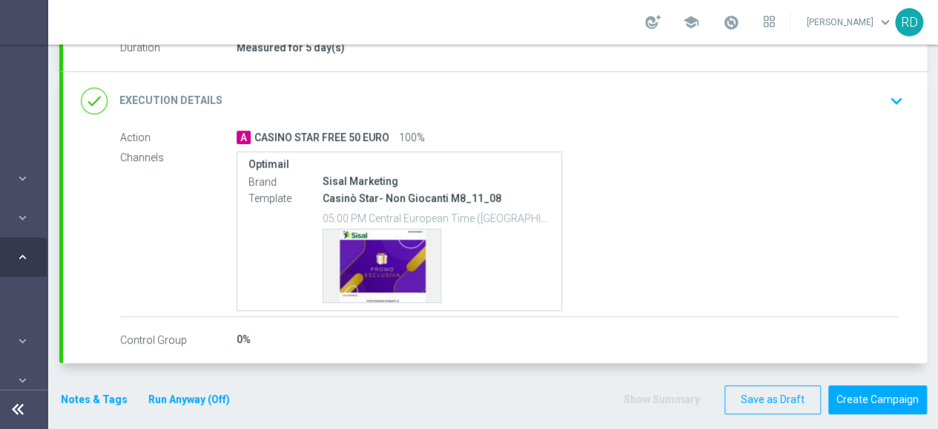
click at [96, 94] on div "done Execution Details" at bounding box center [152, 100] width 142 height 27
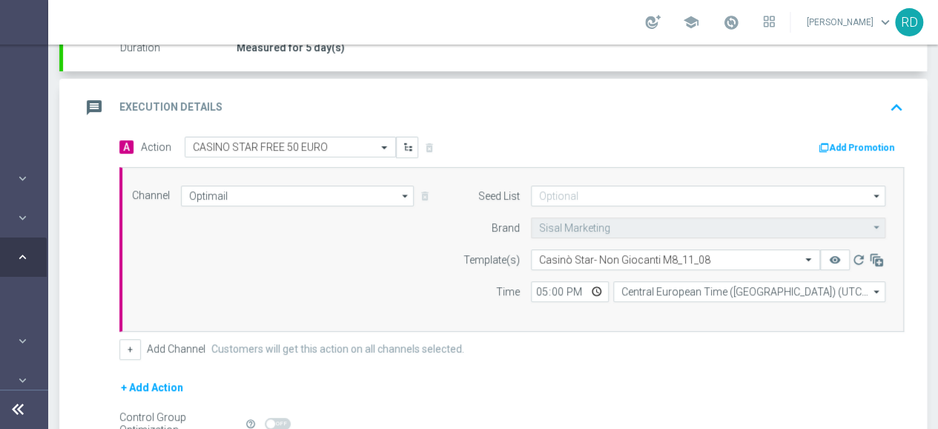
click at [86, 106] on icon "message" at bounding box center [94, 107] width 27 height 27
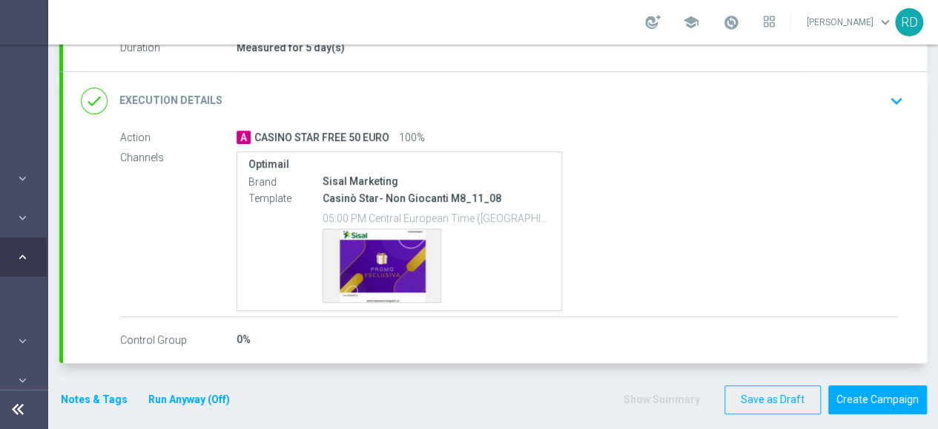
scroll to position [11, 156]
click at [65, 390] on button "Notes & Tags" at bounding box center [94, 399] width 70 height 19
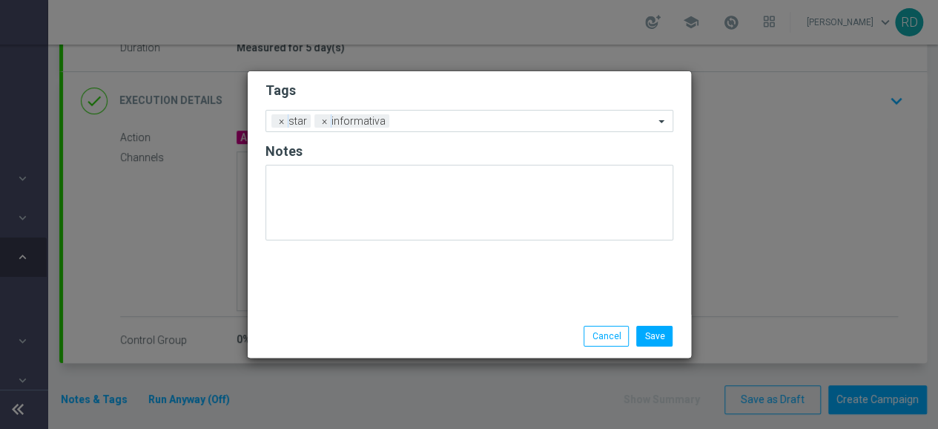
scroll to position [0, 145]
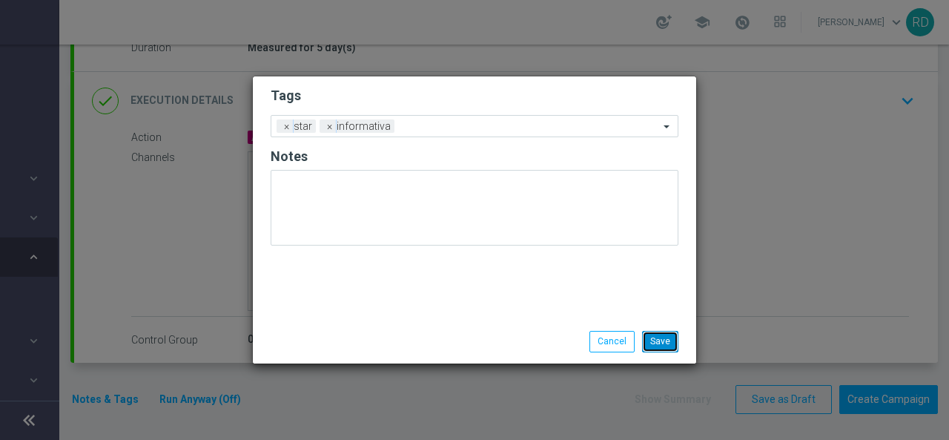
click at [648, 343] on button "Save" at bounding box center [660, 341] width 36 height 21
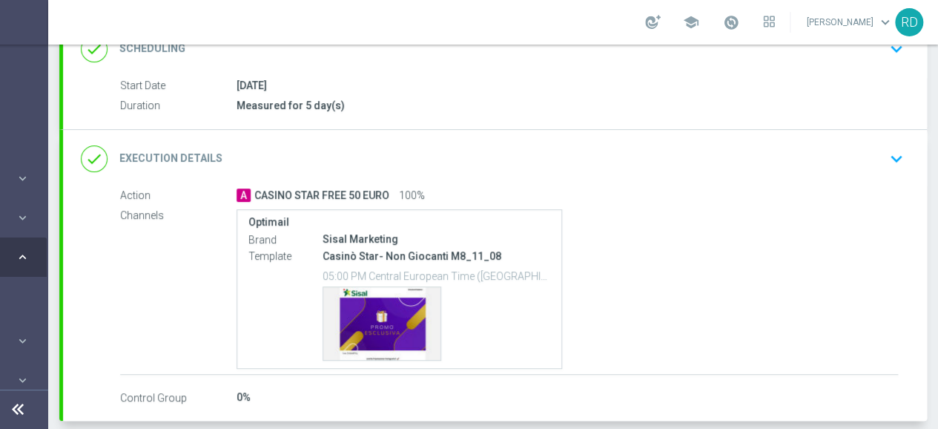
scroll to position [280, 0]
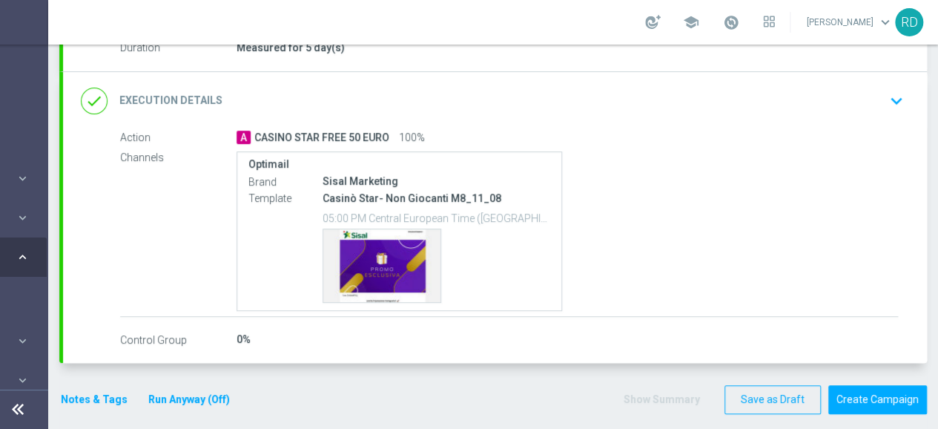
click at [101, 400] on button "Notes & Tags" at bounding box center [94, 399] width 70 height 19
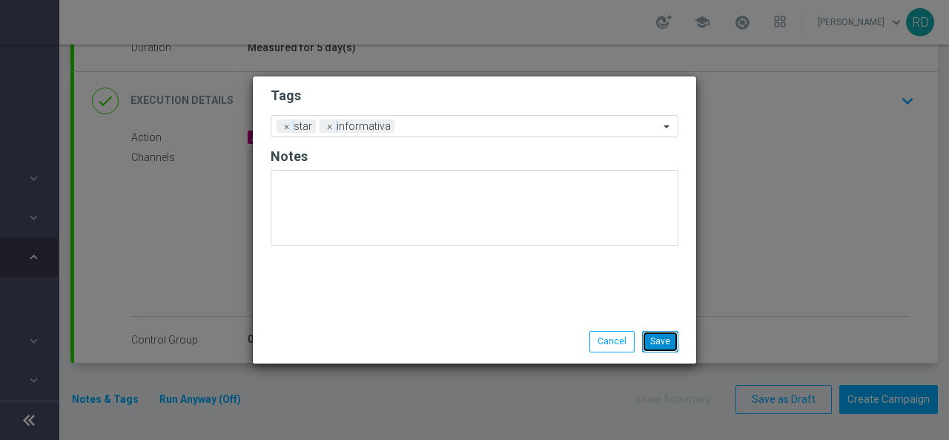
click at [666, 335] on button "Save" at bounding box center [660, 341] width 36 height 21
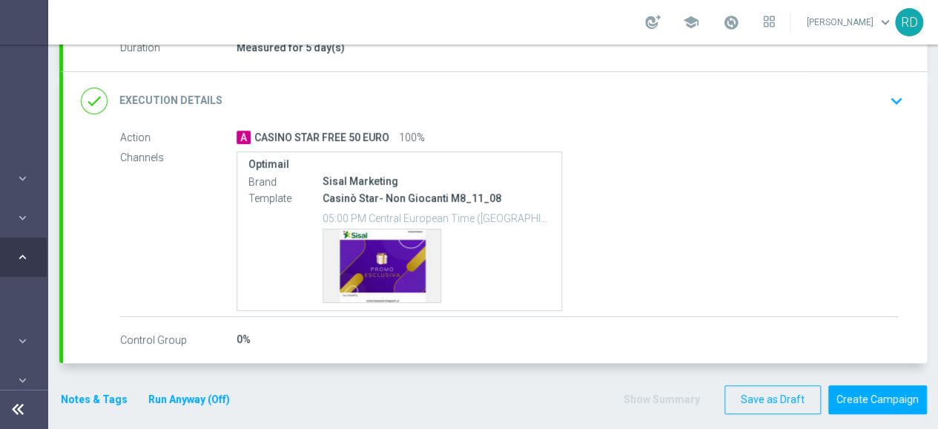
scroll to position [11, 145]
click at [873, 385] on button "Create Campaign" at bounding box center [877, 399] width 99 height 29
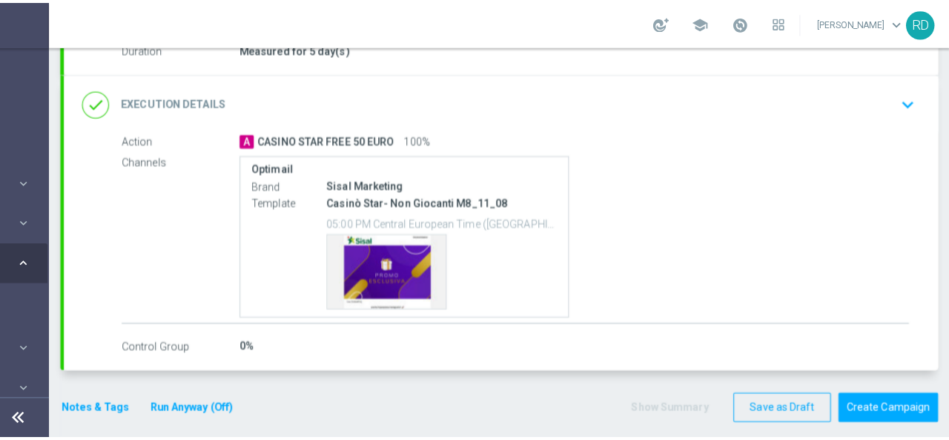
scroll to position [0, 145]
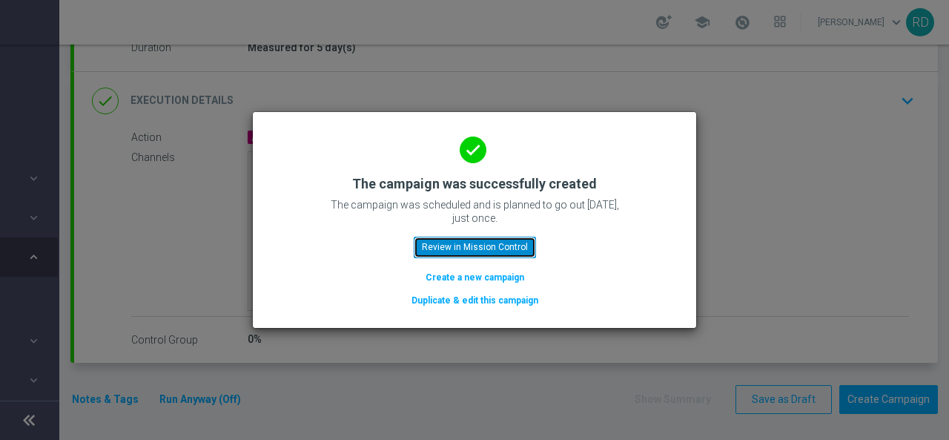
click at [501, 249] on button "Review in Mission Control" at bounding box center [475, 246] width 122 height 21
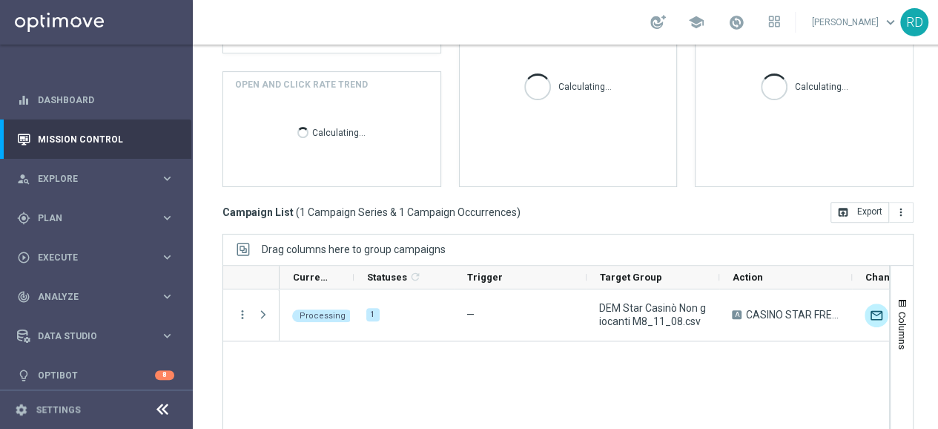
scroll to position [330, 0]
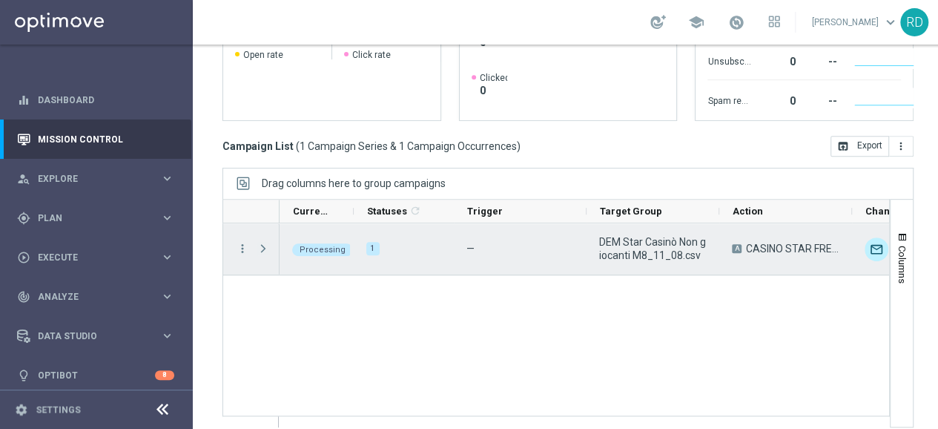
click at [267, 246] on span "Press SPACE to select this row." at bounding box center [263, 248] width 13 height 12
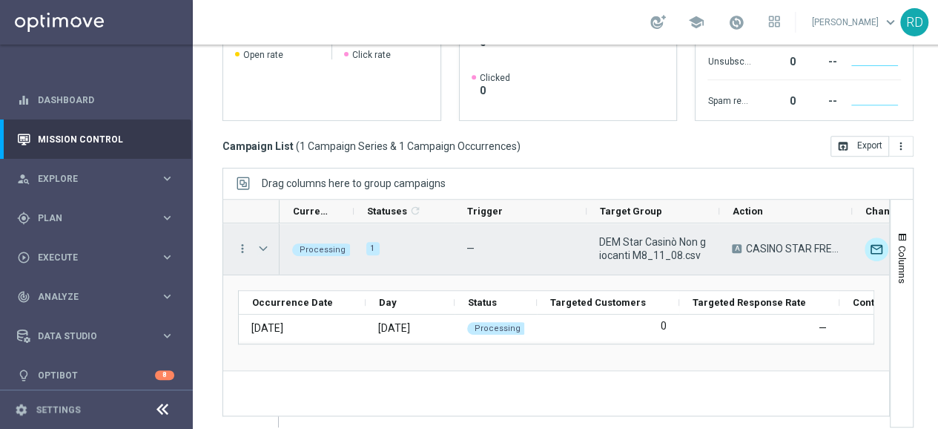
click at [267, 247] on span "Press SPACE to select this row." at bounding box center [263, 248] width 13 height 12
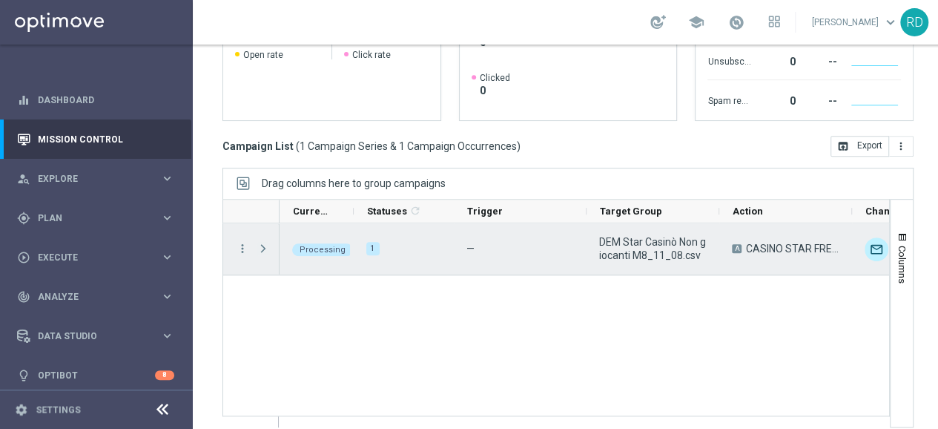
click at [265, 245] on span "Press SPACE to select this row." at bounding box center [263, 248] width 13 height 12
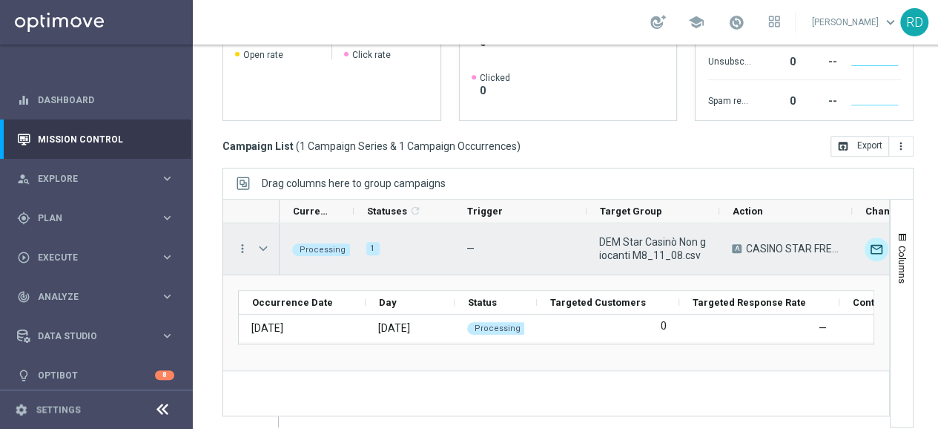
click at [265, 245] on span "Press SPACE to select this row." at bounding box center [263, 248] width 13 height 12
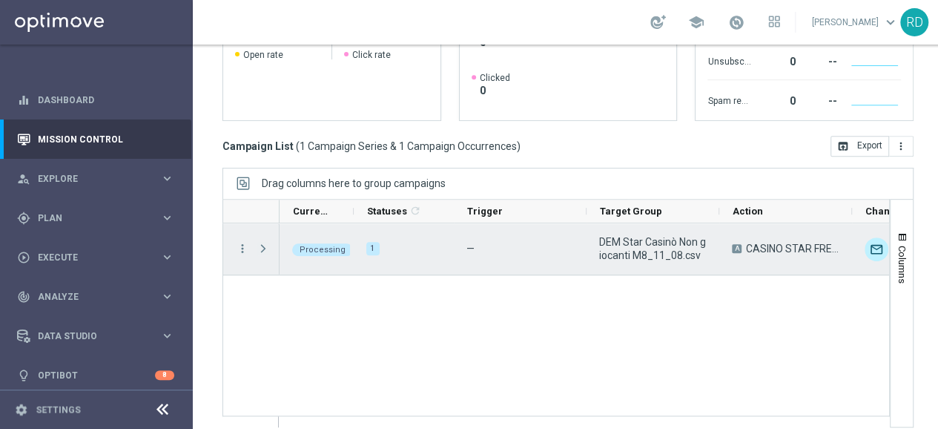
click at [263, 244] on span "Press SPACE to select this row." at bounding box center [263, 248] width 13 height 12
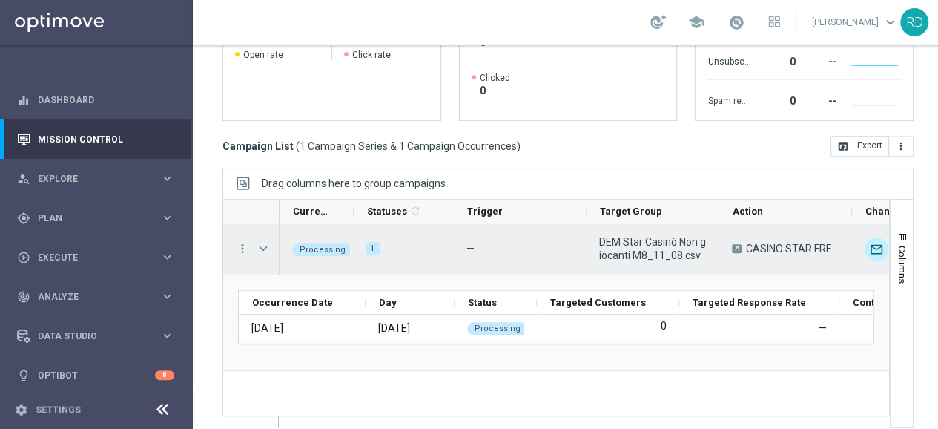
click at [263, 244] on span "Press SPACE to select this row." at bounding box center [263, 248] width 13 height 12
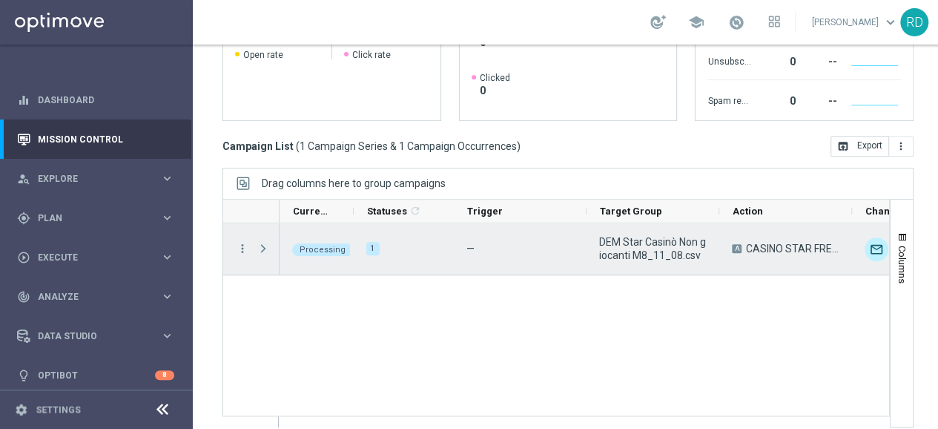
click at [261, 247] on span "Press SPACE to select this row." at bounding box center [263, 248] width 13 height 12
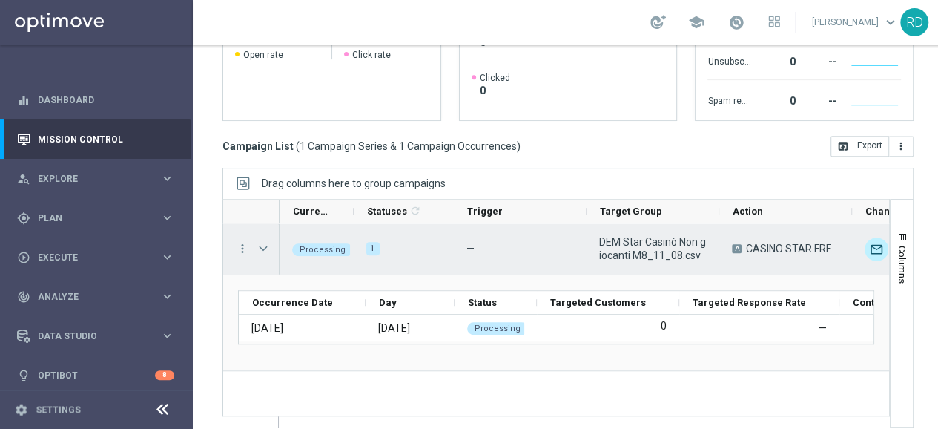
click at [261, 247] on span "Press SPACE to select this row." at bounding box center [263, 248] width 13 height 12
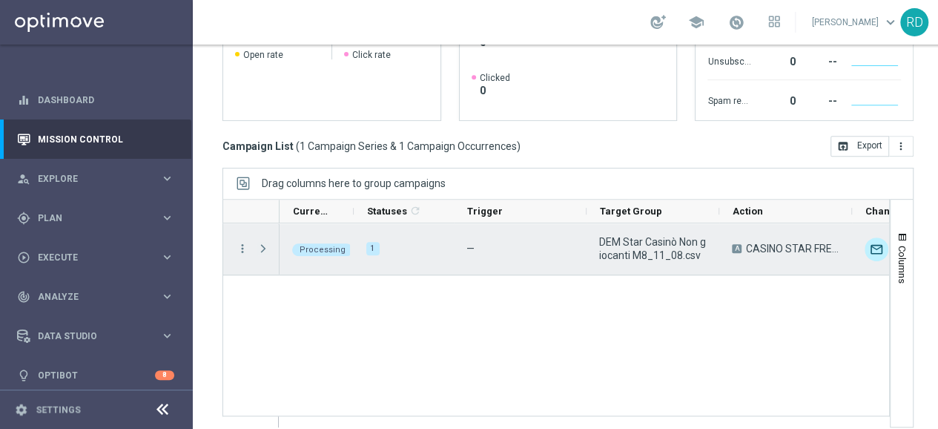
click at [259, 244] on span "Press SPACE to select this row." at bounding box center [263, 248] width 13 height 12
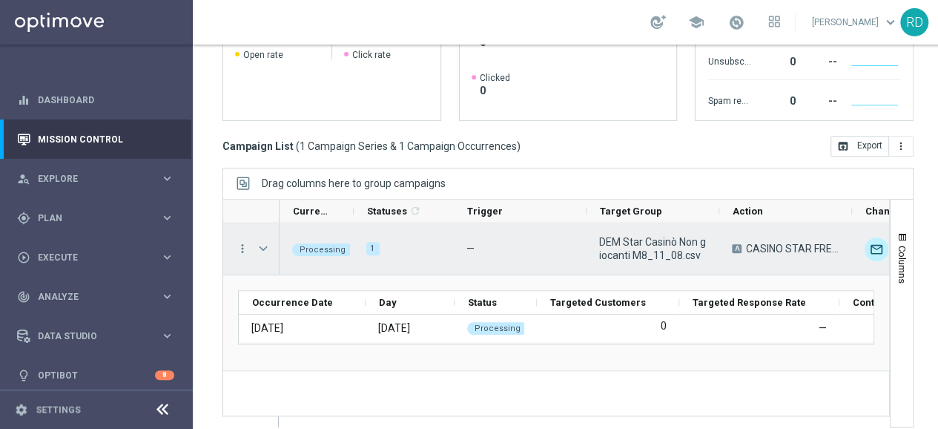
click at [259, 244] on span "Press SPACE to select this row." at bounding box center [263, 248] width 13 height 12
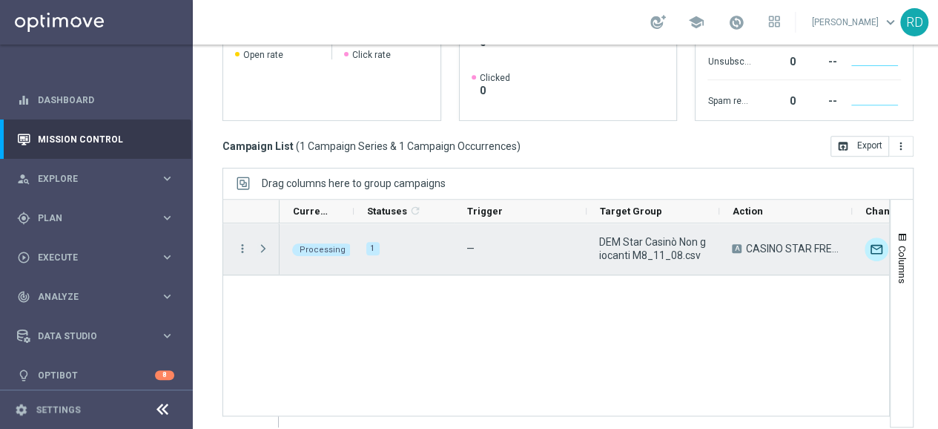
click at [261, 245] on span "Press SPACE to select this row." at bounding box center [263, 248] width 13 height 12
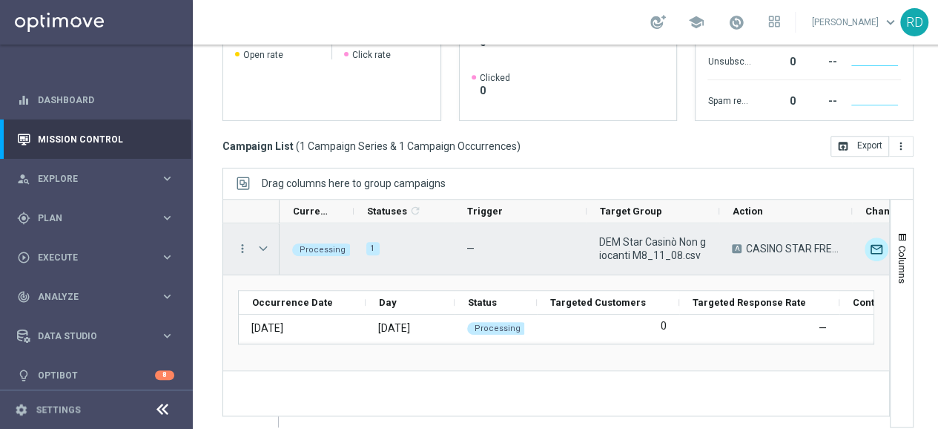
click at [261, 245] on span "Press SPACE to select this row." at bounding box center [263, 248] width 13 height 12
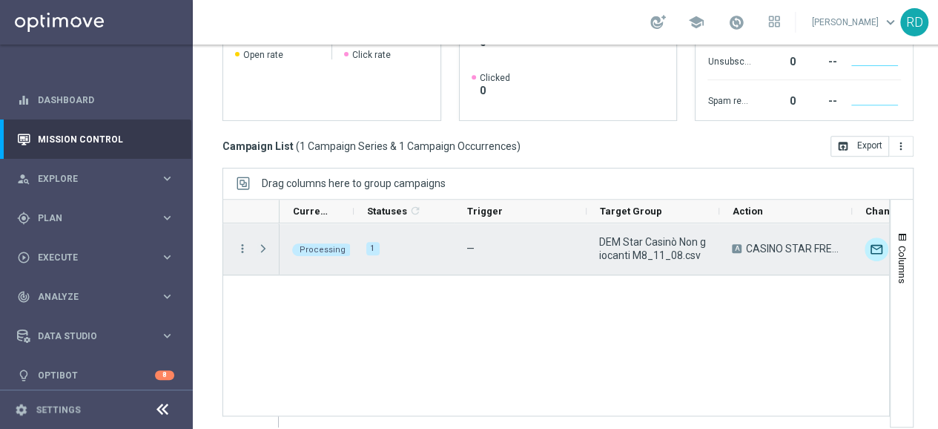
click at [262, 244] on span "Press SPACE to select this row." at bounding box center [263, 248] width 13 height 12
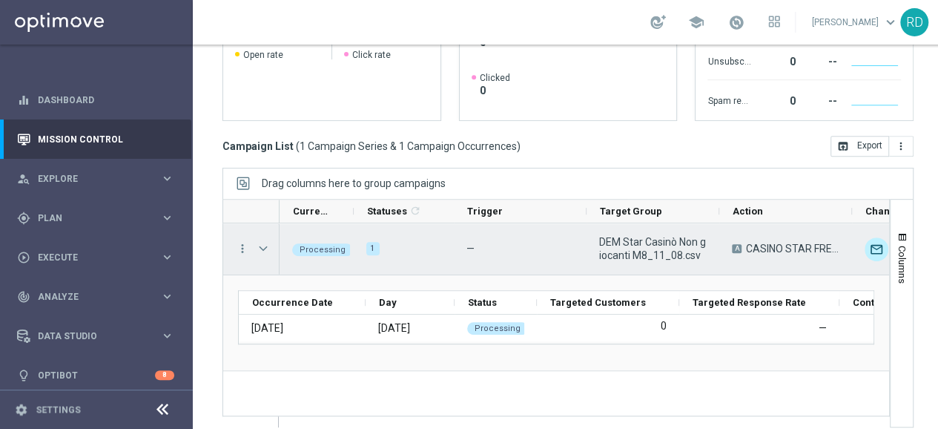
click at [262, 244] on span "Press SPACE to select this row." at bounding box center [263, 248] width 13 height 12
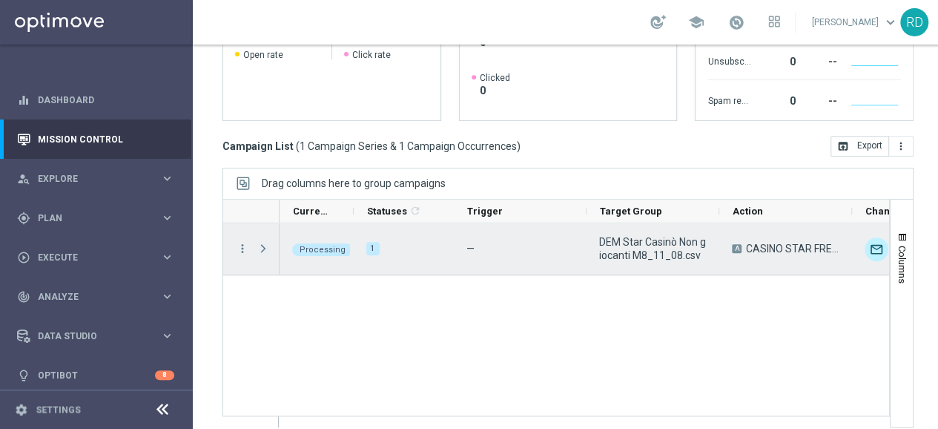
click at [264, 242] on span "Press SPACE to select this row." at bounding box center [263, 248] width 13 height 12
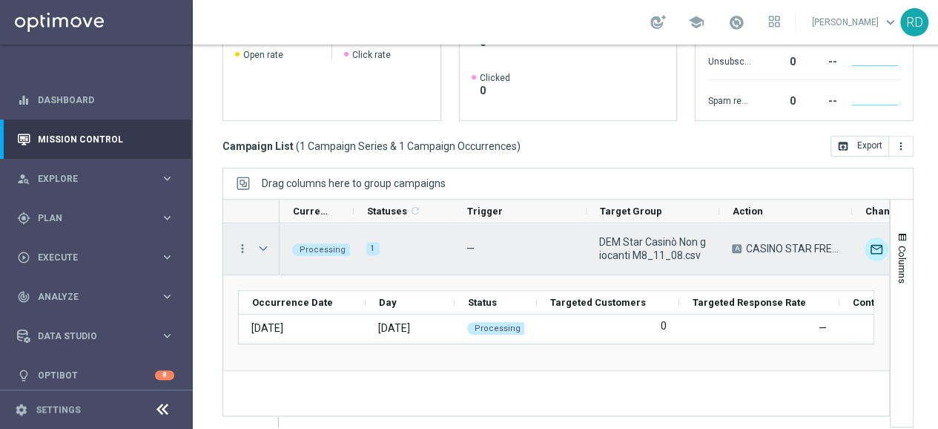
click at [255, 241] on div "Press SPACE to select this row." at bounding box center [265, 248] width 30 height 51
click at [264, 248] on span "Press SPACE to select this row." at bounding box center [263, 248] width 13 height 12
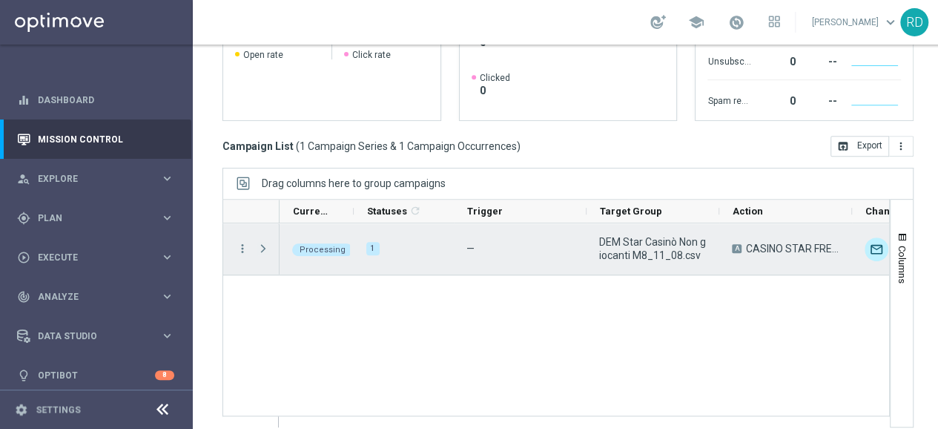
click at [258, 245] on span "Press SPACE to select this row." at bounding box center [263, 248] width 13 height 12
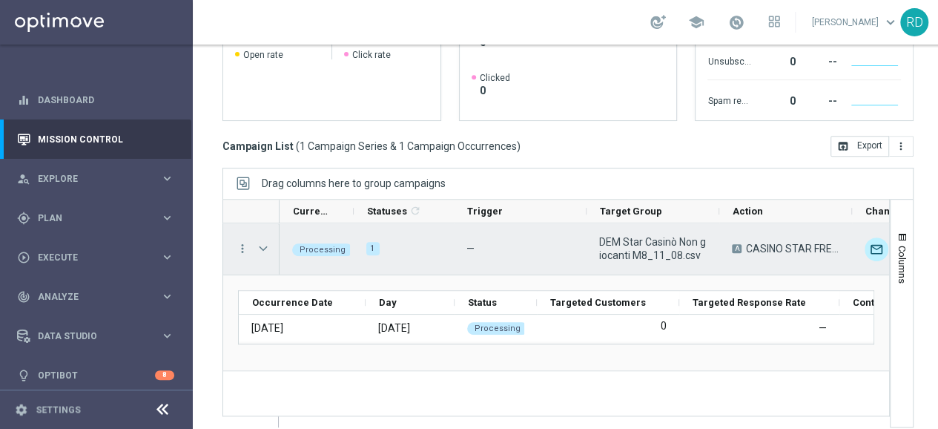
click at [258, 245] on span "Press SPACE to select this row." at bounding box center [263, 248] width 13 height 12
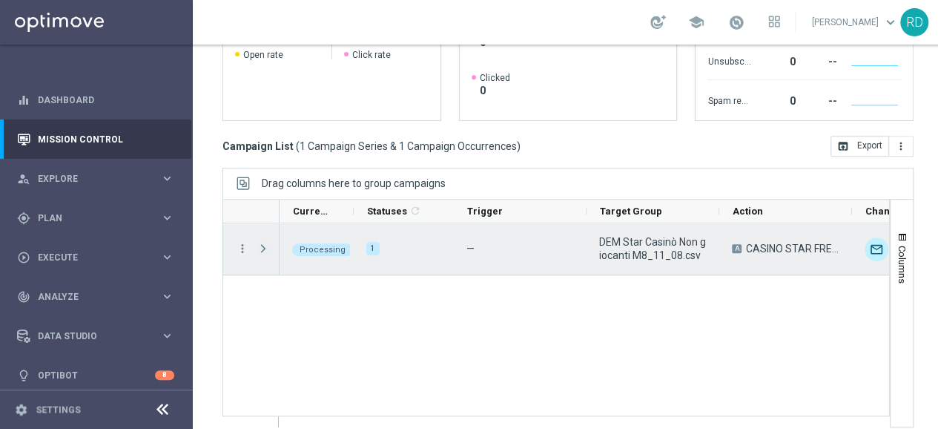
click at [257, 245] on span "Press SPACE to select this row." at bounding box center [263, 248] width 13 height 12
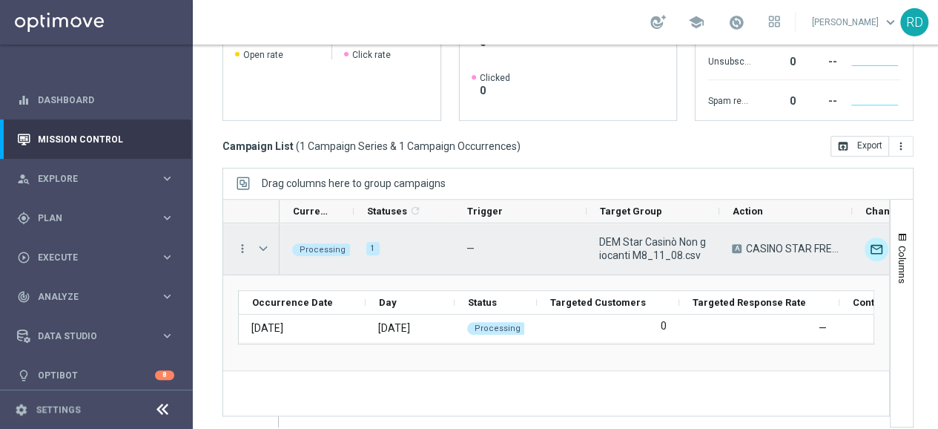
click at [267, 244] on span "Press SPACE to select this row." at bounding box center [263, 248] width 13 height 12
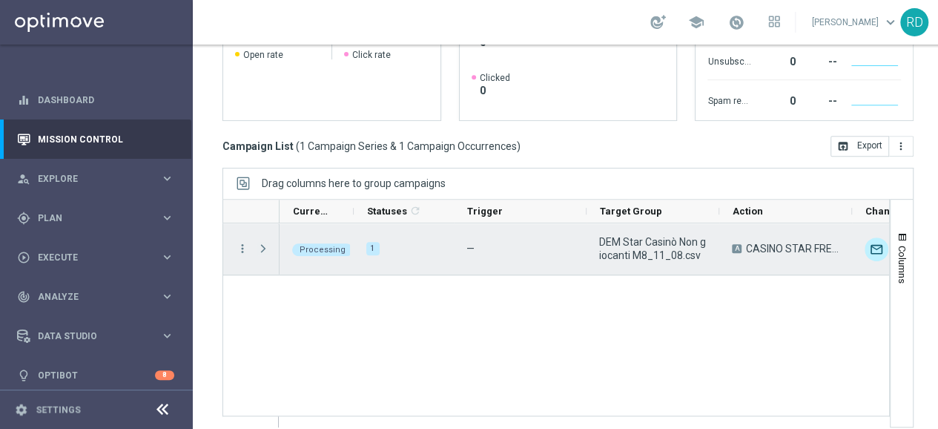
click at [262, 244] on span "Press SPACE to select this row." at bounding box center [263, 248] width 13 height 12
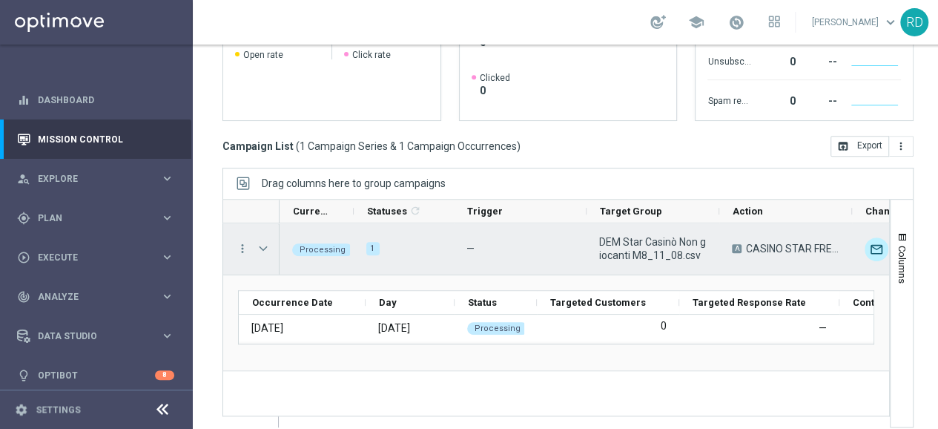
click at [262, 244] on span "Press SPACE to select this row." at bounding box center [263, 248] width 13 height 12
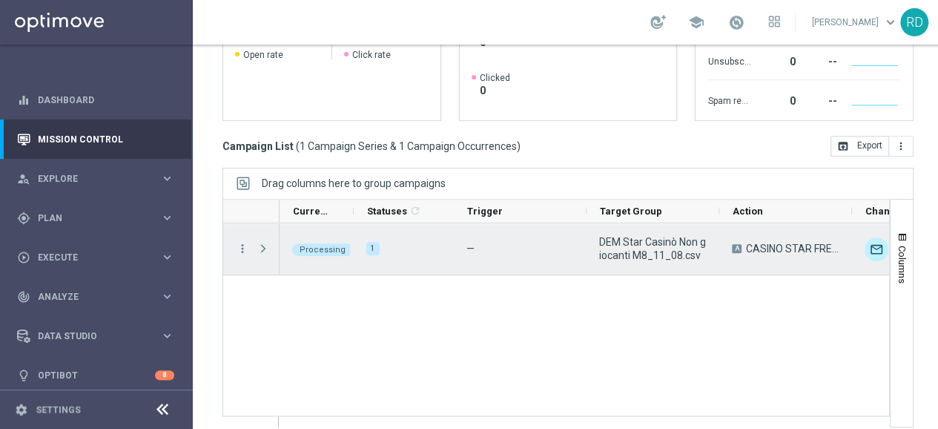
click at [257, 242] on span "Press SPACE to select this row." at bounding box center [263, 248] width 13 height 12
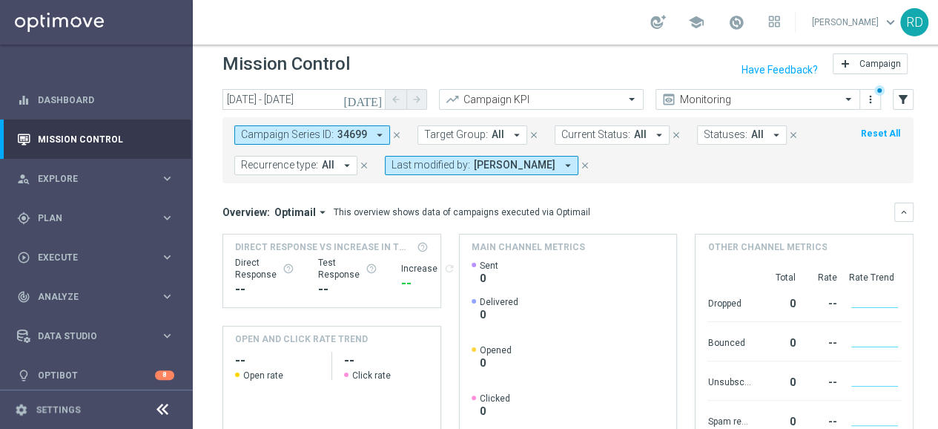
scroll to position [0, 0]
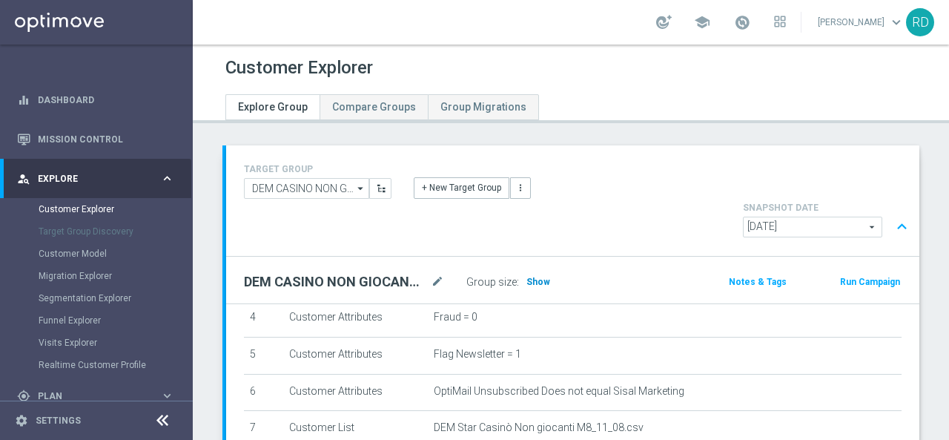
click at [531, 277] on span "Show" at bounding box center [538, 282] width 24 height 10
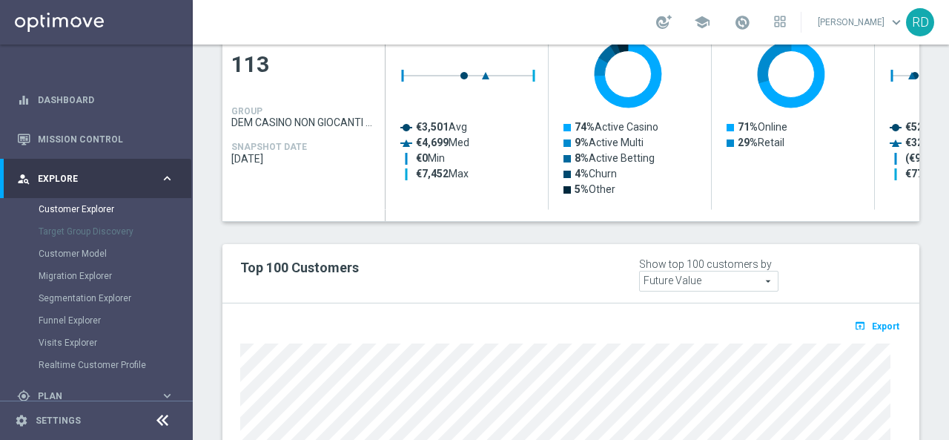
scroll to position [851, 0]
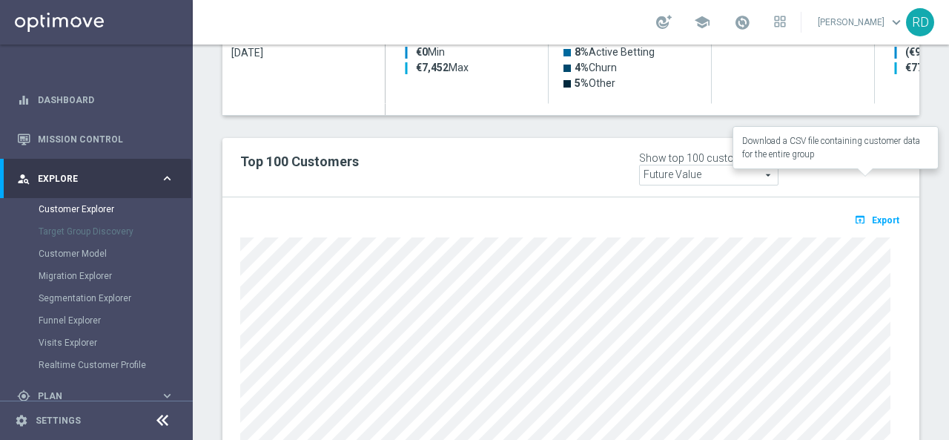
click at [872, 215] on span "Export" at bounding box center [885, 220] width 27 height 10
